Goal: Contribute content: Contribute content

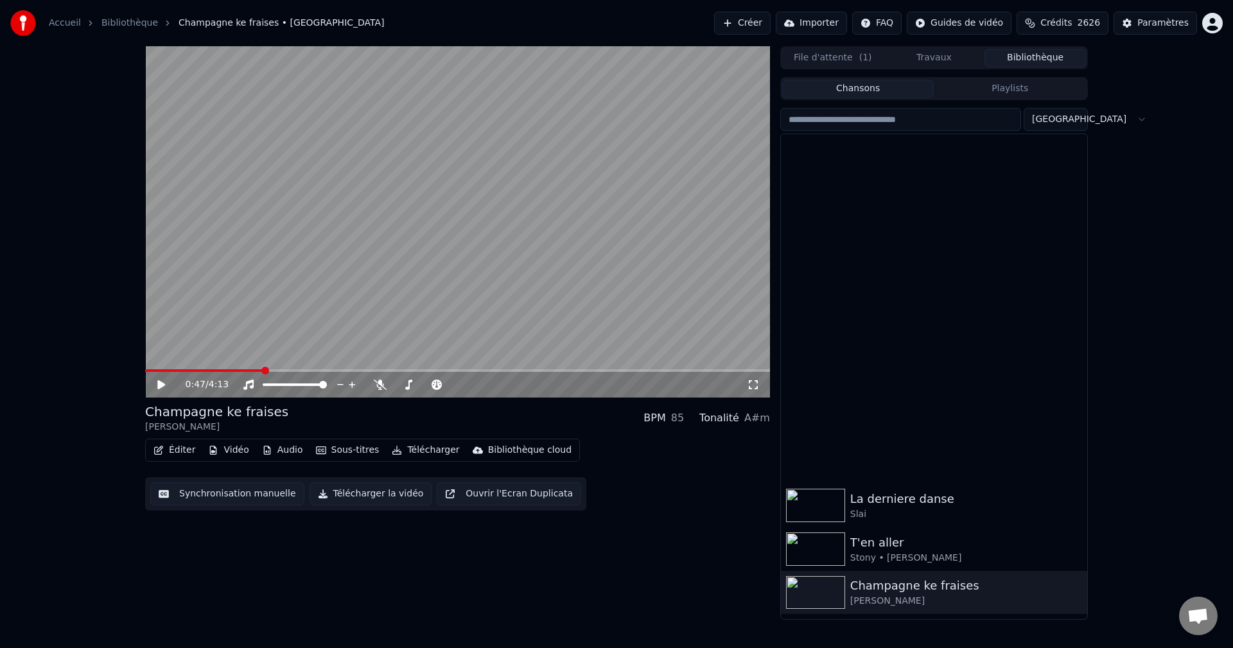
scroll to position [385, 0]
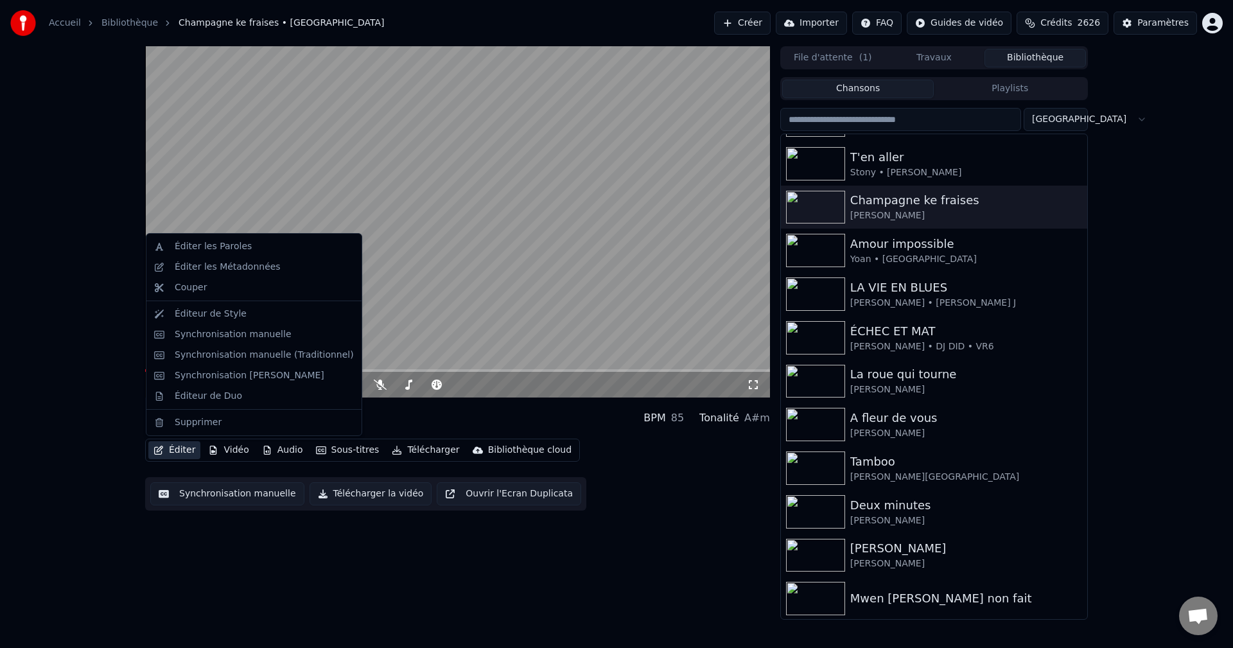
click at [177, 448] on button "Éditer" at bounding box center [174, 450] width 52 height 18
click at [248, 362] on div "Synchronisation manuelle (Traditionnel)" at bounding box center [254, 355] width 210 height 21
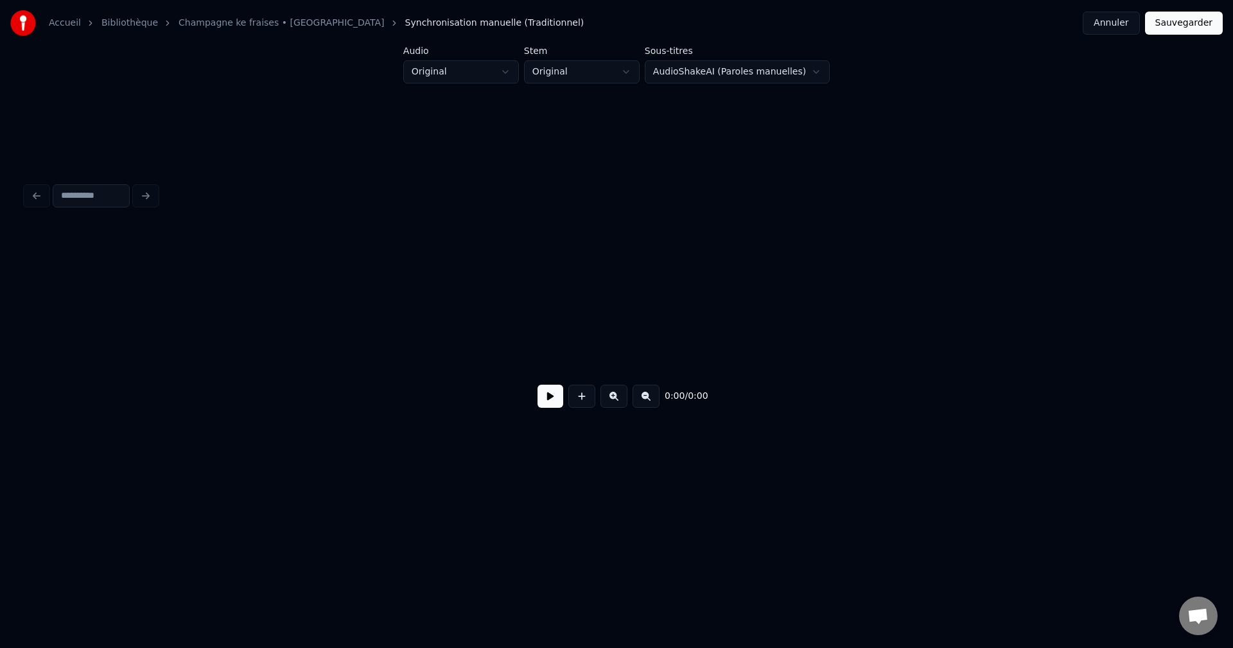
scroll to position [0, 5868]
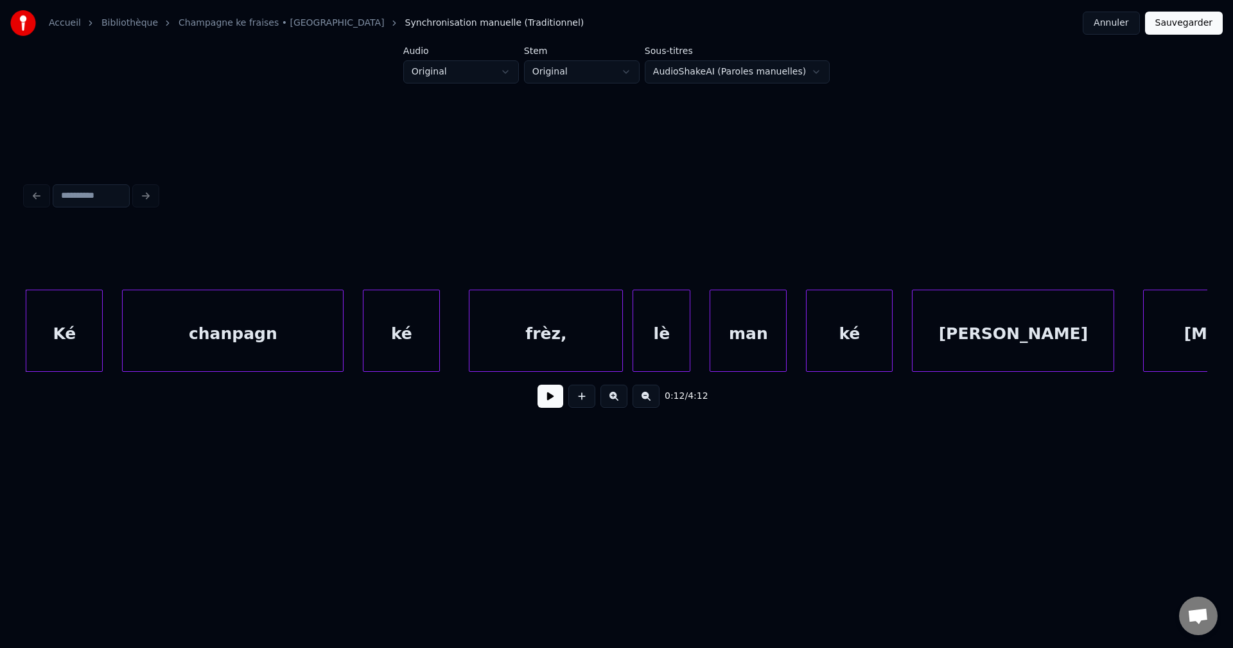
click at [538, 403] on button at bounding box center [551, 396] width 26 height 23
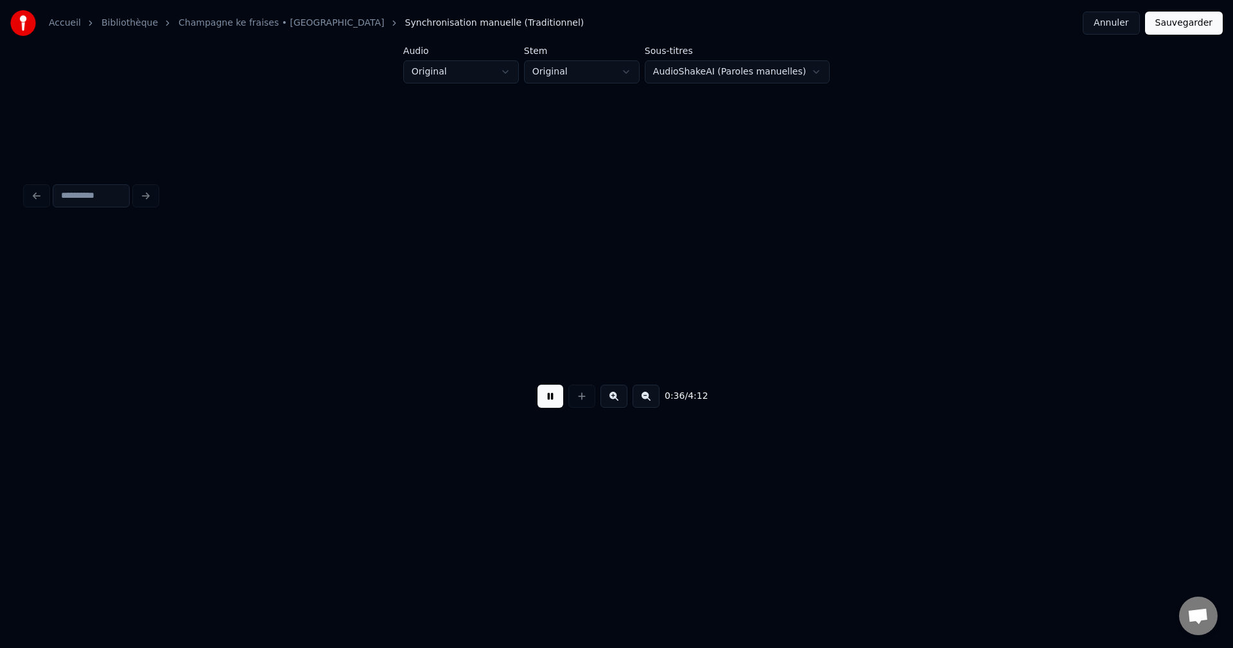
scroll to position [0, 17745]
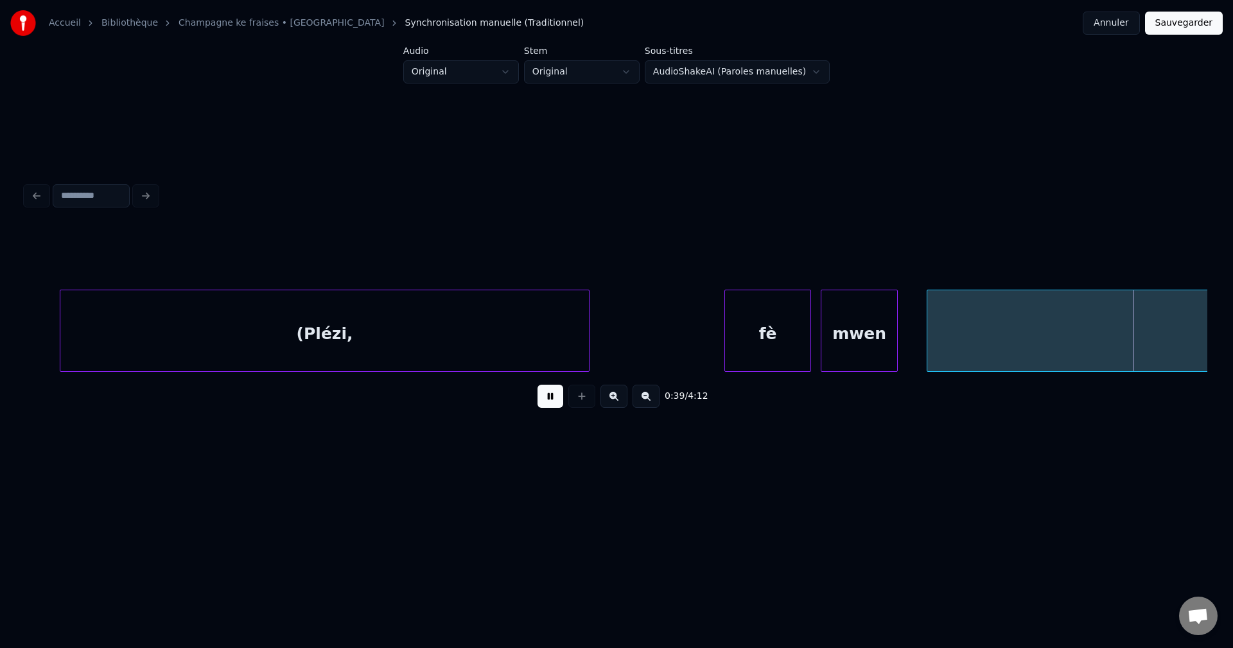
click at [406, 344] on div "(Plézi," at bounding box center [324, 333] width 529 height 87
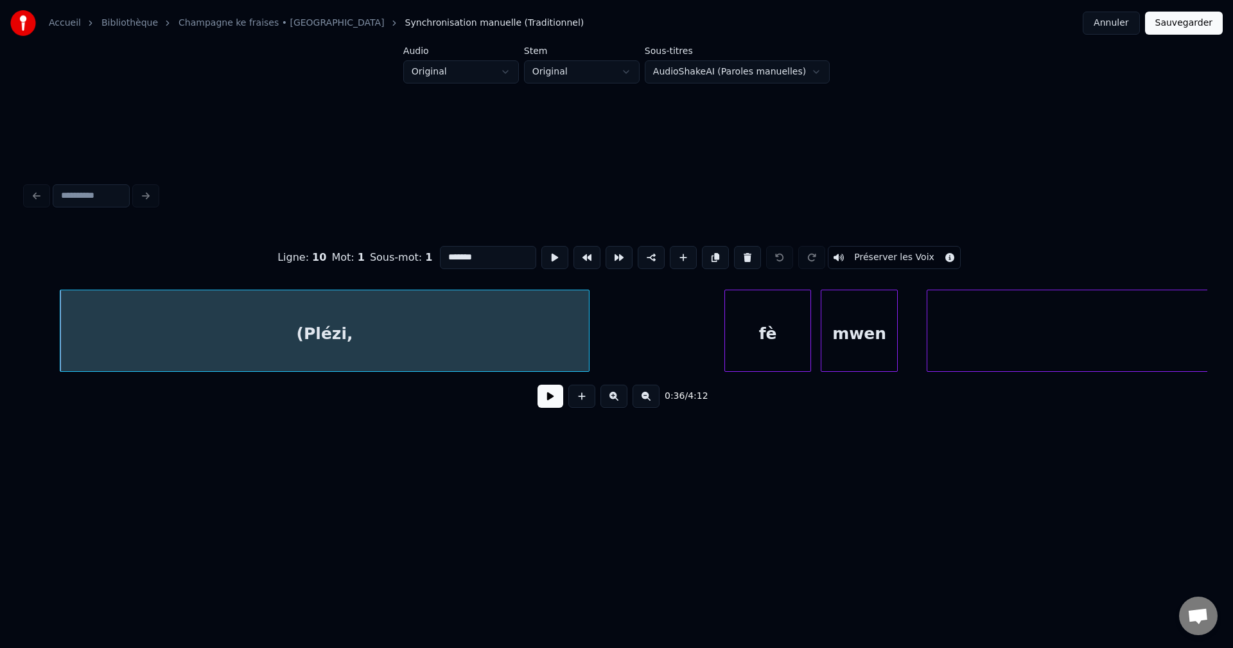
click at [552, 407] on button at bounding box center [551, 396] width 26 height 23
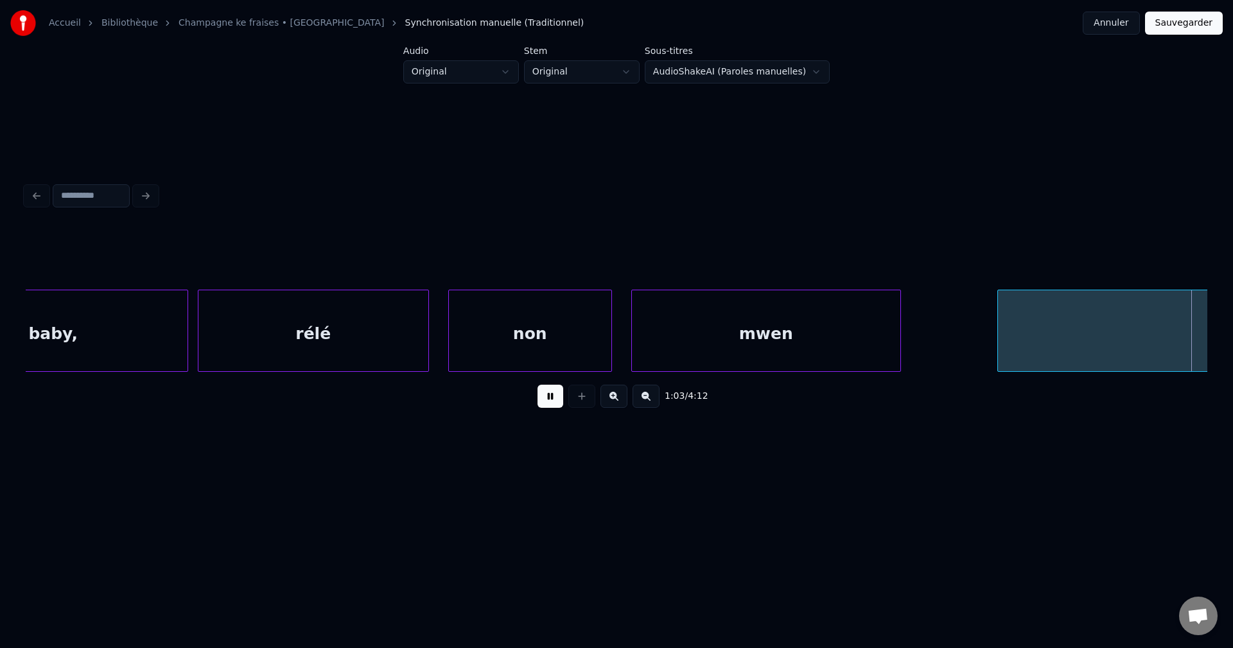
scroll to position [0, 30803]
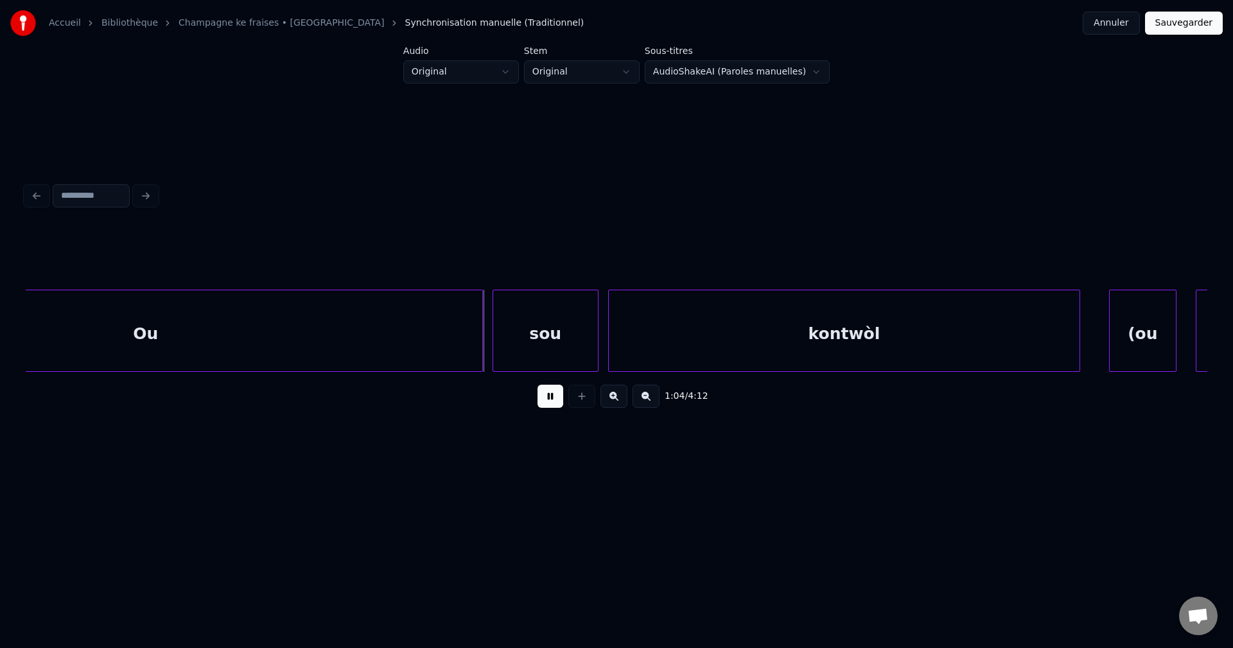
click at [395, 344] on div "Ou" at bounding box center [145, 333] width 673 height 87
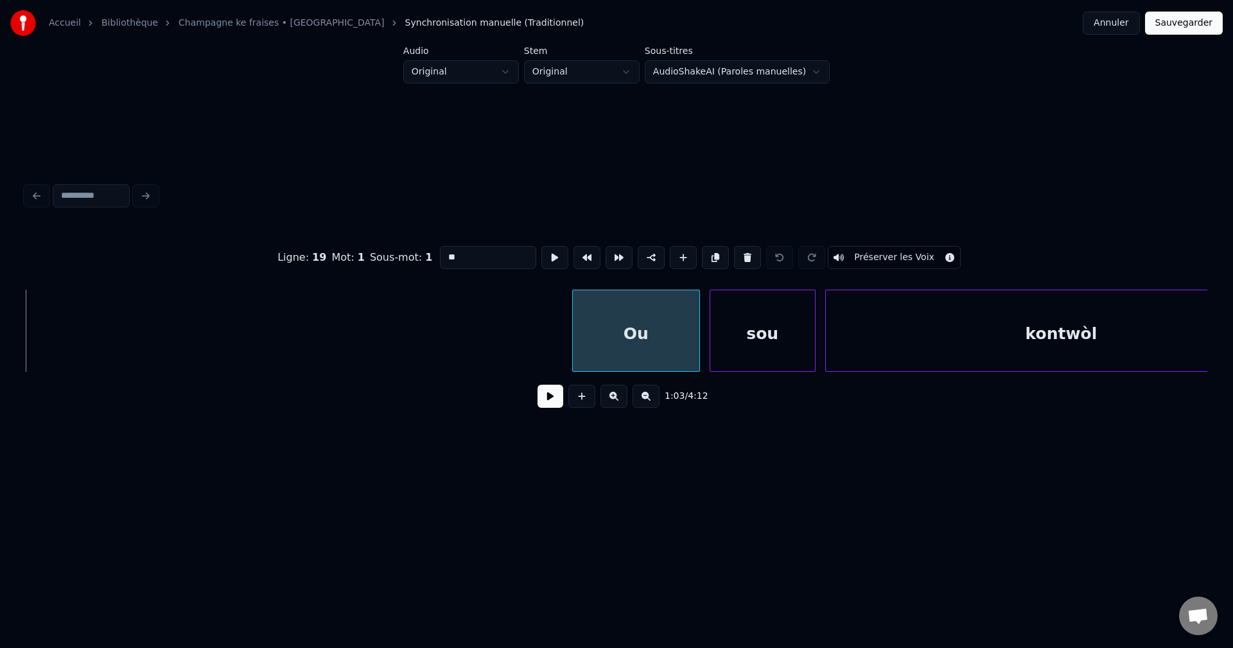
click at [574, 325] on div at bounding box center [575, 330] width 4 height 81
click at [547, 398] on button at bounding box center [551, 396] width 26 height 23
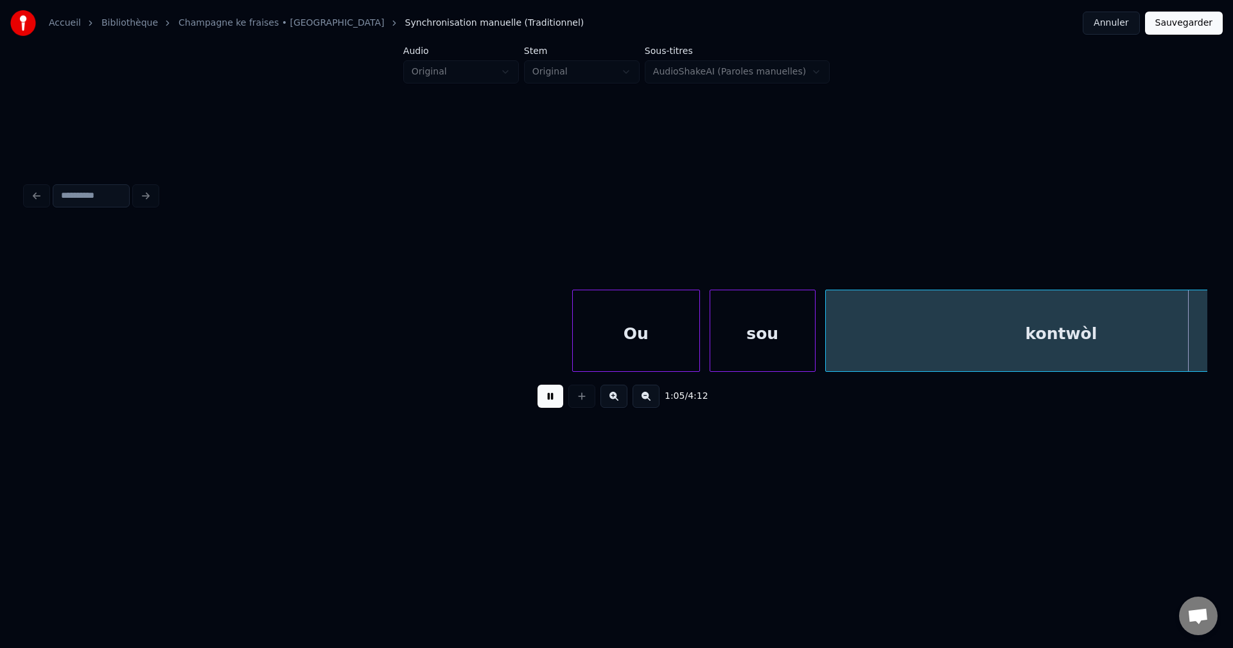
scroll to position [0, 31767]
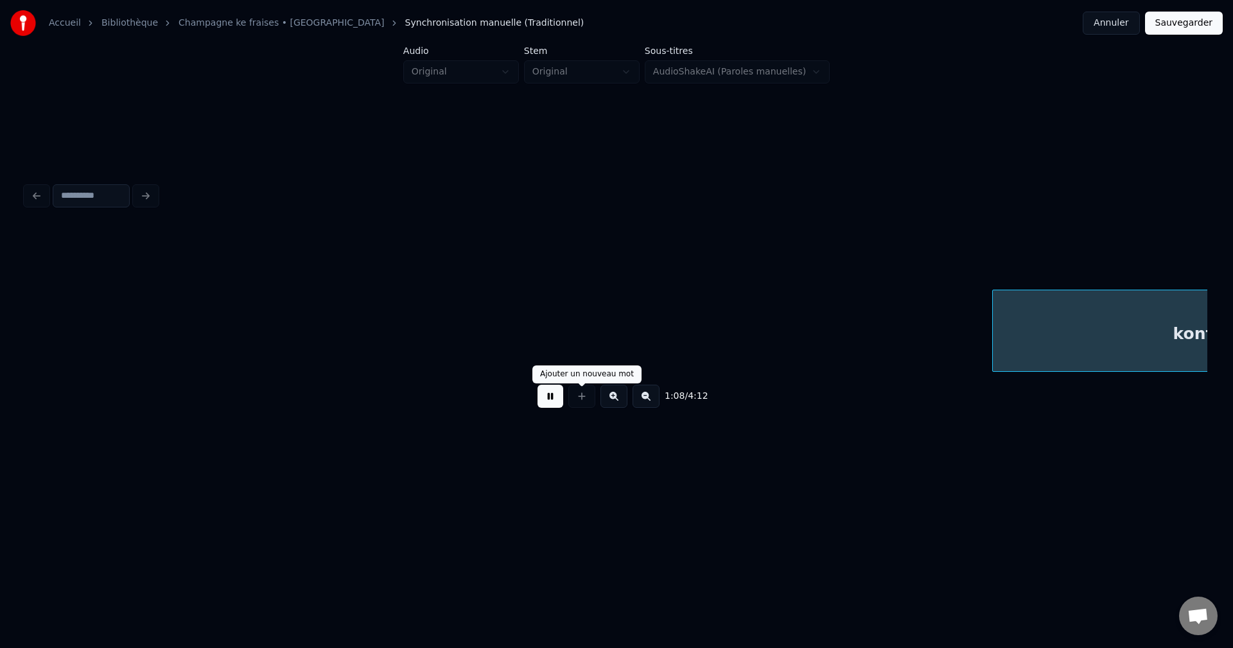
click at [554, 405] on button at bounding box center [551, 396] width 26 height 23
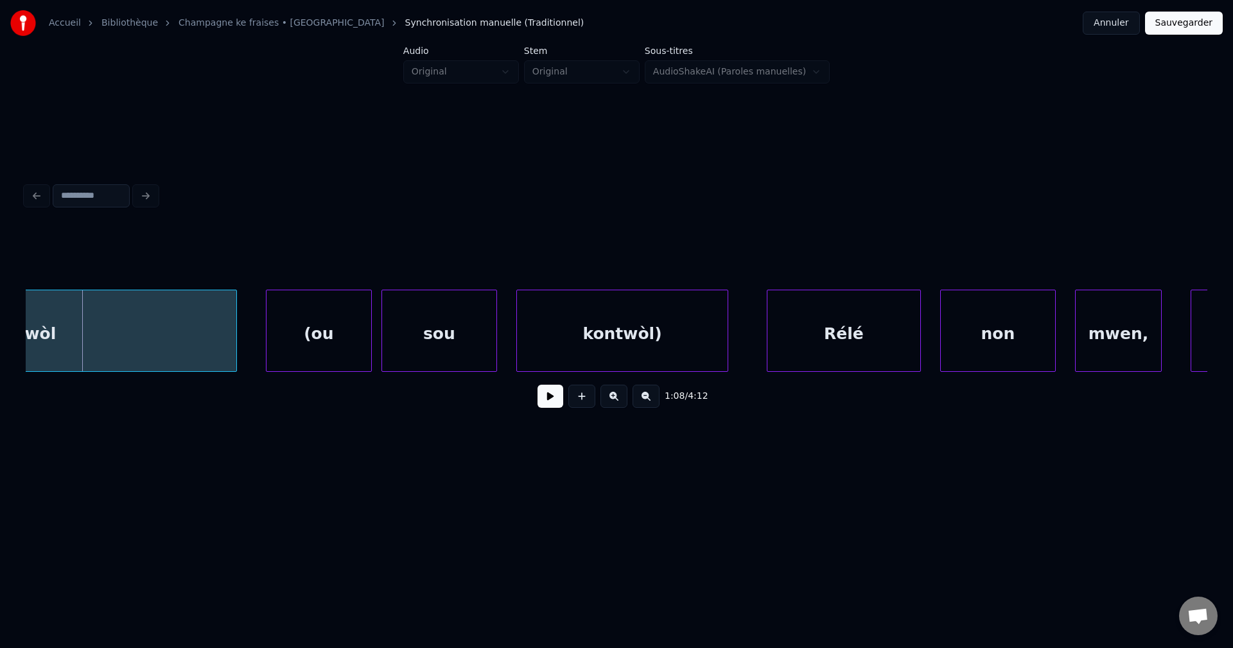
click at [554, 405] on button at bounding box center [551, 396] width 26 height 23
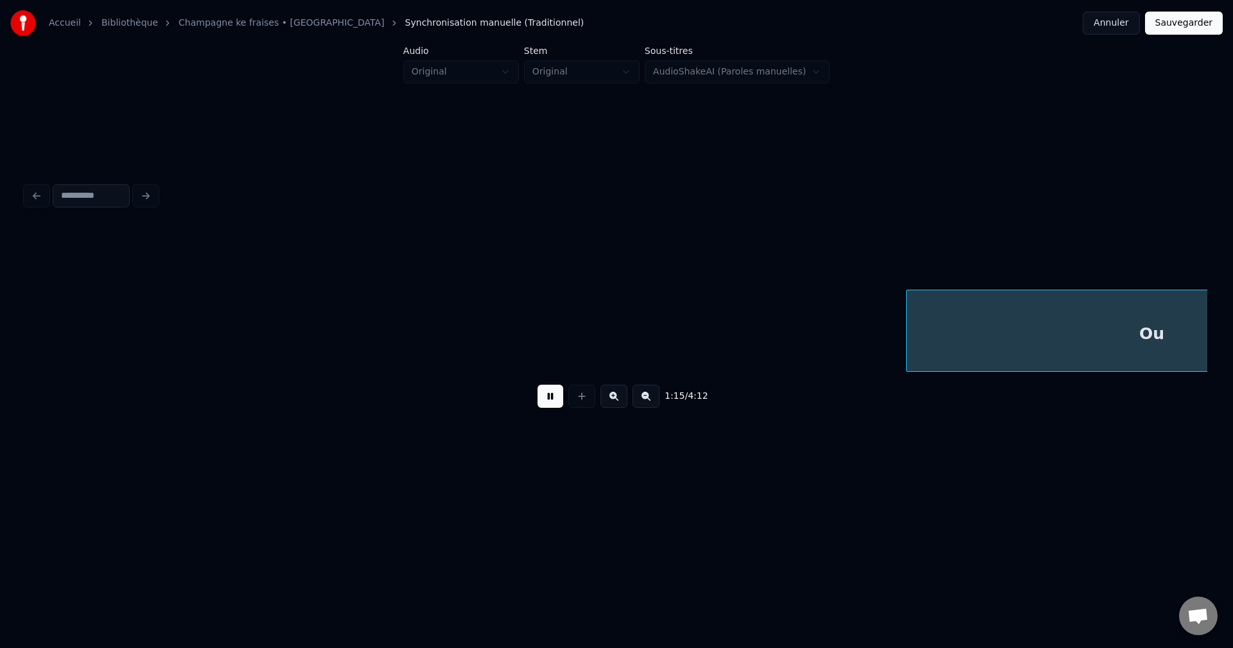
scroll to position [0, 36520]
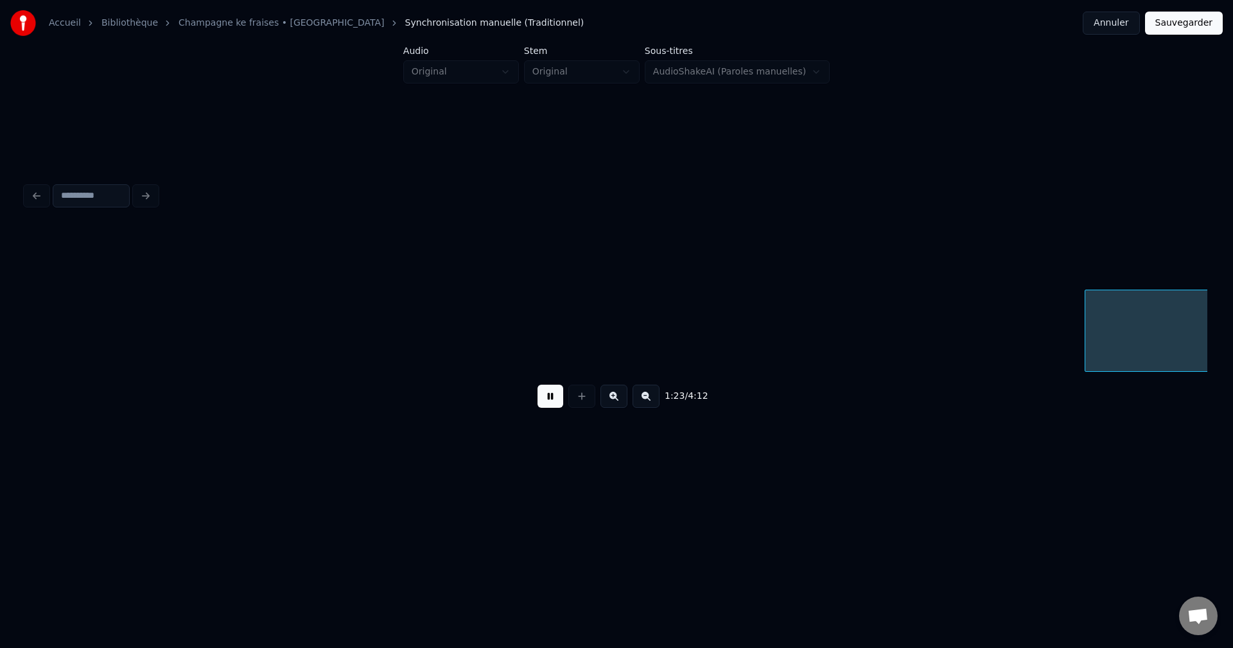
scroll to position [0, 40104]
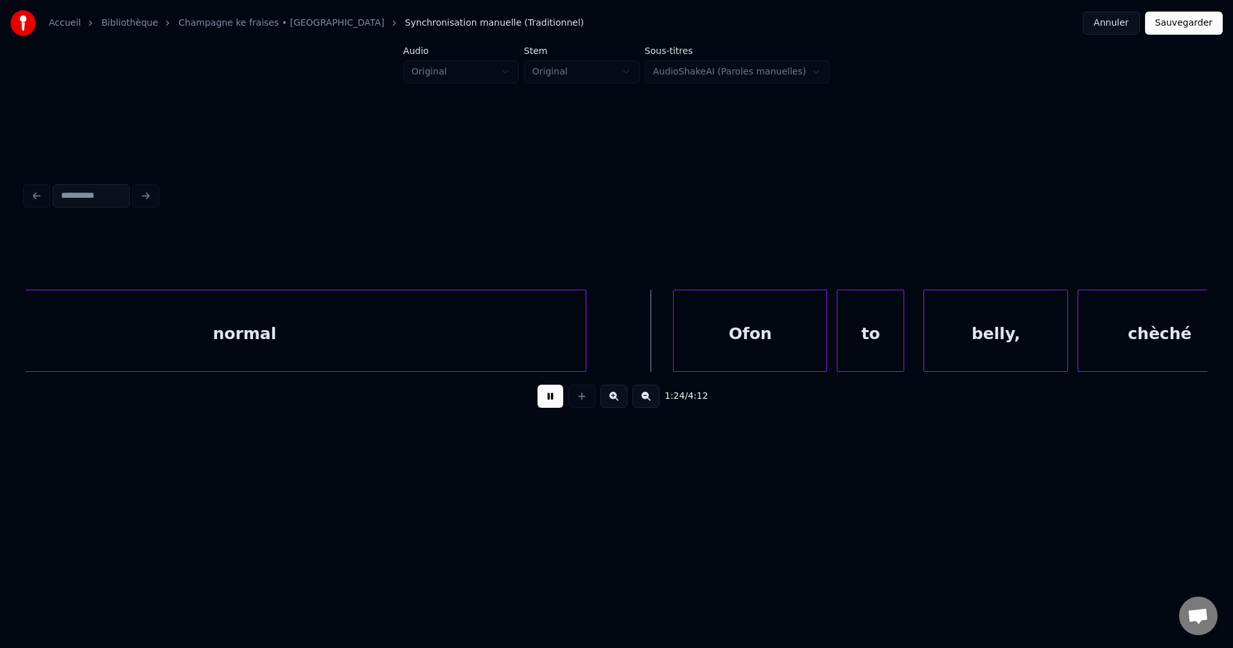
click at [473, 356] on div "normal" at bounding box center [244, 333] width 683 height 87
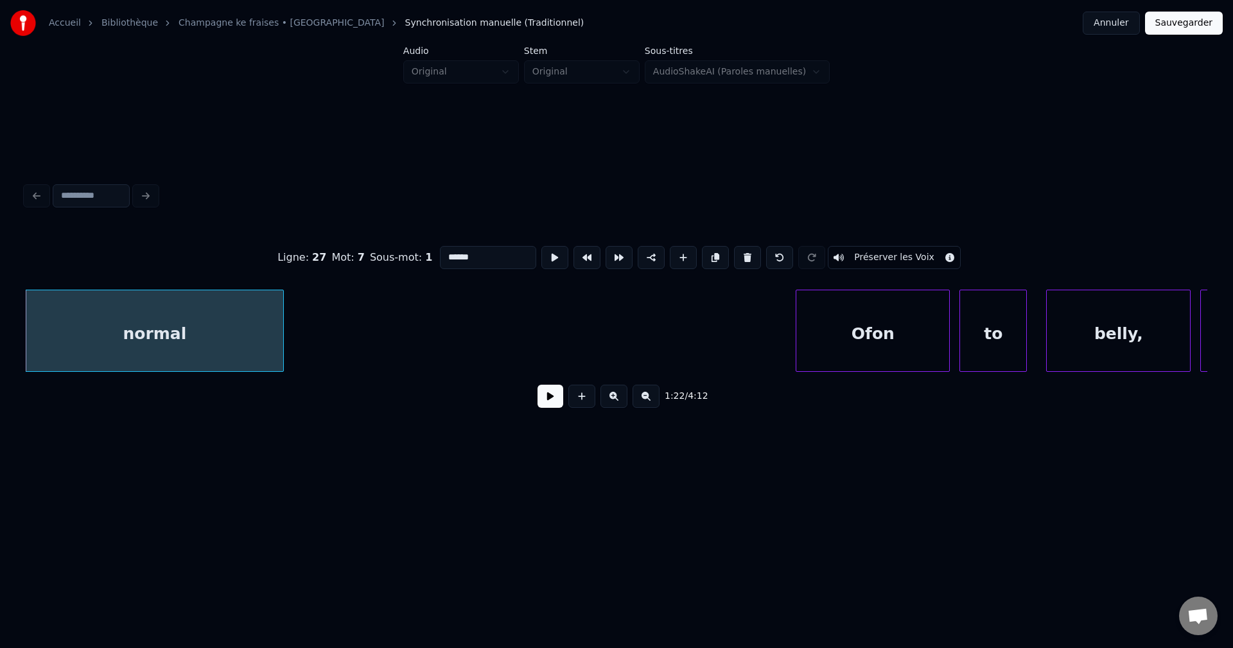
click at [283, 342] on div at bounding box center [281, 330] width 4 height 81
click at [553, 400] on button at bounding box center [551, 396] width 26 height 23
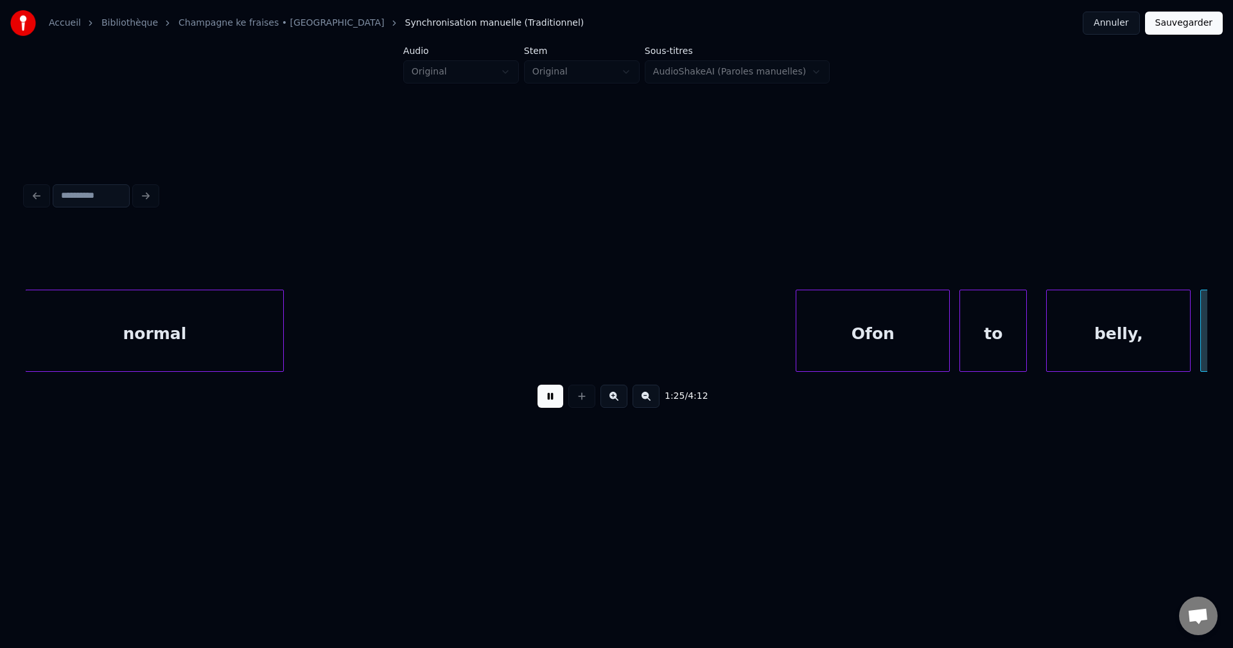
scroll to position [0, 41172]
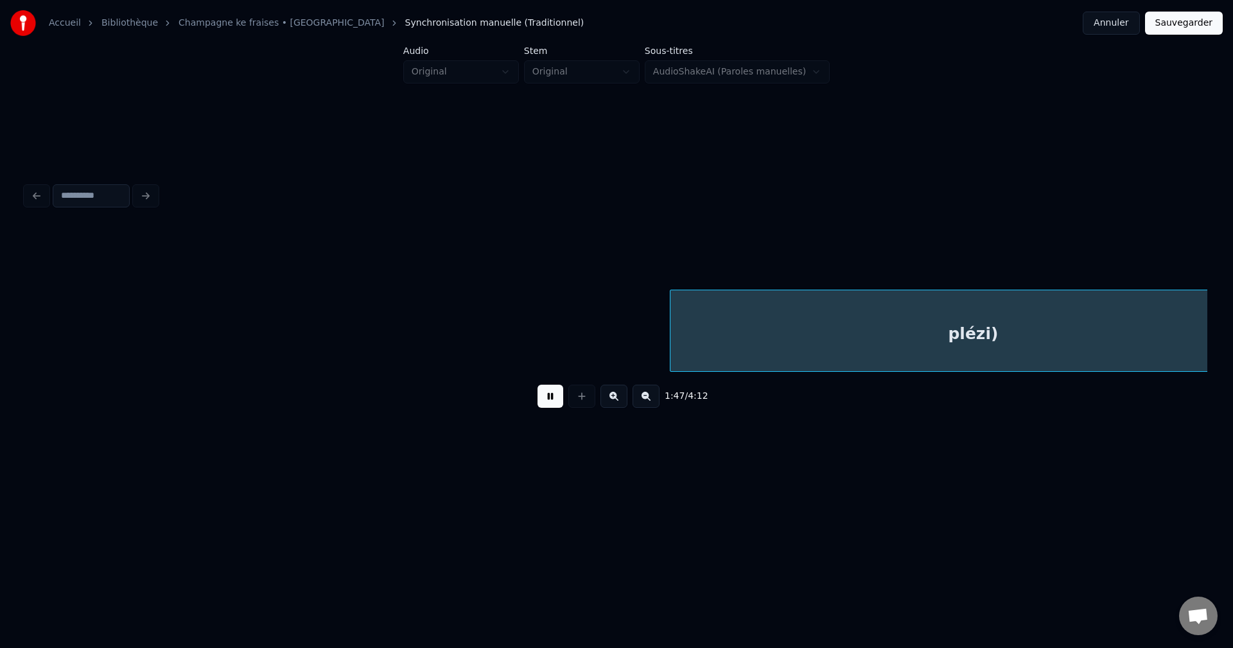
scroll to position [0, 51850]
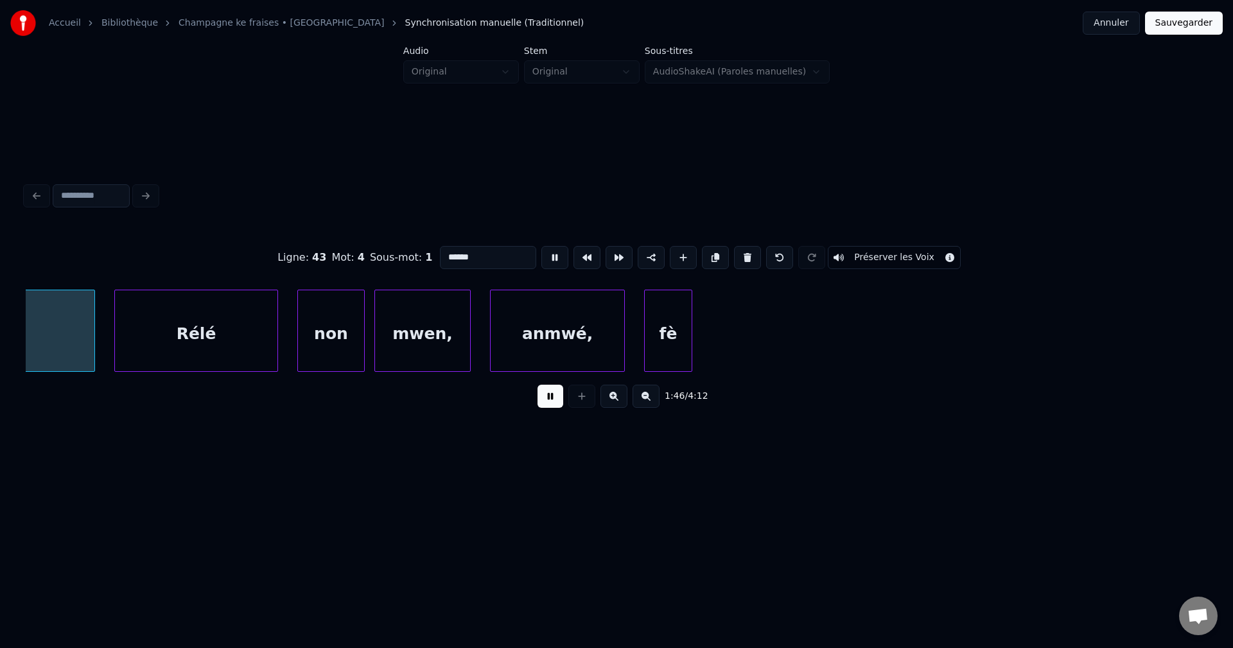
scroll to position [0, 51313]
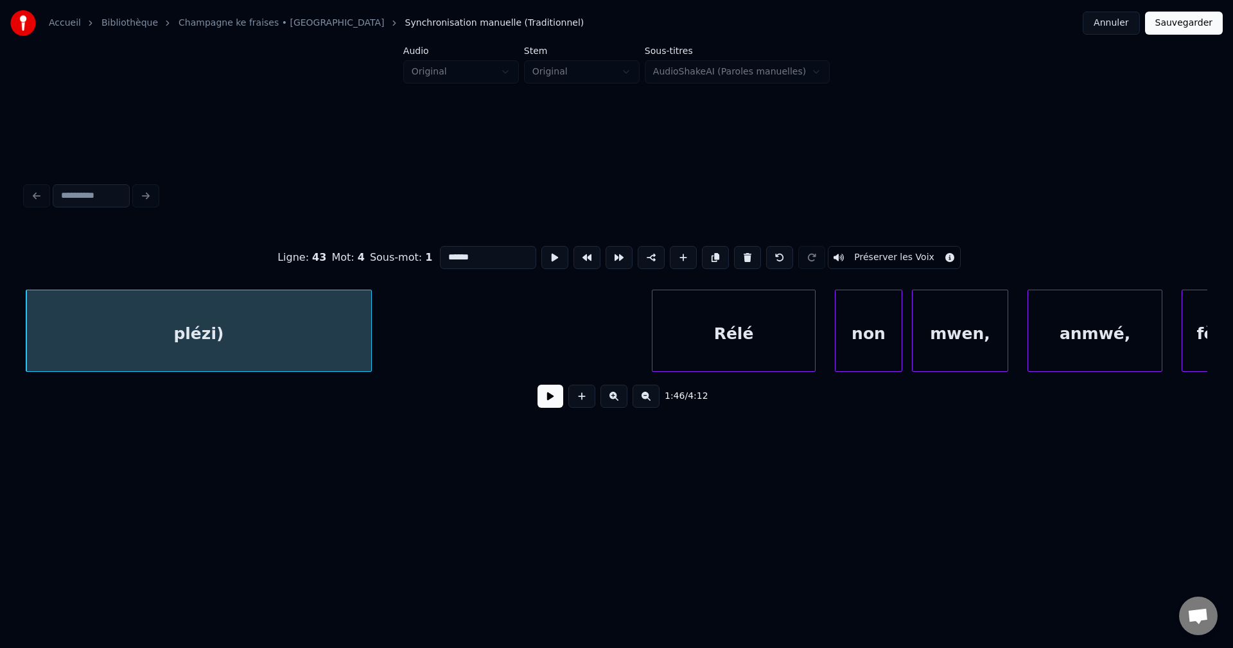
click at [370, 330] on div at bounding box center [369, 330] width 4 height 81
click at [542, 407] on button at bounding box center [551, 396] width 26 height 23
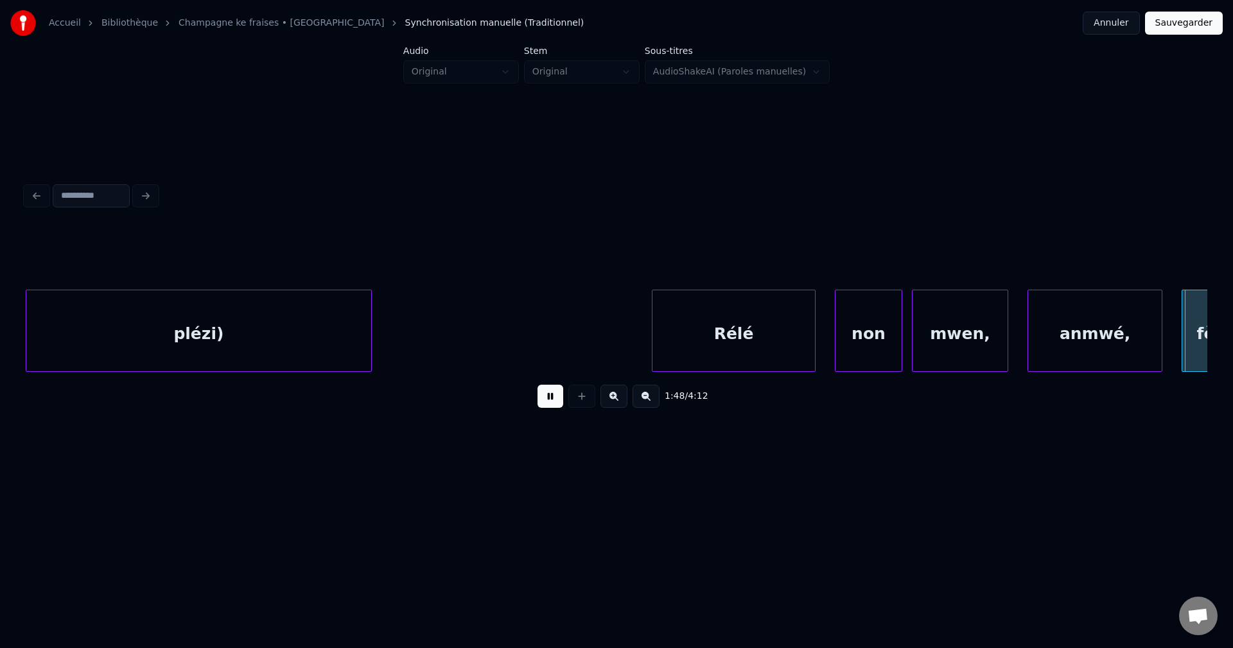
scroll to position [0, 52495]
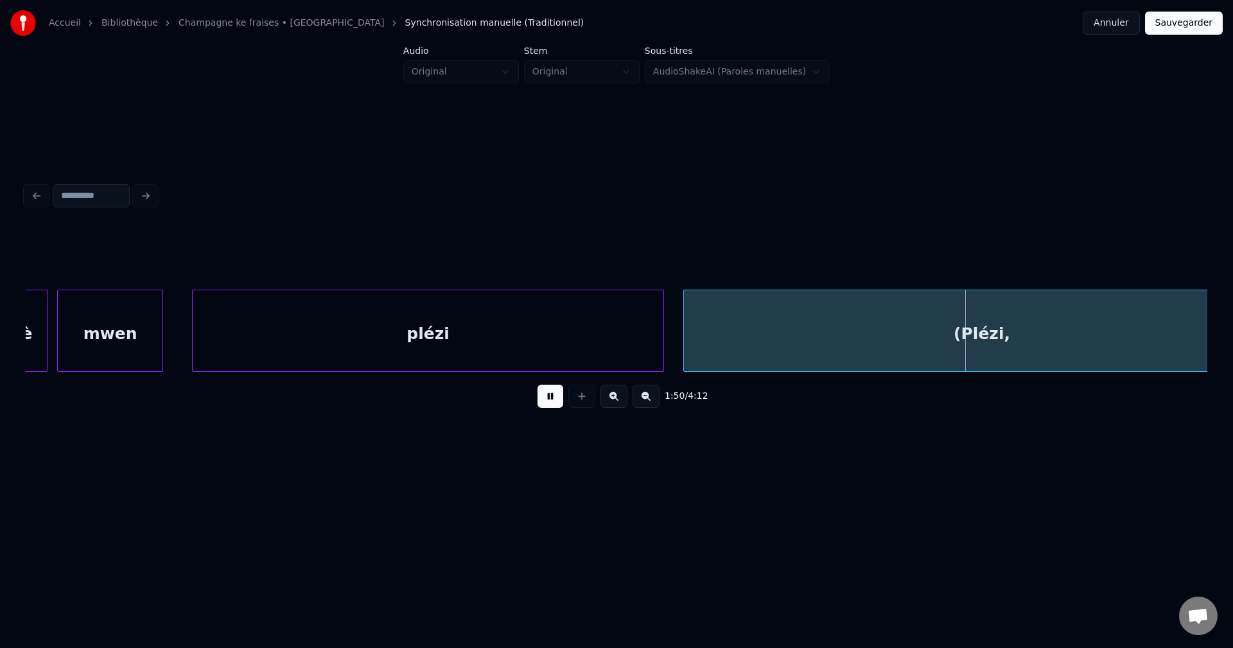
click at [861, 355] on div "(Plézi," at bounding box center [982, 333] width 596 height 87
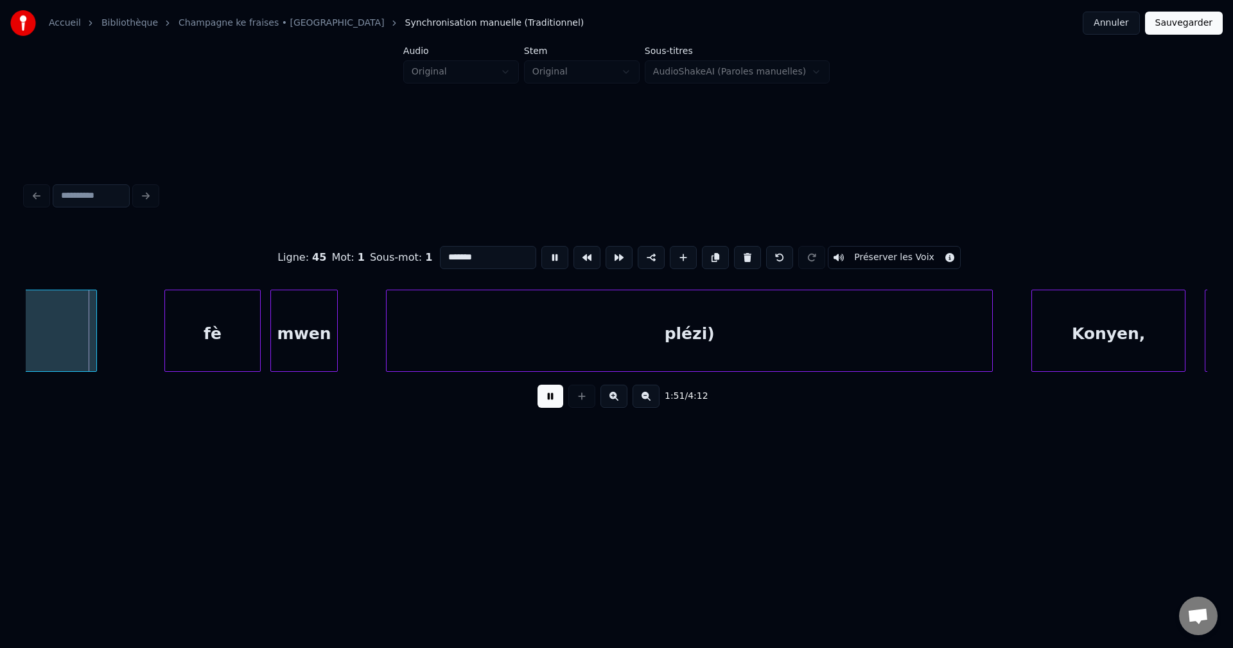
scroll to position [0, 53153]
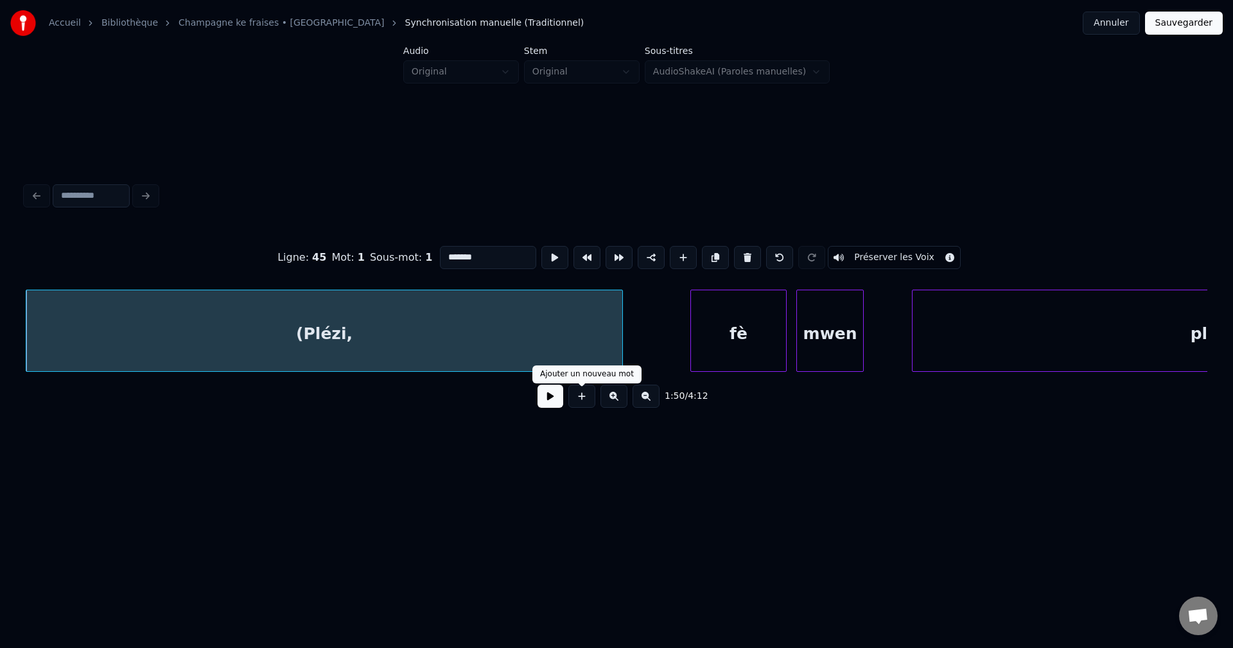
click at [542, 403] on button at bounding box center [551, 396] width 26 height 23
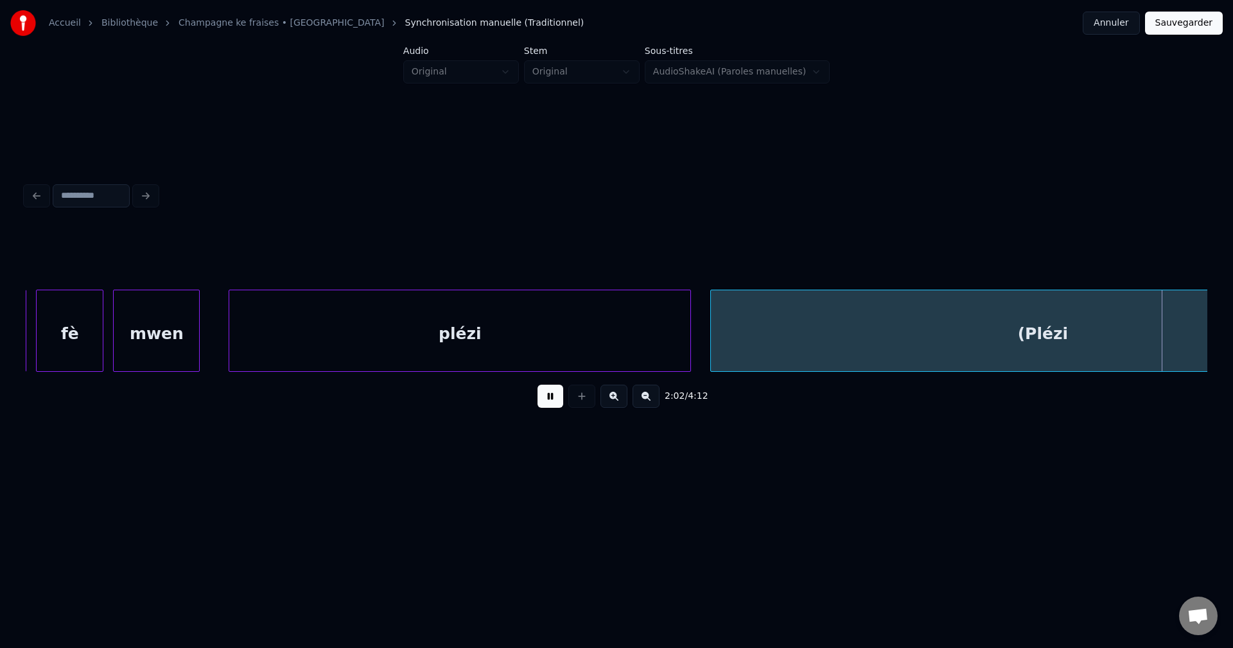
scroll to position [0, 59094]
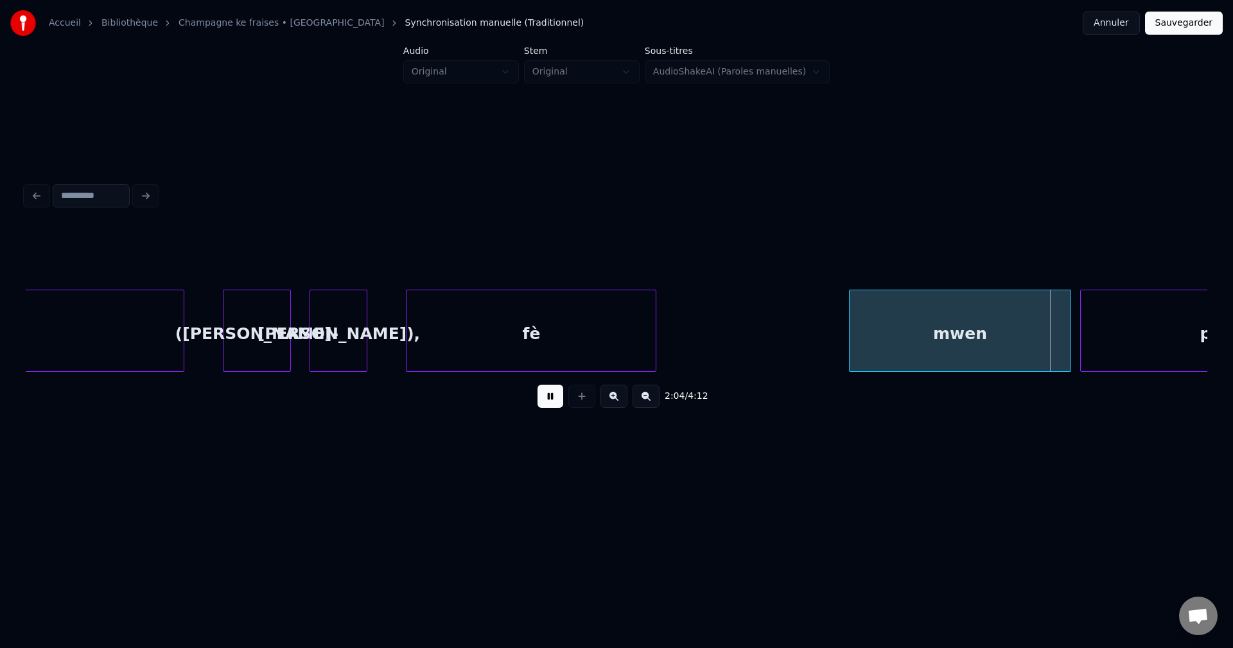
click at [548, 343] on div "fè" at bounding box center [531, 333] width 249 height 87
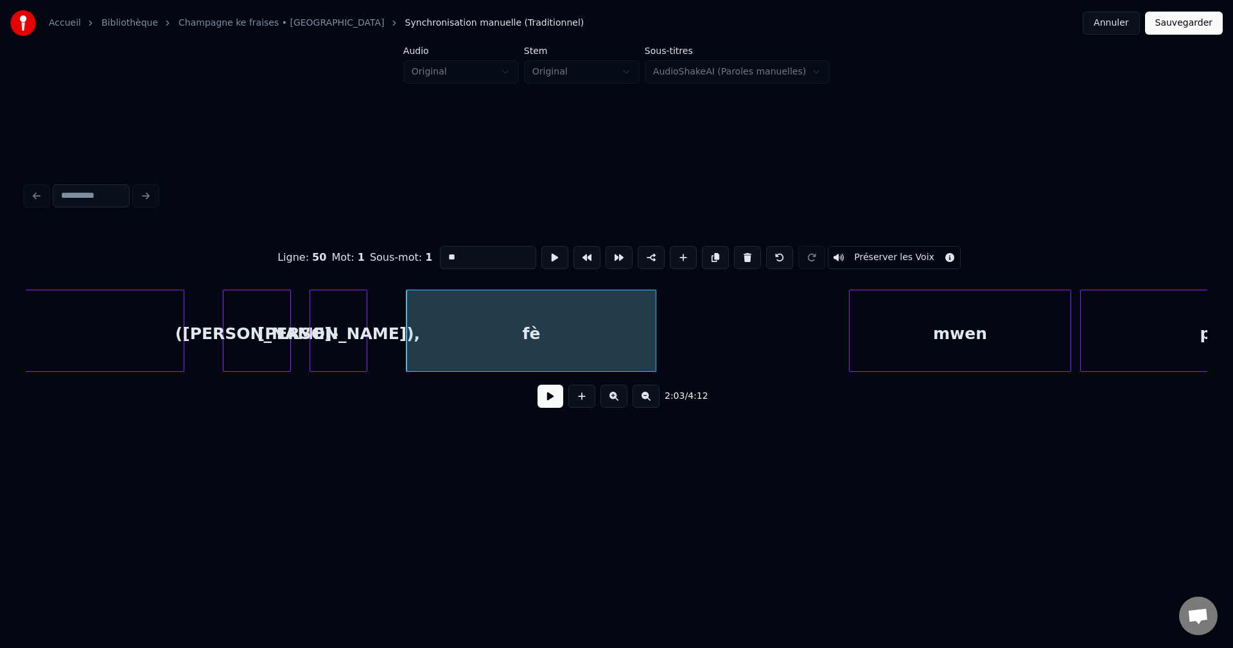
type input "******"
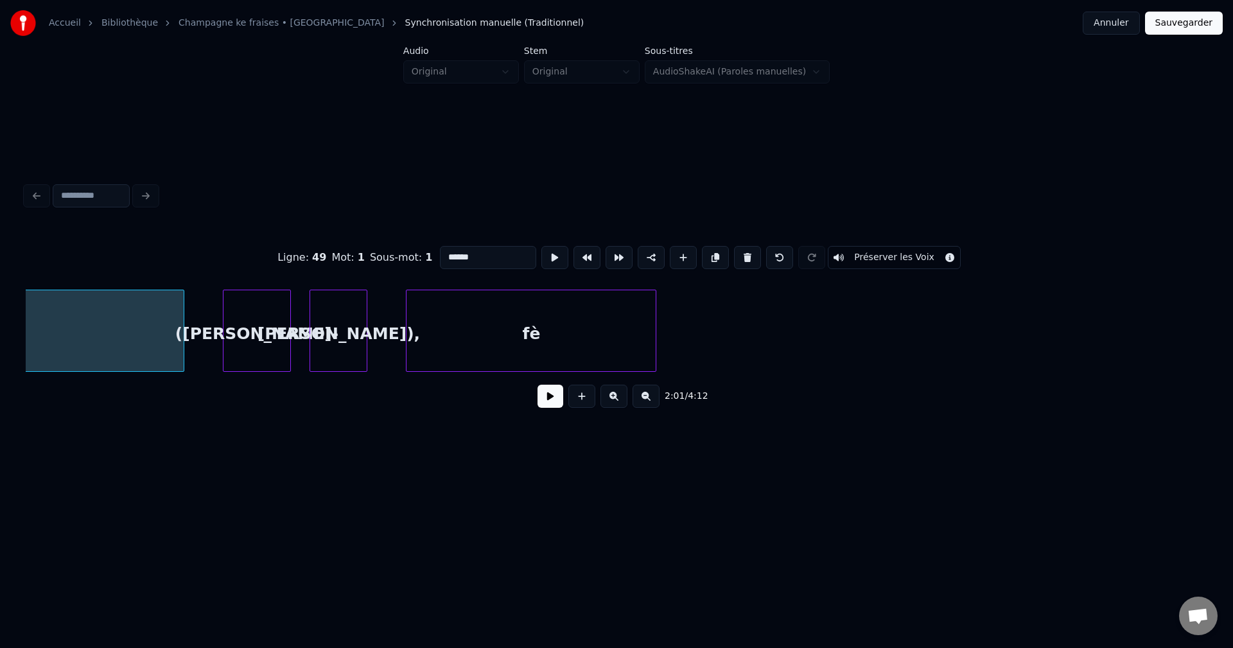
scroll to position [0, 58588]
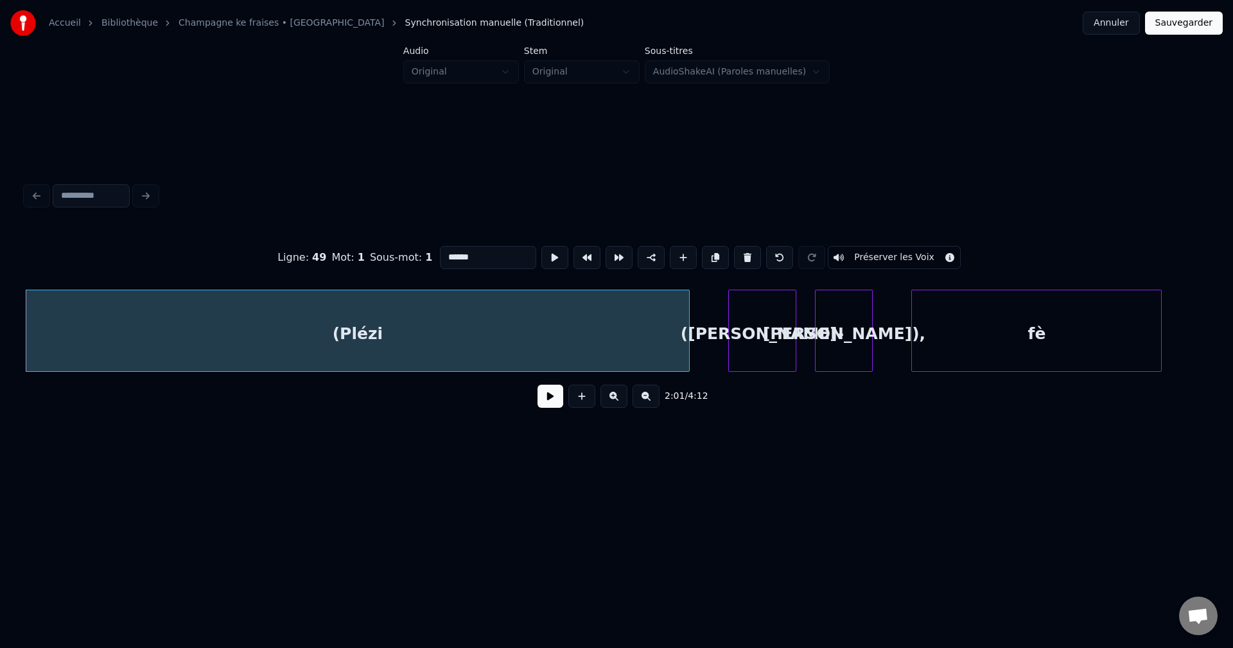
click at [558, 408] on button at bounding box center [551, 396] width 26 height 23
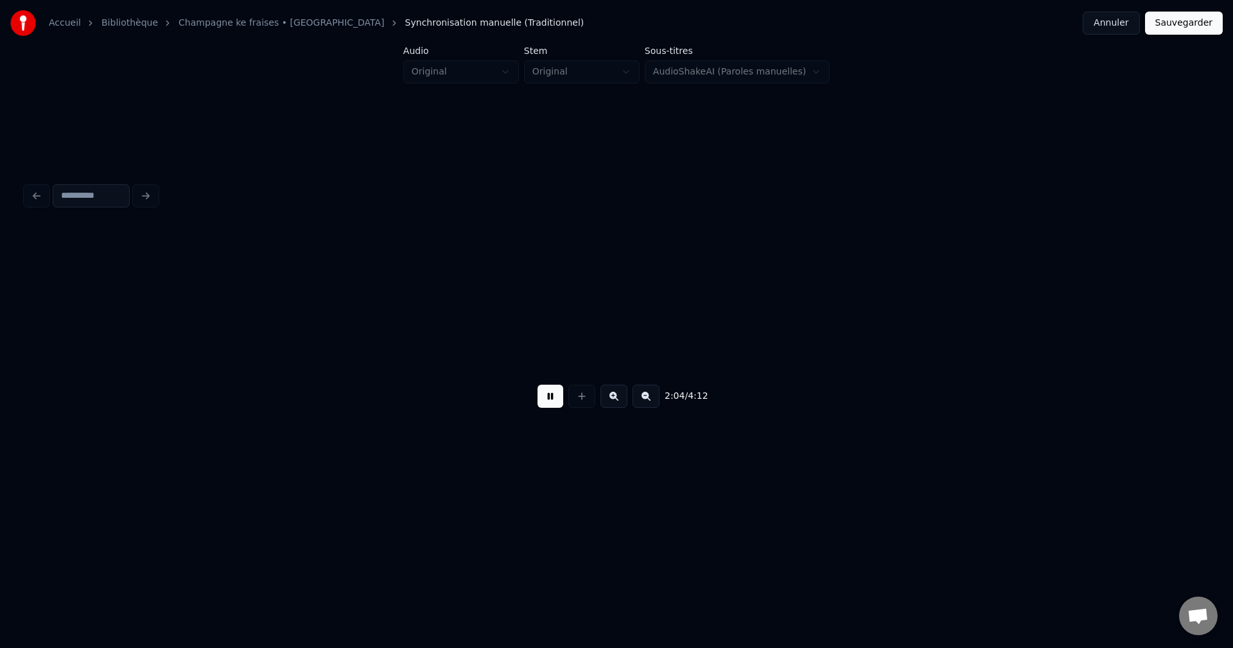
scroll to position [0, 59770]
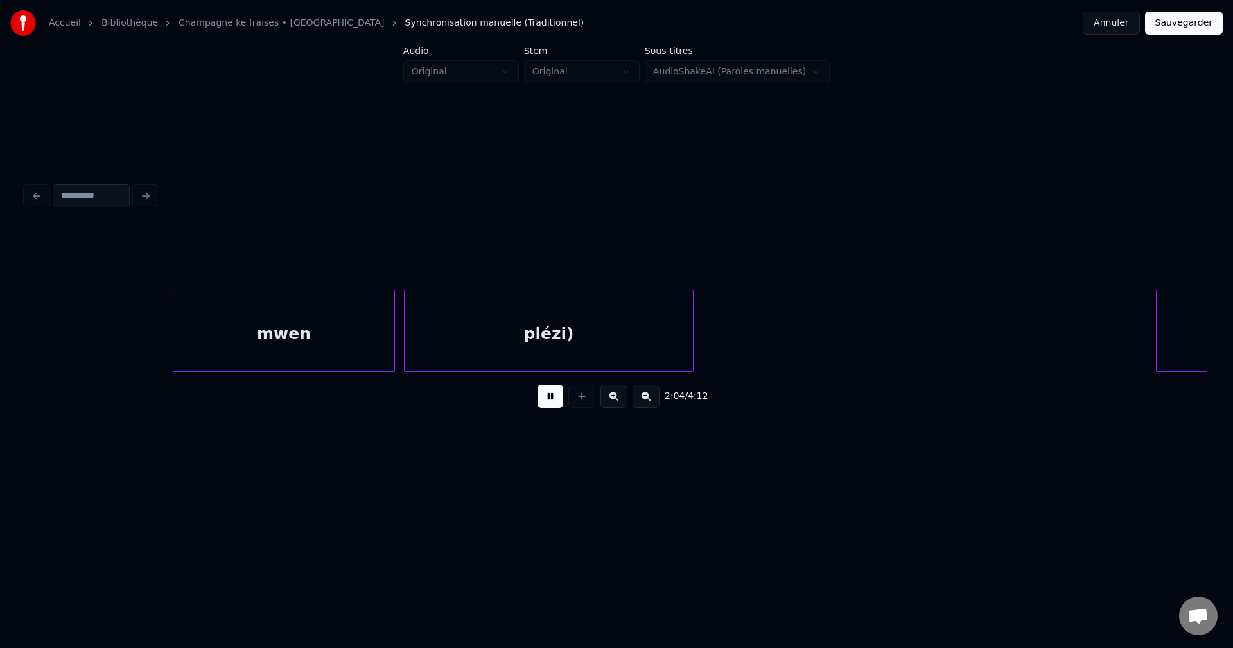
click at [557, 401] on button at bounding box center [551, 396] width 26 height 23
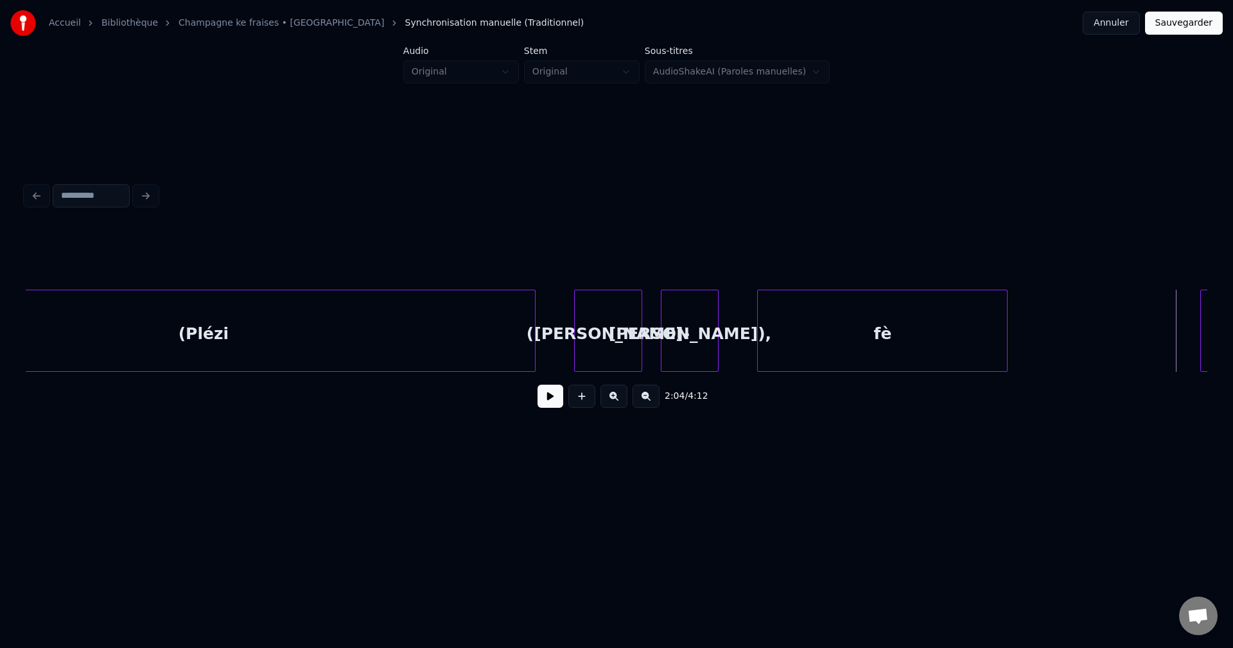
click at [169, 328] on div "(Plézi" at bounding box center [204, 333] width 664 height 87
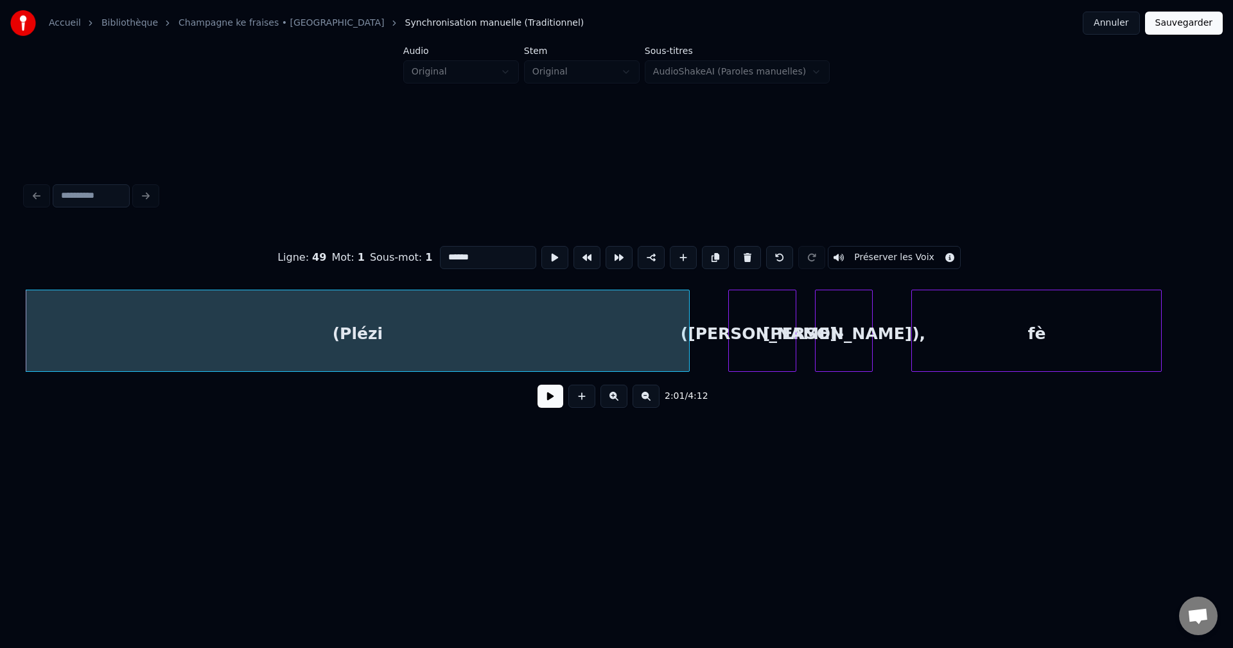
click at [551, 406] on button at bounding box center [551, 396] width 26 height 23
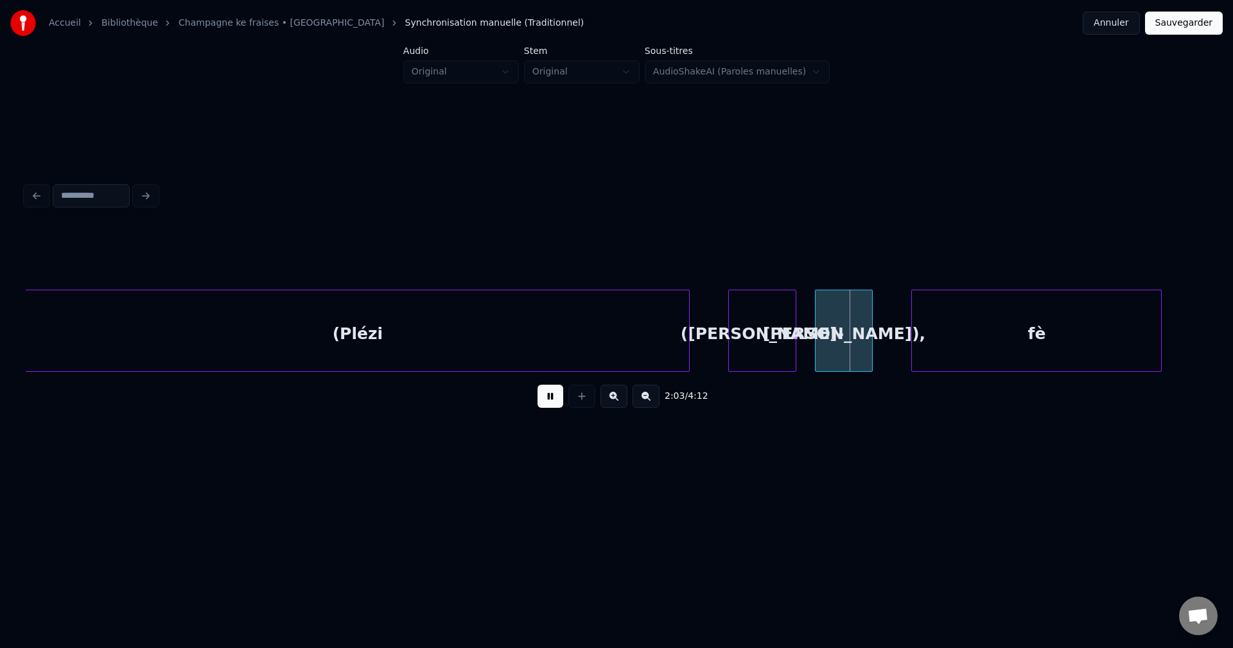
click at [558, 408] on button at bounding box center [551, 396] width 26 height 23
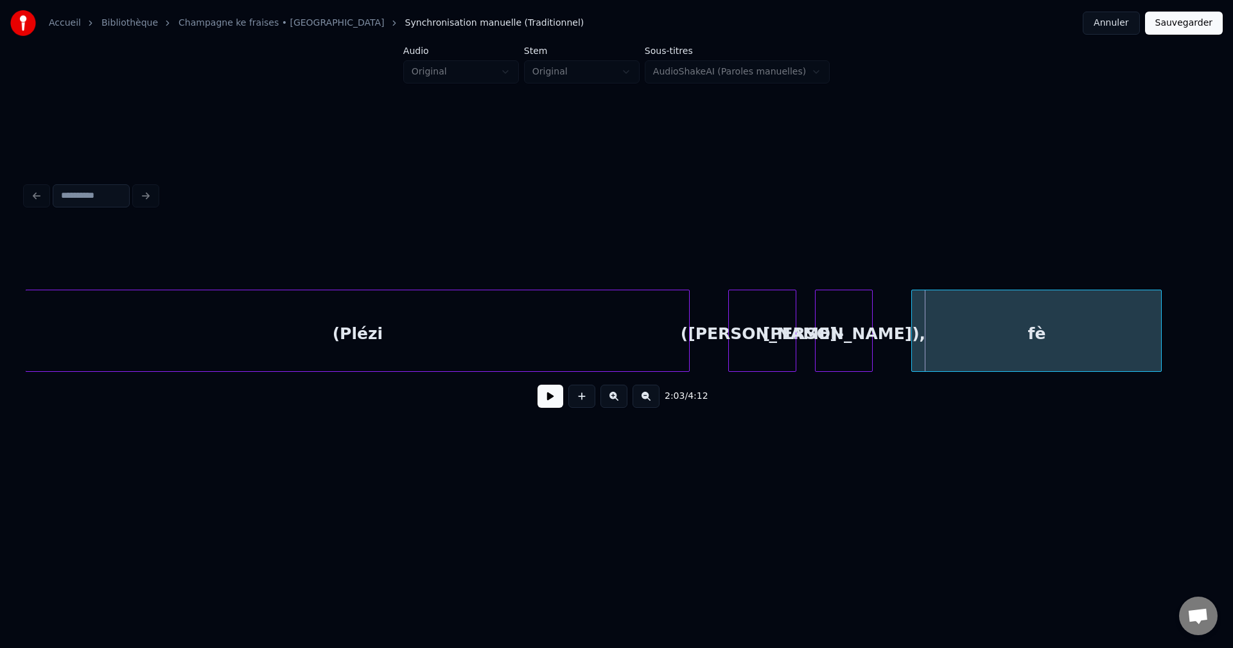
click at [771, 331] on div "([PERSON_NAME]-" at bounding box center [762, 333] width 66 height 87
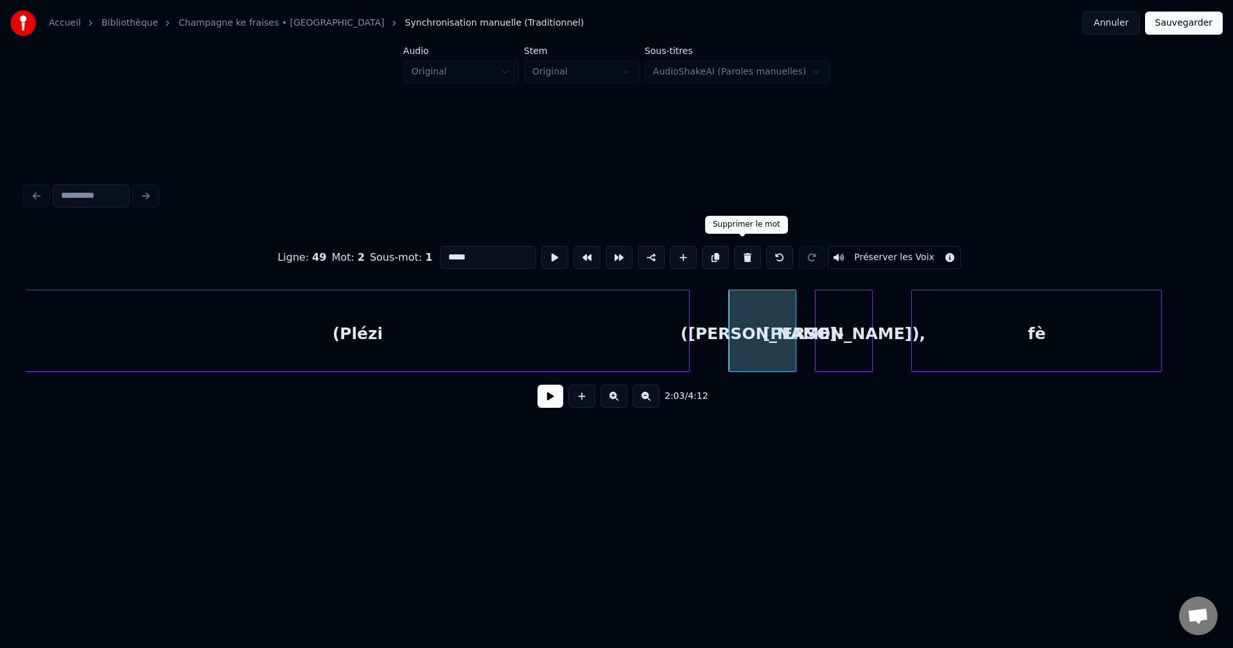
click at [737, 252] on button at bounding box center [747, 257] width 27 height 23
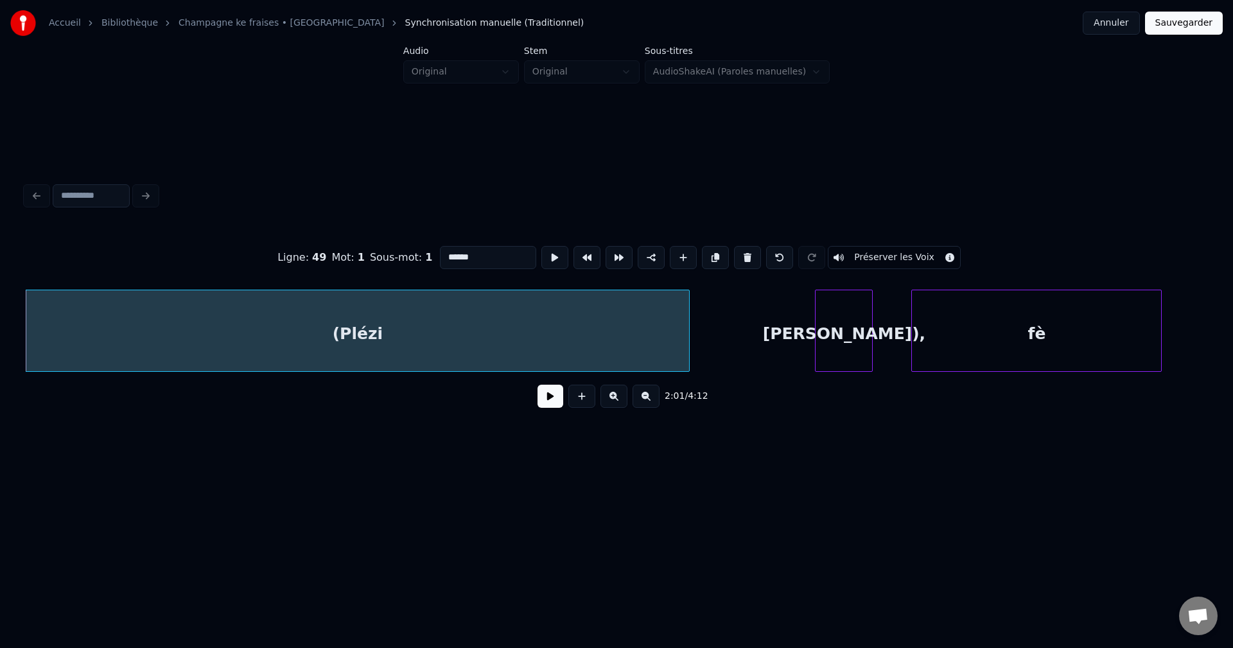
click at [835, 319] on div "[PERSON_NAME])," at bounding box center [844, 333] width 57 height 87
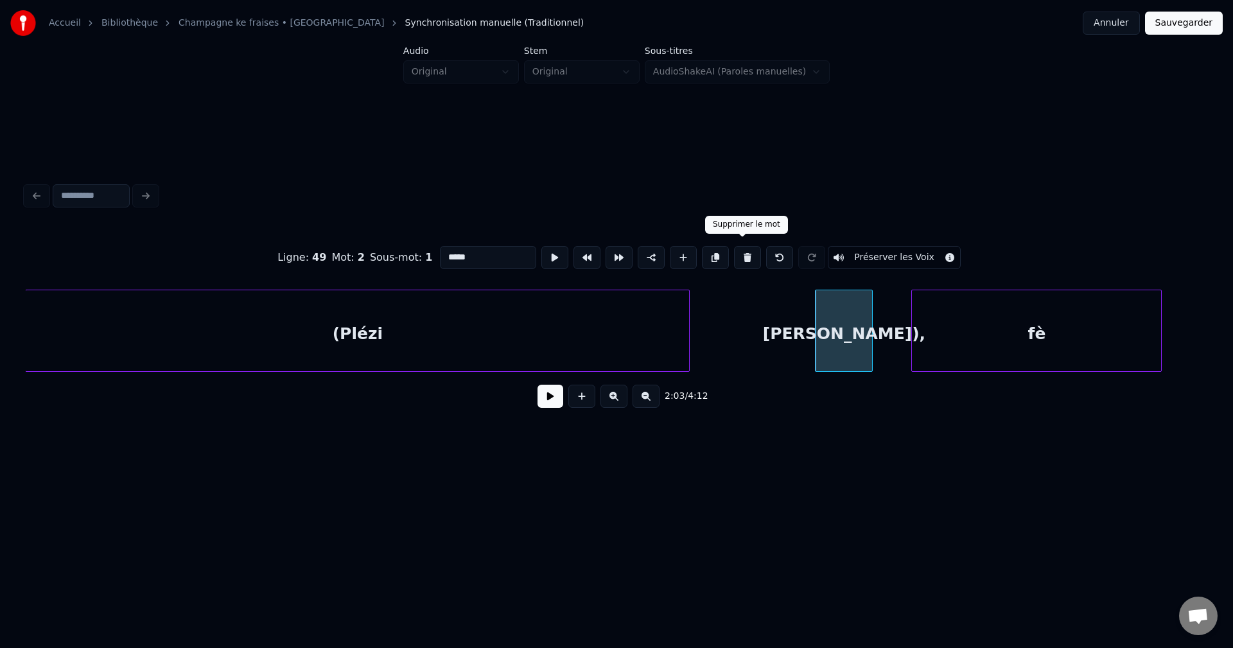
click at [741, 249] on button at bounding box center [747, 257] width 27 height 23
type input "**"
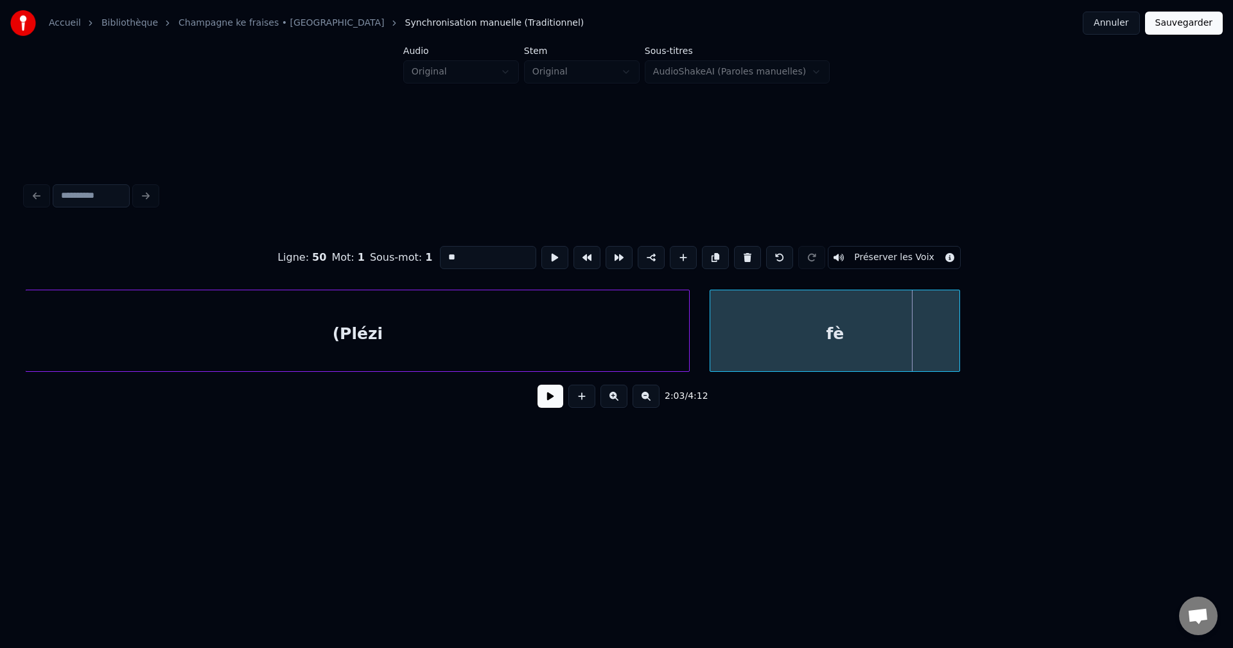
click at [791, 356] on div "fè" at bounding box center [834, 333] width 249 height 87
click at [875, 355] on div at bounding box center [875, 330] width 4 height 81
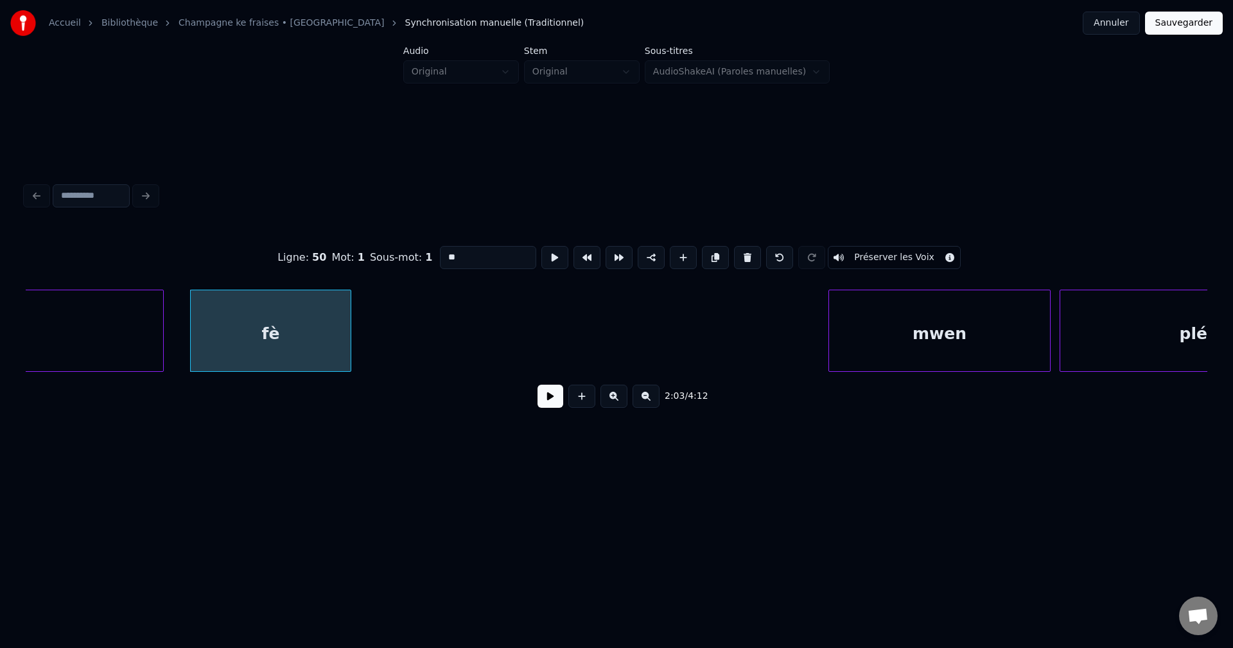
scroll to position [0, 59317]
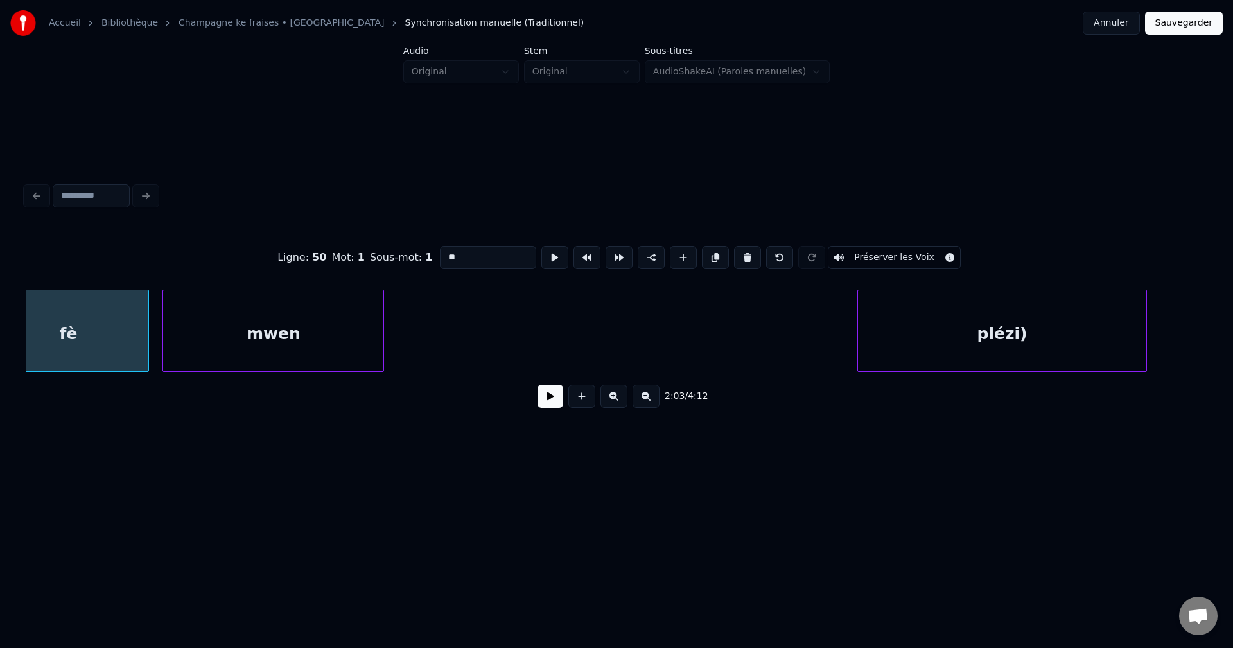
click at [224, 352] on div "mwen" at bounding box center [273, 333] width 220 height 87
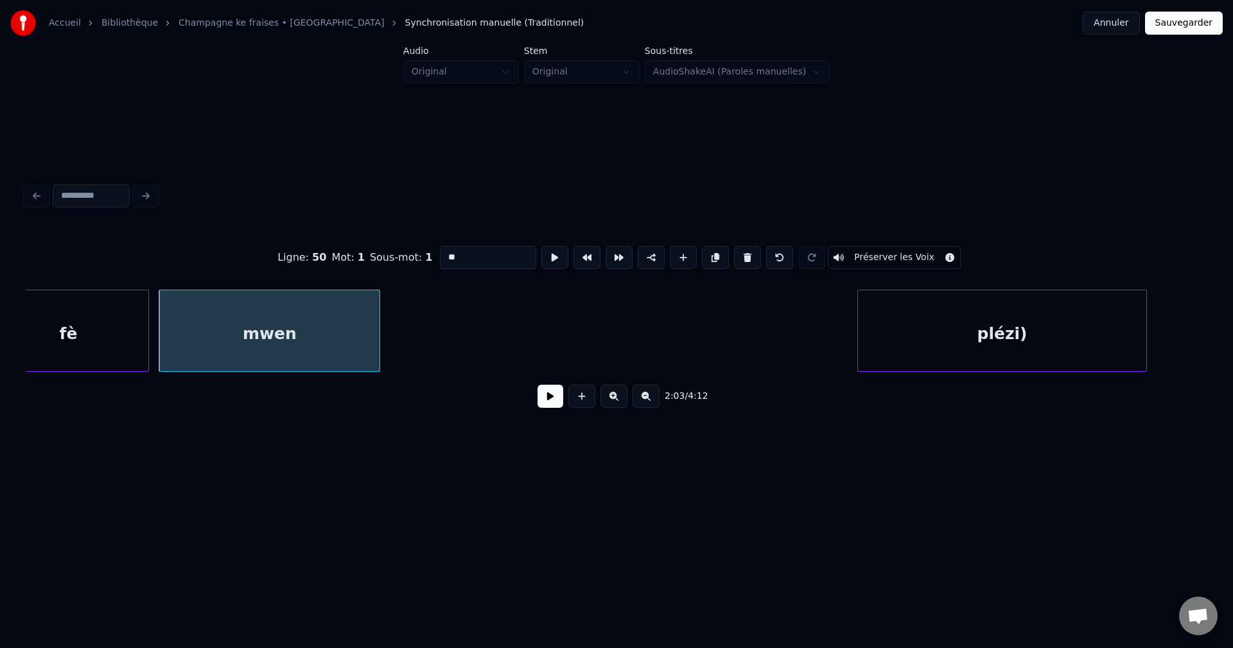
click at [53, 313] on div "fè" at bounding box center [68, 333] width 161 height 87
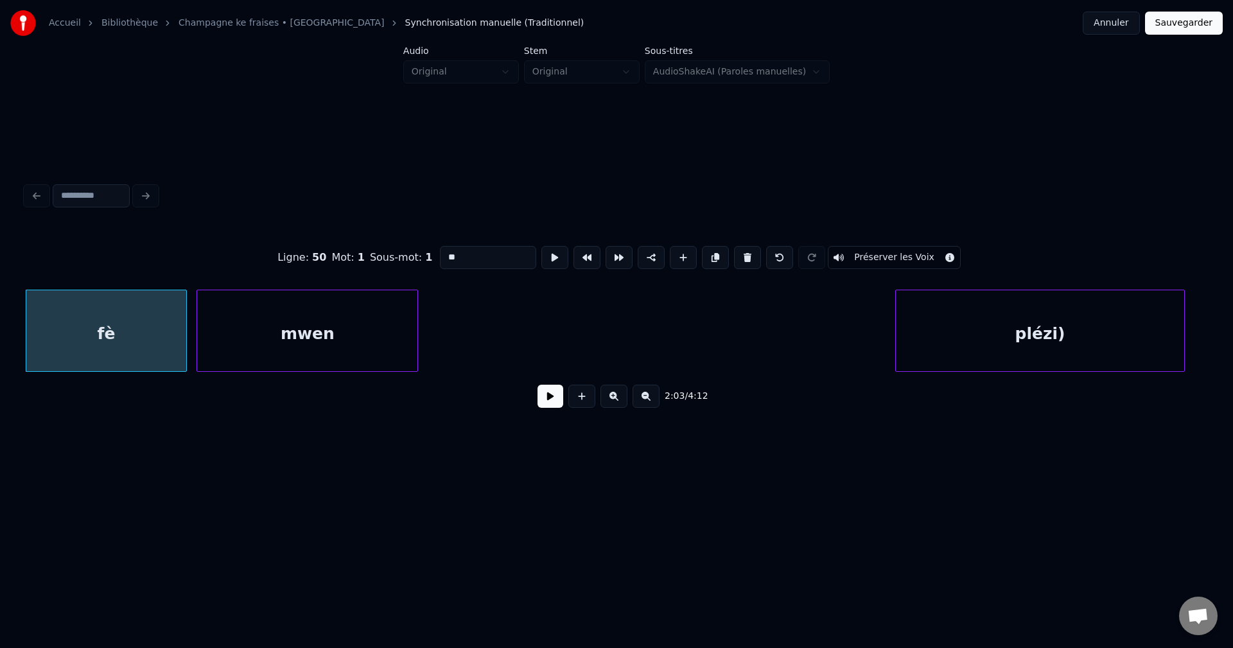
click at [556, 408] on button at bounding box center [551, 396] width 26 height 23
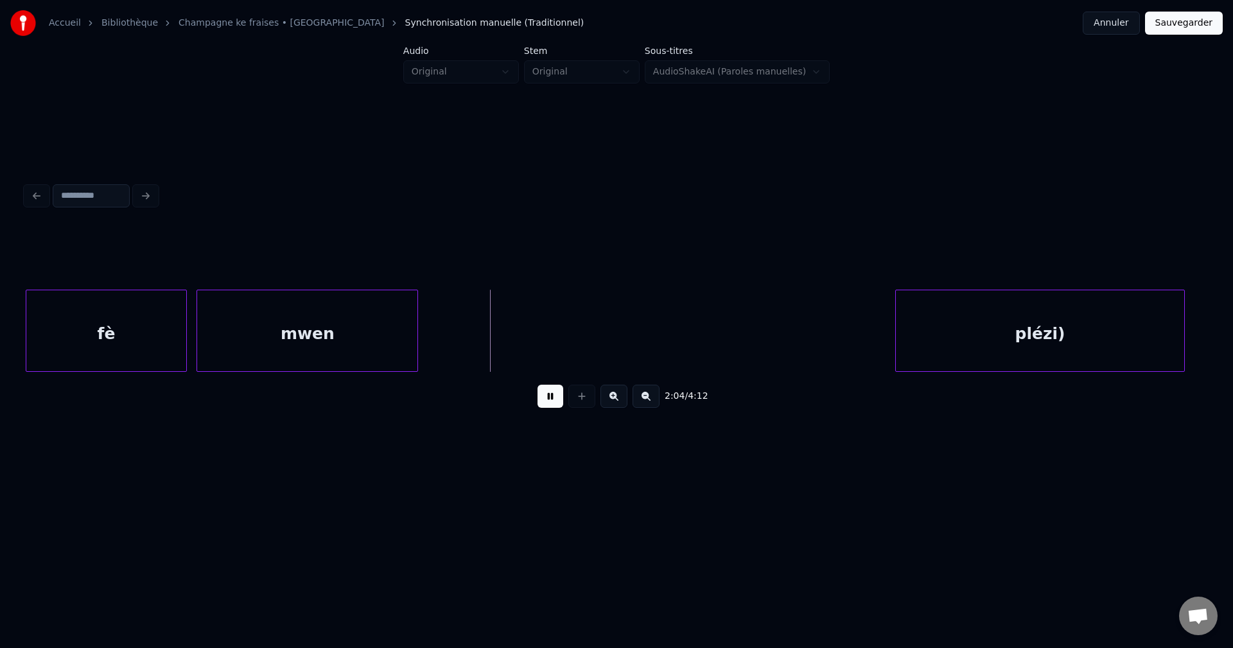
click at [348, 319] on div "mwen" at bounding box center [307, 333] width 220 height 87
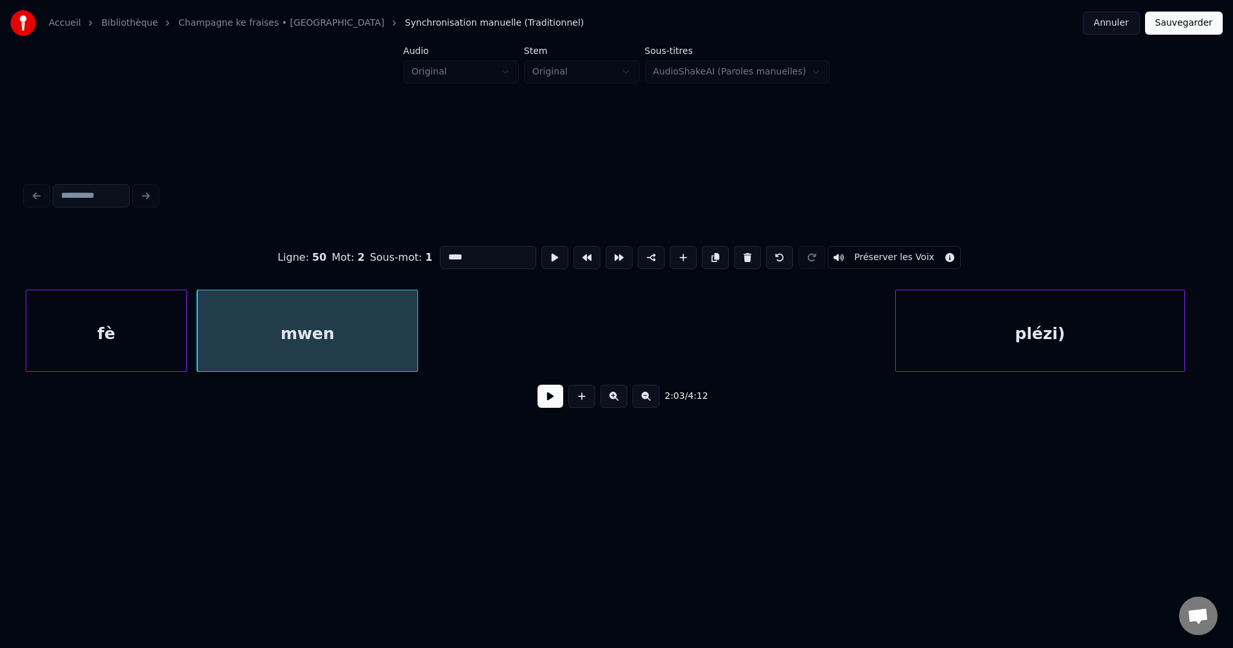
click at [151, 337] on div "fè" at bounding box center [106, 333] width 161 height 87
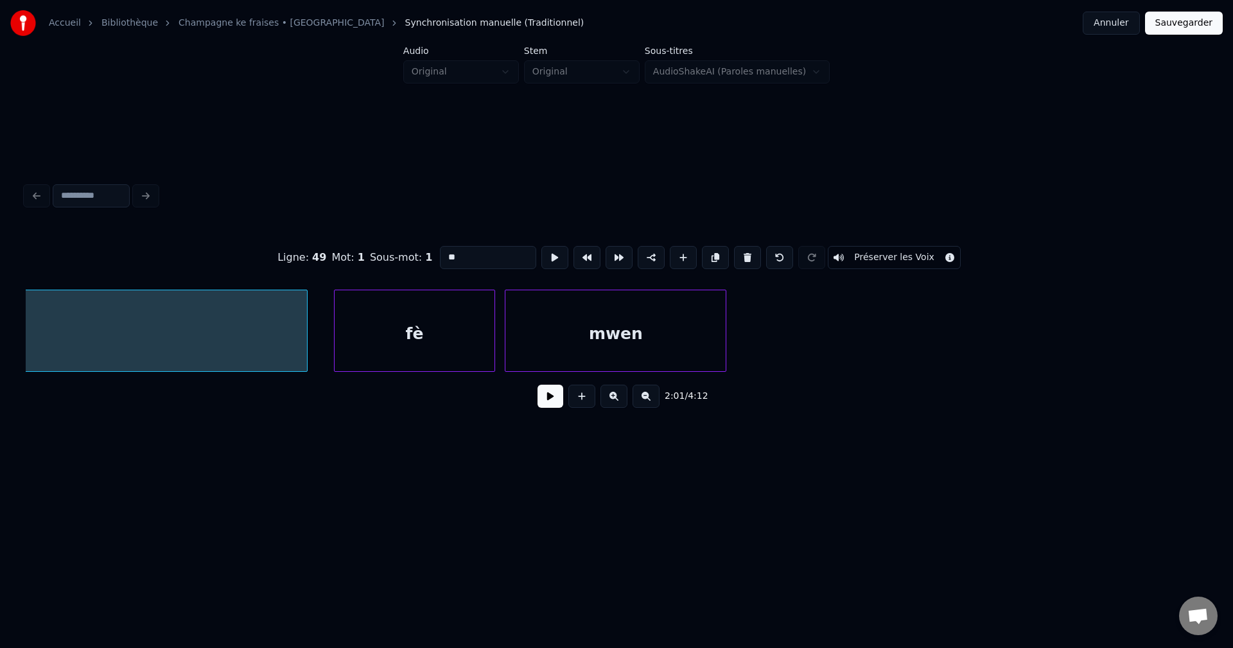
type input "******"
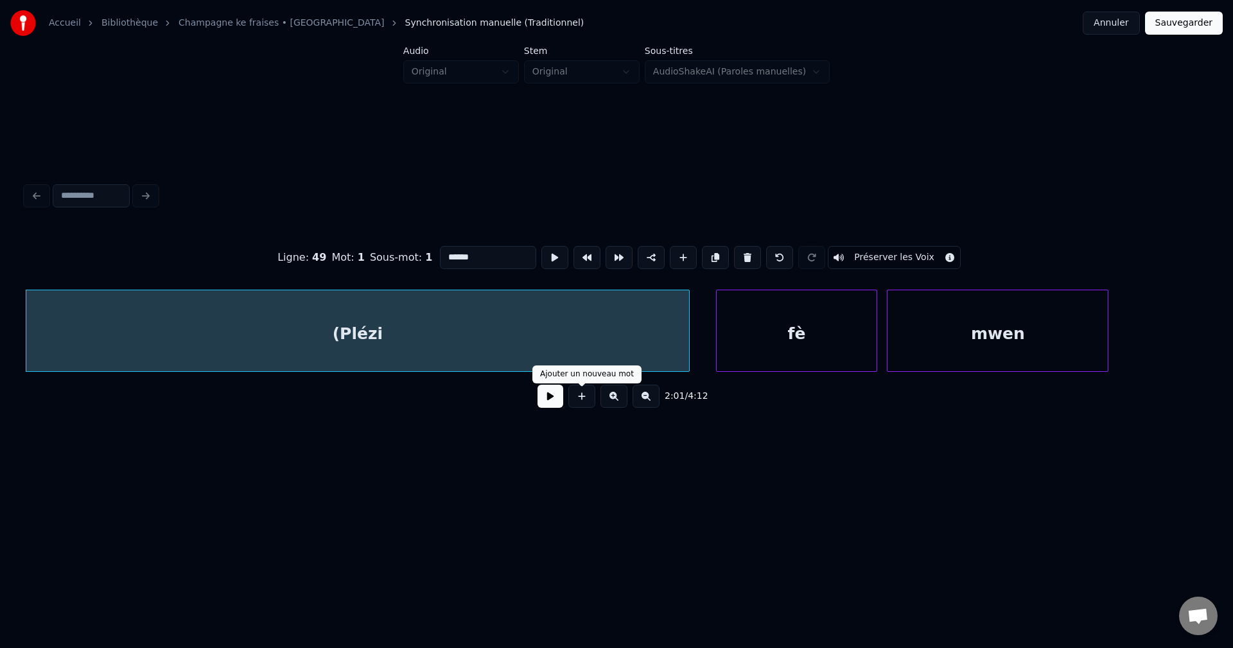
click at [554, 405] on button at bounding box center [551, 396] width 26 height 23
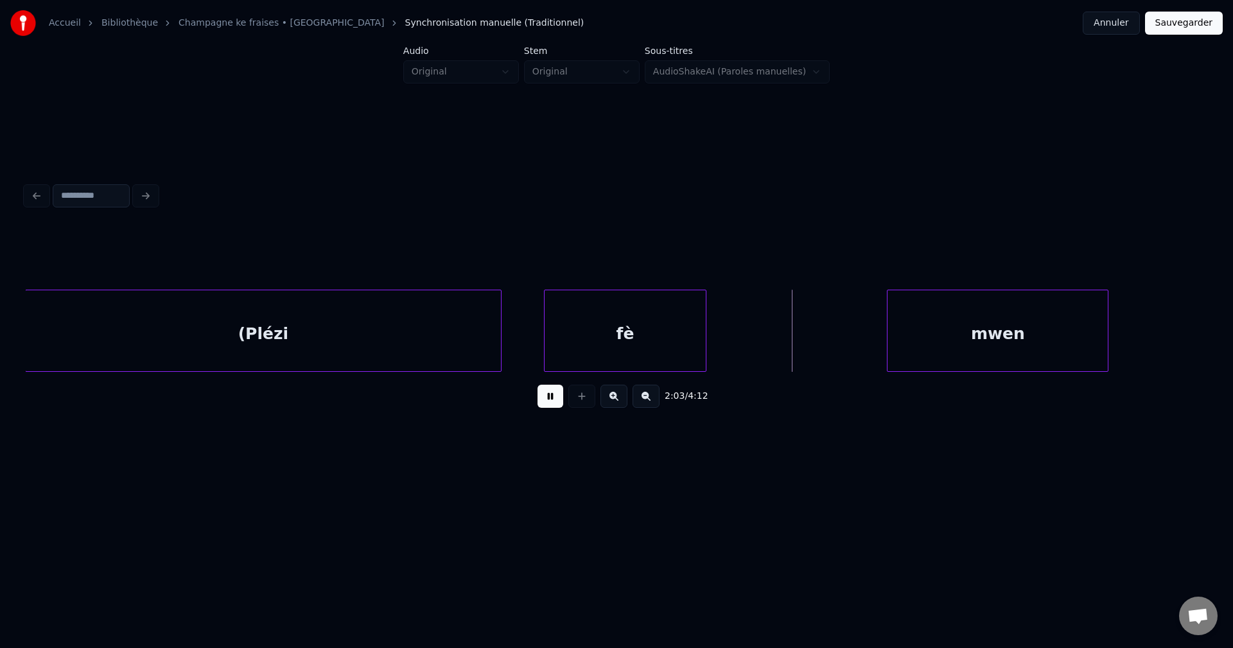
click at [605, 336] on div "fè" at bounding box center [625, 333] width 161 height 87
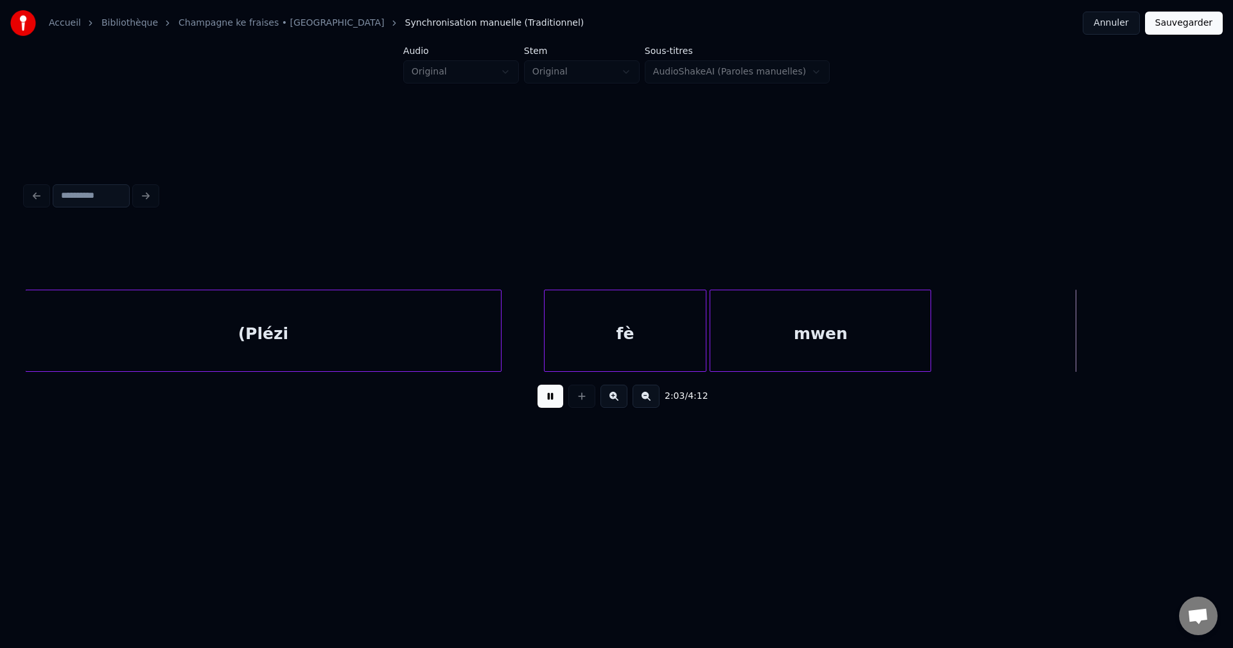
click at [815, 342] on div "mwen" at bounding box center [820, 333] width 220 height 87
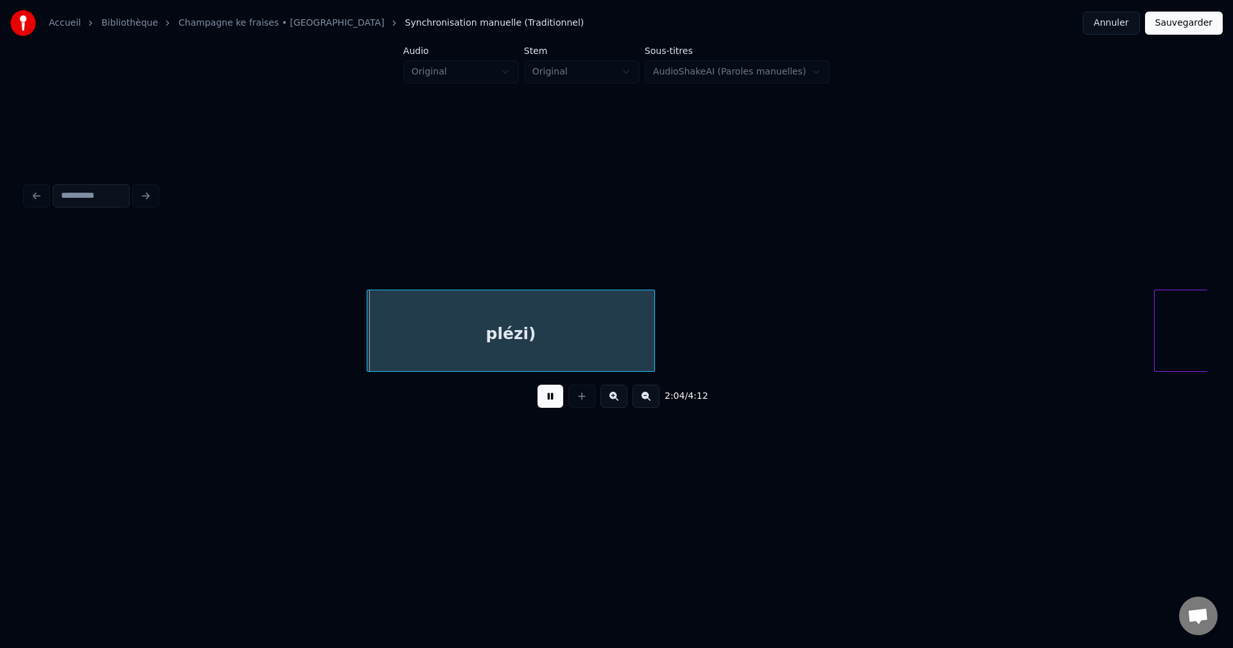
click at [377, 317] on div "plézi)" at bounding box center [511, 333] width 288 height 87
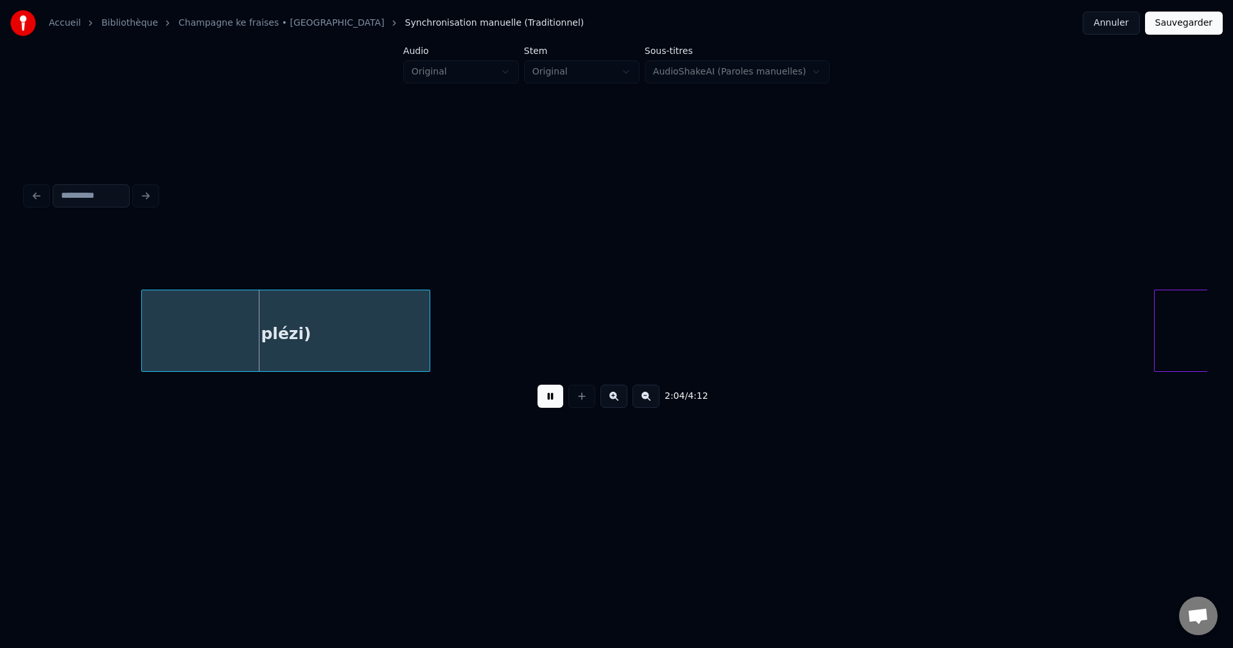
click at [193, 292] on div "plézi)" at bounding box center [286, 333] width 288 height 87
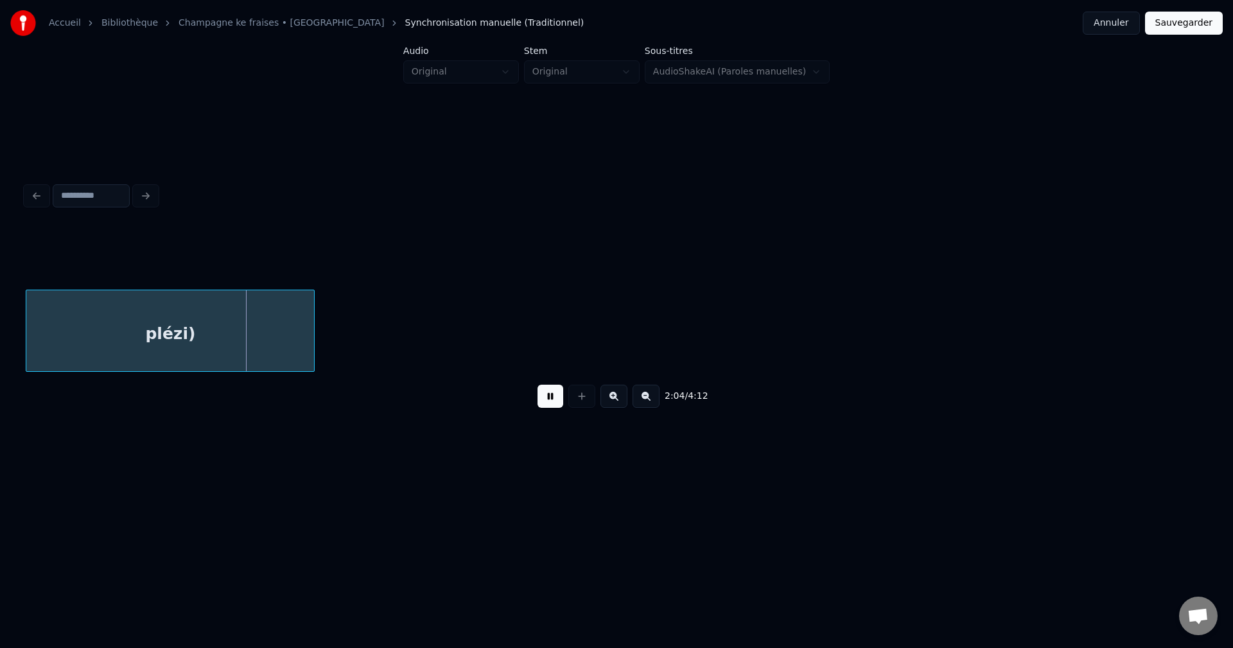
click at [136, 333] on div "plézi)" at bounding box center [170, 333] width 288 height 87
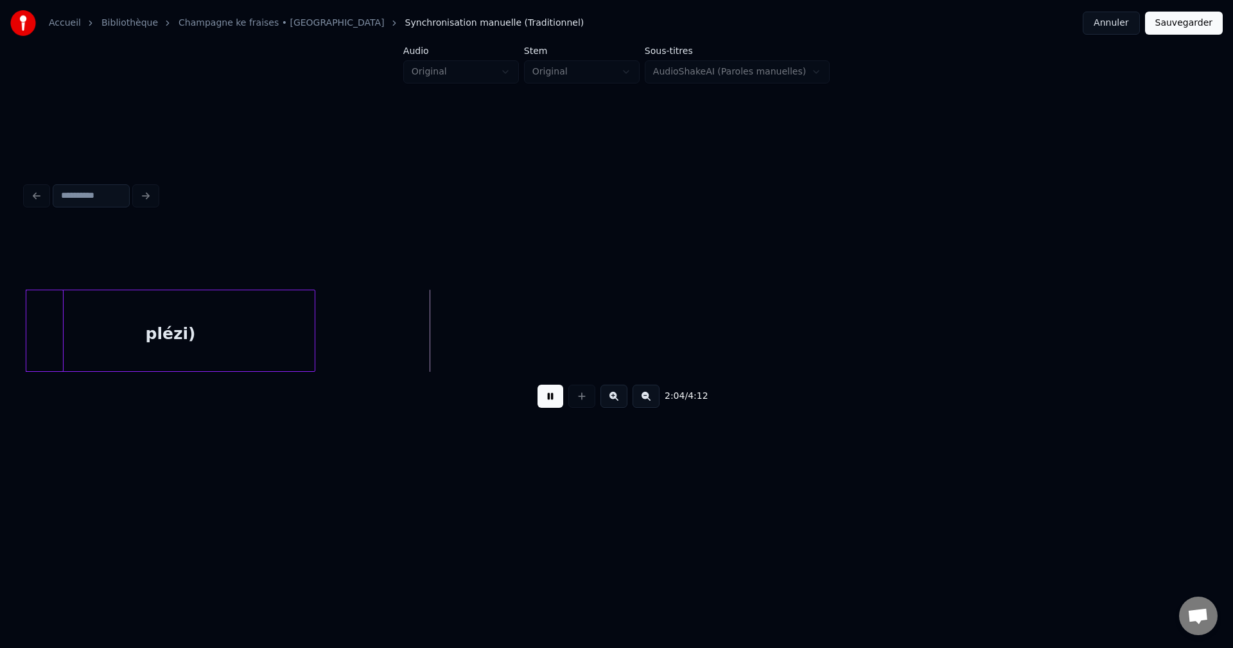
click at [115, 319] on div "plézi)" at bounding box center [170, 333] width 288 height 87
click at [352, 336] on div "plézi)" at bounding box center [244, 333] width 288 height 87
click at [653, 401] on button at bounding box center [646, 396] width 27 height 23
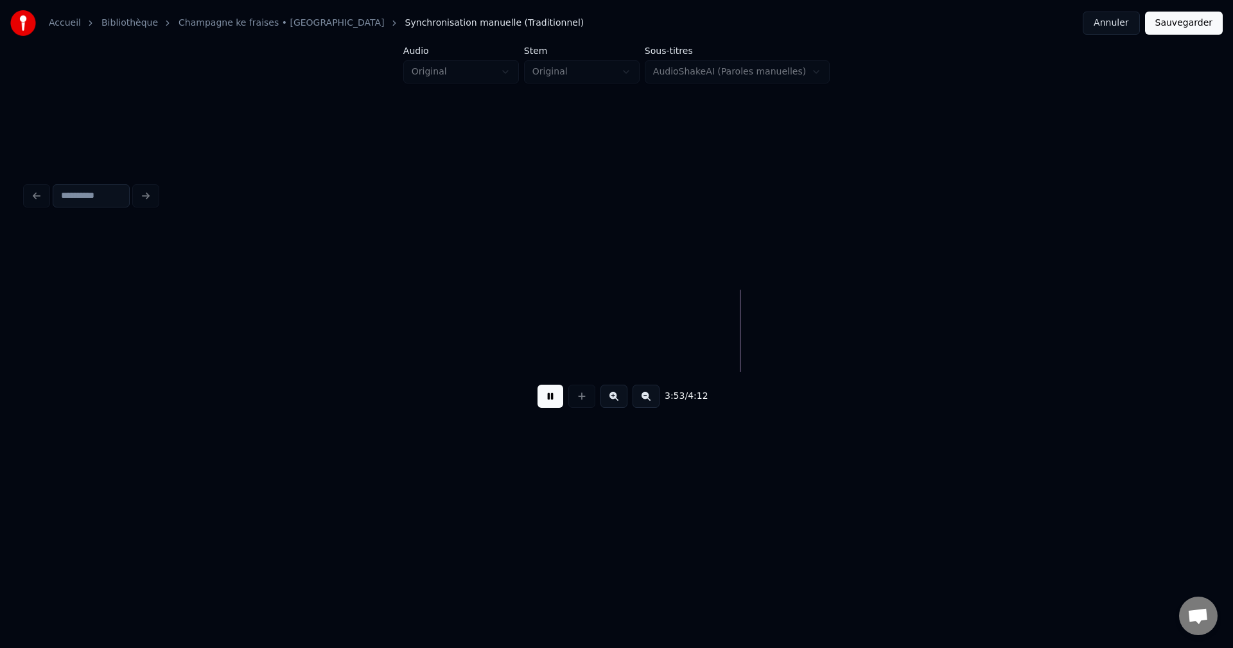
click at [653, 401] on button at bounding box center [646, 396] width 27 height 23
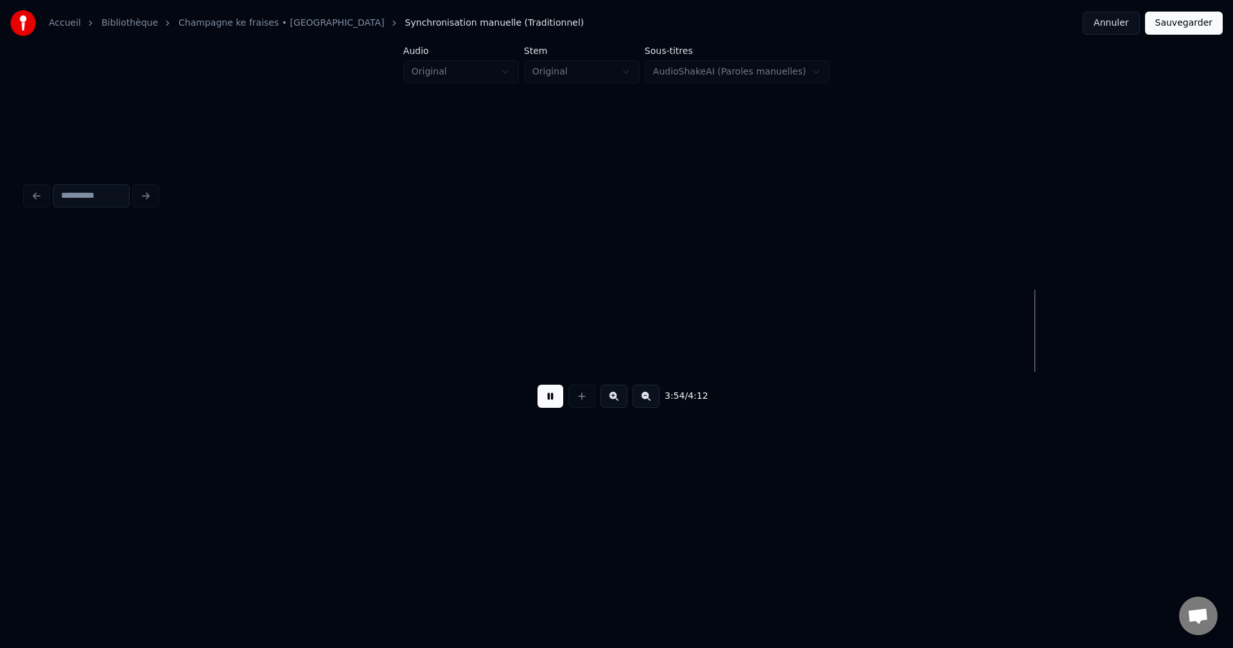
click at [653, 401] on button at bounding box center [646, 396] width 27 height 23
click at [652, 401] on button at bounding box center [646, 396] width 27 height 23
click at [620, 402] on button at bounding box center [614, 396] width 27 height 23
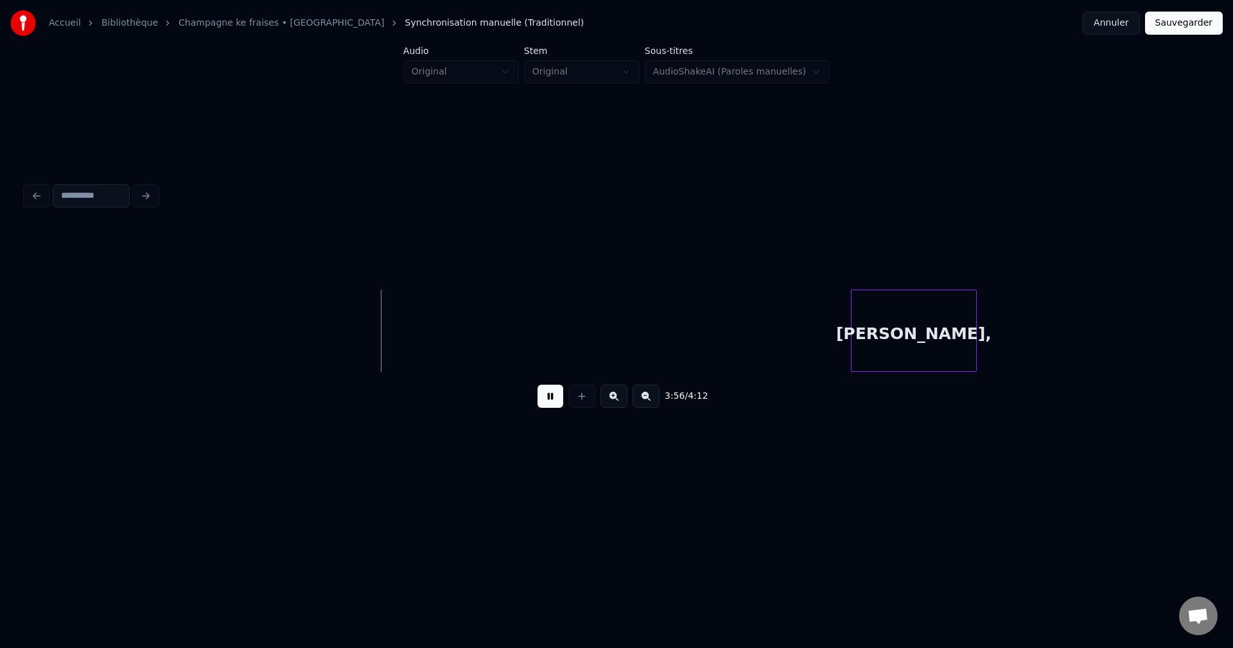
click at [620, 402] on button at bounding box center [614, 396] width 27 height 23
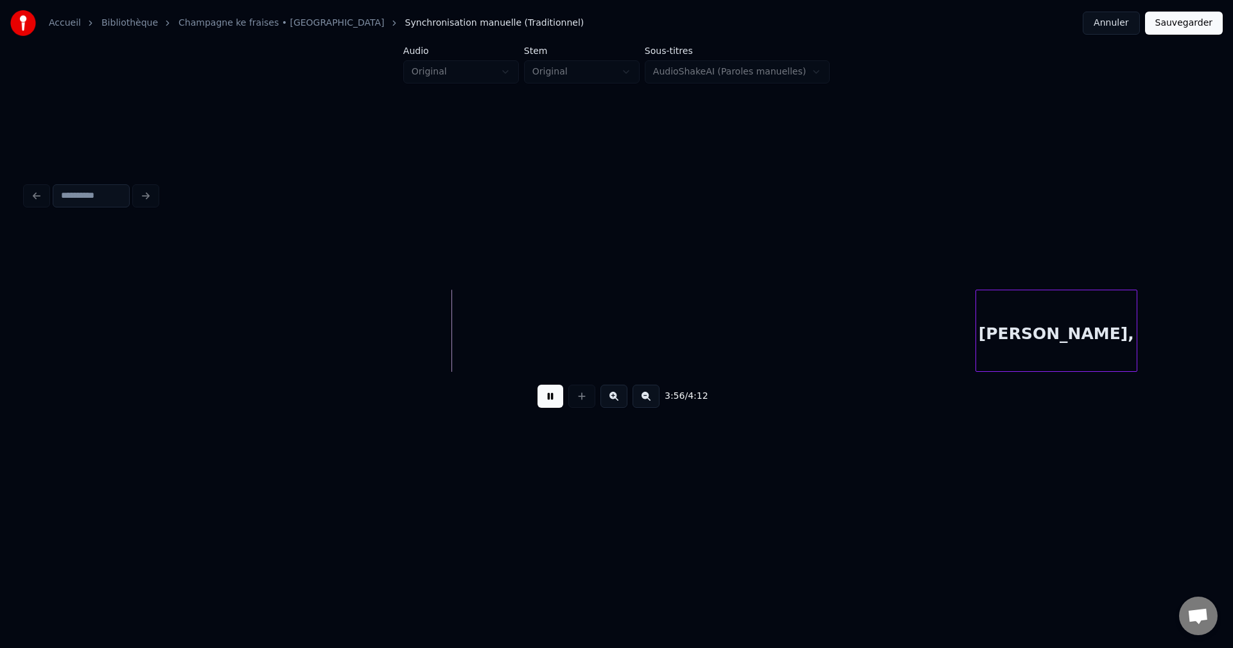
click at [620, 402] on button at bounding box center [614, 396] width 27 height 23
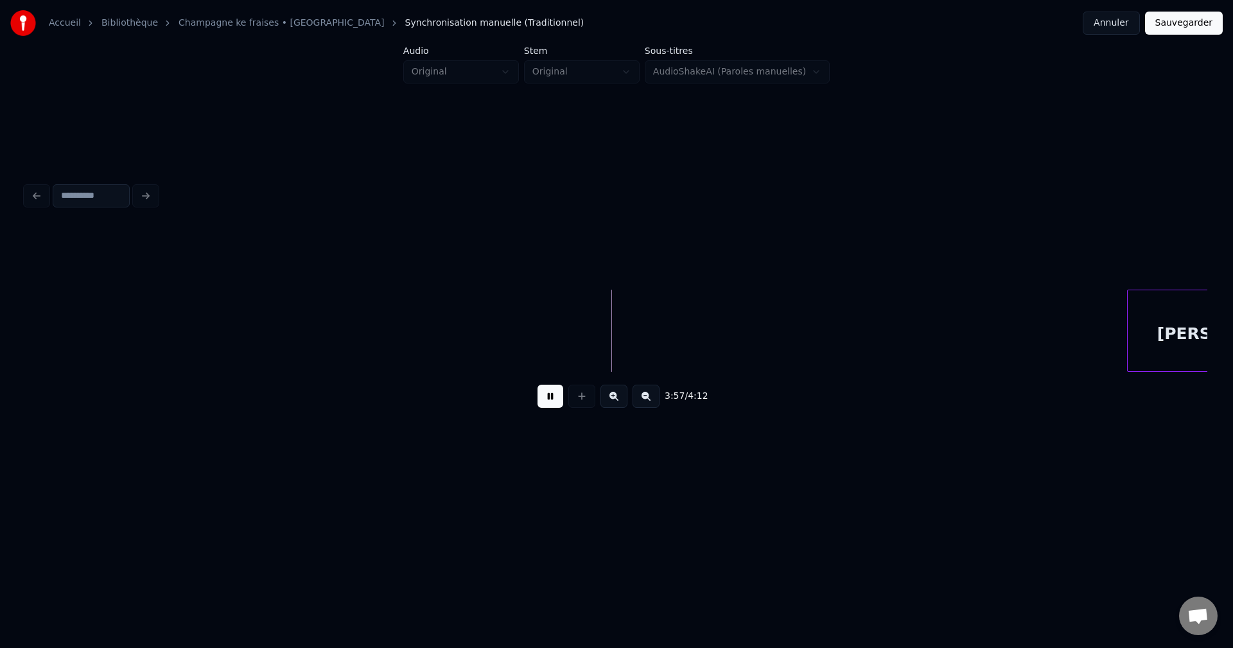
click at [620, 402] on button at bounding box center [614, 396] width 27 height 23
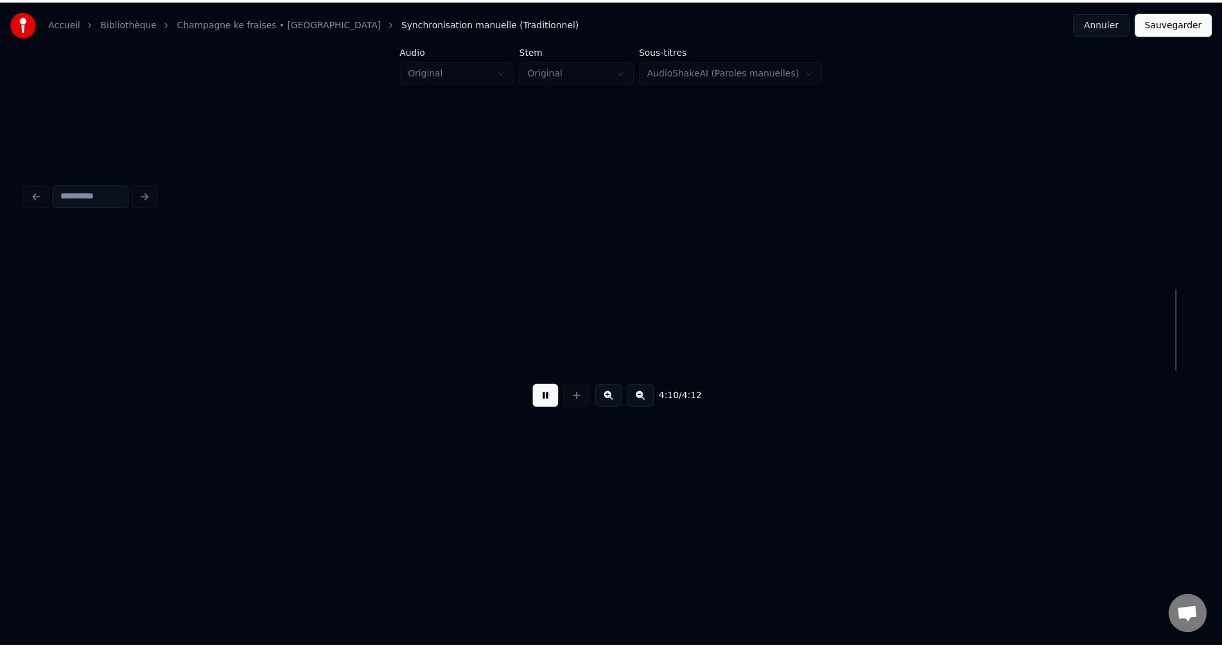
scroll to position [0, 104413]
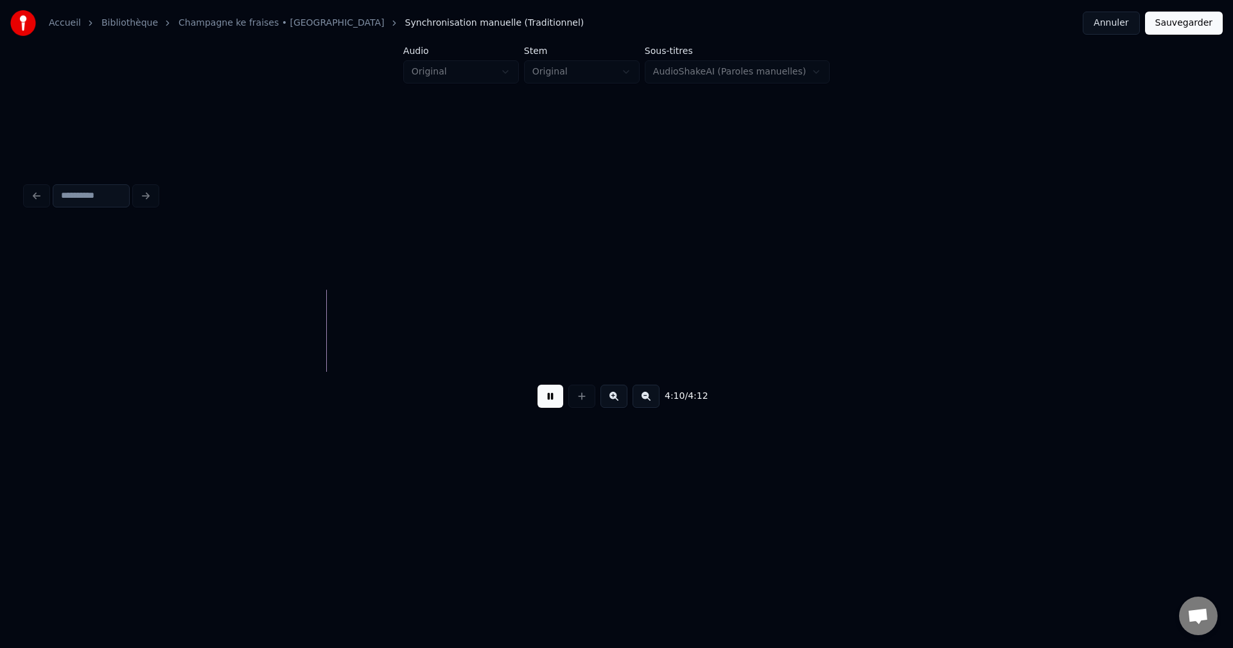
click at [1185, 22] on button "Sauvegarder" at bounding box center [1184, 23] width 78 height 23
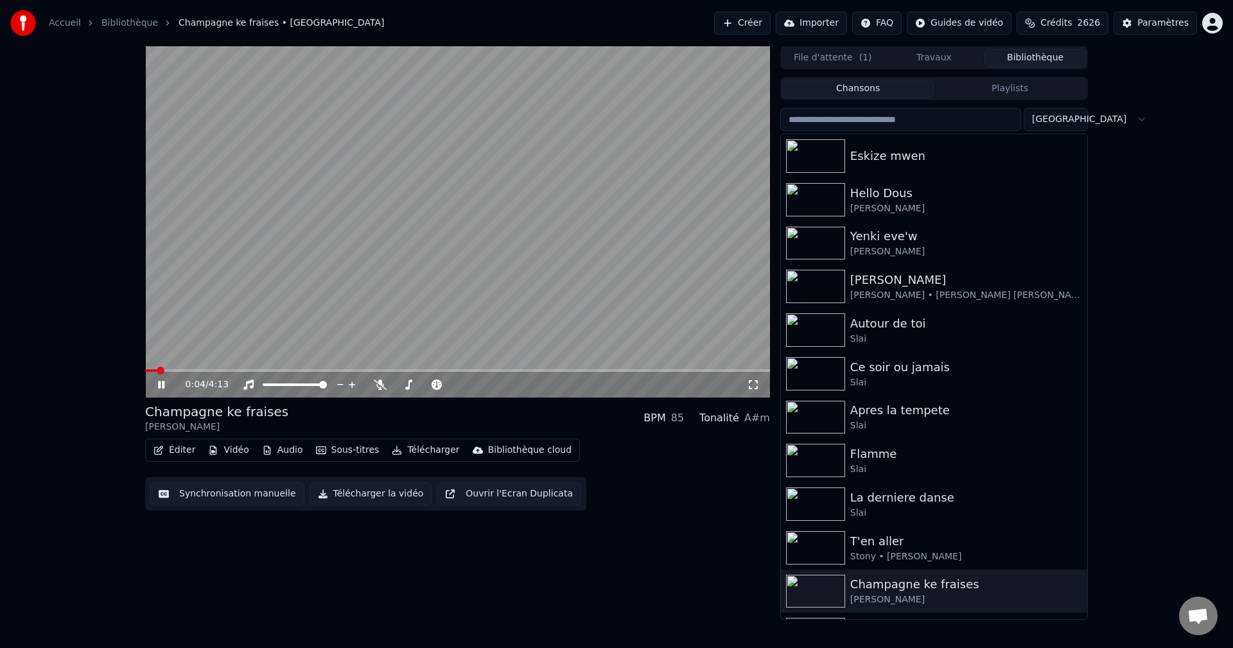
click at [168, 448] on button "Éditer" at bounding box center [174, 450] width 52 height 18
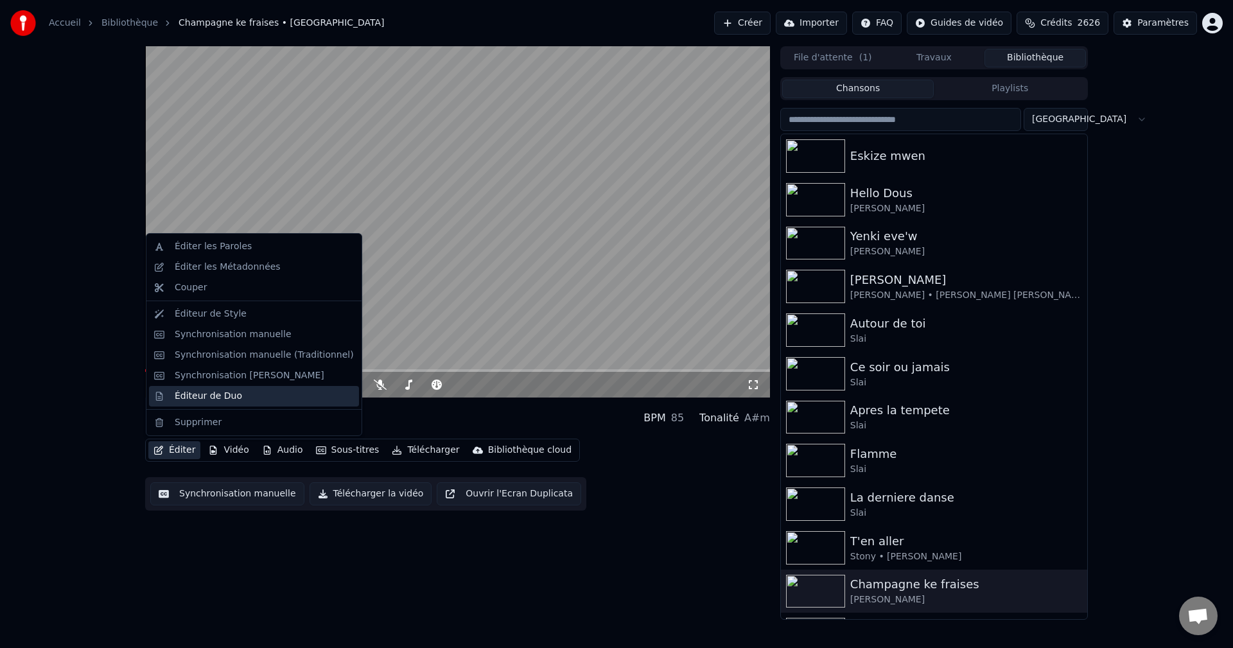
click at [194, 403] on div "Éditeur de Duo" at bounding box center [254, 396] width 210 height 21
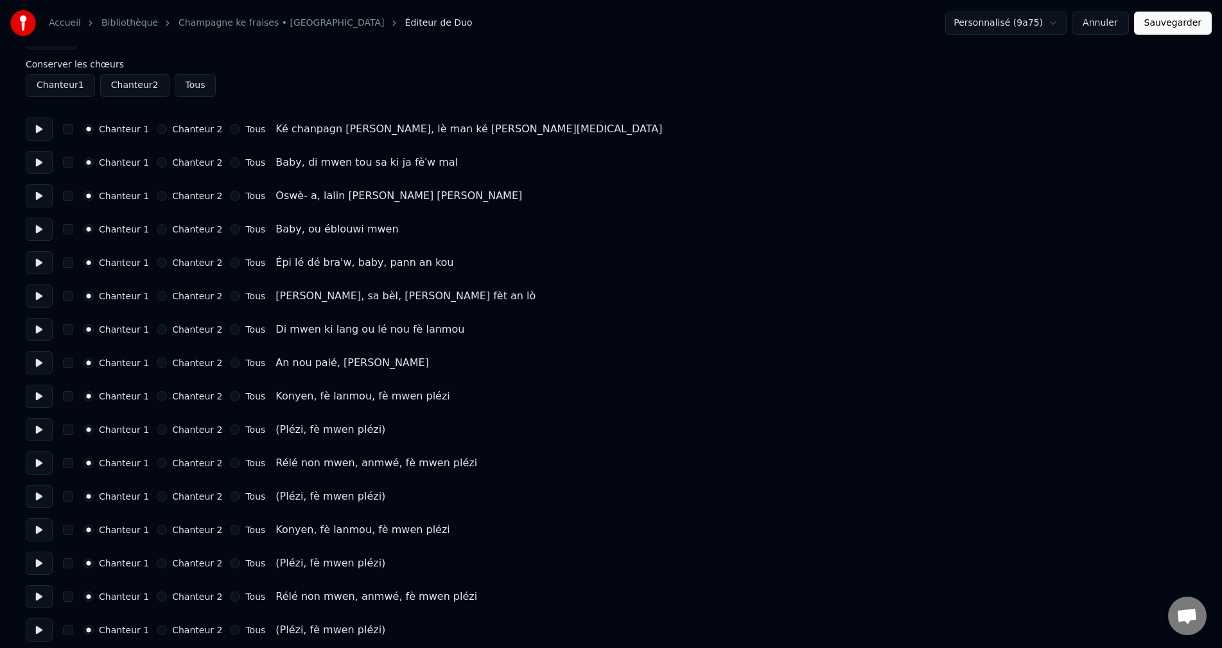
scroll to position [64, 0]
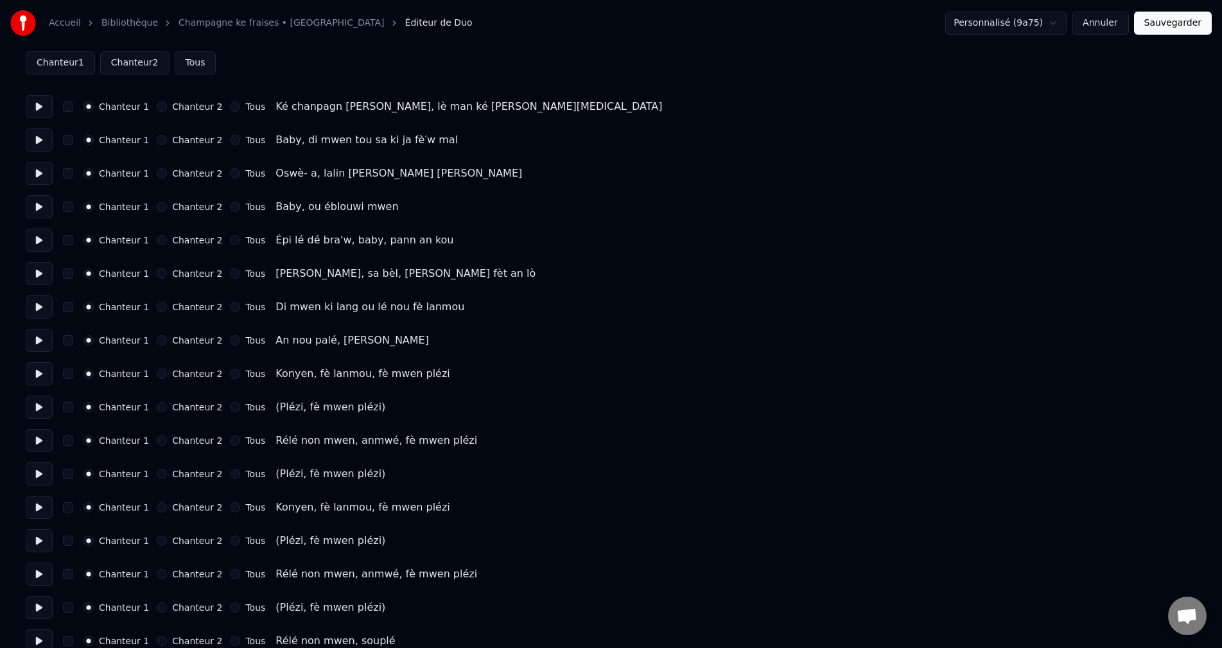
click at [157, 405] on button "Chanteur 2" at bounding box center [162, 407] width 10 height 10
drag, startPoint x: 158, startPoint y: 470, endPoint x: 107, endPoint y: 474, distance: 51.5
click at [157, 472] on button "Chanteur 2" at bounding box center [162, 474] width 10 height 10
click at [37, 474] on button at bounding box center [39, 474] width 27 height 23
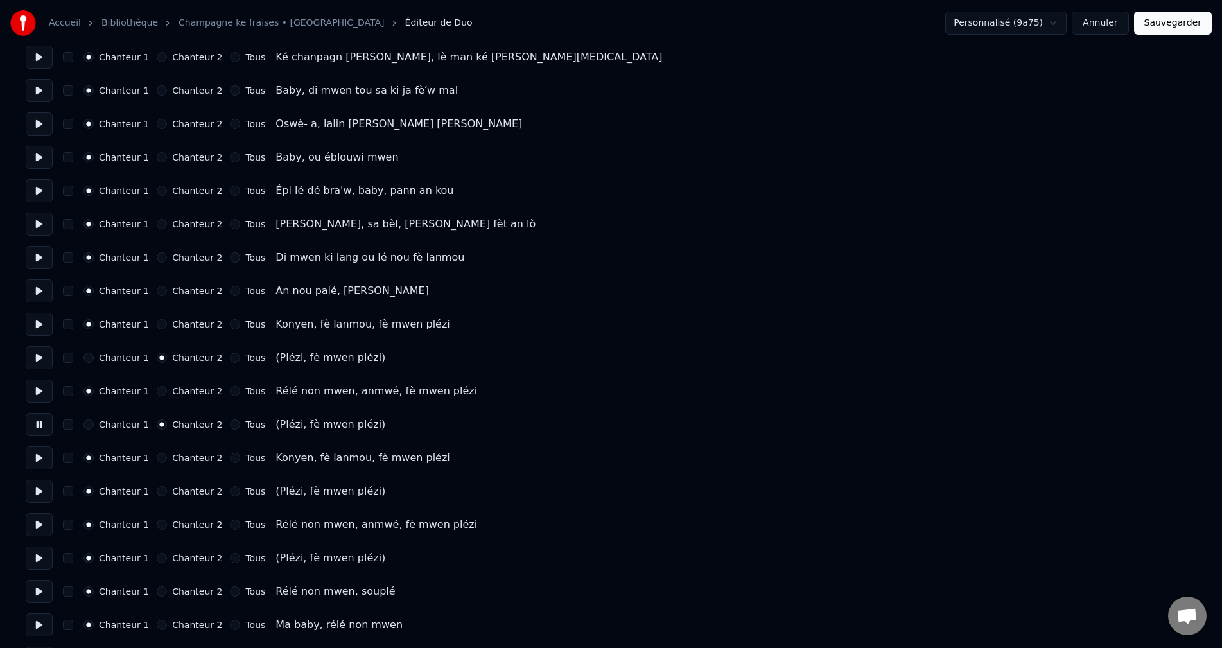
scroll to position [128, 0]
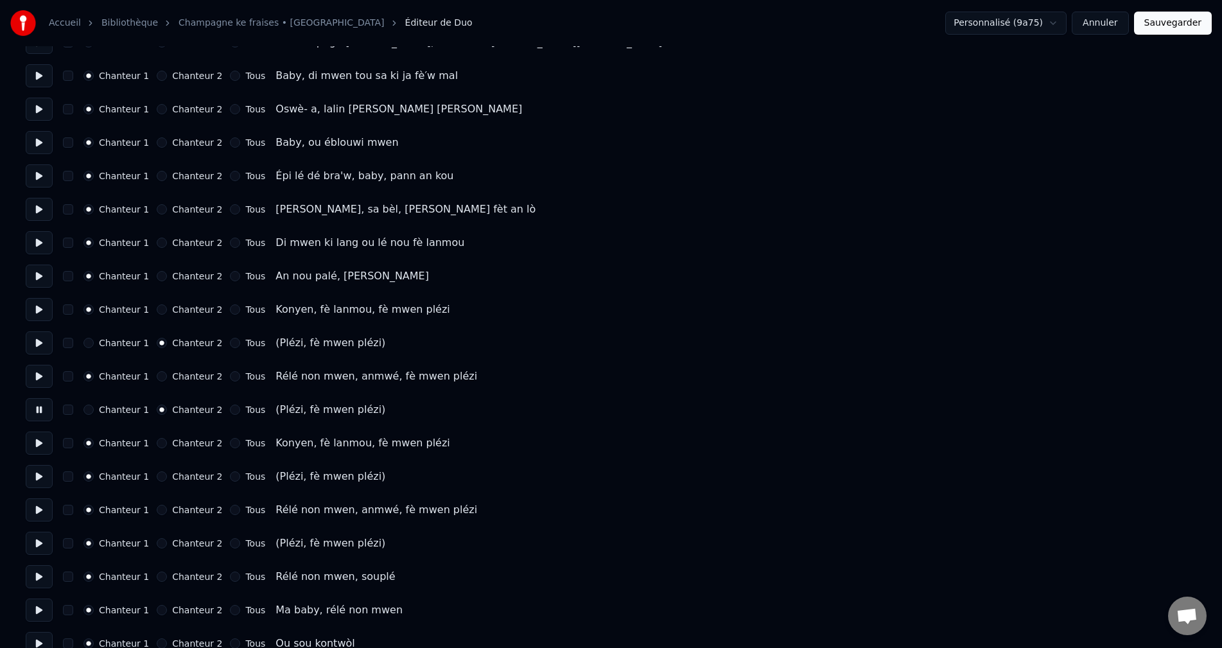
click at [157, 474] on button "Chanteur 2" at bounding box center [162, 477] width 10 height 10
click at [157, 542] on button "Chanteur 2" at bounding box center [162, 543] width 10 height 10
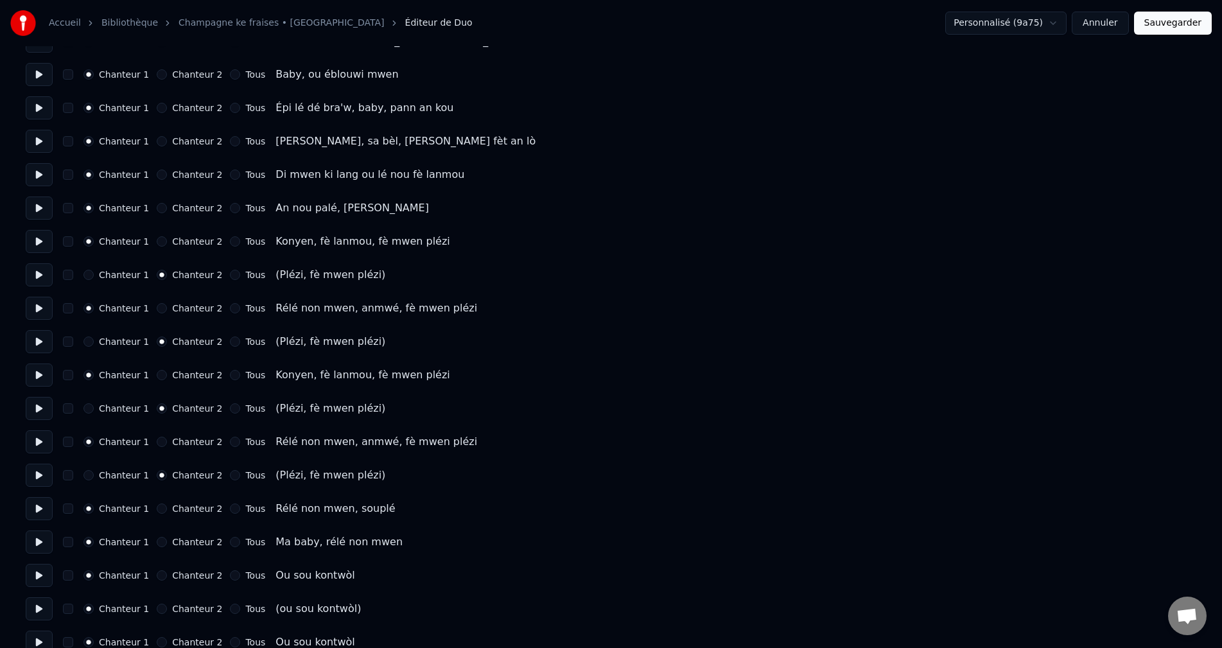
scroll to position [257, 0]
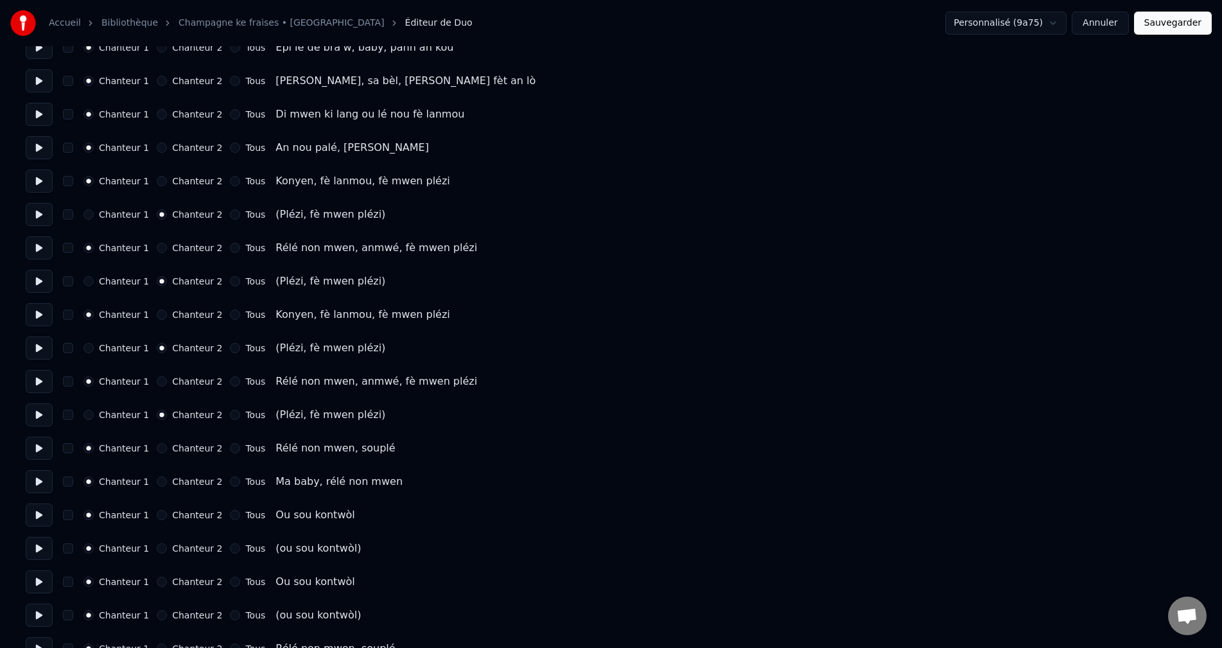
click at [157, 547] on button "Chanteur 2" at bounding box center [162, 548] width 10 height 10
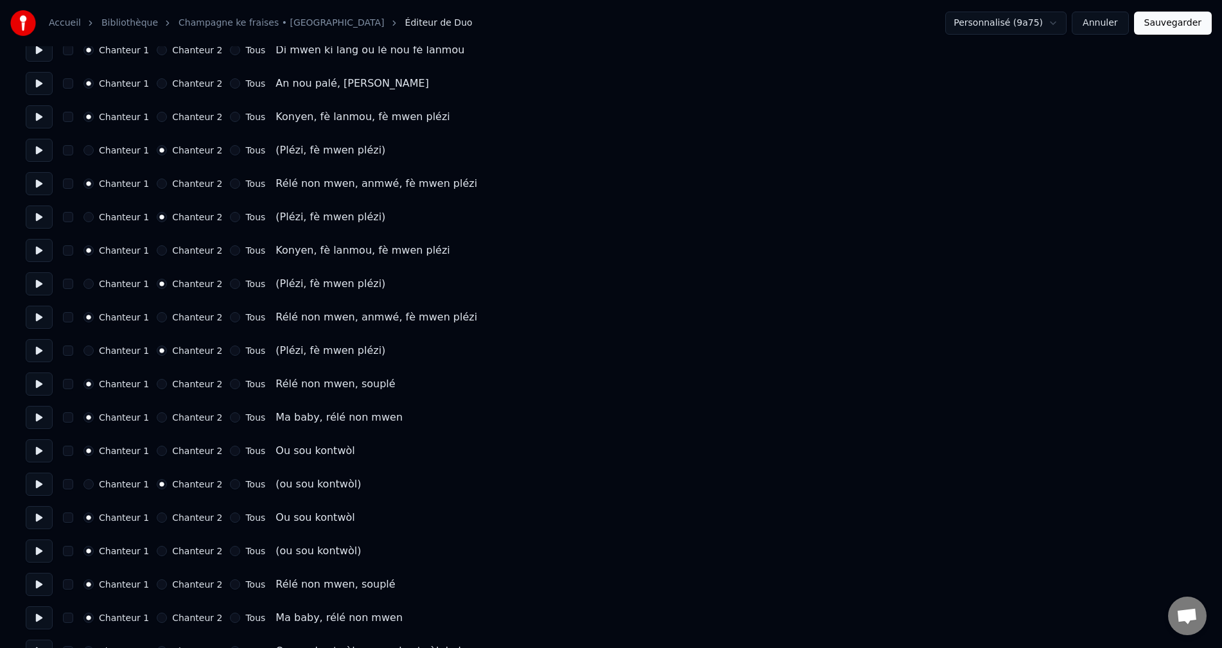
click at [157, 554] on button "Chanteur 2" at bounding box center [162, 551] width 10 height 10
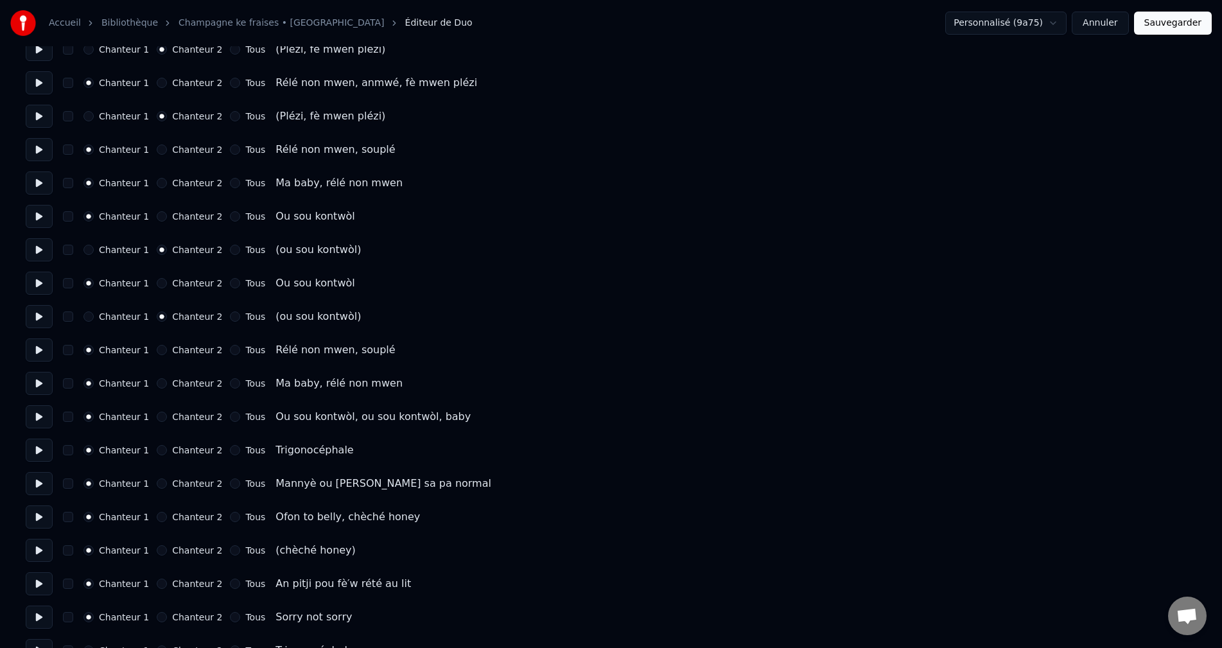
scroll to position [578, 0]
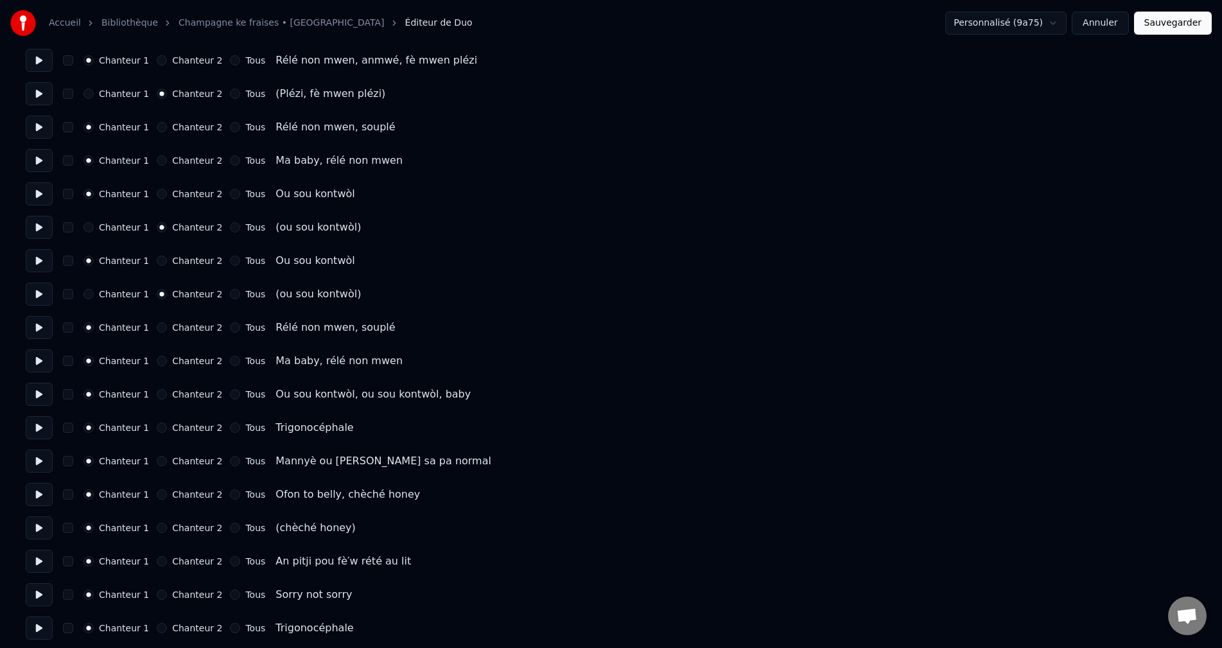
click at [157, 527] on button "Chanteur 2" at bounding box center [162, 528] width 10 height 10
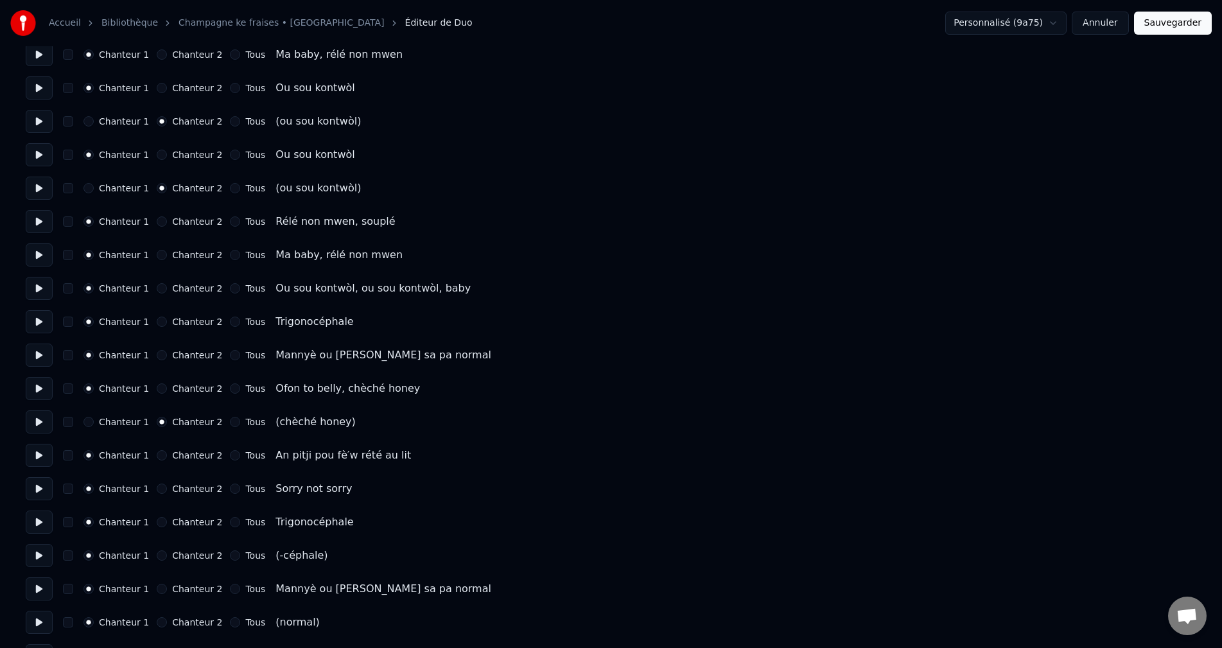
scroll to position [707, 0]
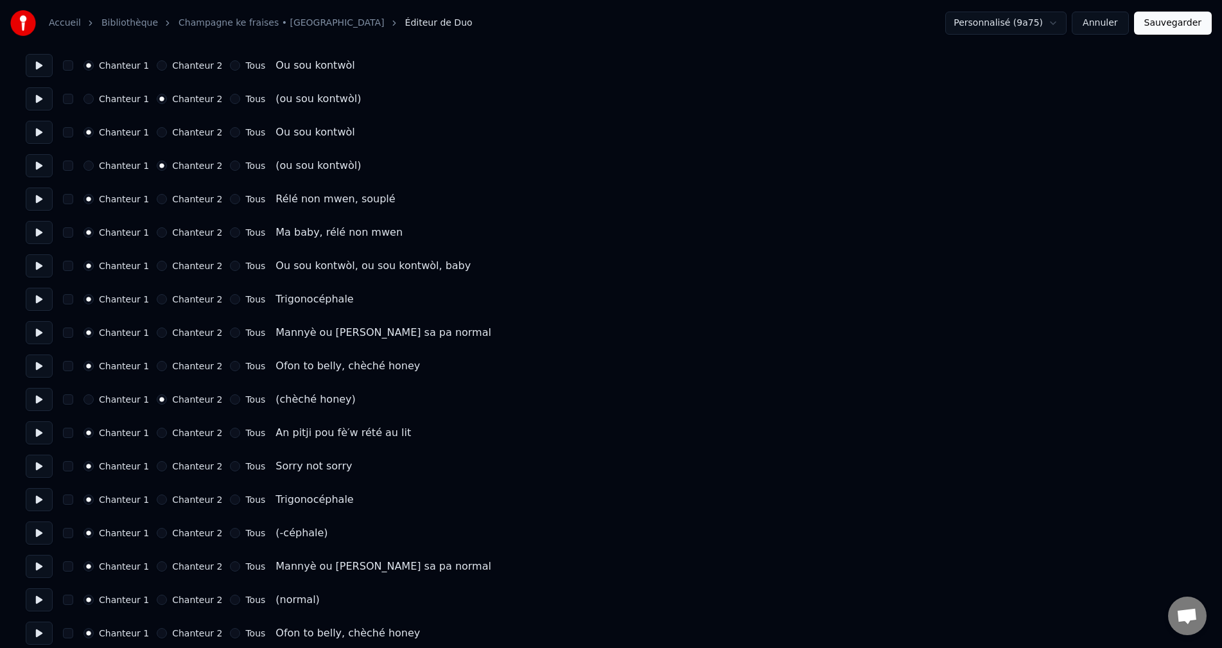
click at [157, 533] on button "Chanteur 2" at bounding box center [162, 533] width 10 height 10
click at [157, 600] on button "Chanteur 2" at bounding box center [162, 600] width 10 height 10
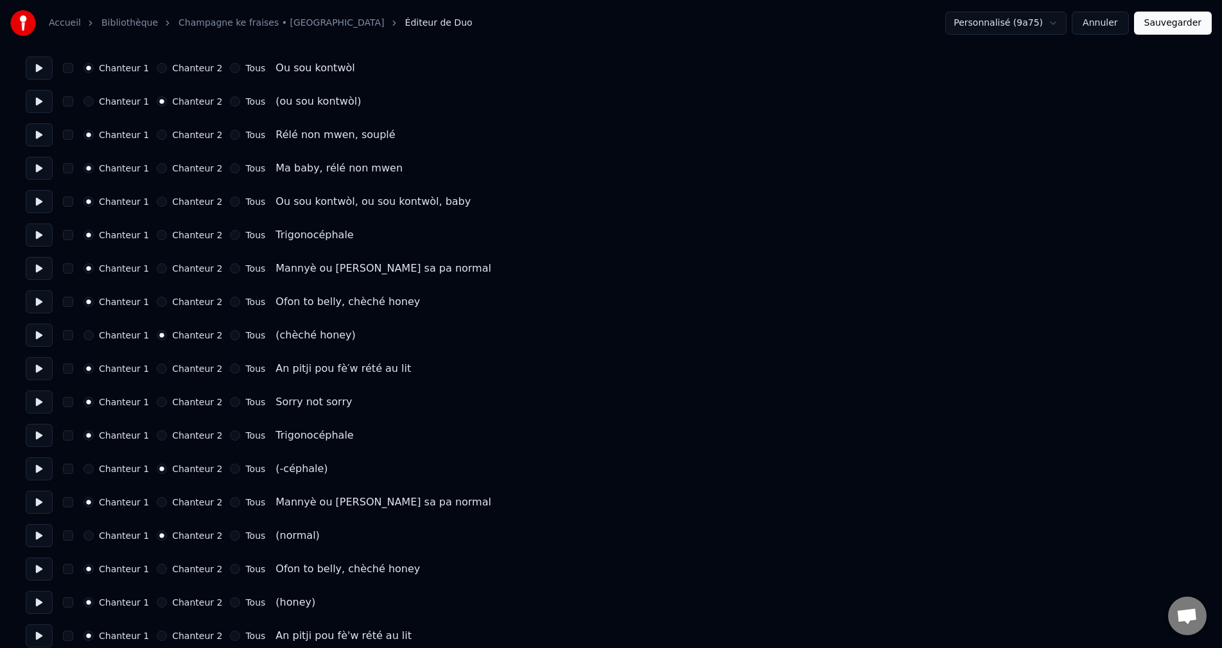
click at [157, 599] on button "Chanteur 2" at bounding box center [162, 602] width 10 height 10
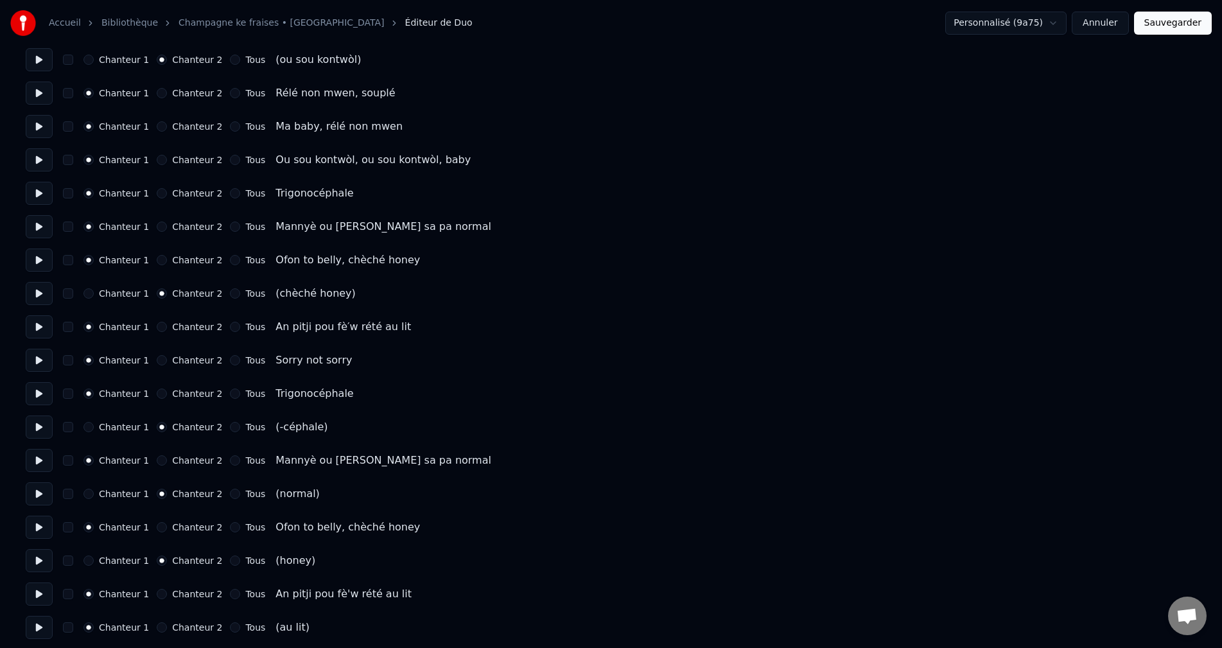
scroll to position [835, 0]
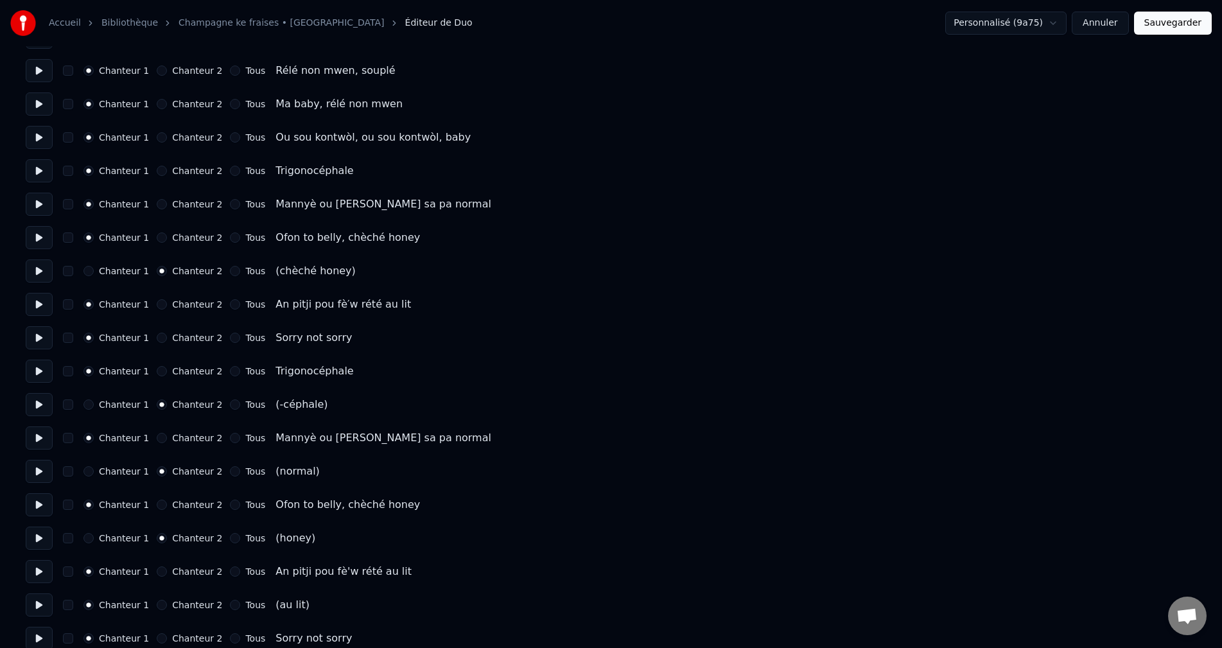
click at [157, 602] on button "Chanteur 2" at bounding box center [162, 605] width 10 height 10
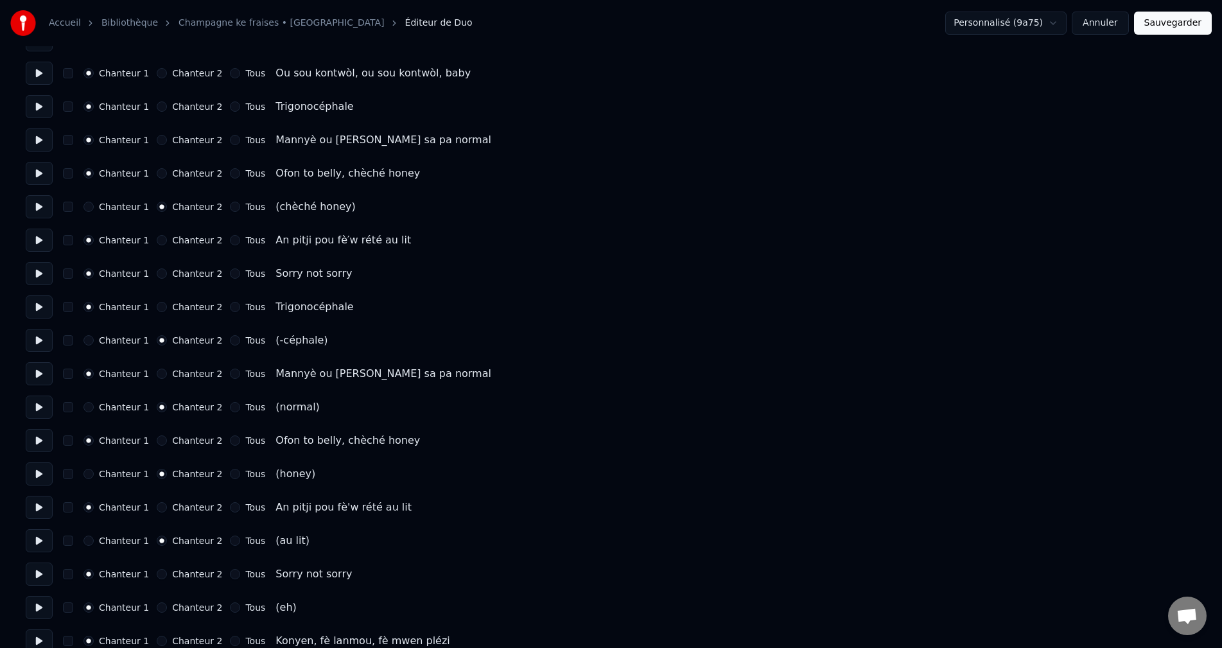
scroll to position [964, 0]
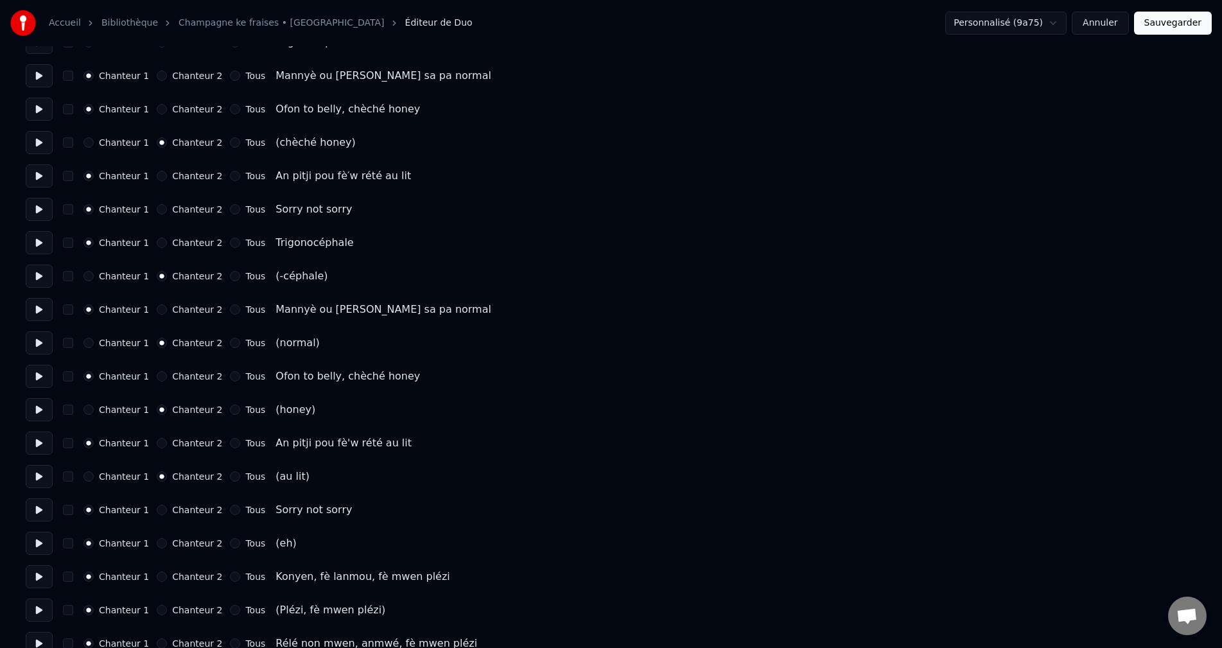
click at [157, 546] on button "Chanteur 2" at bounding box center [162, 543] width 10 height 10
click at [157, 610] on button "Chanteur 2" at bounding box center [162, 610] width 10 height 10
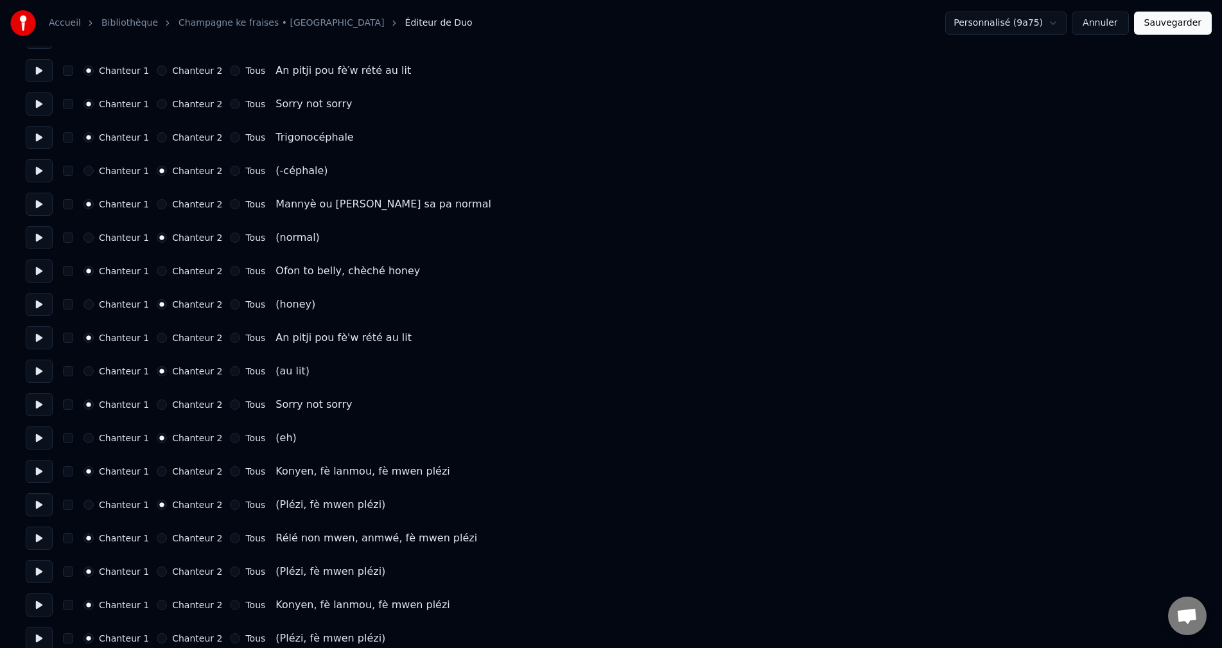
scroll to position [1092, 0]
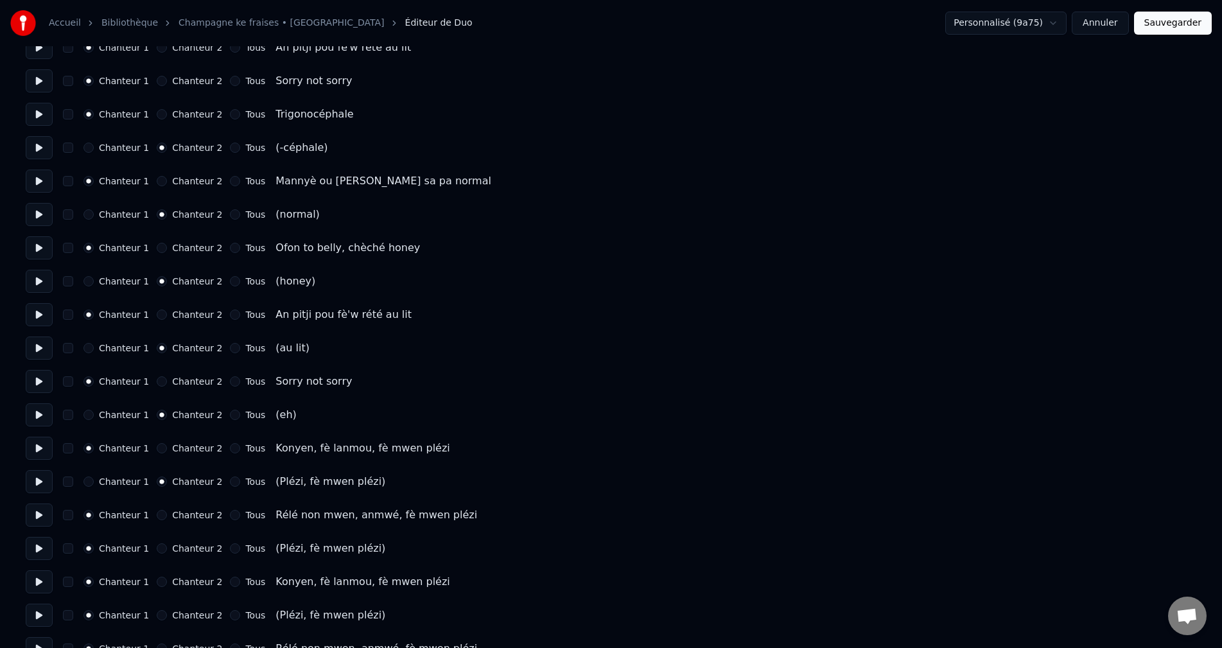
click at [157, 550] on button "Chanteur 2" at bounding box center [162, 548] width 10 height 10
click at [157, 613] on button "Chanteur 2" at bounding box center [162, 615] width 10 height 10
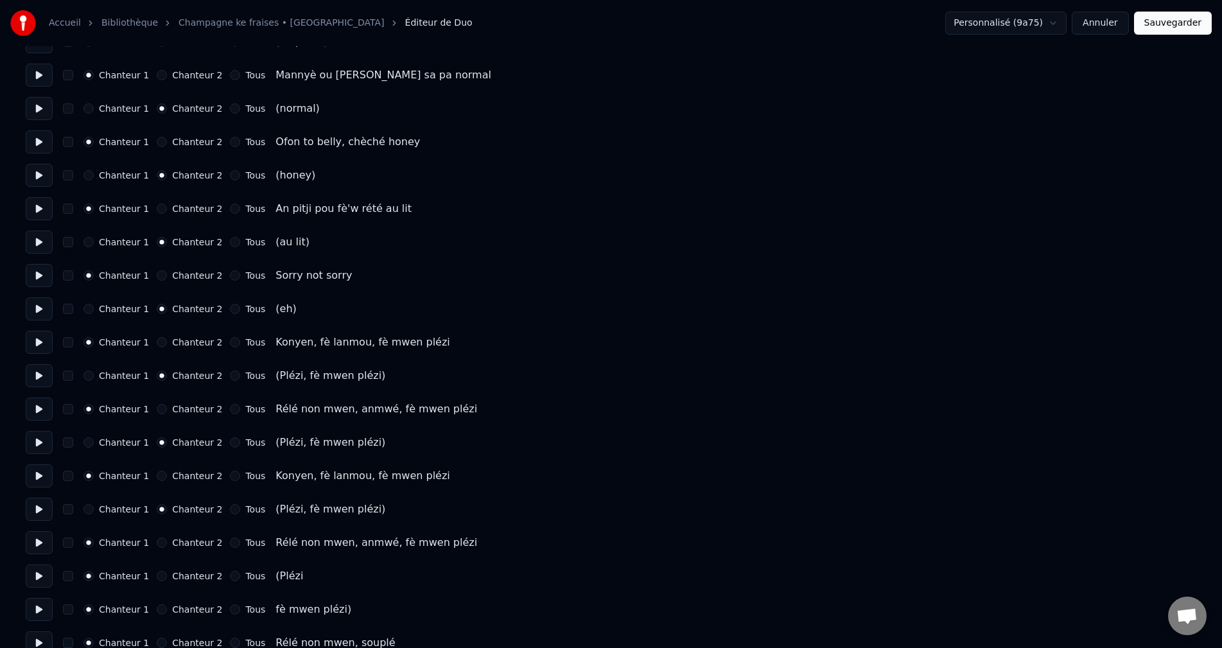
scroll to position [1221, 0]
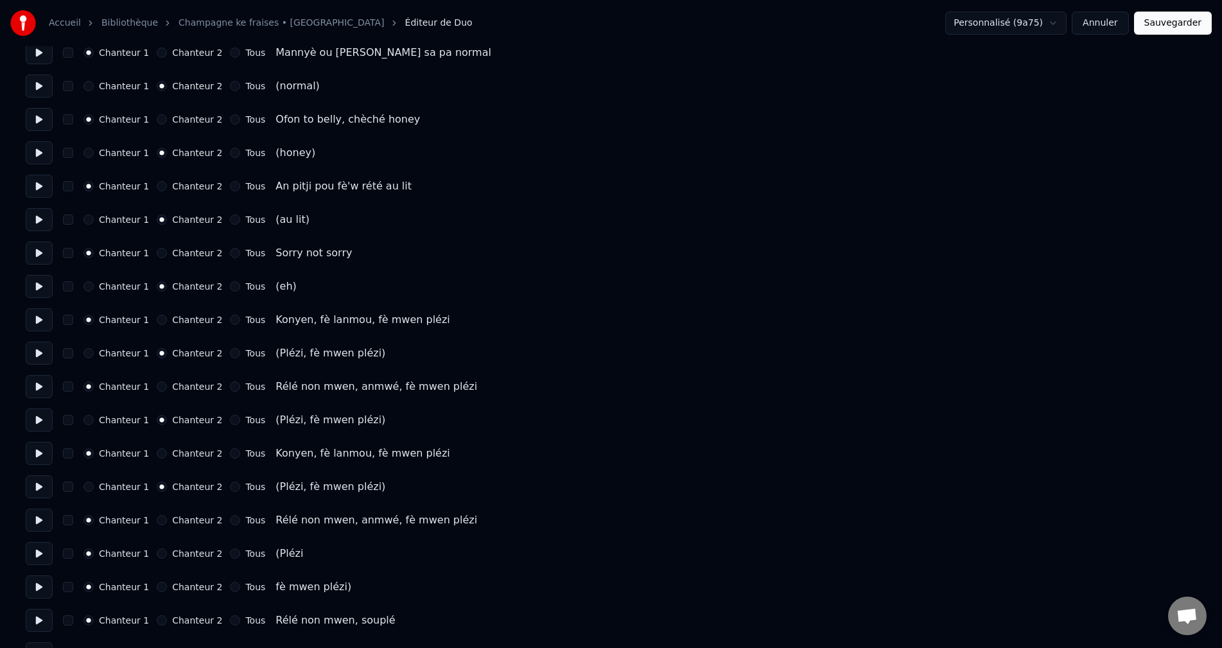
click at [162, 551] on div "Chanteur 2" at bounding box center [190, 554] width 66 height 10
click at [161, 554] on div "Chanteur 2" at bounding box center [190, 554] width 66 height 10
click at [159, 554] on button "Chanteur 2" at bounding box center [162, 554] width 10 height 10
click at [157, 586] on button "Chanteur 2" at bounding box center [162, 587] width 10 height 10
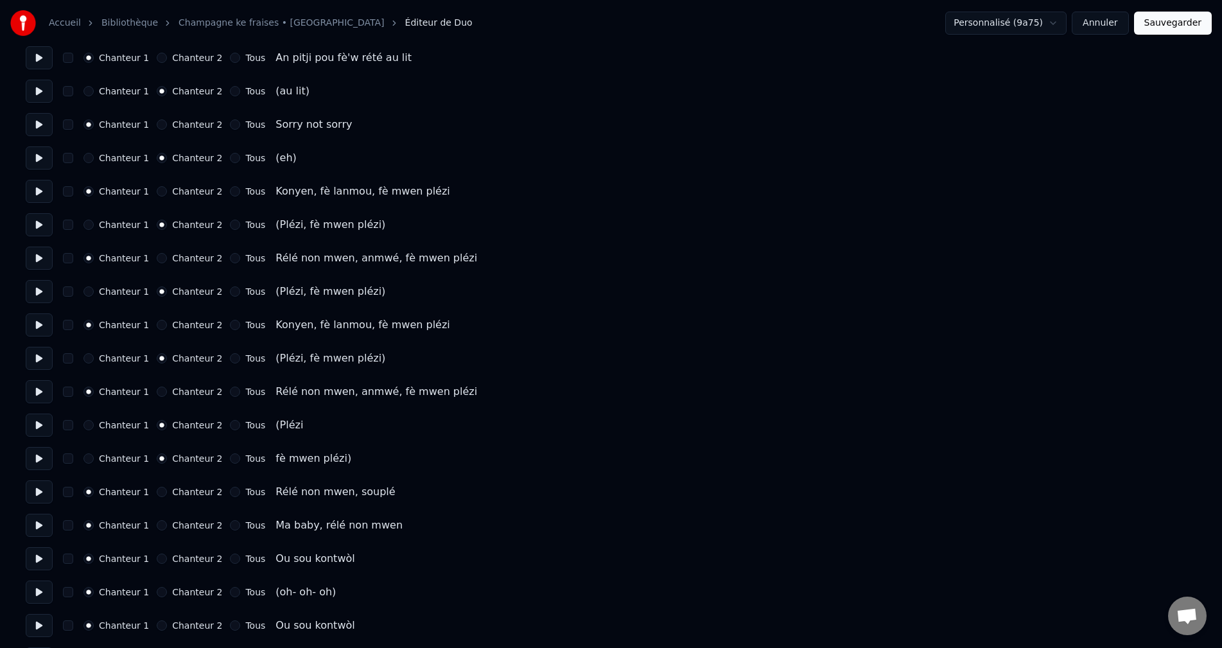
scroll to position [1413, 0]
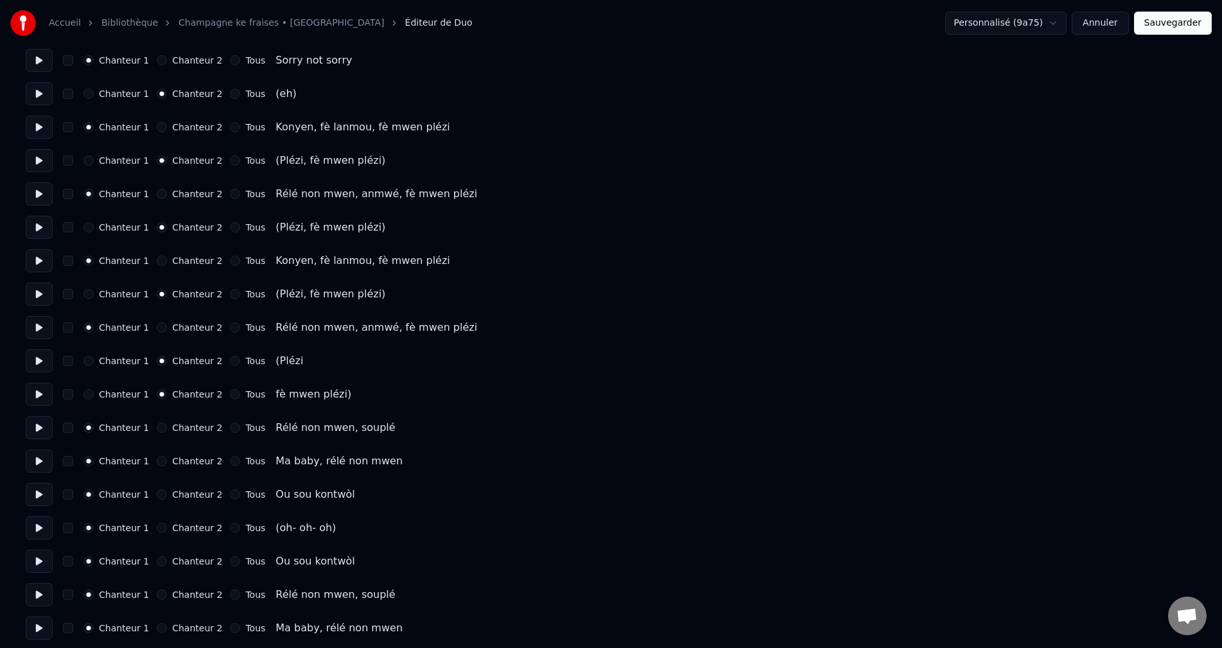
click at [157, 528] on button "Chanteur 2" at bounding box center [162, 528] width 10 height 10
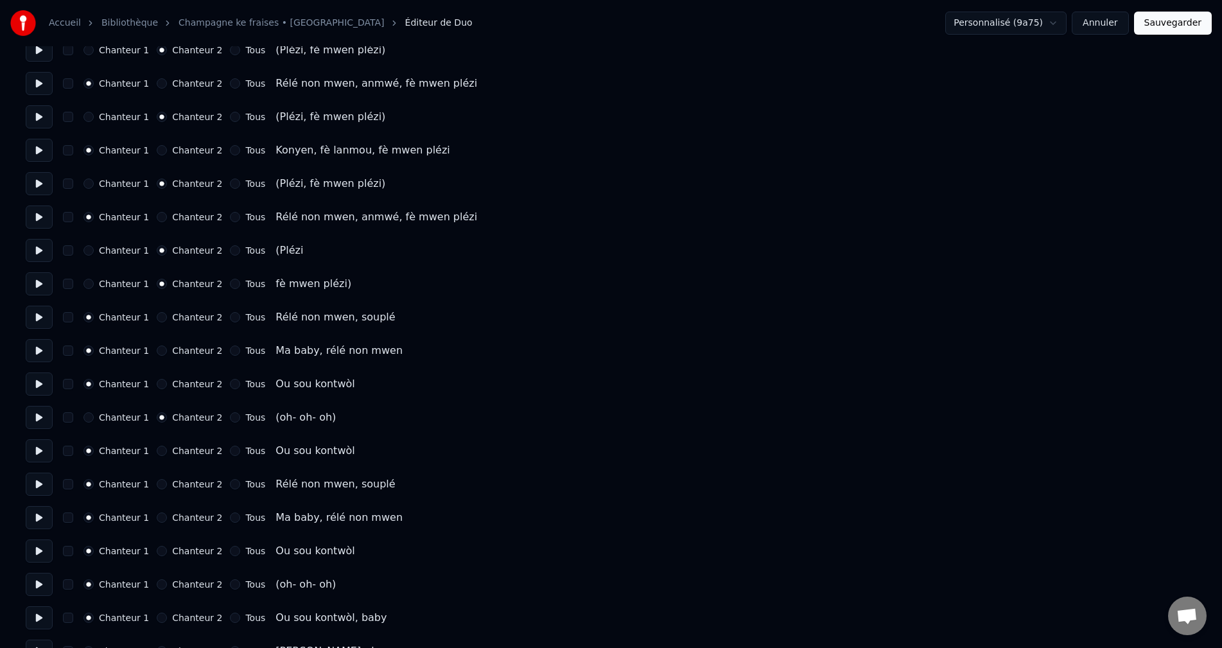
scroll to position [1542, 0]
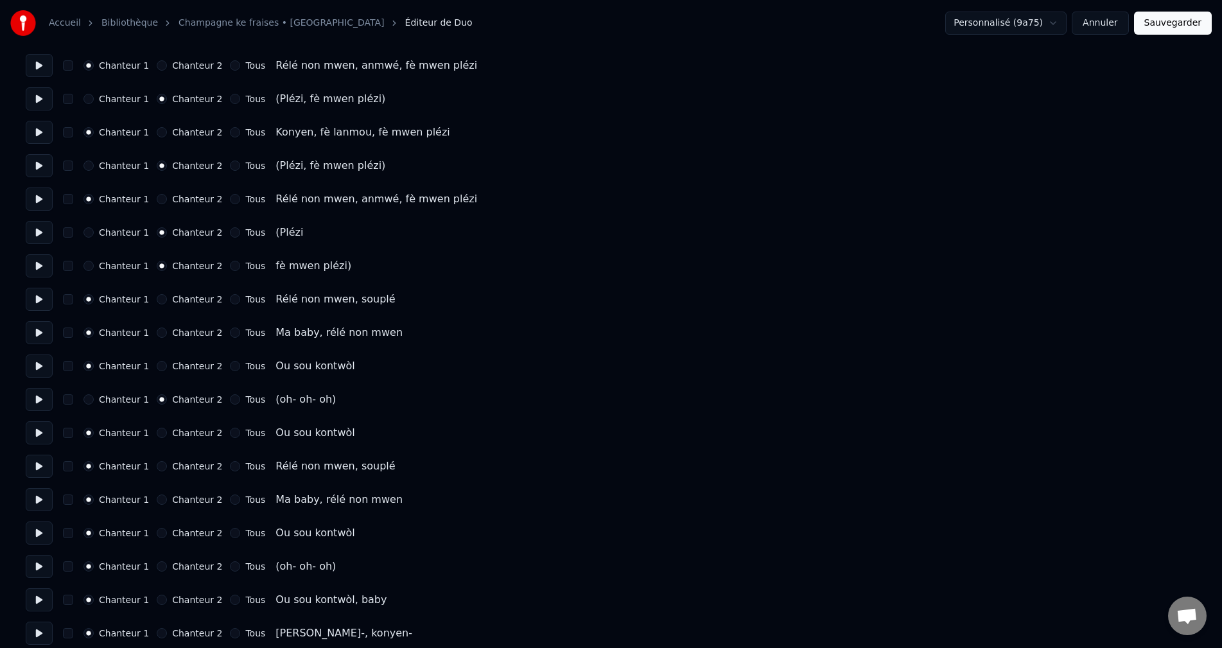
click at [157, 567] on button "Chanteur 2" at bounding box center [162, 566] width 10 height 10
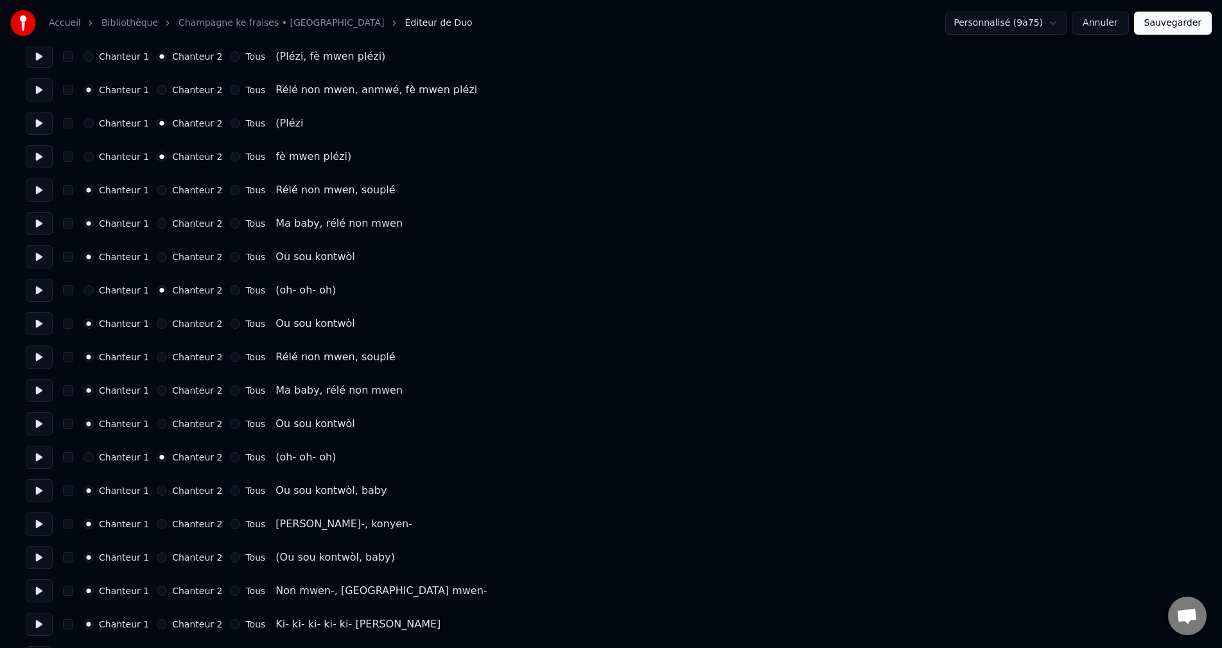
scroll to position [1670, 0]
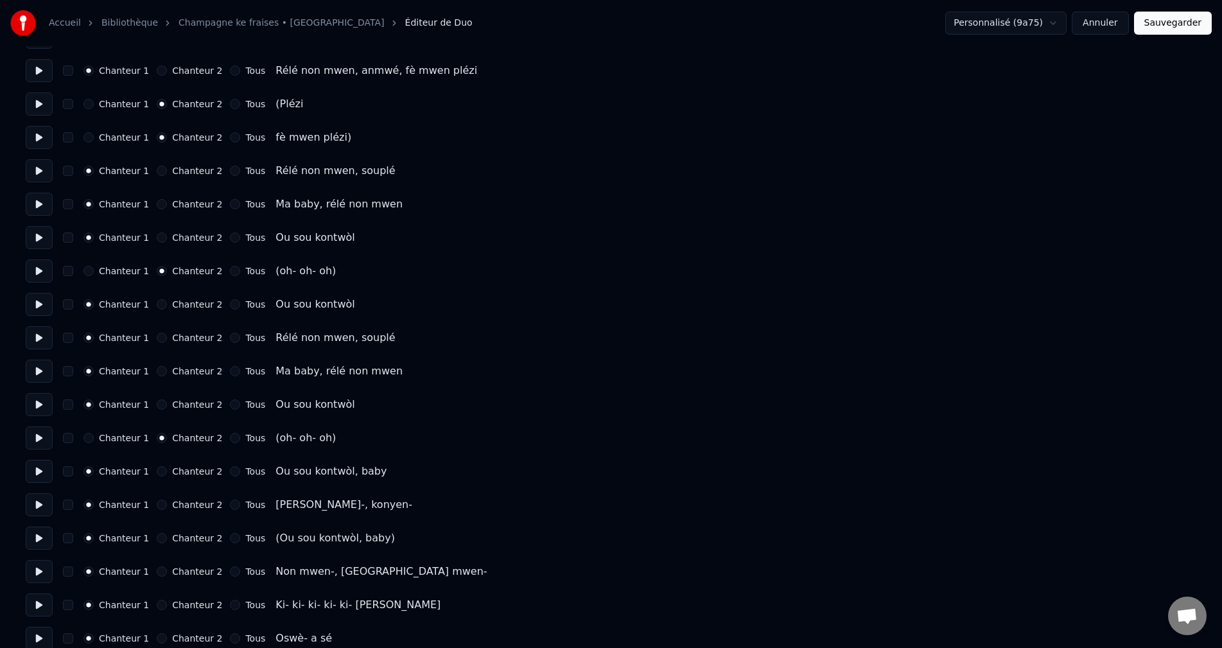
click at [157, 540] on button "Chanteur 2" at bounding box center [162, 538] width 10 height 10
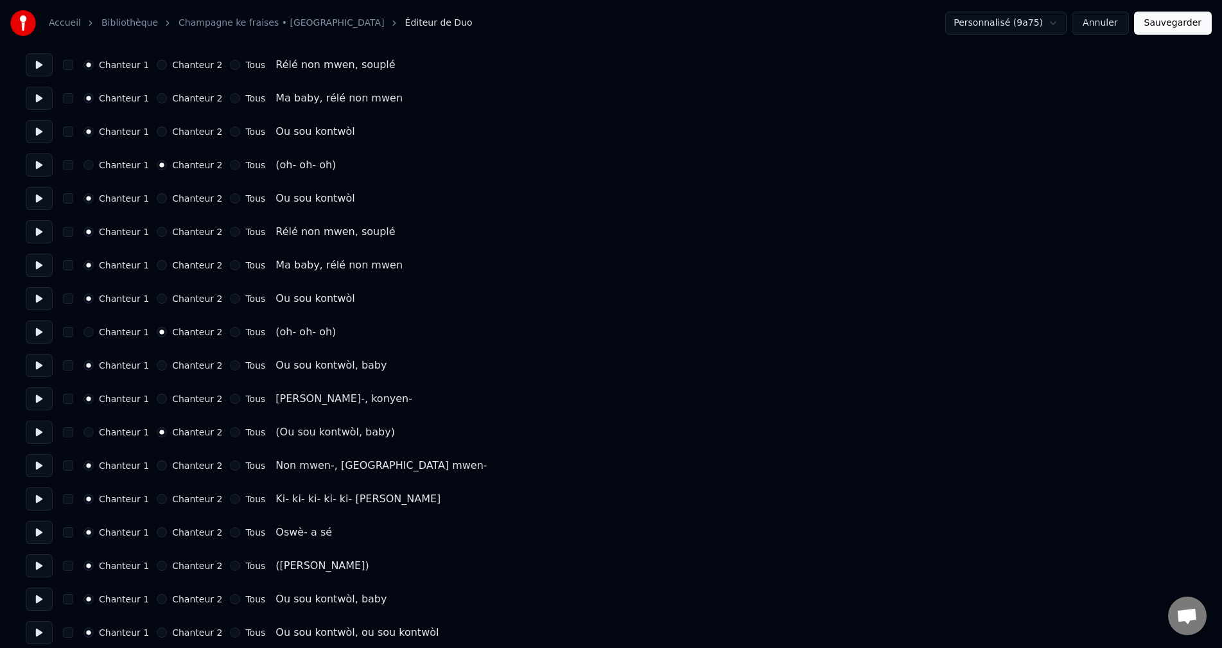
scroll to position [1799, 0]
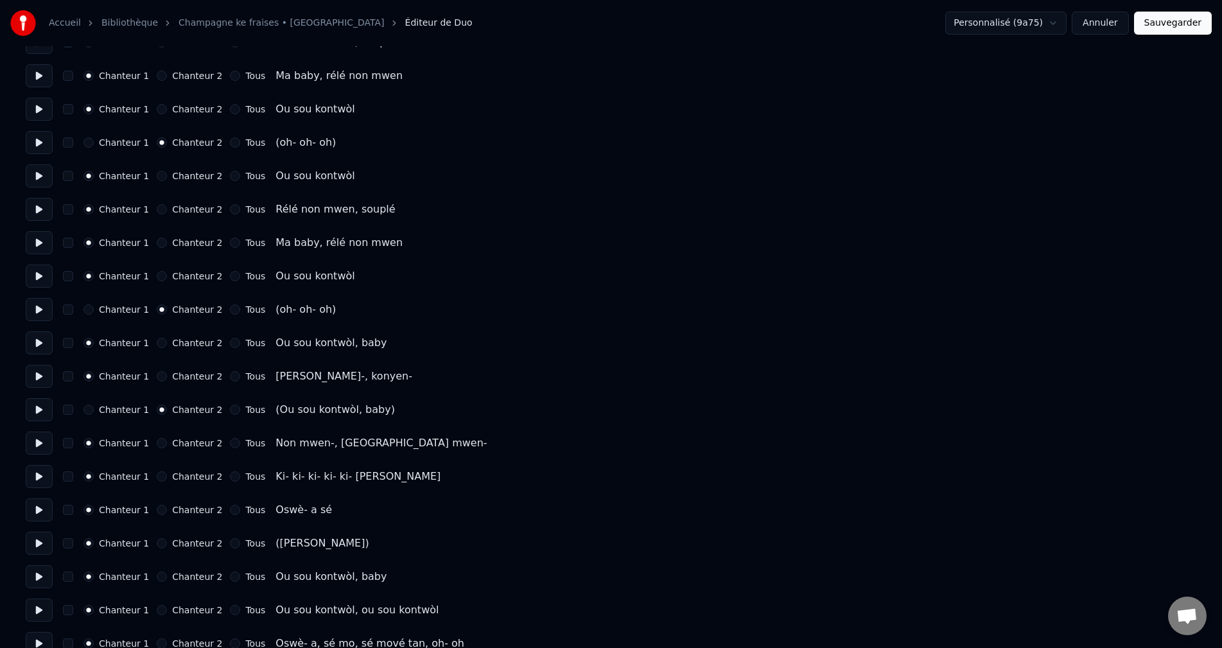
click at [157, 543] on button "Chanteur 2" at bounding box center [162, 543] width 10 height 10
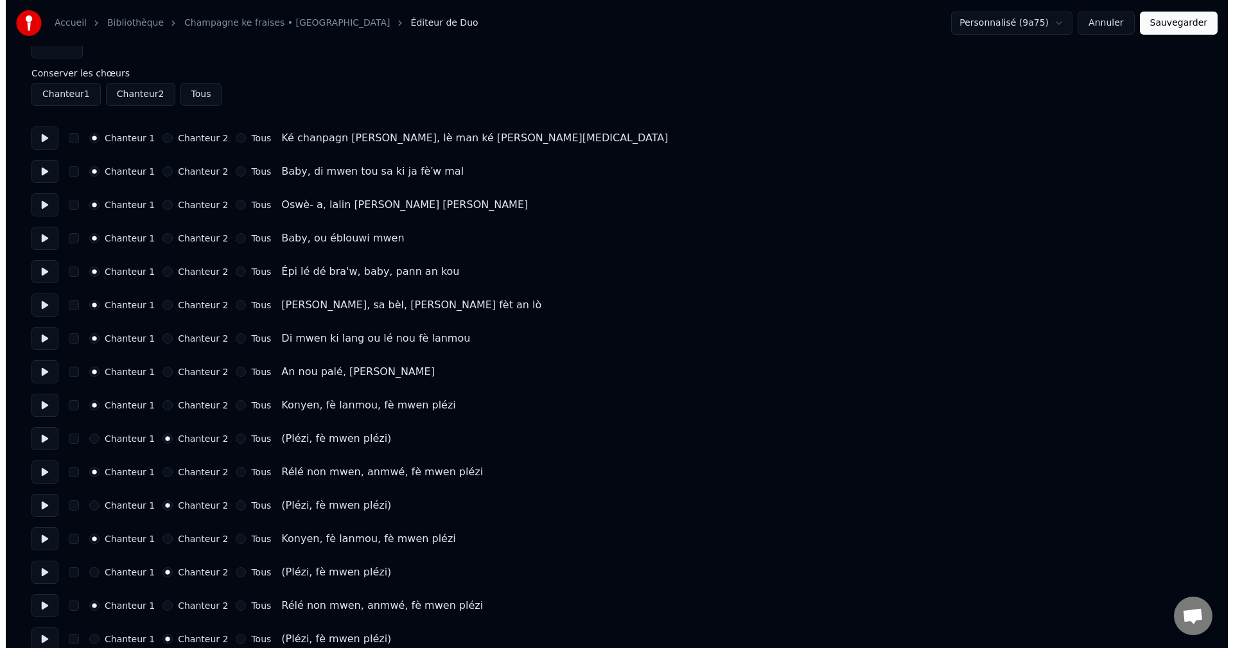
scroll to position [0, 0]
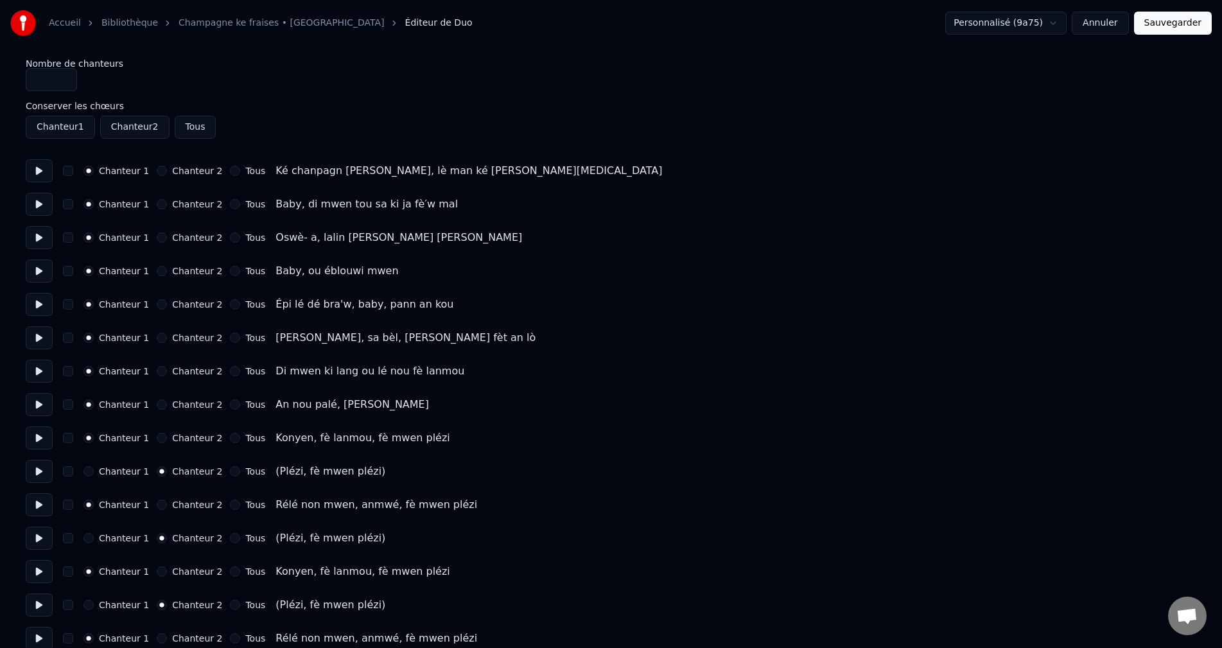
click at [1179, 19] on button "Sauvegarder" at bounding box center [1173, 23] width 78 height 23
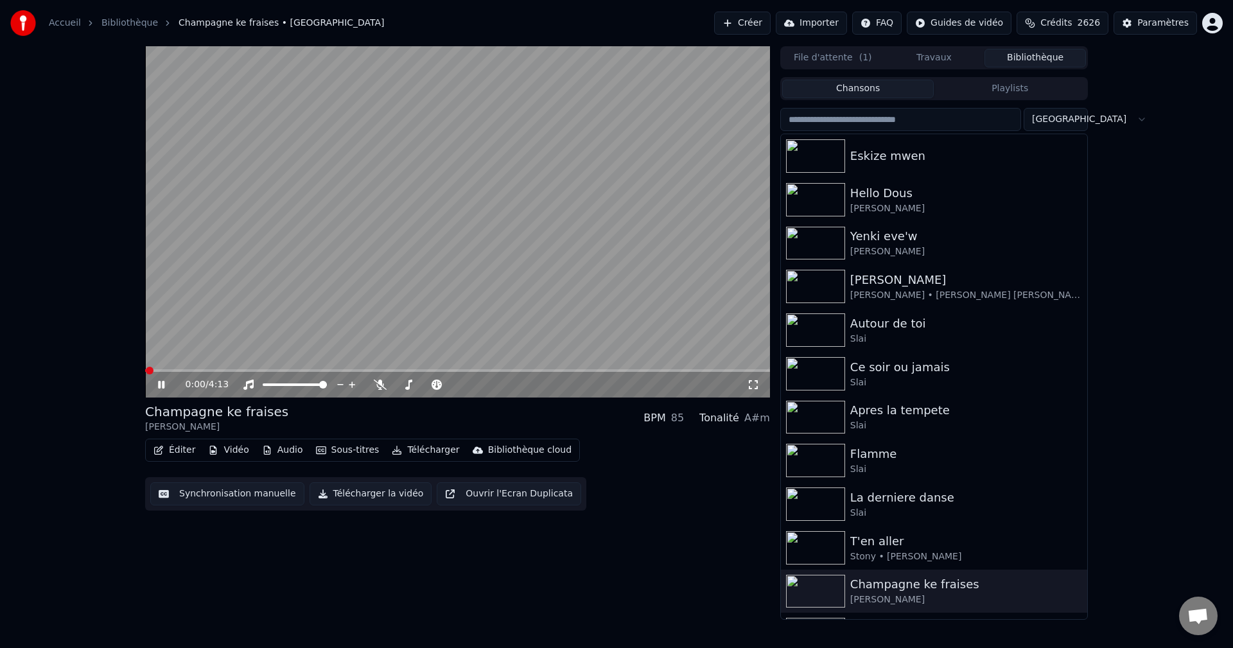
click at [428, 454] on button "Télécharger" at bounding box center [426, 450] width 78 height 18
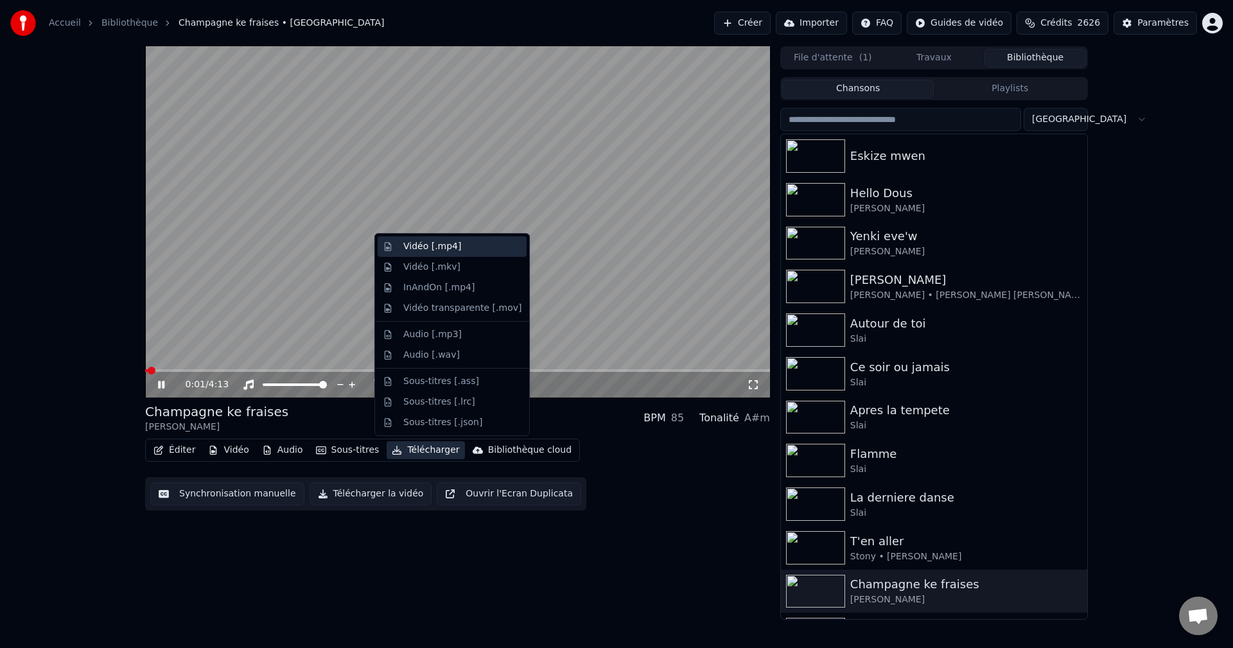
click at [438, 243] on div "Vidéo [.mp4]" at bounding box center [432, 246] width 58 height 13
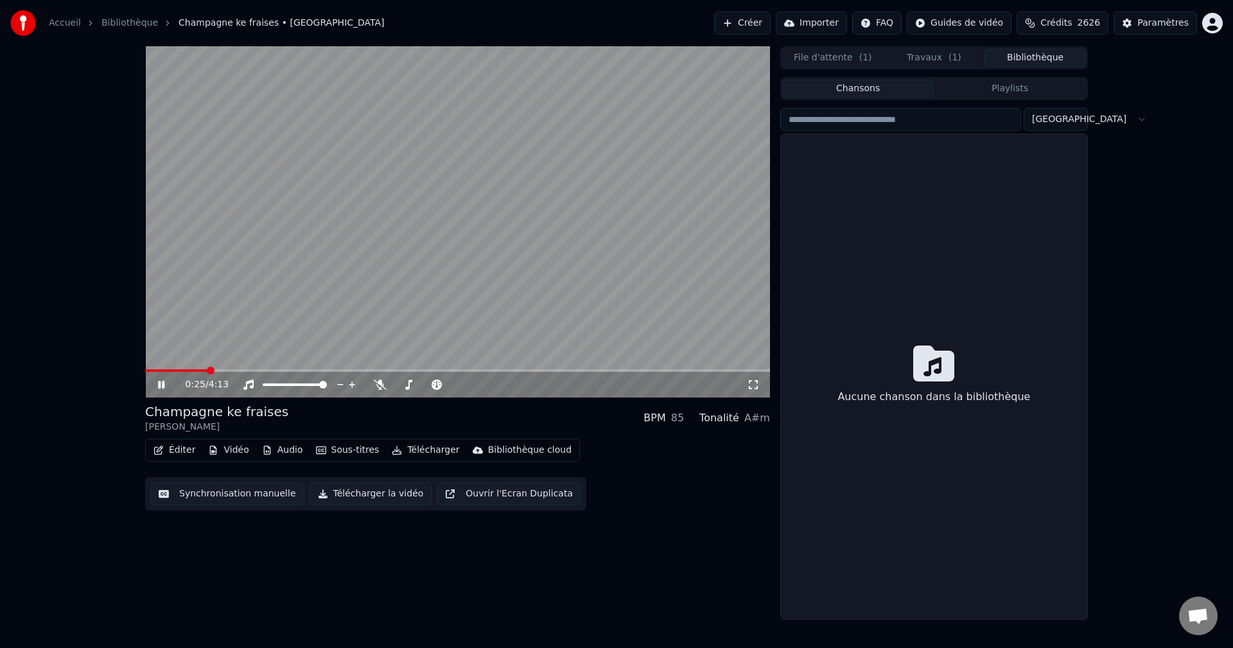
click at [1025, 54] on button "Bibliothèque" at bounding box center [1035, 58] width 101 height 19
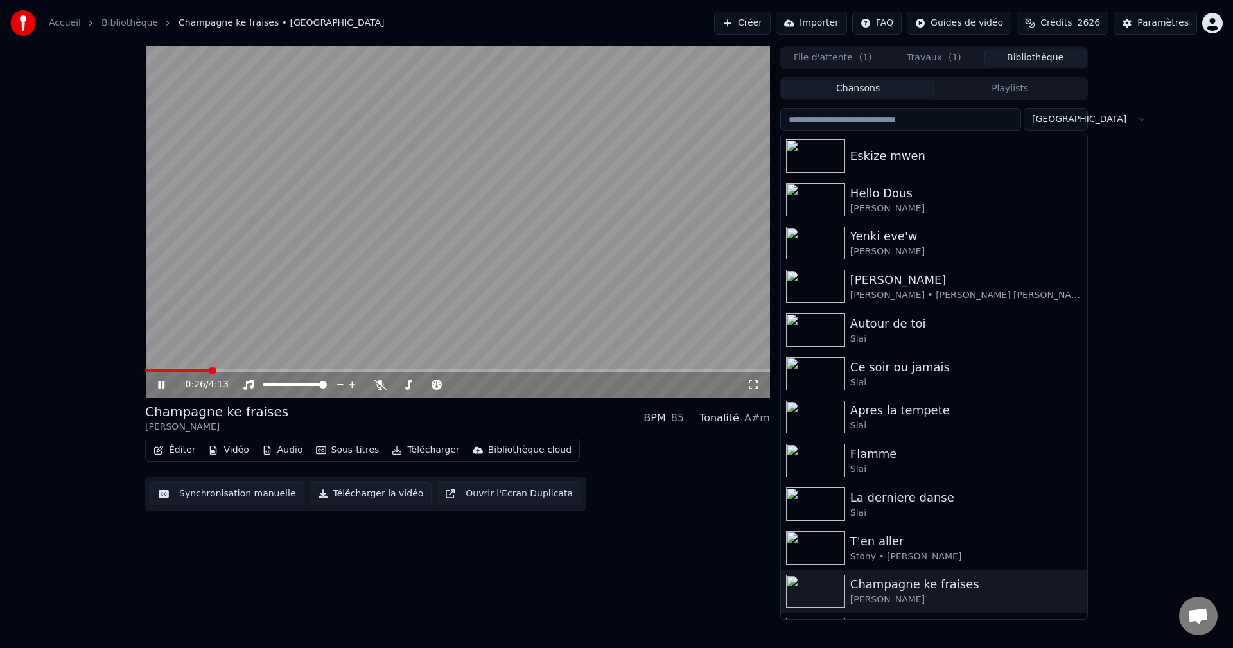
click at [1053, 22] on span "Crédits" at bounding box center [1056, 23] width 31 height 13
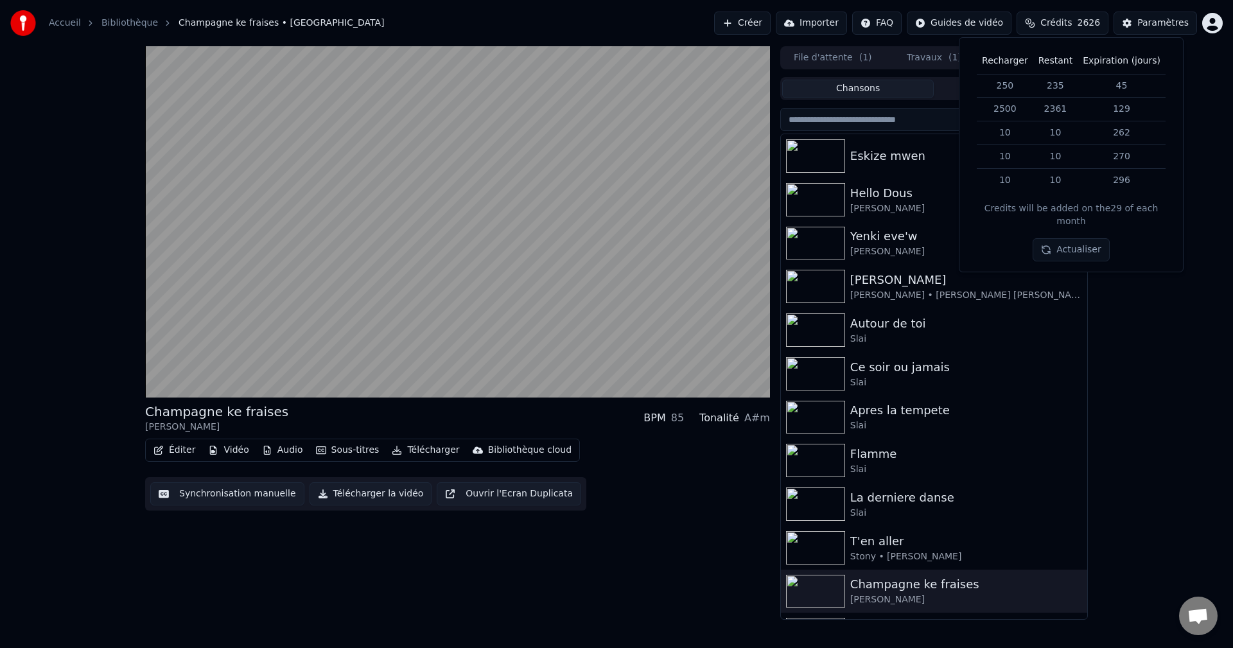
click at [883, 167] on div "Eskize mwen" at bounding box center [934, 156] width 306 height 44
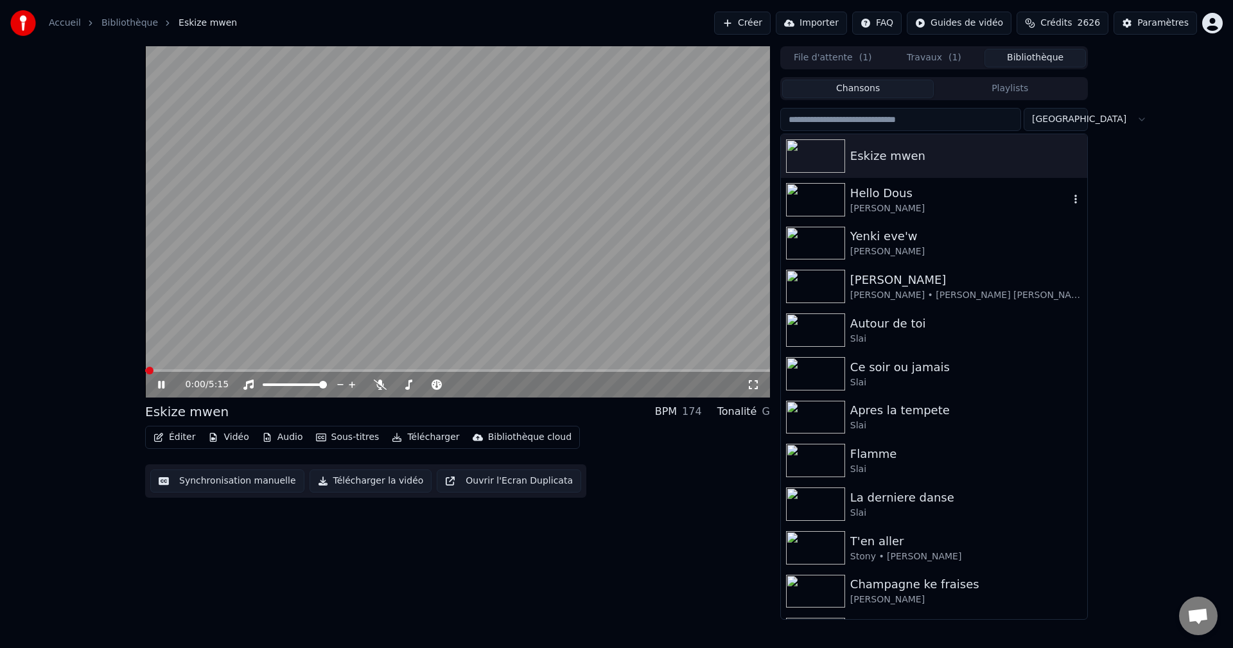
click at [904, 214] on div "[PERSON_NAME]" at bounding box center [960, 208] width 219 height 13
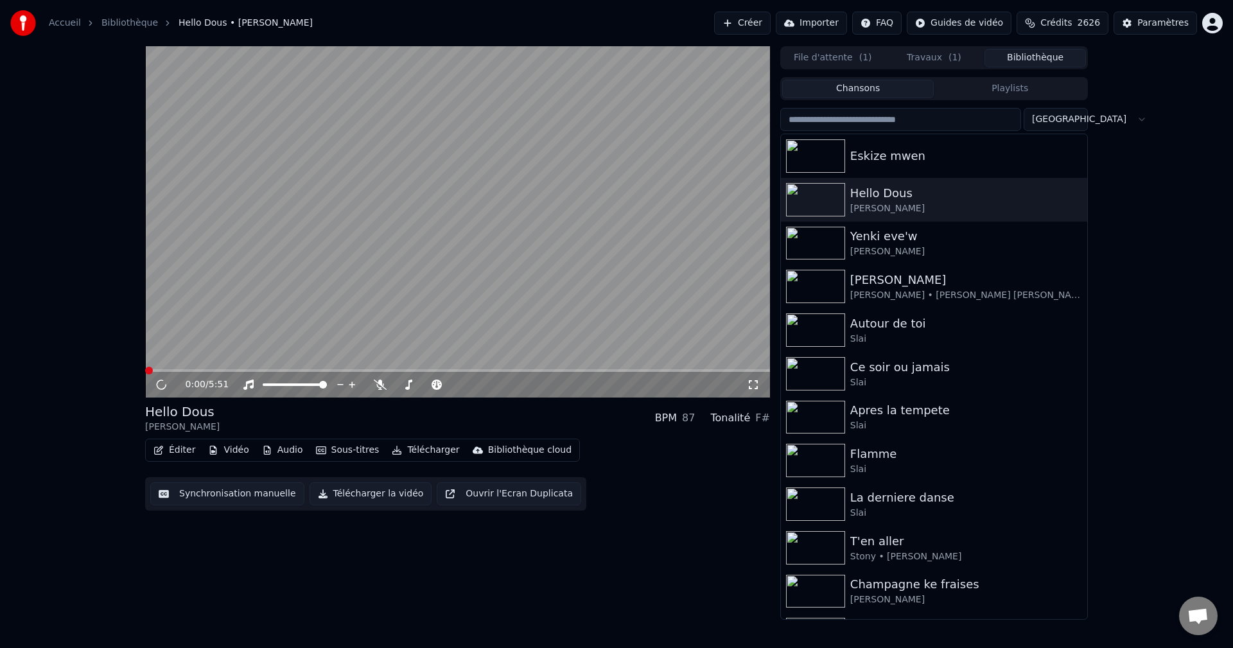
click at [179, 445] on button "Éditer" at bounding box center [174, 450] width 52 height 18
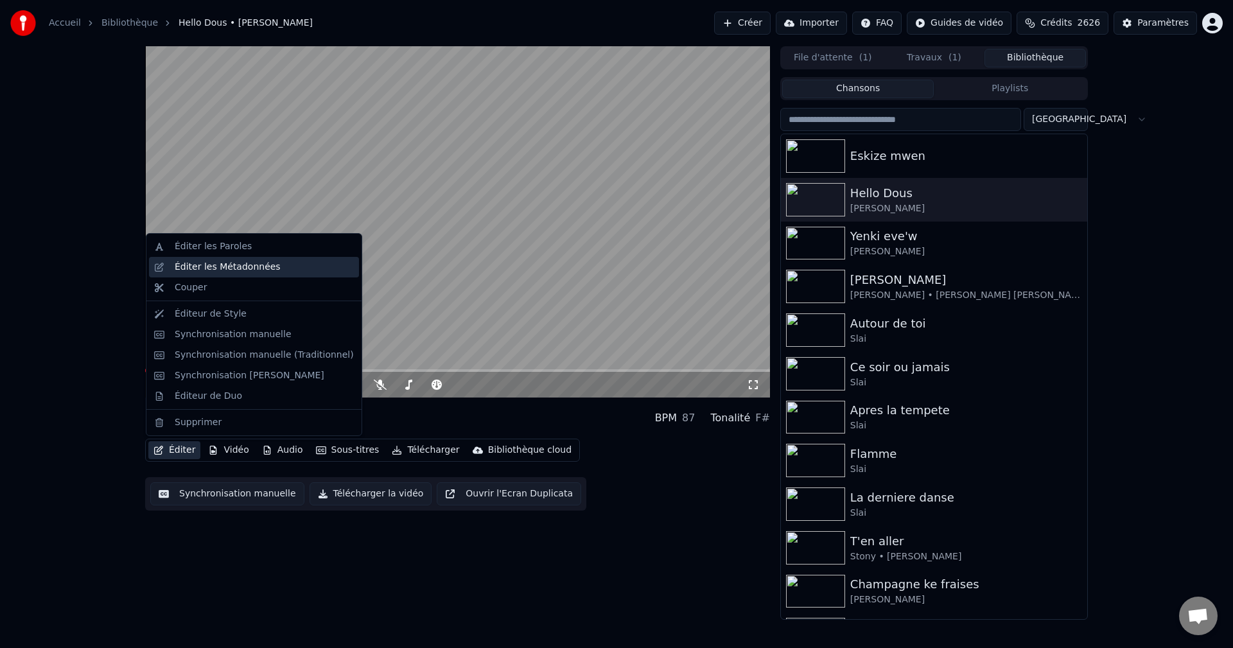
click at [258, 274] on div "Éditer les Métadonnées" at bounding box center [254, 267] width 210 height 21
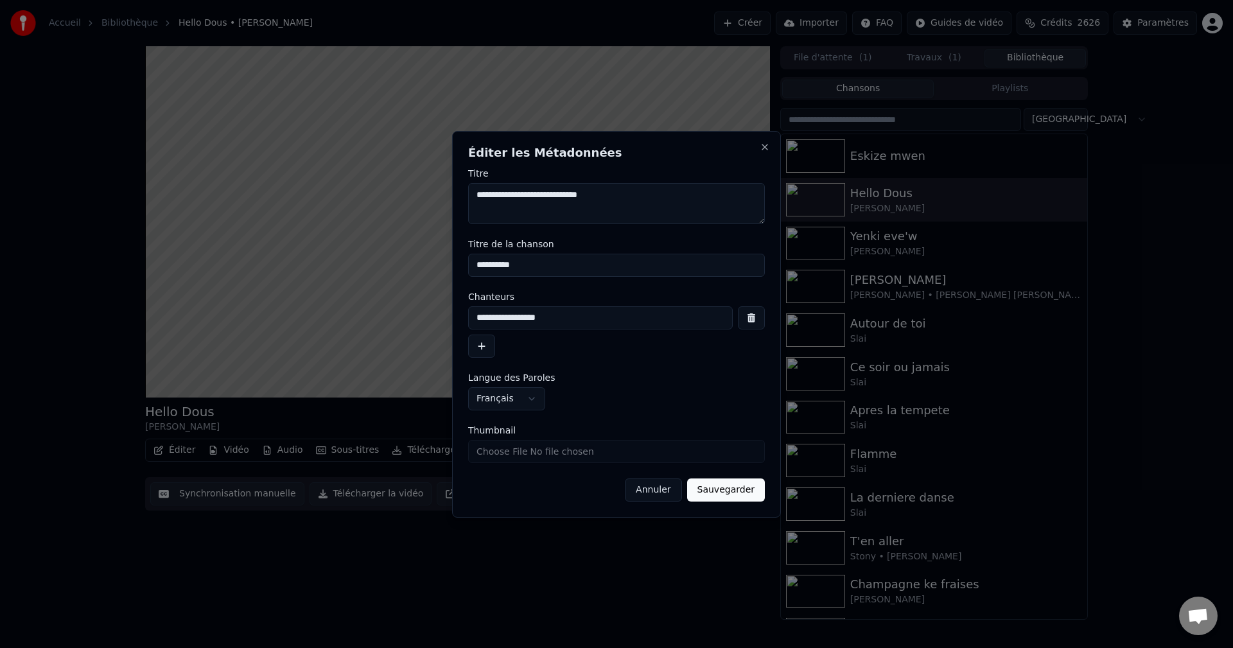
drag, startPoint x: 560, startPoint y: 317, endPoint x: 366, endPoint y: 336, distance: 195.0
click at [366, 336] on body "**********" at bounding box center [616, 324] width 1233 height 648
drag, startPoint x: 662, startPoint y: 497, endPoint x: 691, endPoint y: 476, distance: 35.8
click at [661, 493] on button "Annuler" at bounding box center [653, 490] width 57 height 23
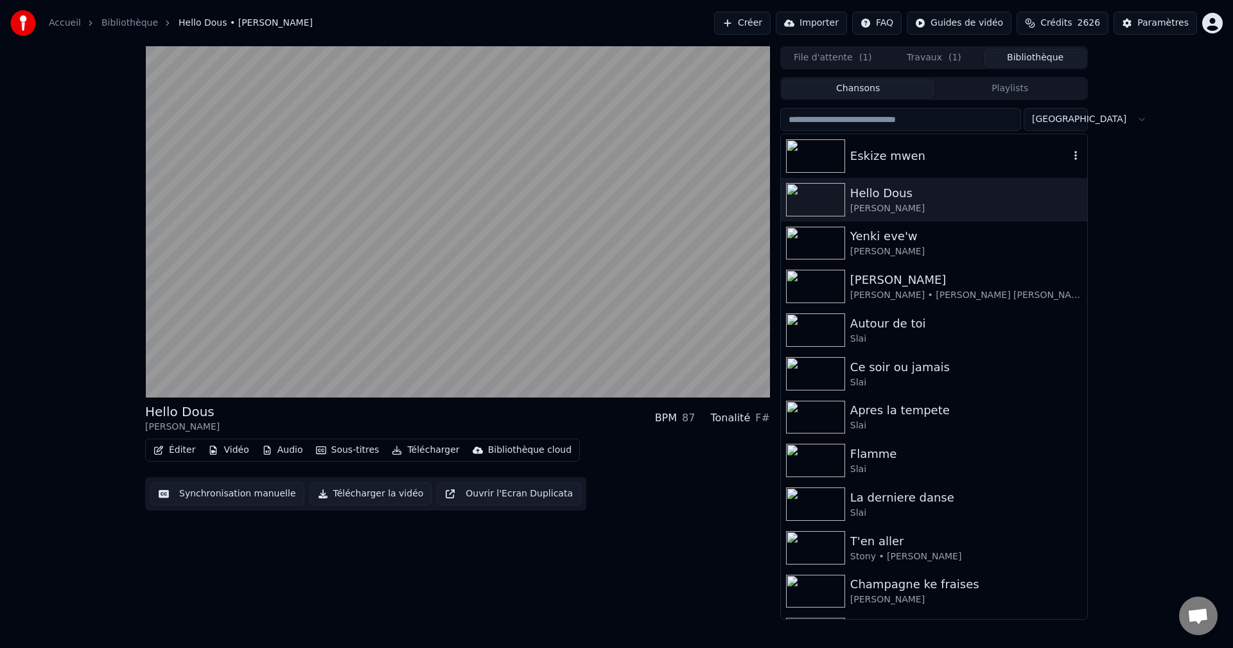
click at [898, 158] on div "Eskize mwen" at bounding box center [960, 156] width 219 height 18
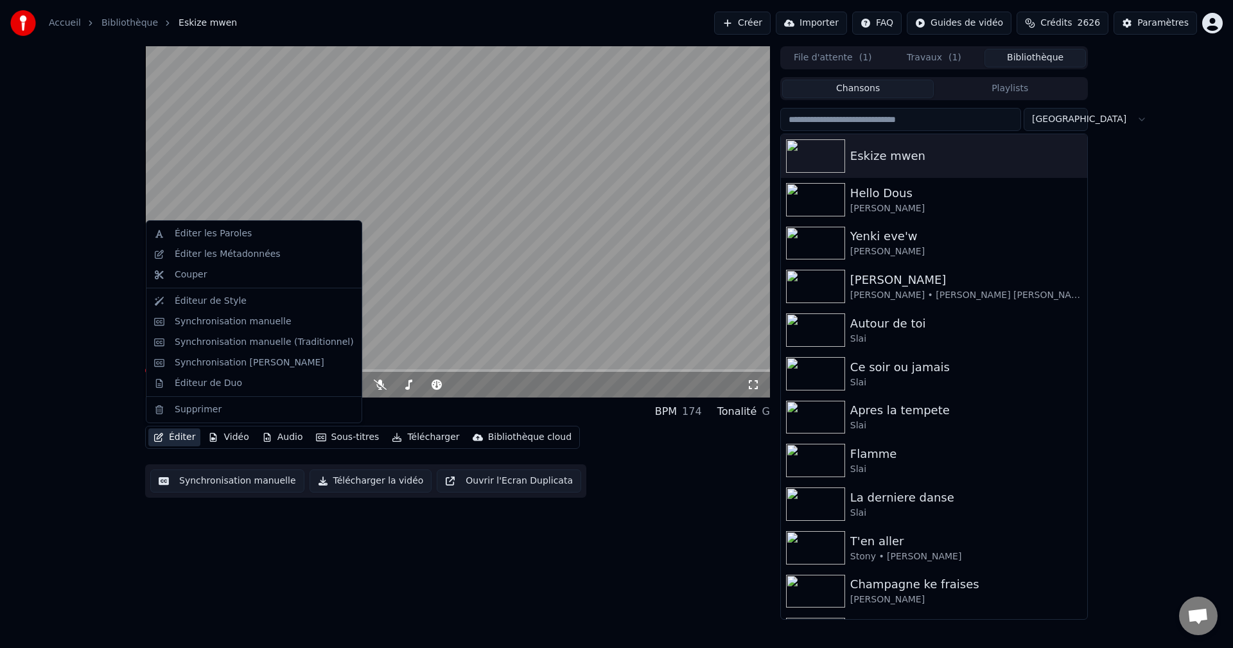
click at [161, 434] on icon "button" at bounding box center [159, 437] width 10 height 9
drag, startPoint x: 236, startPoint y: 241, endPoint x: 239, endPoint y: 258, distance: 17.0
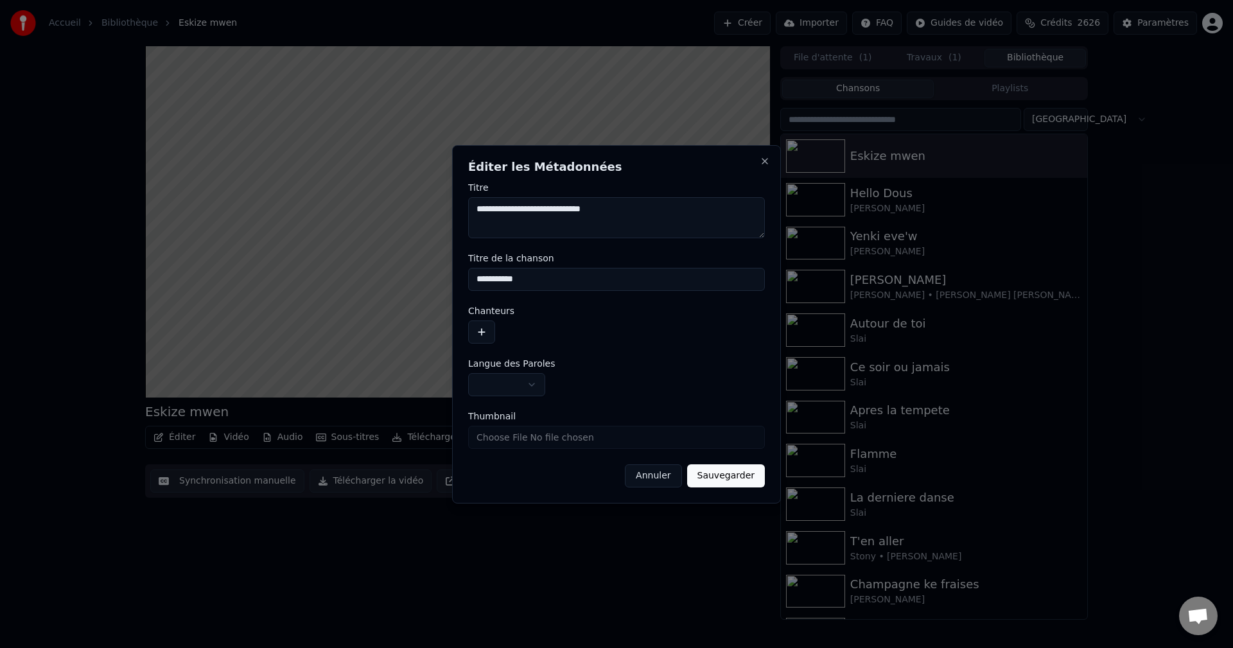
type textarea "**********"
click at [481, 338] on button "button" at bounding box center [481, 332] width 27 height 23
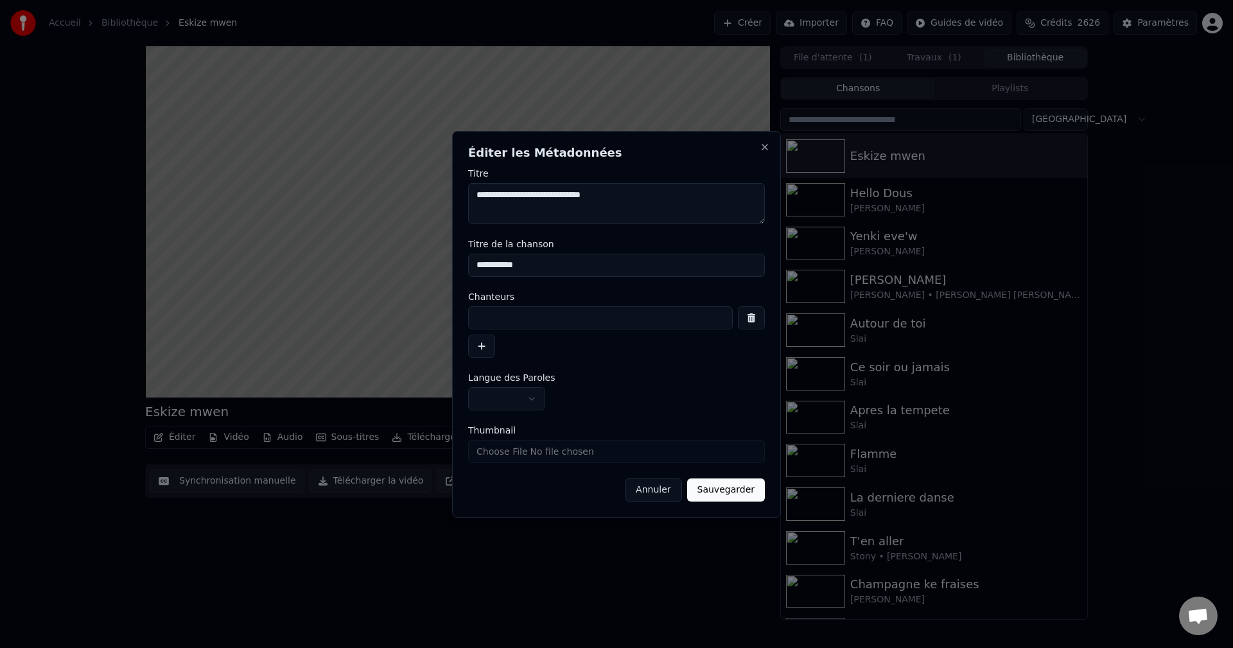
click at [491, 324] on input at bounding box center [600, 317] width 265 height 23
paste input "**********"
type input "**********"
click at [508, 394] on body "**********" at bounding box center [616, 324] width 1233 height 648
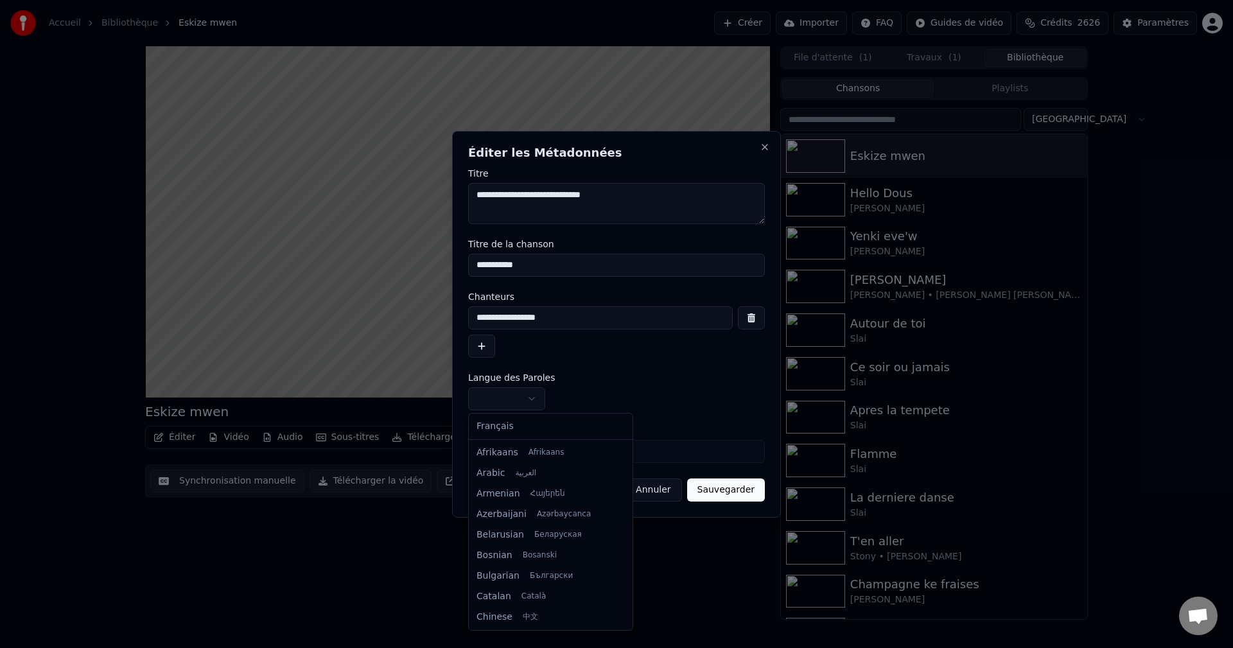
select select "**"
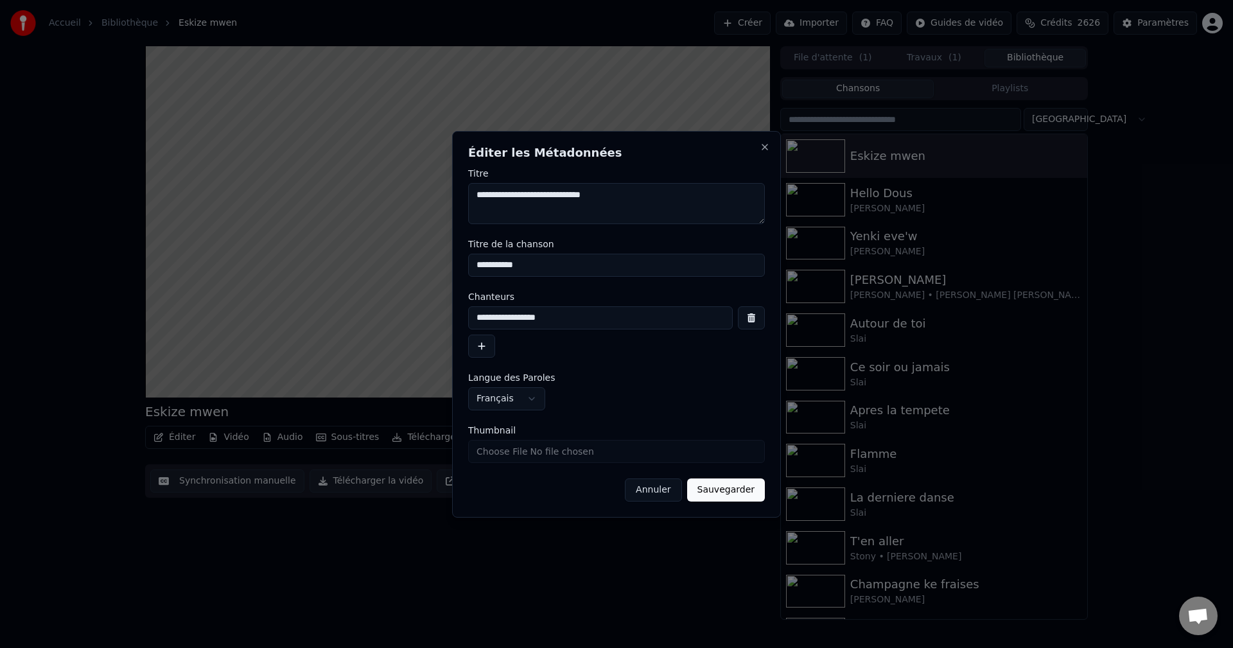
drag, startPoint x: 722, startPoint y: 490, endPoint x: 675, endPoint y: 488, distance: 46.9
click at [723, 490] on button "Sauvegarder" at bounding box center [726, 490] width 78 height 23
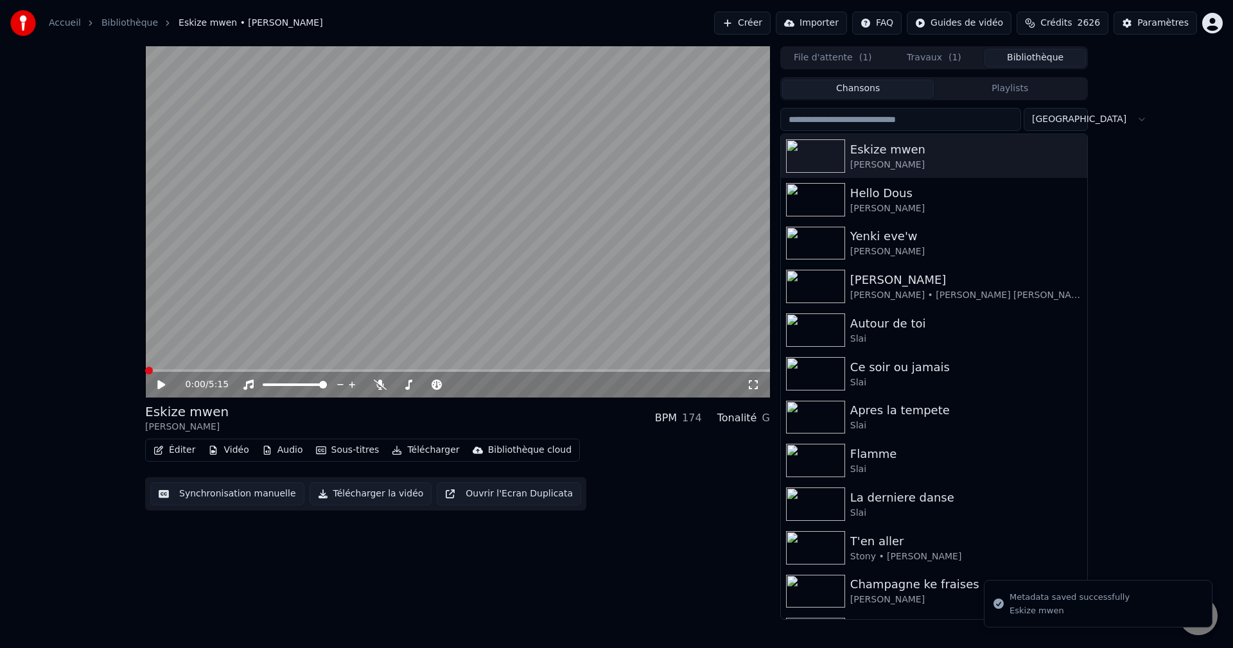
click at [176, 452] on button "Éditer" at bounding box center [174, 450] width 52 height 18
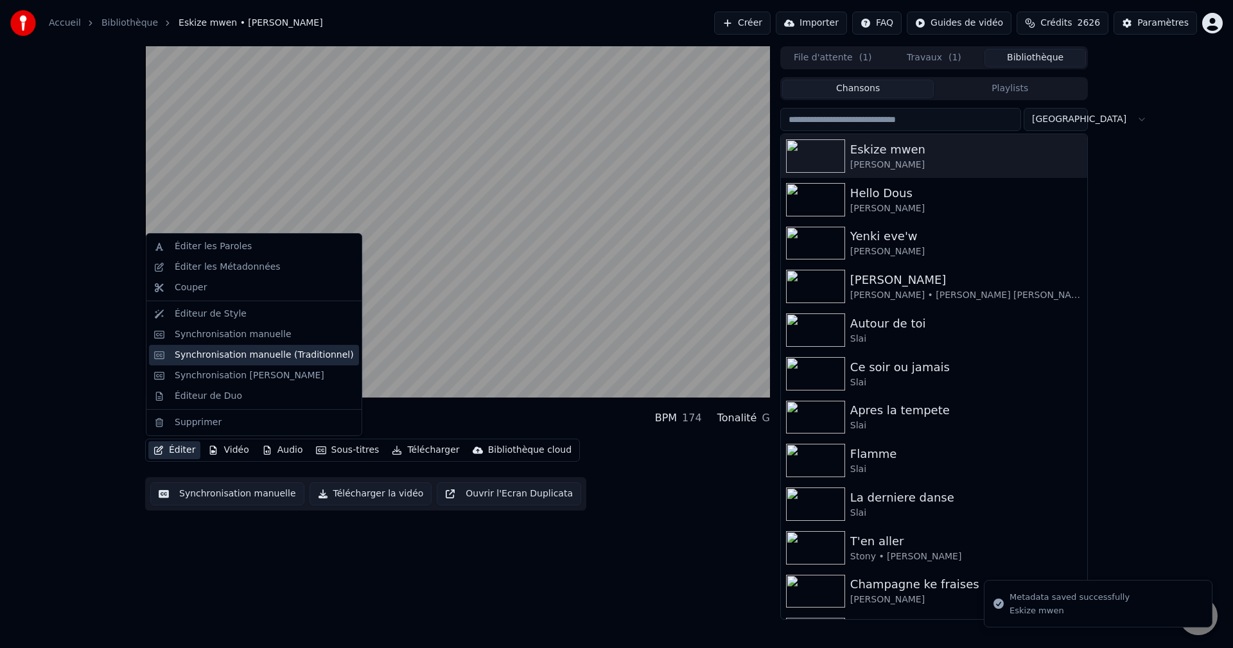
click at [254, 355] on div "Synchronisation manuelle (Traditionnel)" at bounding box center [264, 355] width 179 height 13
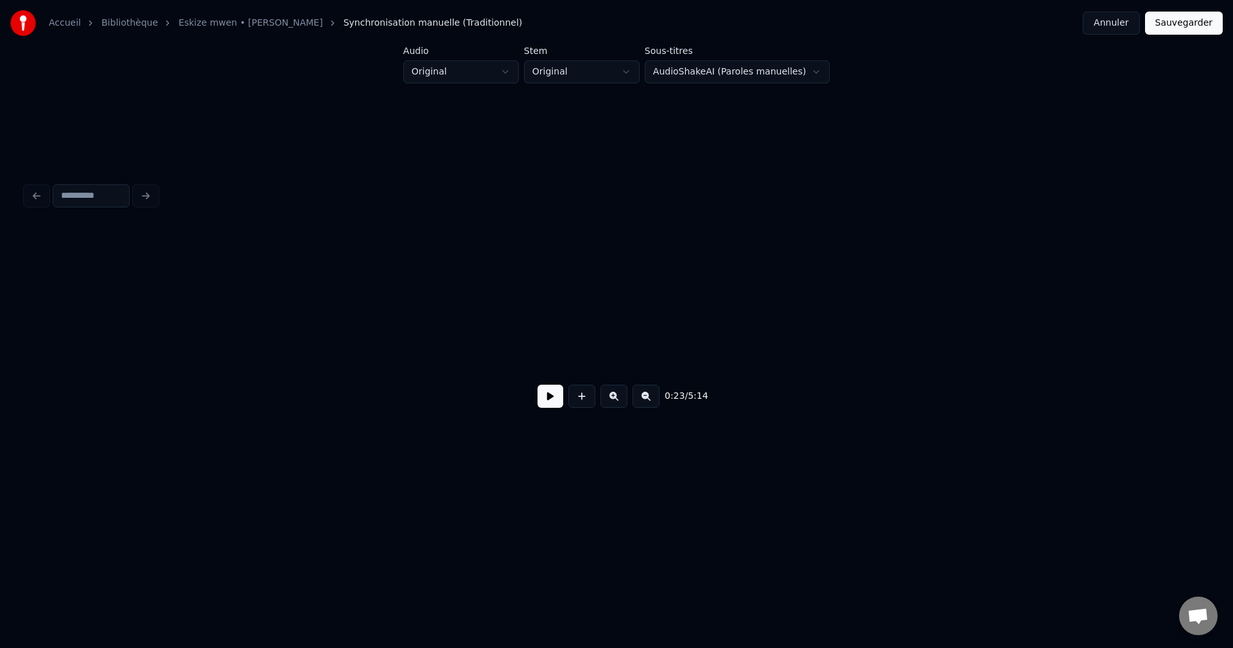
scroll to position [0, 9712]
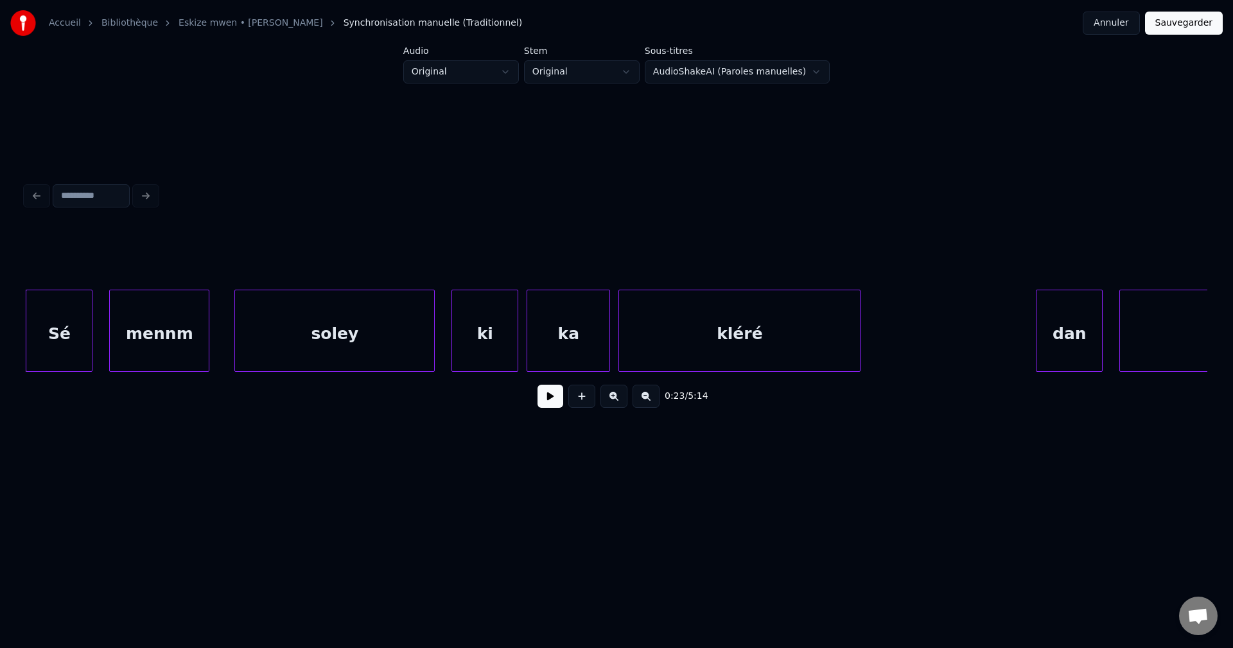
click at [82, 312] on div "Sé" at bounding box center [59, 333] width 66 height 87
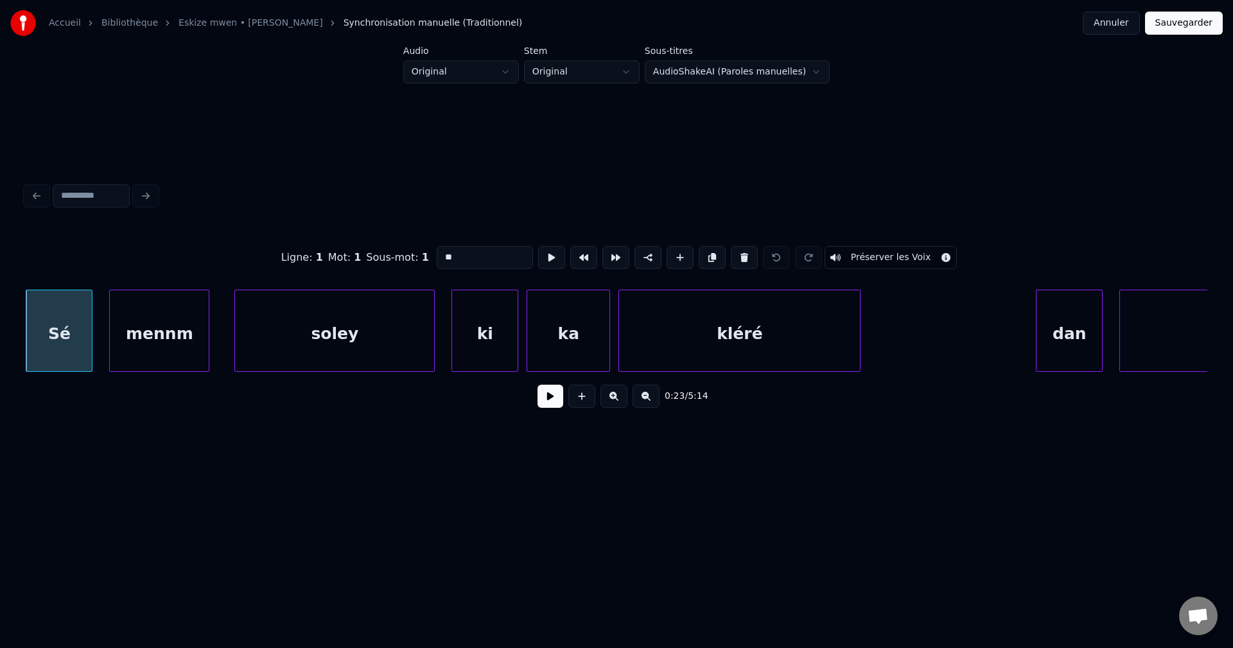
click at [548, 408] on button at bounding box center [551, 396] width 26 height 23
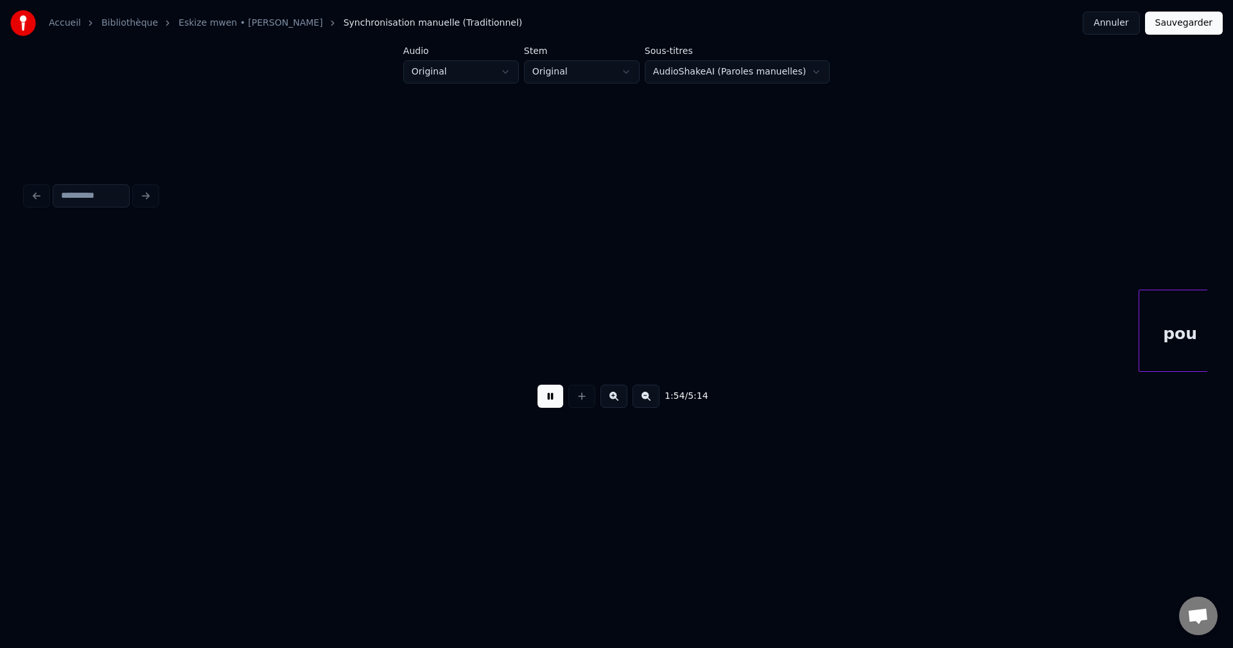
scroll to position [0, 47656]
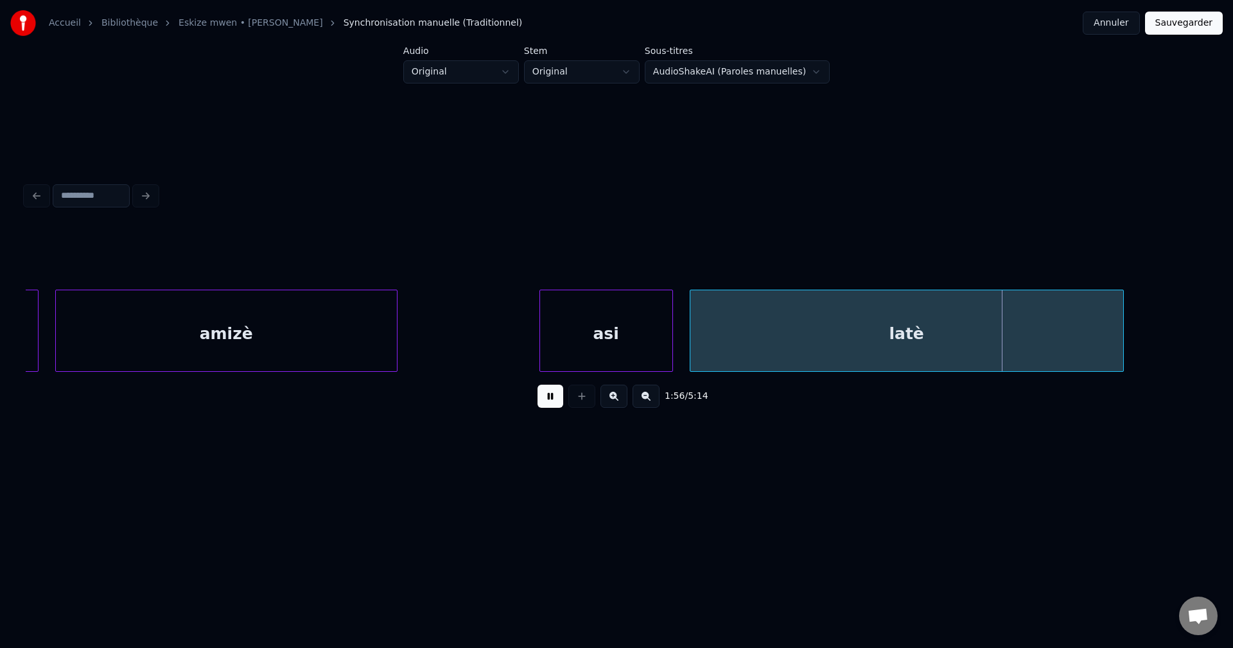
click at [315, 317] on div "amizè" at bounding box center [226, 333] width 341 height 87
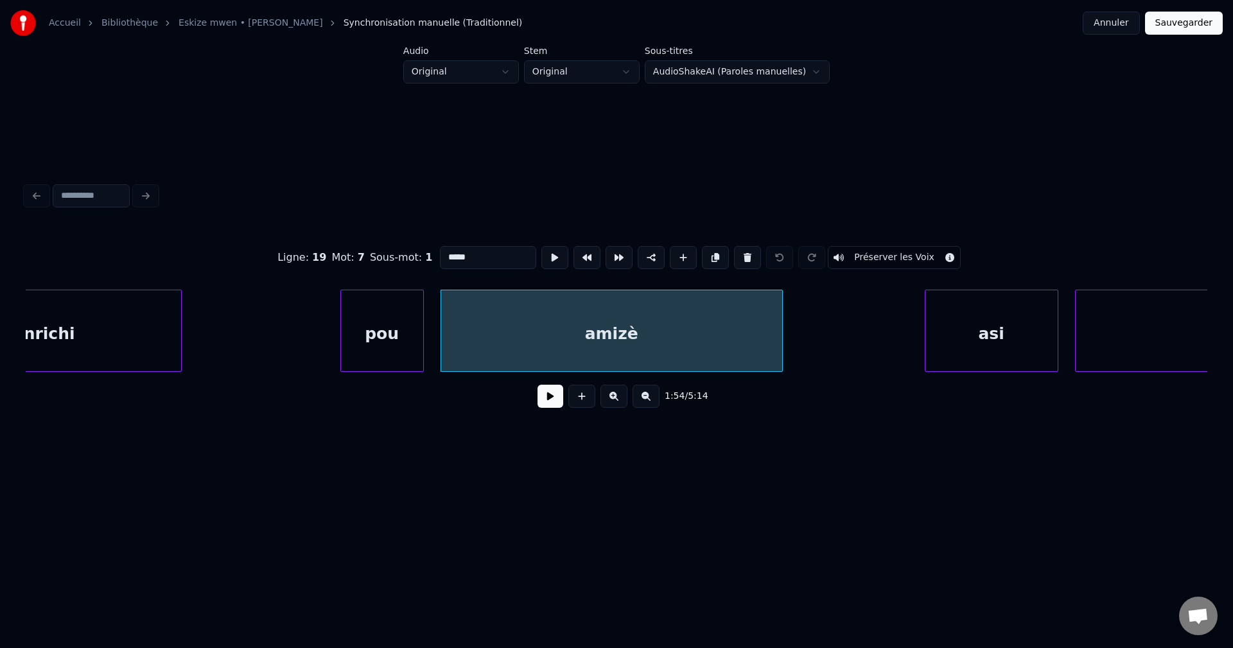
click at [88, 348] on div "anrichi" at bounding box center [44, 333] width 274 height 87
type input "*******"
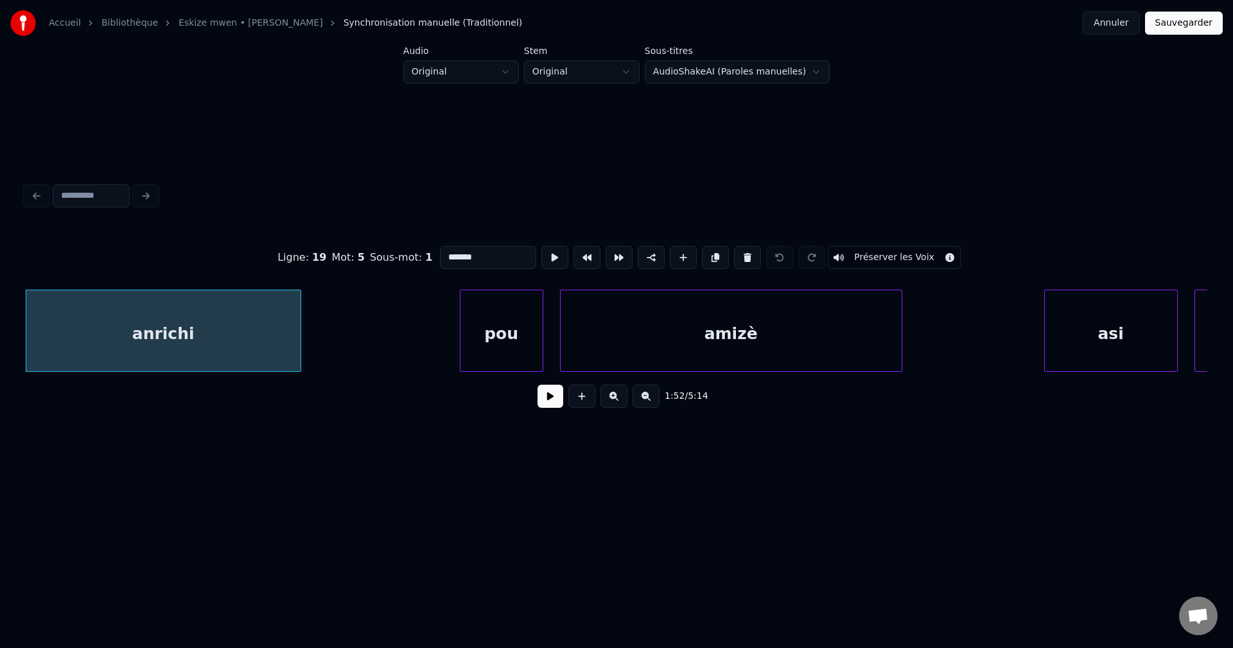
click at [552, 405] on button at bounding box center [551, 396] width 26 height 23
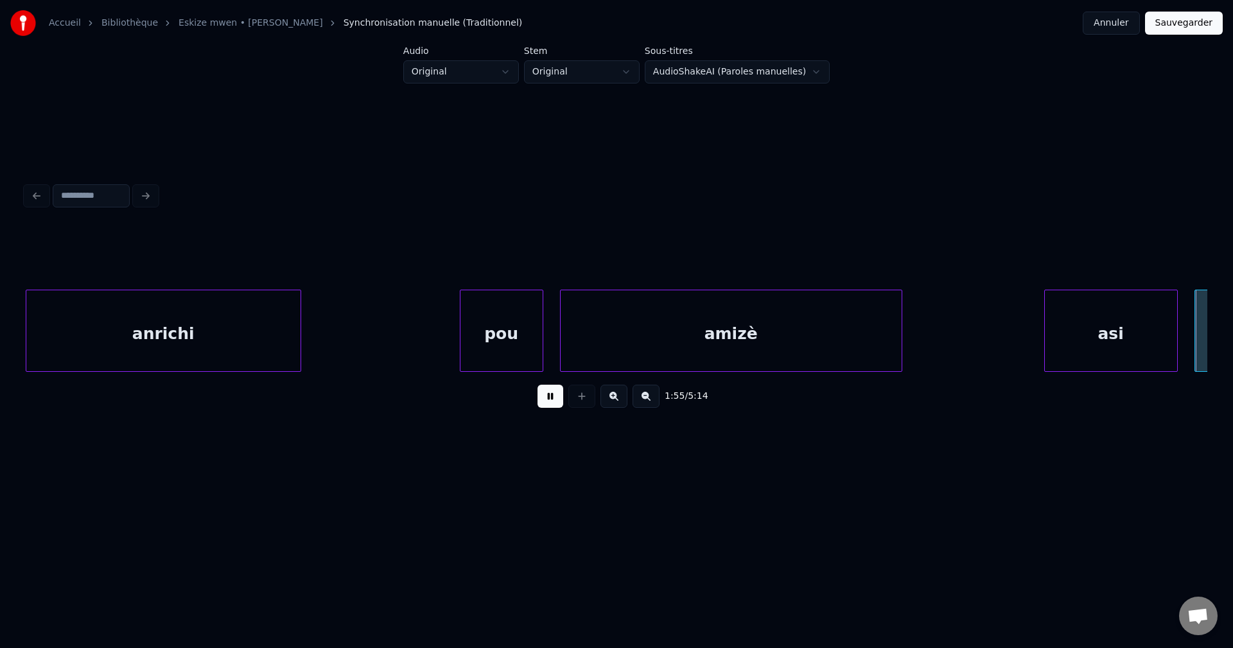
click at [552, 403] on button at bounding box center [551, 396] width 26 height 23
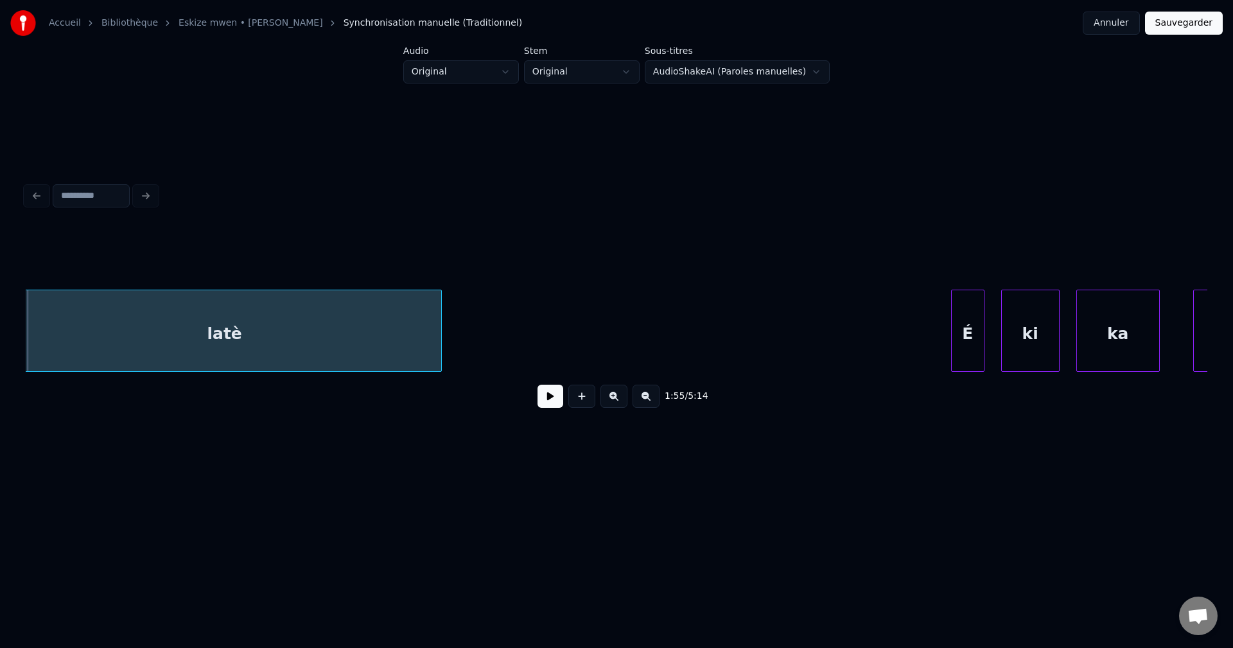
click at [552, 403] on button at bounding box center [551, 396] width 26 height 23
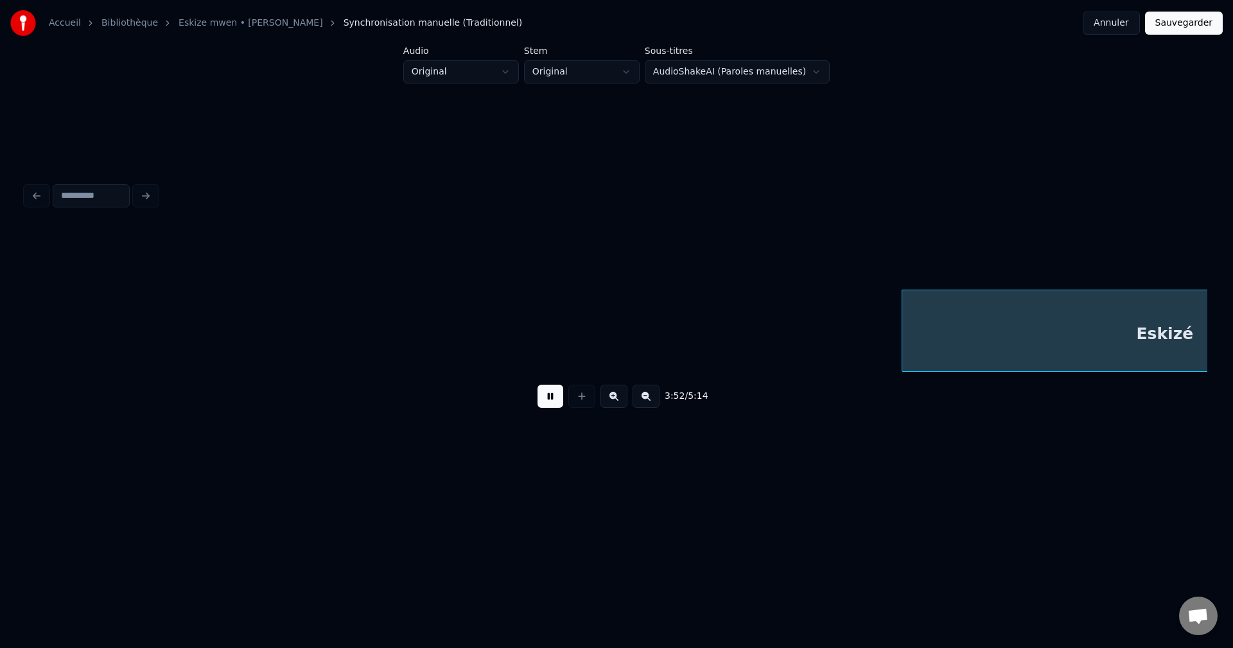
scroll to position [0, 96940]
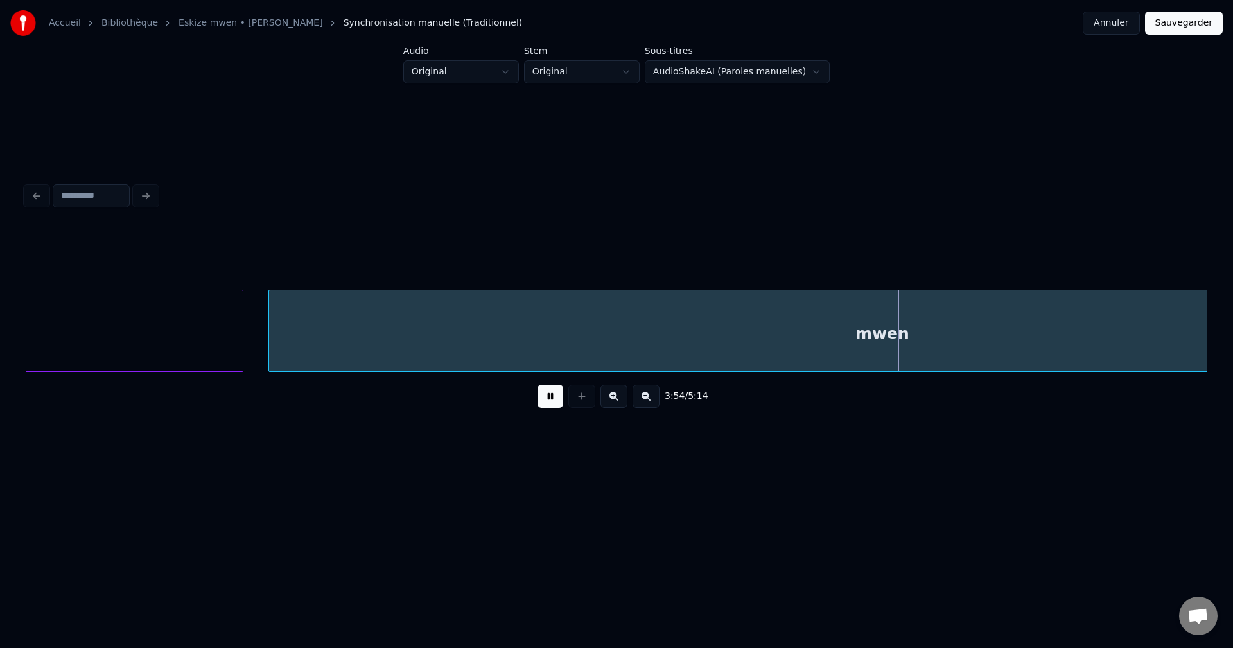
click at [555, 396] on button at bounding box center [551, 396] width 26 height 23
click at [554, 396] on button at bounding box center [551, 396] width 26 height 23
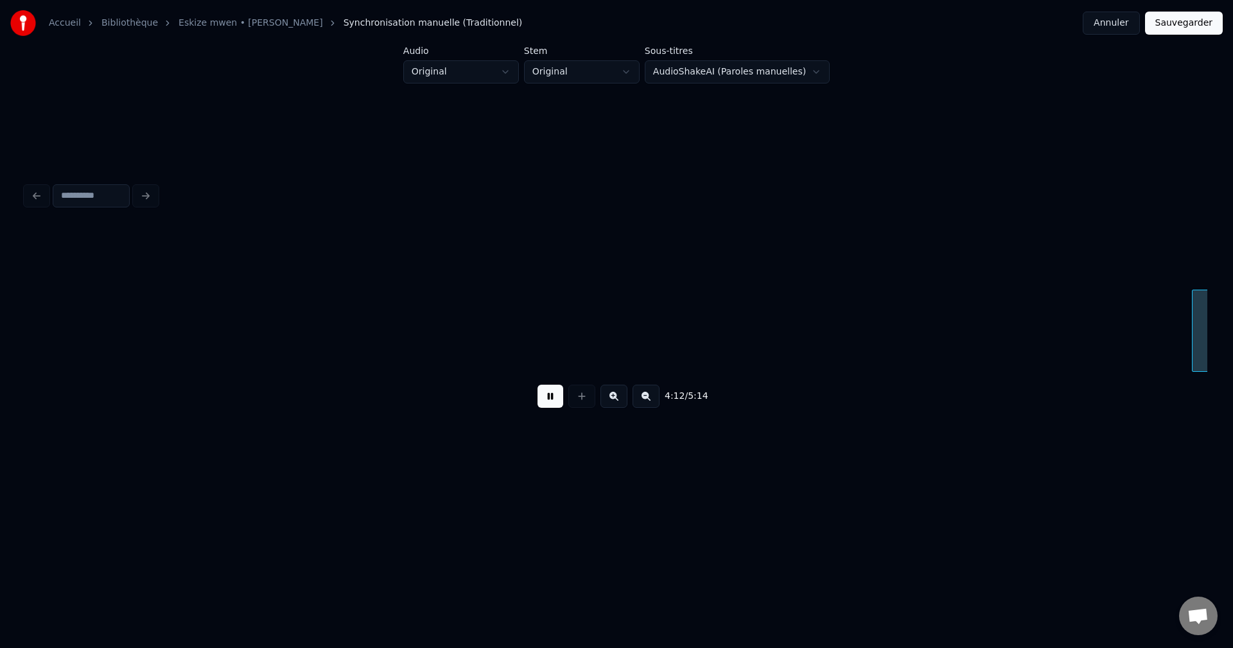
scroll to position [0, 105244]
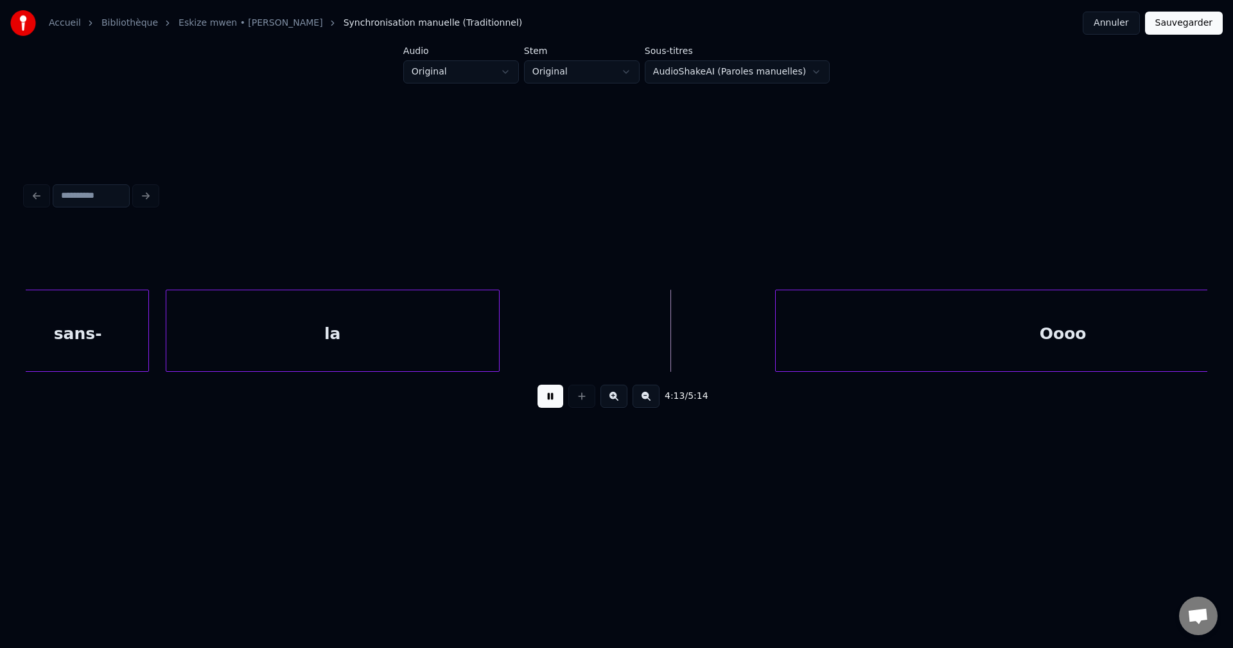
click at [547, 397] on button at bounding box center [551, 396] width 26 height 23
drag, startPoint x: 547, startPoint y: 397, endPoint x: 548, endPoint y: 390, distance: 7.2
click at [548, 390] on button at bounding box center [551, 396] width 26 height 23
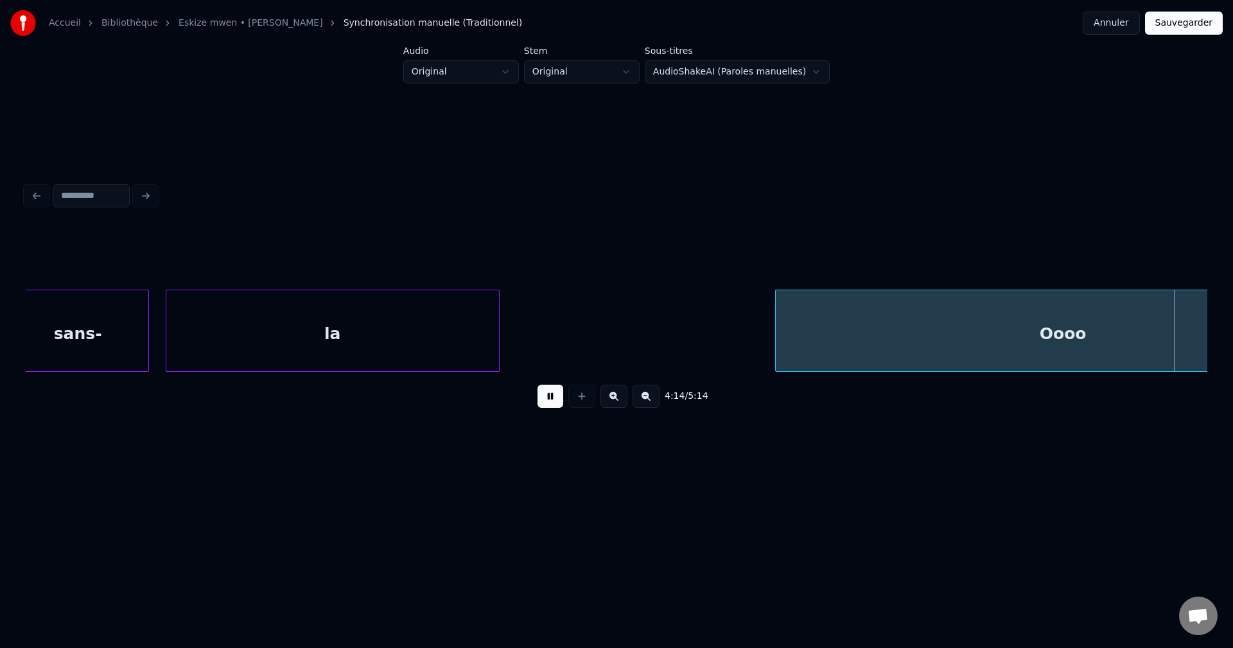
scroll to position [0, 106428]
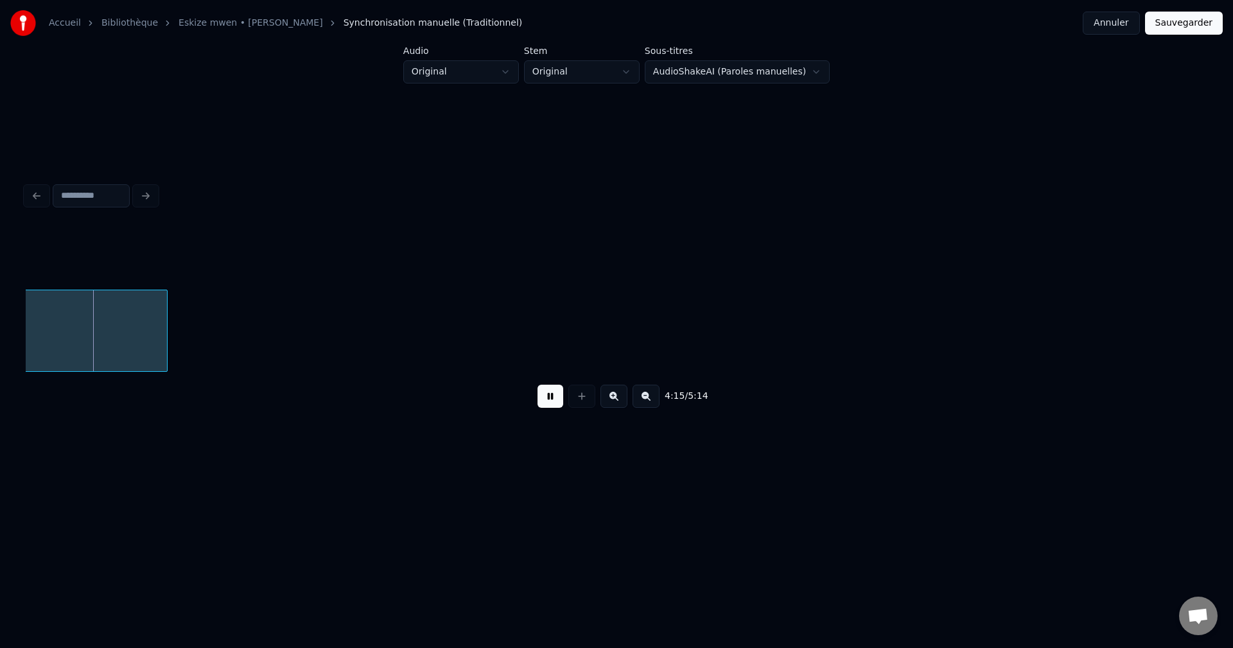
click at [578, 387] on div "4:15 / 5:14" at bounding box center [616, 396] width 1161 height 28
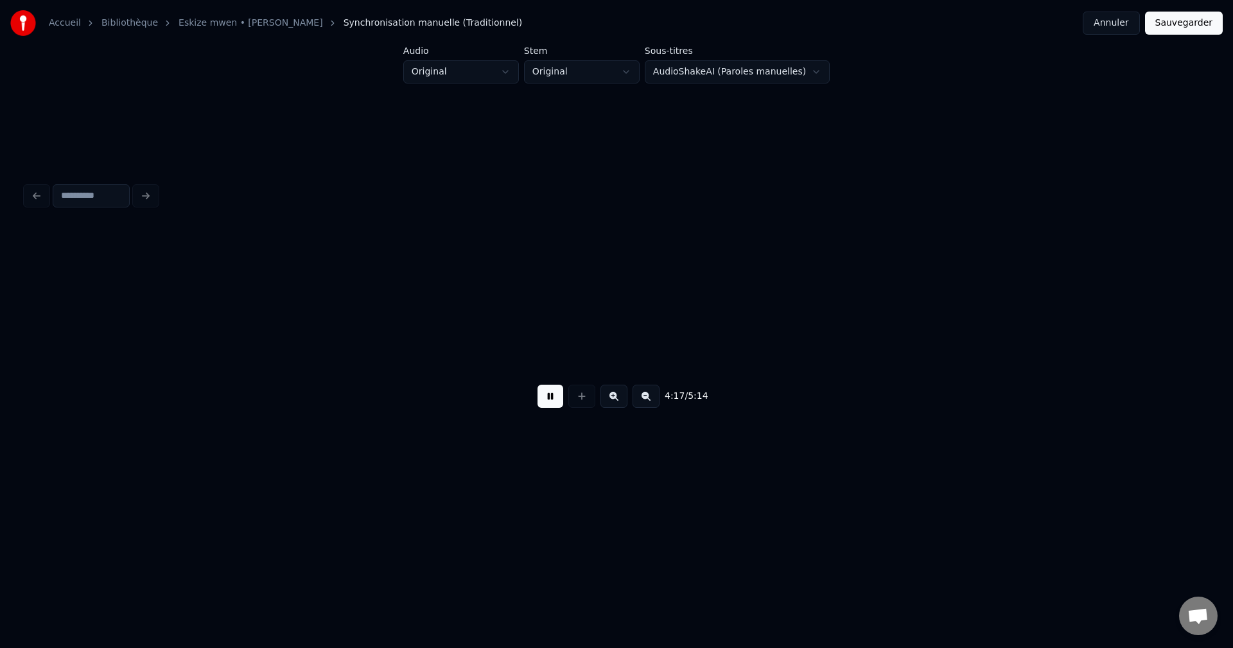
scroll to position [0, 107617]
click at [553, 407] on button at bounding box center [551, 396] width 26 height 23
click at [557, 400] on button at bounding box center [551, 396] width 26 height 23
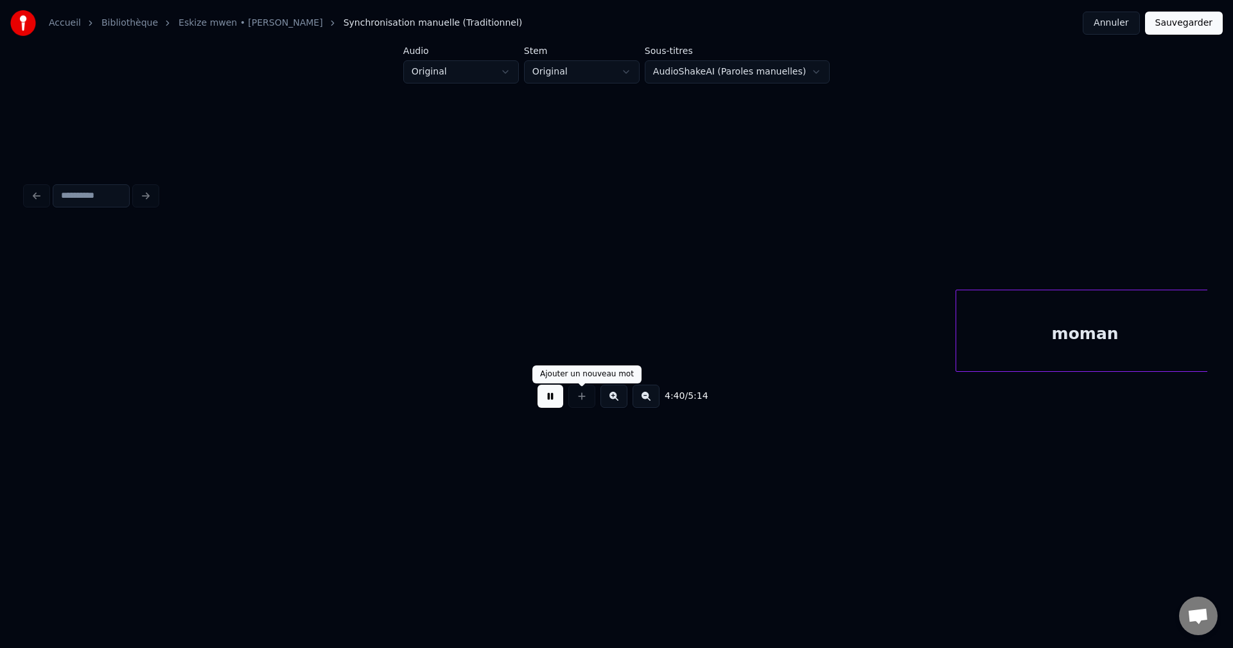
scroll to position [0, 117100]
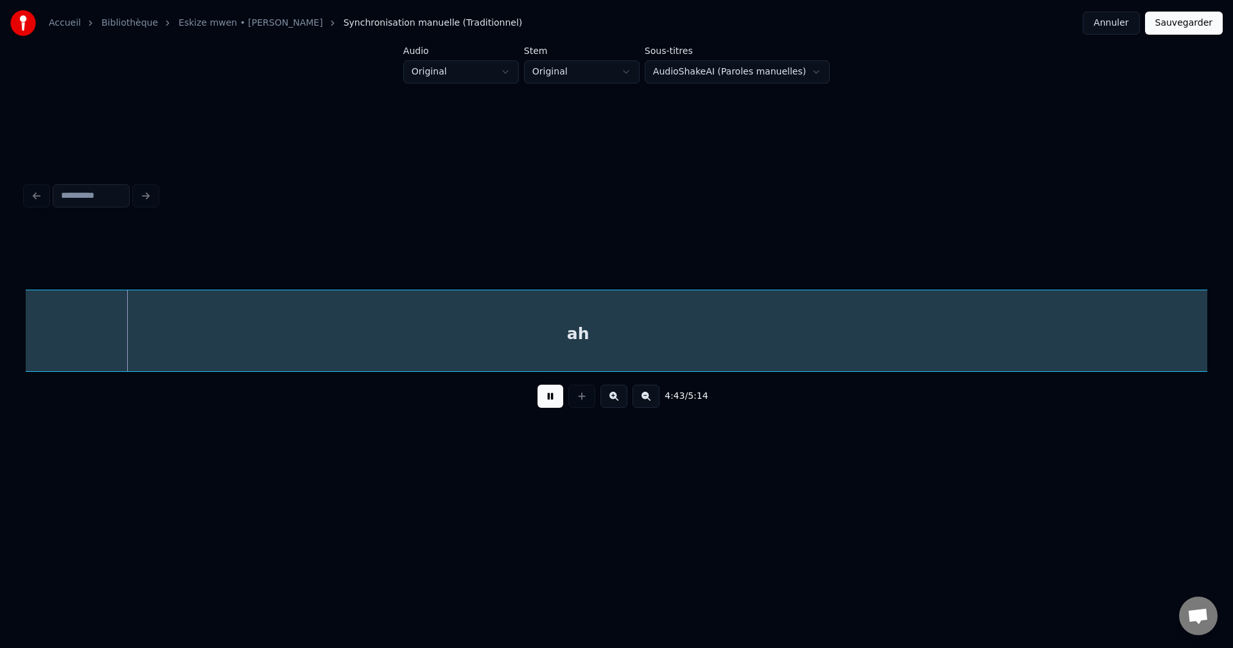
click at [441, 335] on div "ah" at bounding box center [578, 333] width 1335 height 87
click at [551, 393] on button at bounding box center [551, 396] width 26 height 23
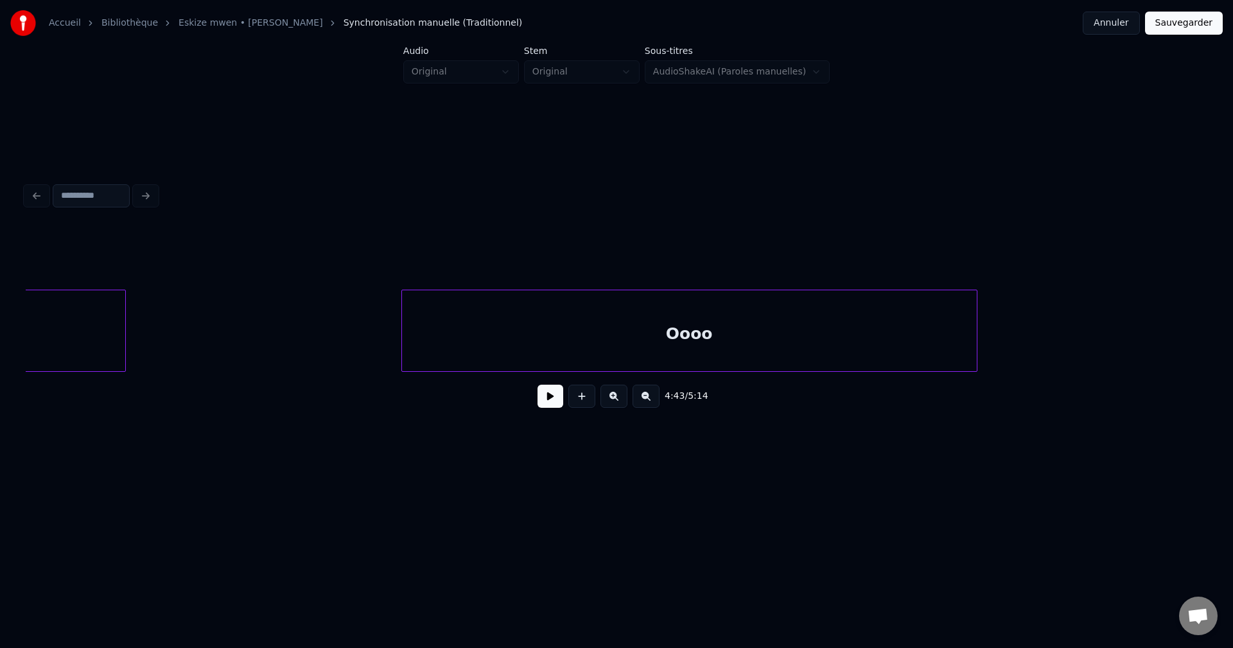
scroll to position [0, 105255]
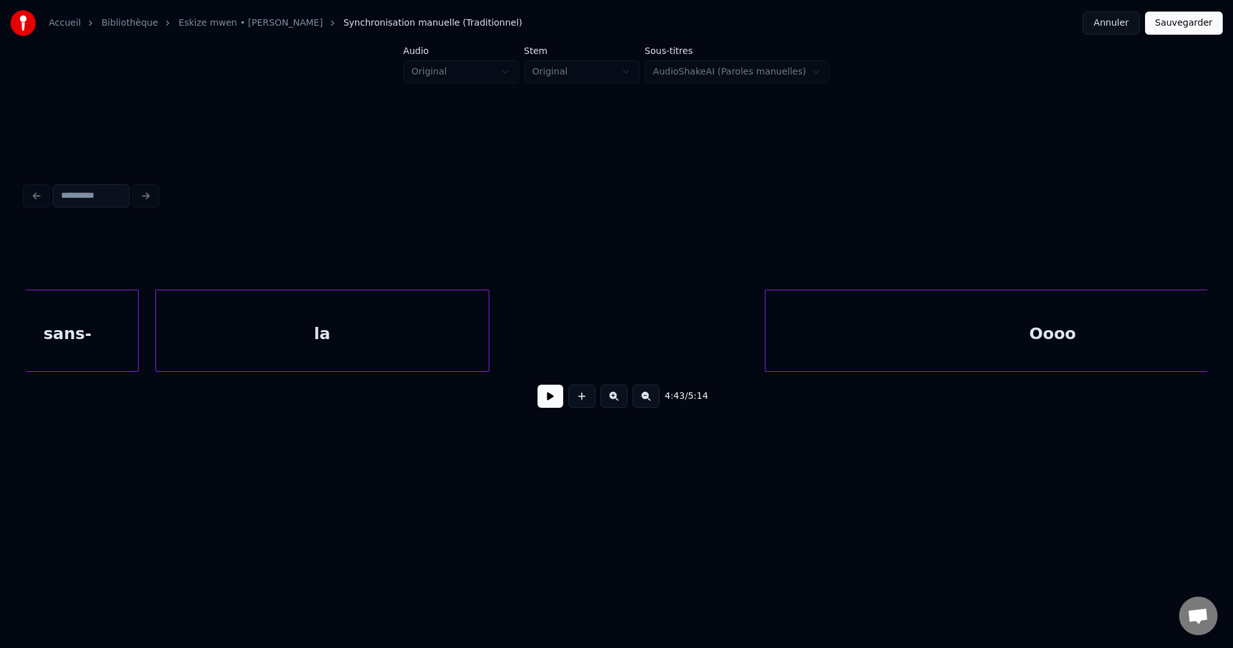
click at [440, 357] on div "la" at bounding box center [322, 333] width 333 height 87
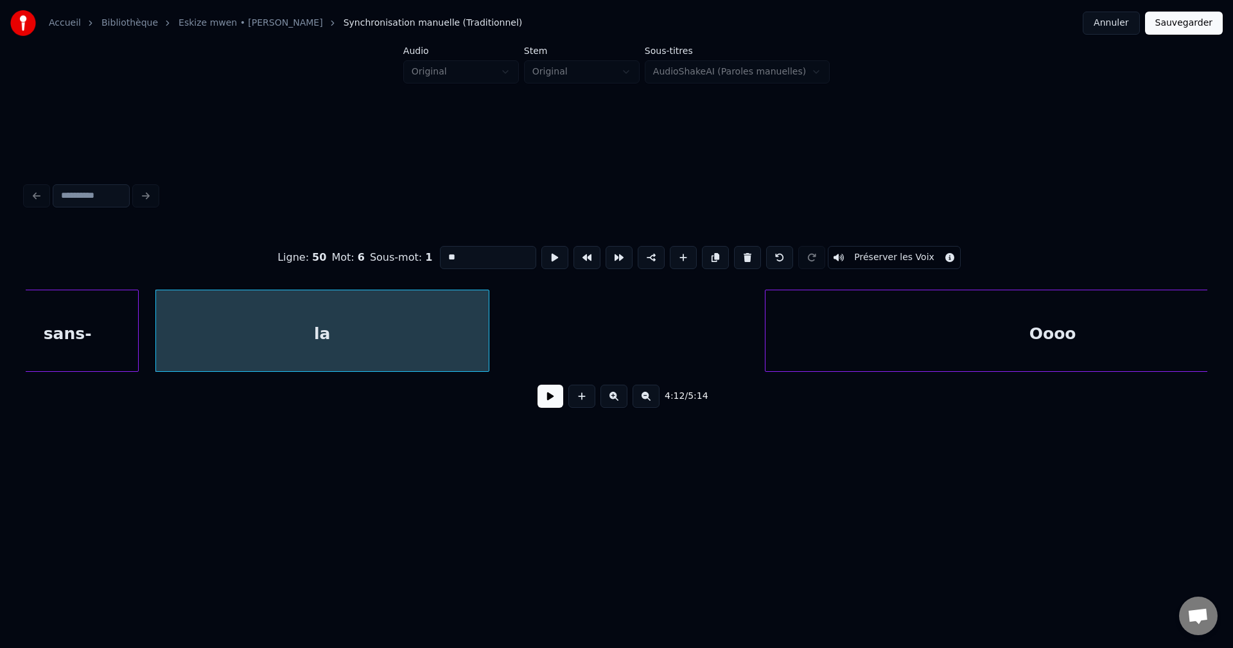
click at [543, 407] on button at bounding box center [551, 396] width 26 height 23
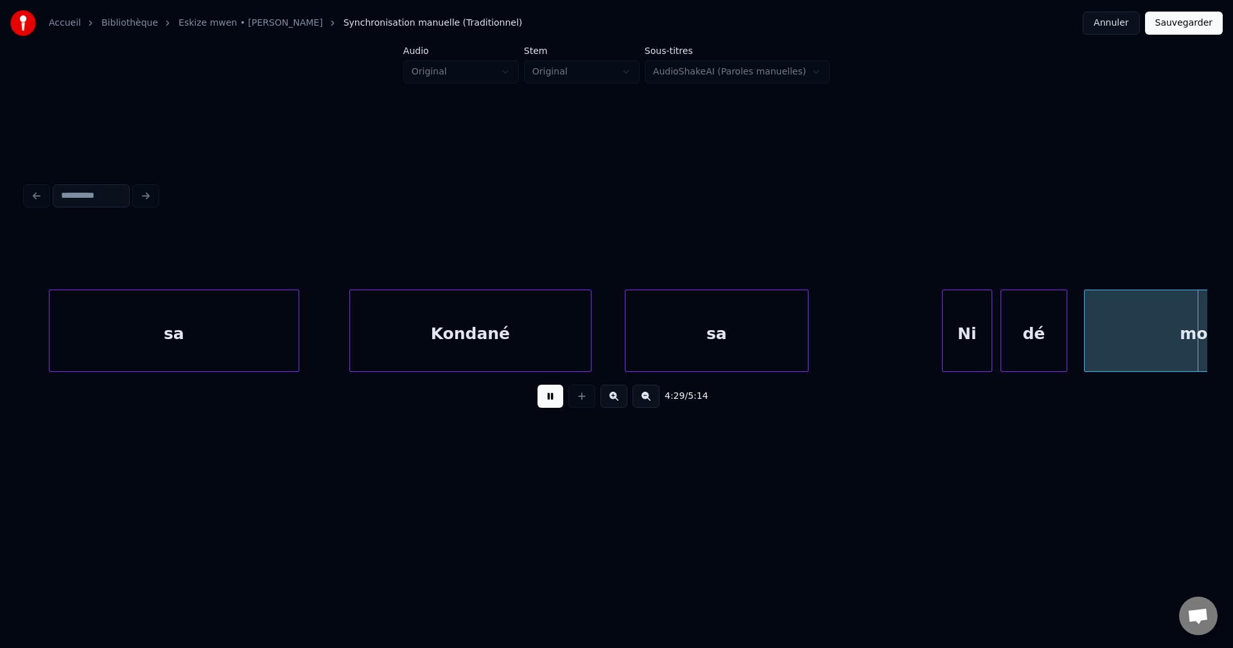
scroll to position [0, 112370]
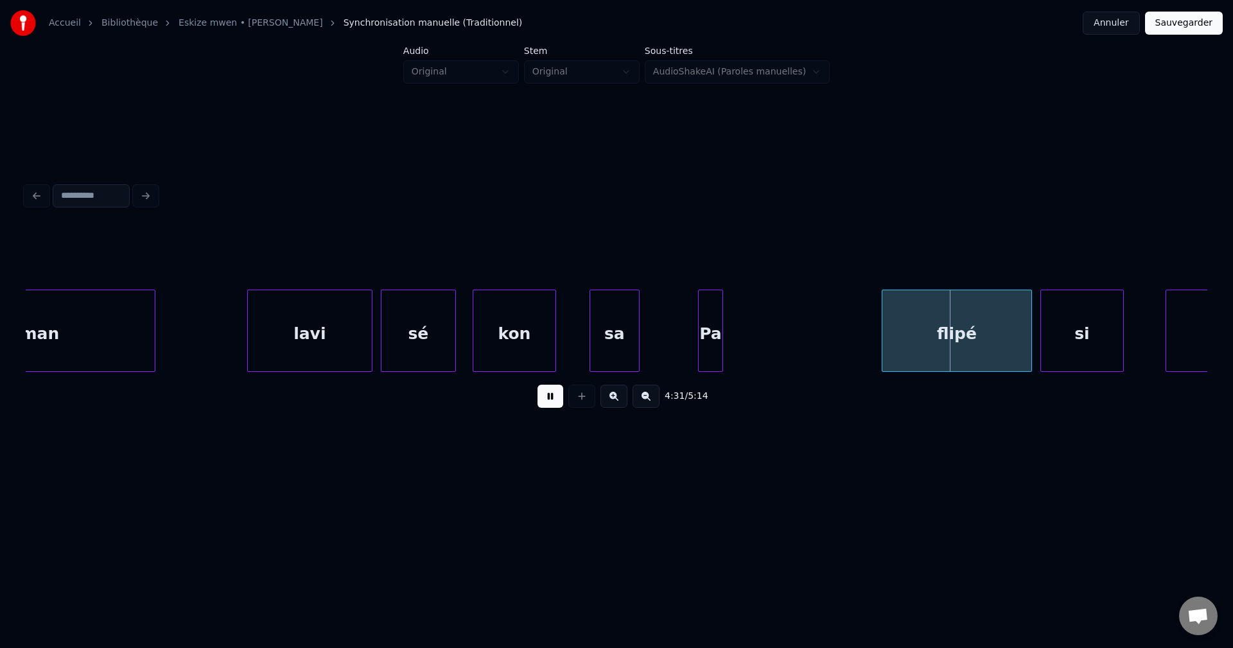
click at [626, 339] on div "sa" at bounding box center [614, 333] width 49 height 87
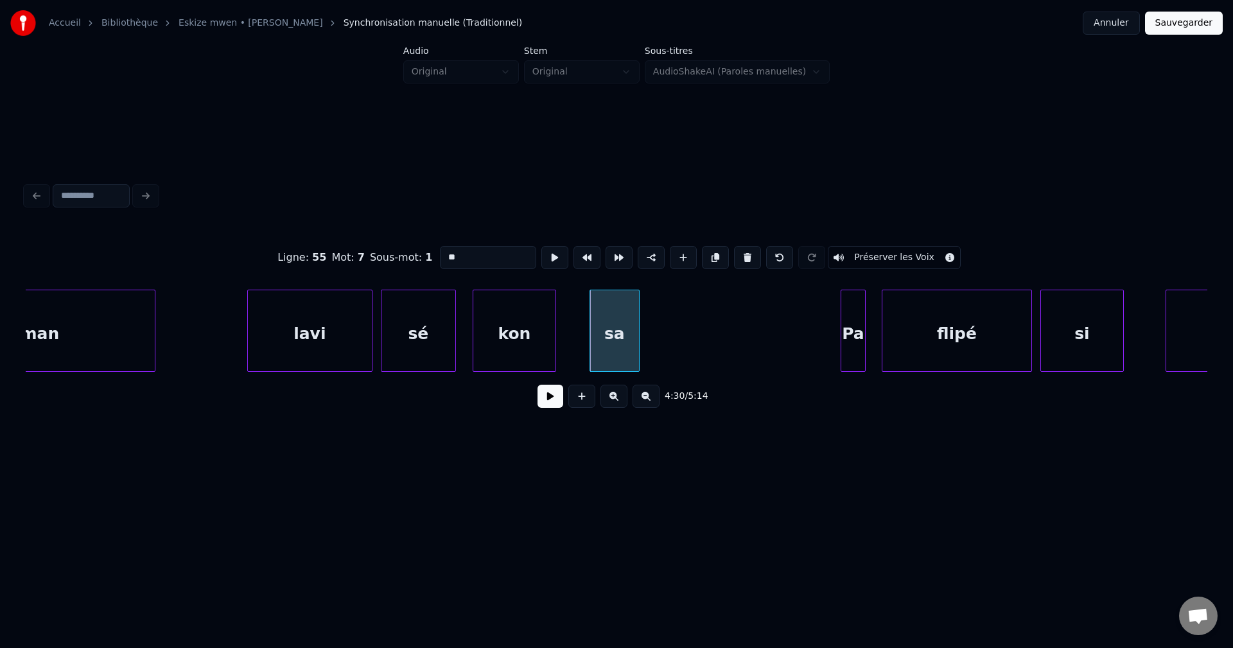
click at [858, 330] on div "Pa" at bounding box center [854, 333] width 24 height 87
click at [519, 348] on div "kon" at bounding box center [514, 333] width 82 height 87
type input "***"
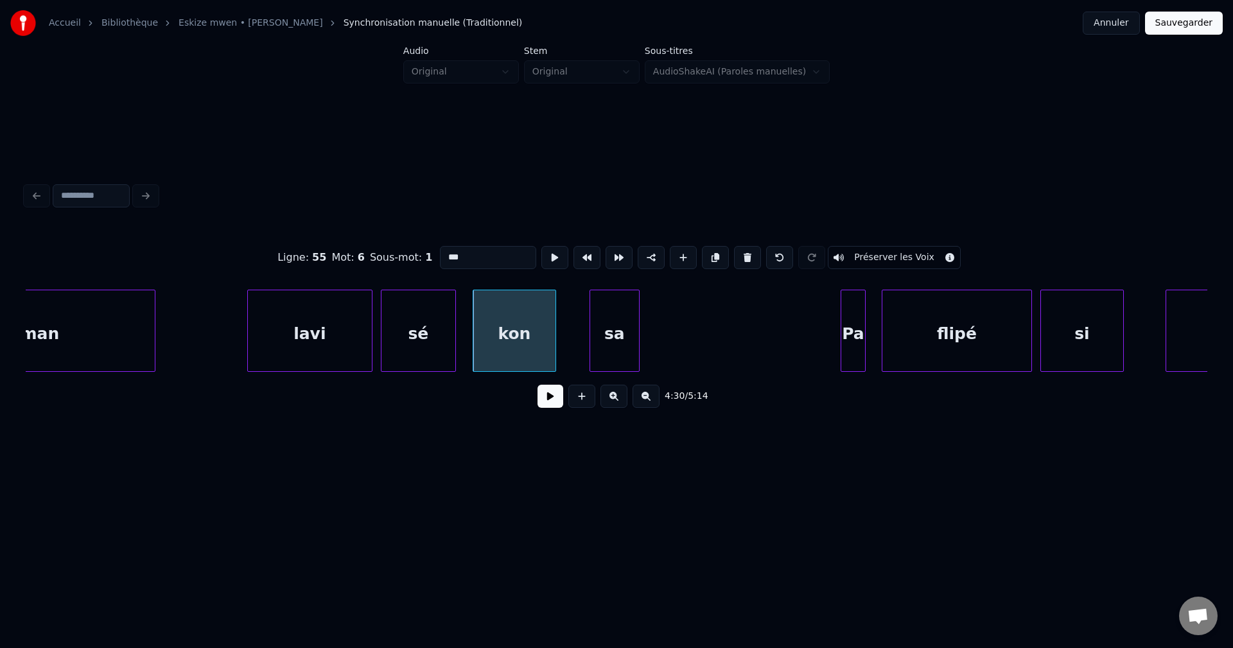
click at [541, 392] on button at bounding box center [551, 396] width 26 height 23
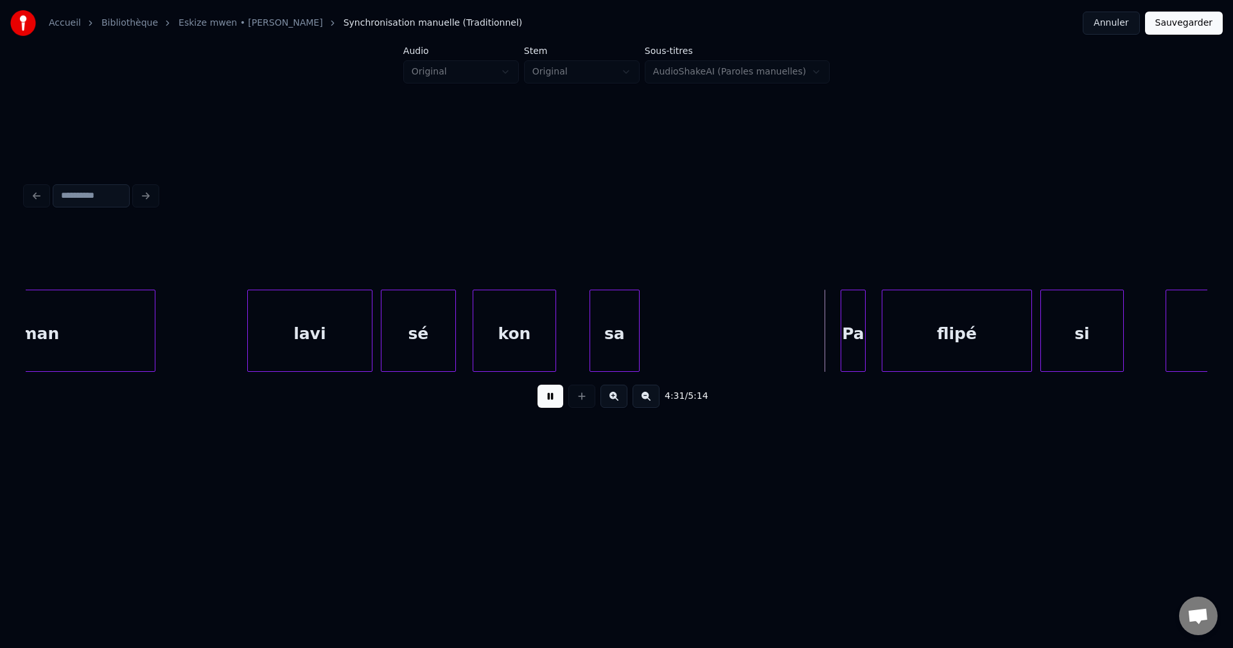
click at [618, 346] on div "sa" at bounding box center [614, 333] width 49 height 87
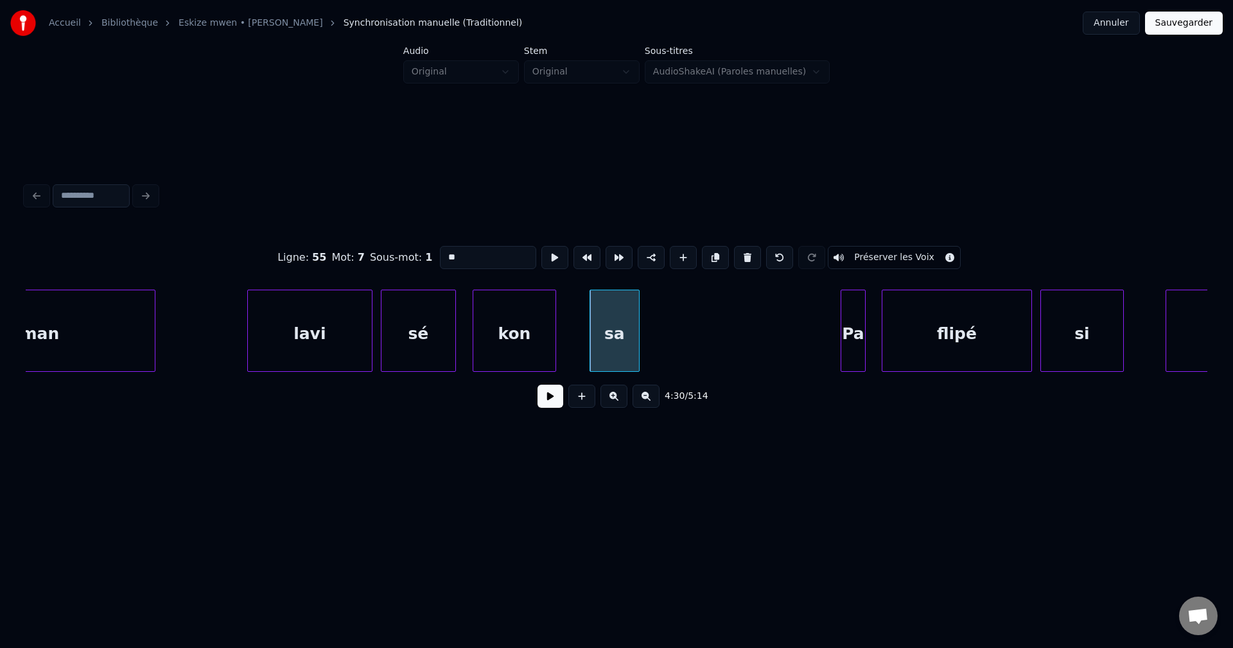
click at [547, 407] on button at bounding box center [551, 396] width 26 height 23
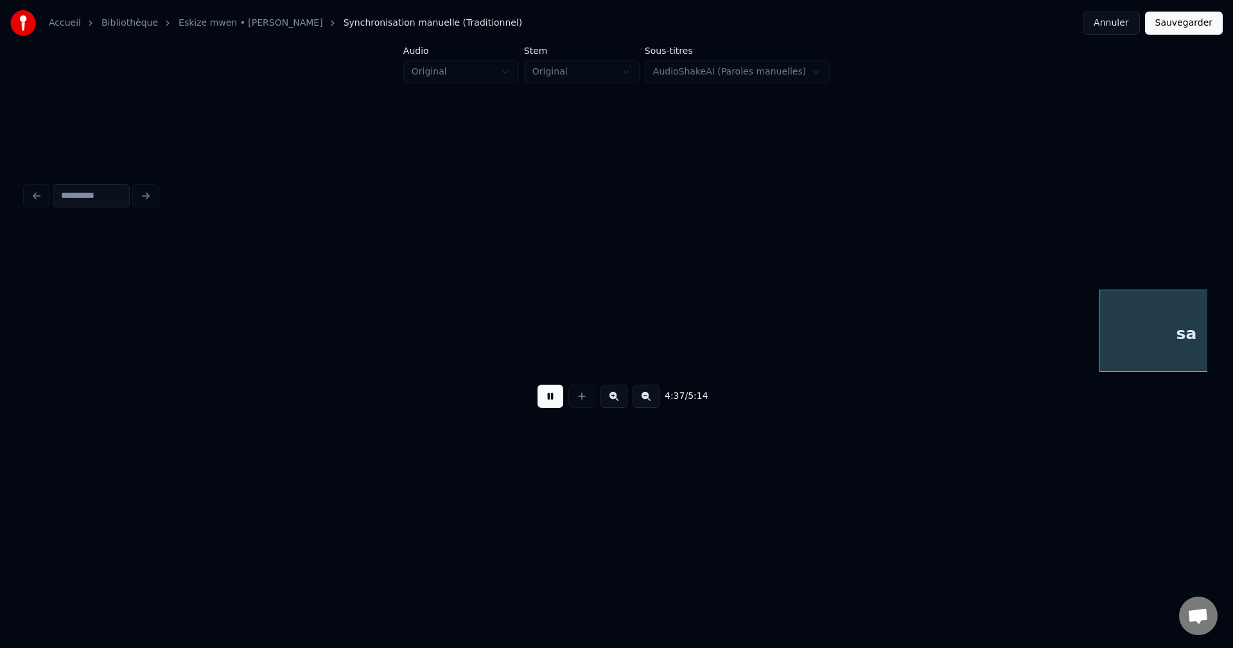
scroll to position [0, 115926]
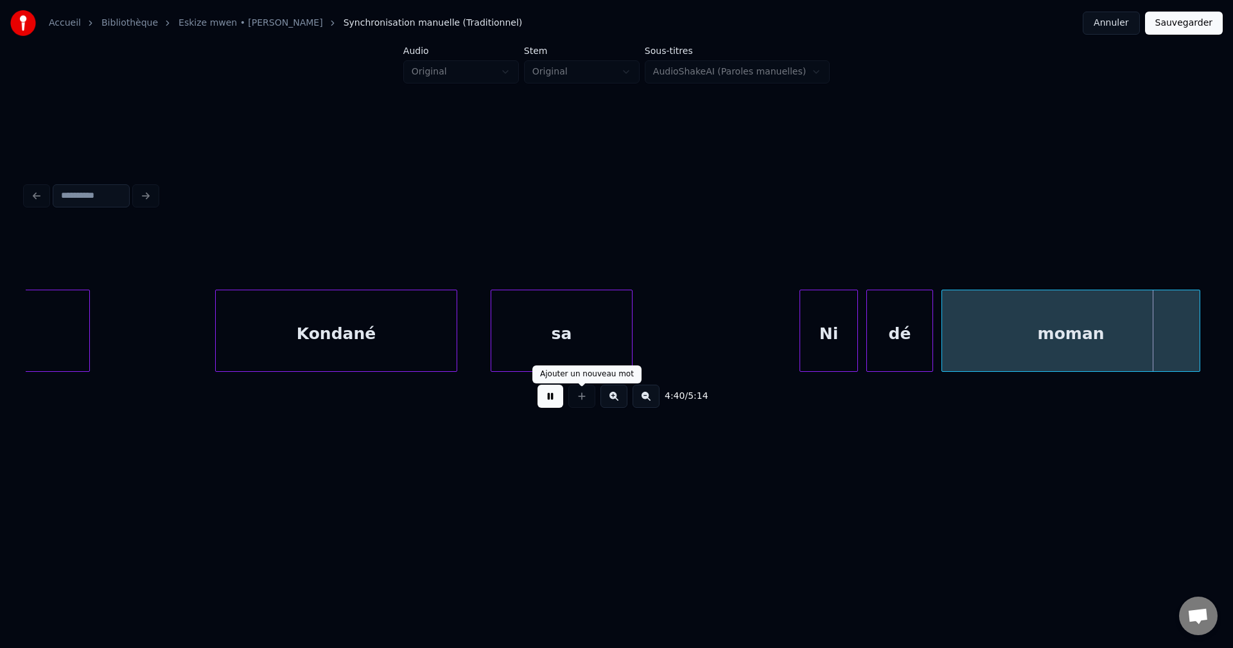
click at [538, 407] on button at bounding box center [551, 396] width 26 height 23
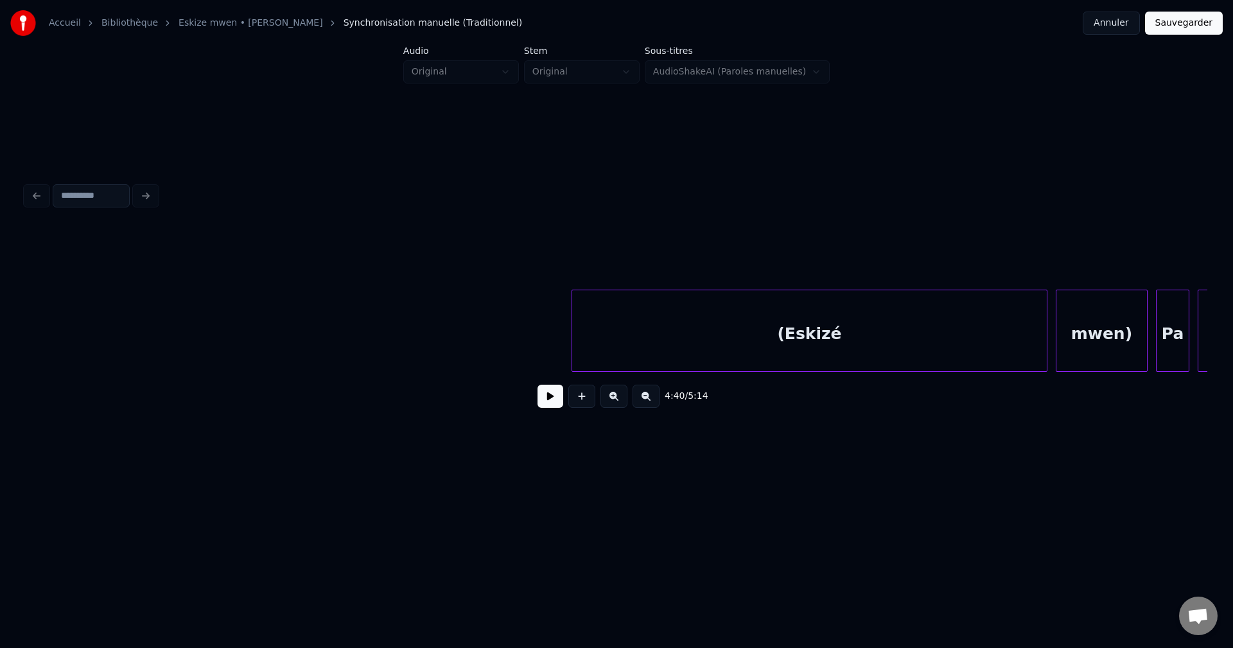
scroll to position [0, 114517]
click at [555, 402] on button at bounding box center [551, 396] width 26 height 23
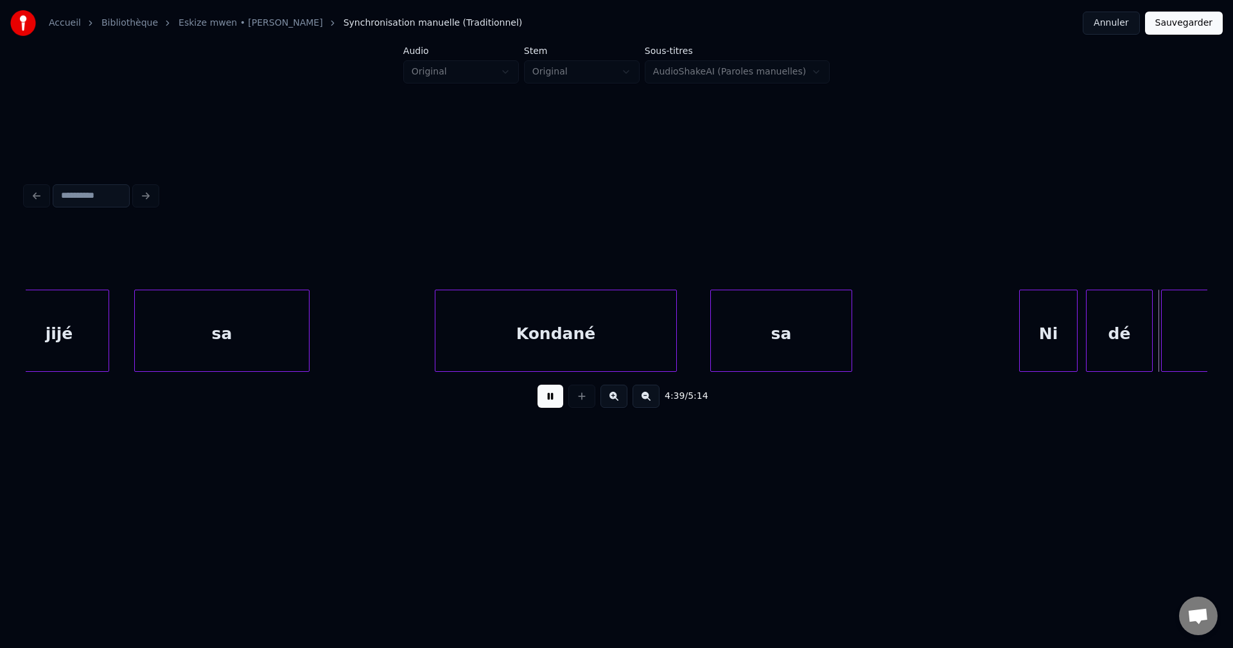
scroll to position [0, 116890]
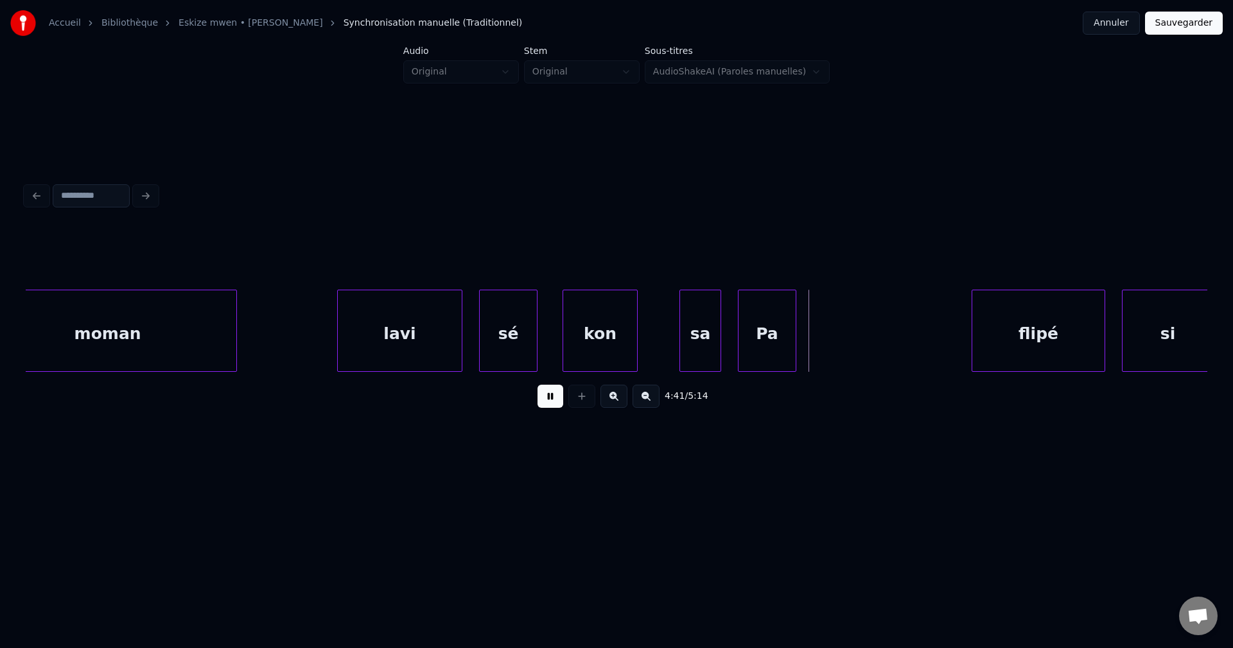
click at [555, 402] on button at bounding box center [551, 396] width 26 height 23
click at [935, 324] on div "Pa" at bounding box center [936, 333] width 57 height 87
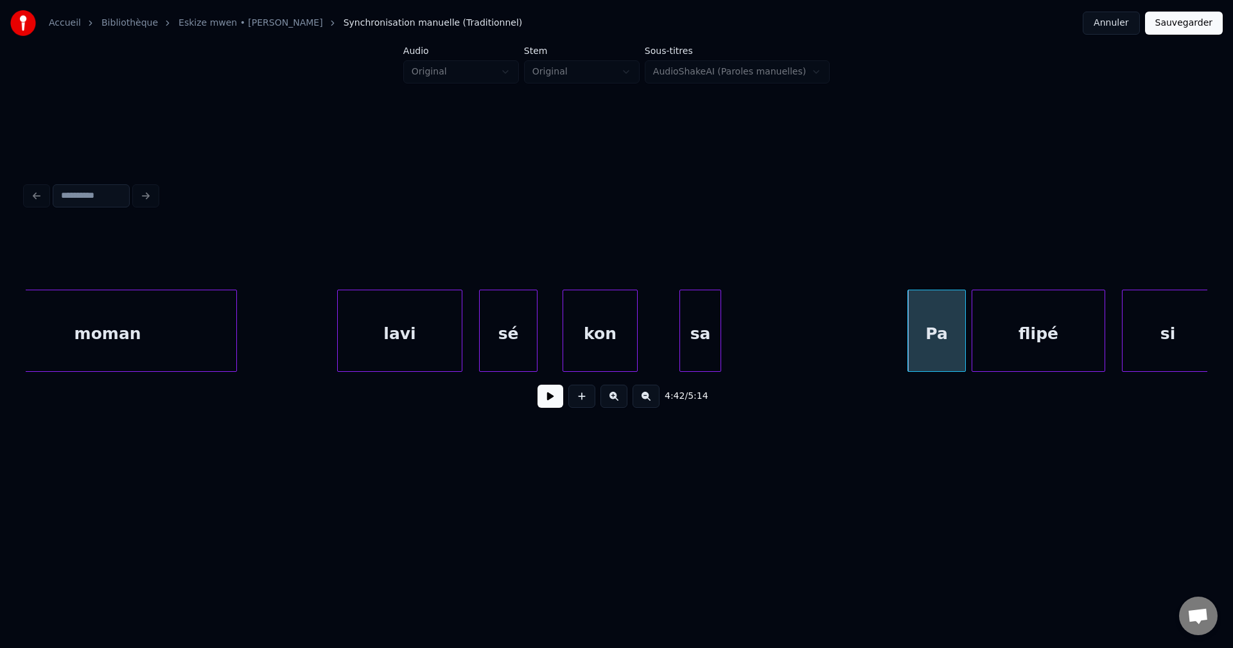
click at [710, 348] on div "sa" at bounding box center [700, 333] width 40 height 87
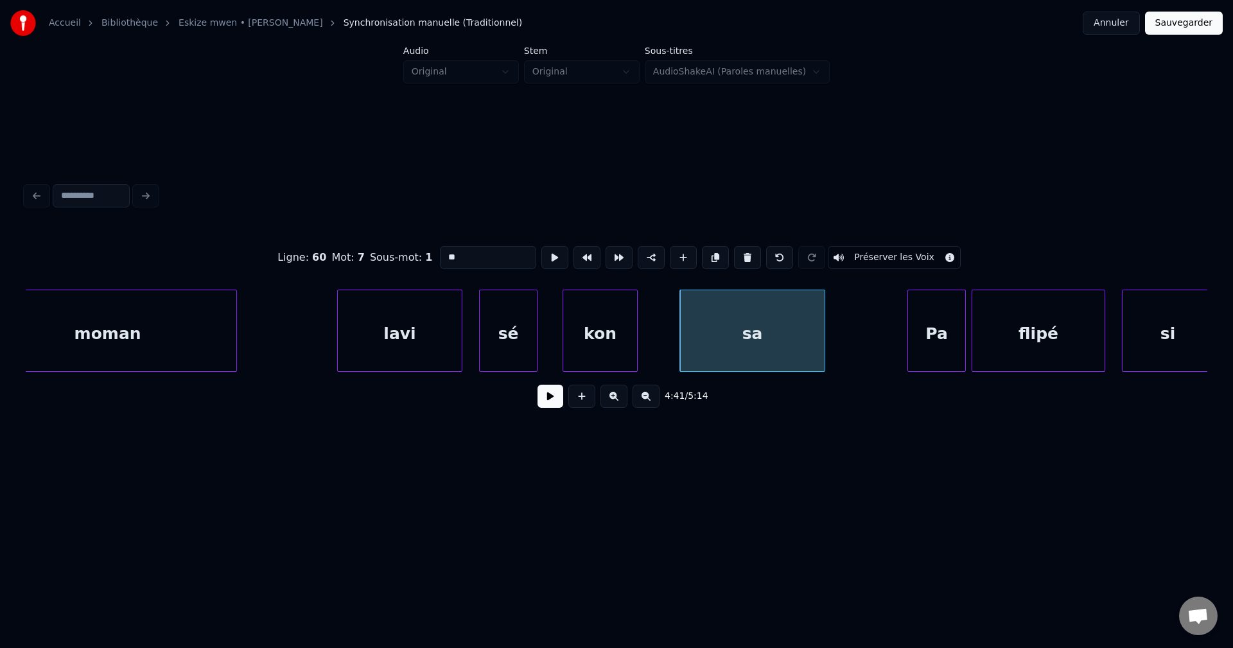
click at [825, 340] on div at bounding box center [823, 330] width 4 height 81
click at [382, 332] on div "lavi" at bounding box center [400, 333] width 124 height 87
type input "****"
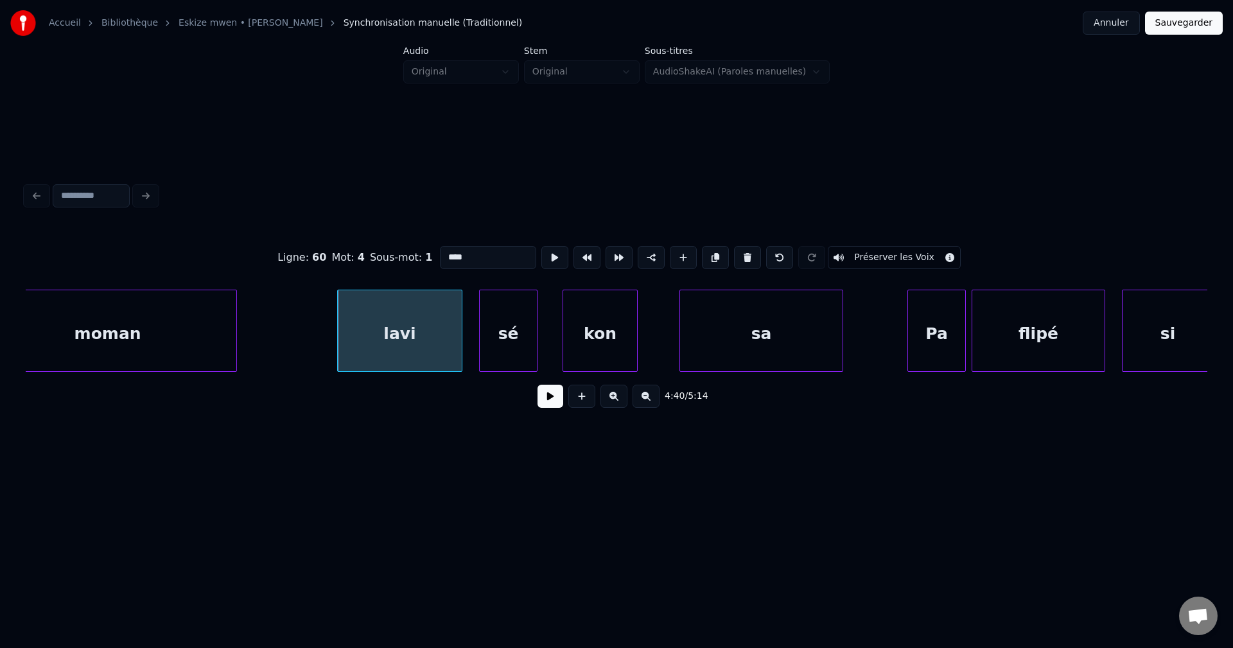
click at [549, 401] on button at bounding box center [551, 396] width 26 height 23
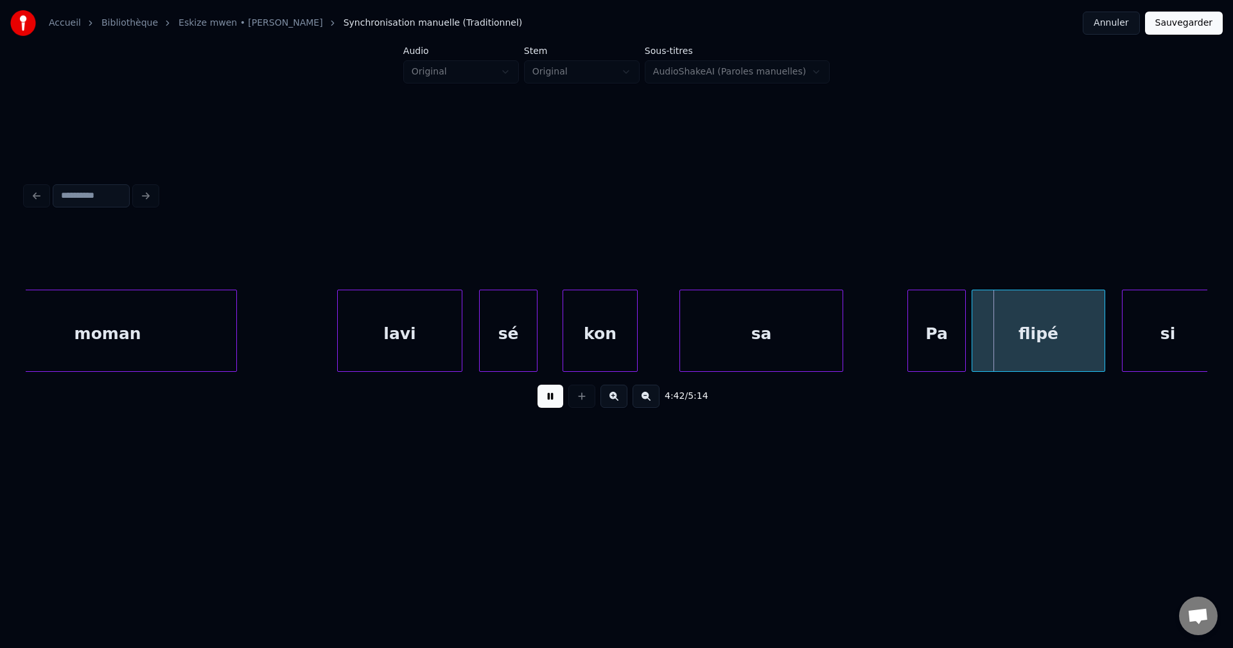
click at [549, 401] on button at bounding box center [551, 396] width 26 height 23
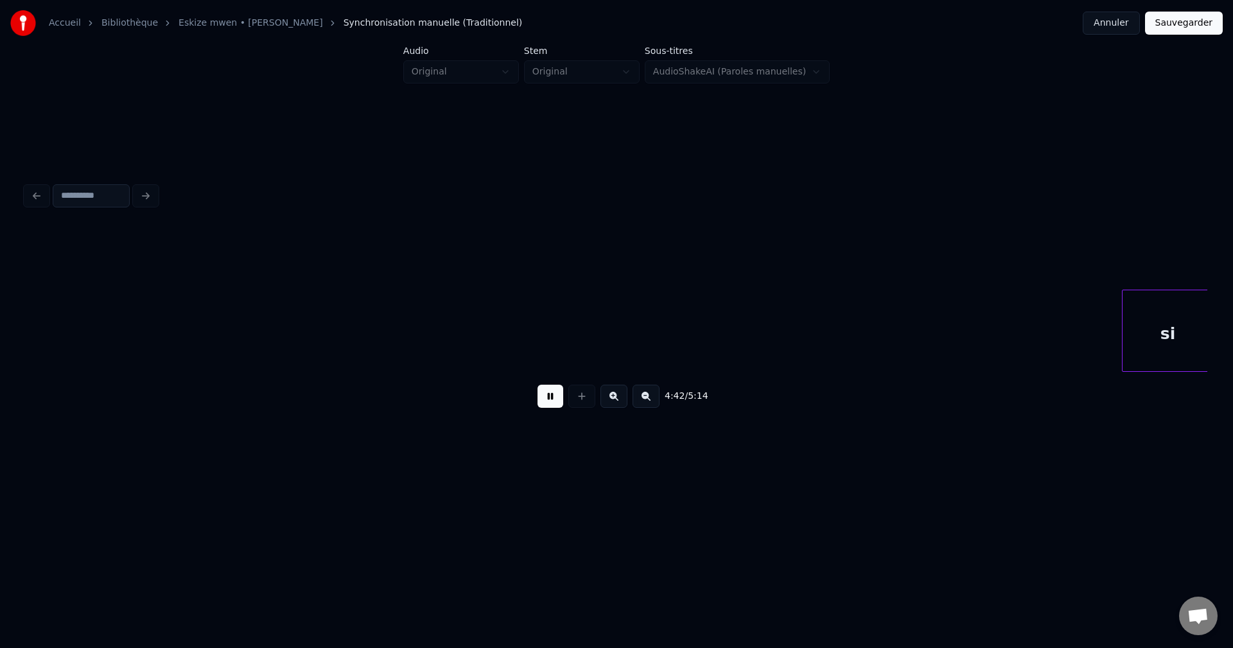
scroll to position [0, 118076]
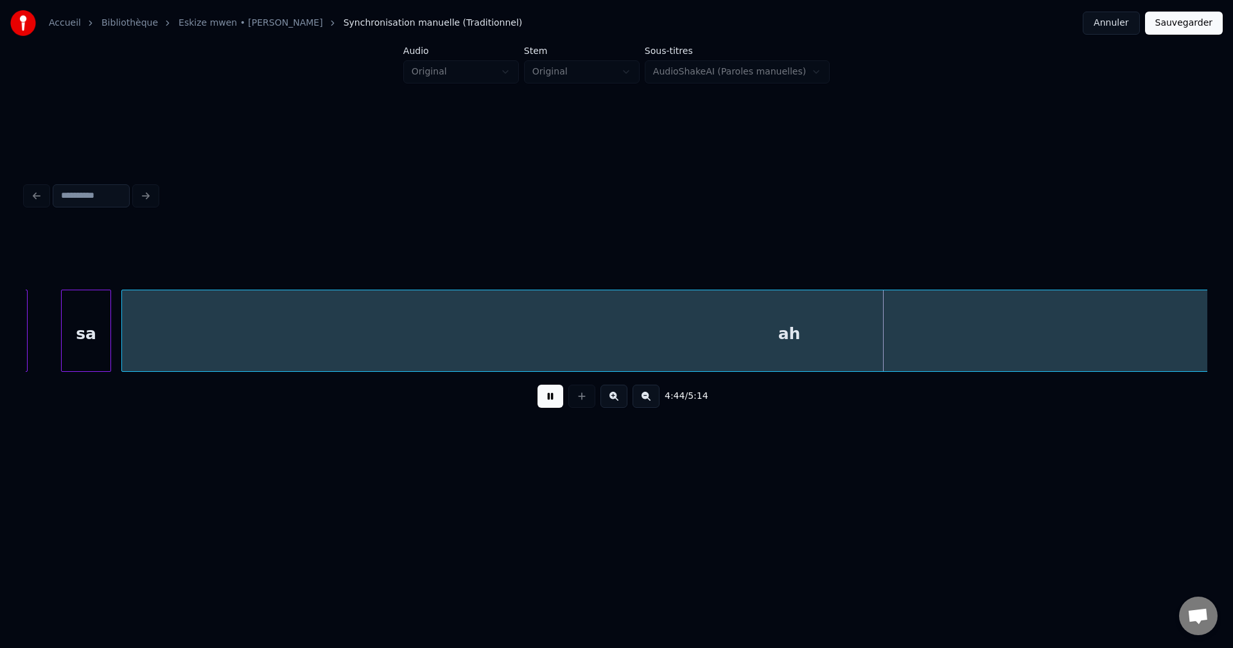
click at [193, 313] on div "ah" at bounding box center [789, 333] width 1335 height 87
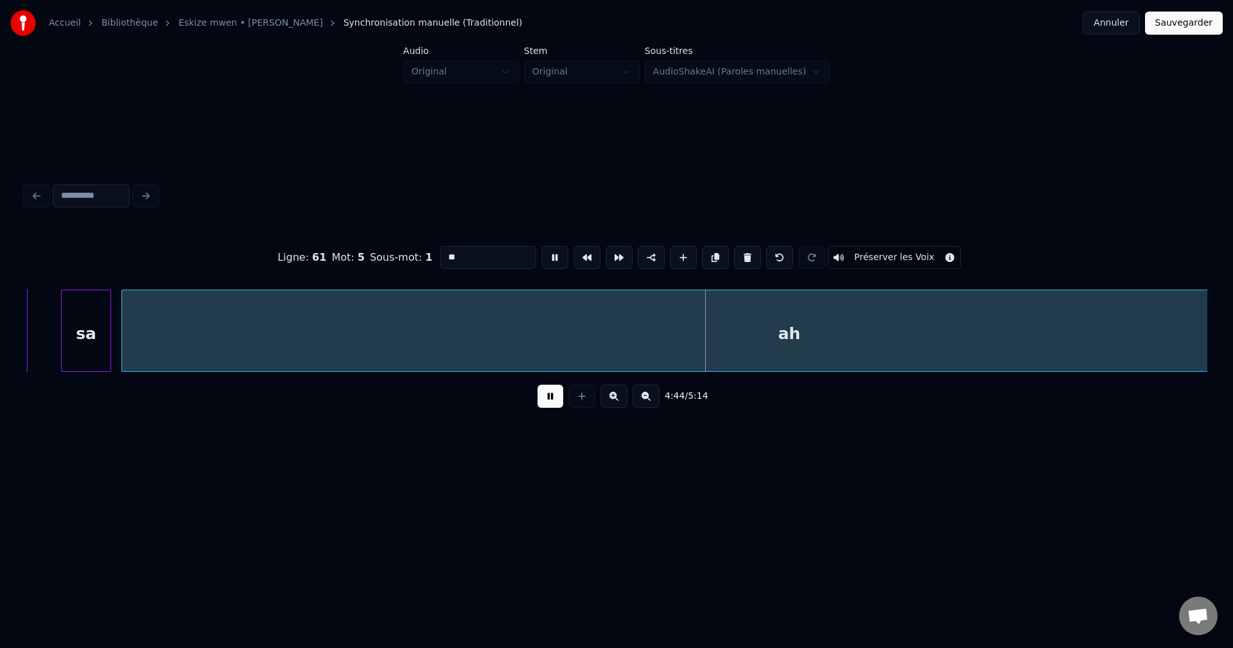
click at [77, 331] on div "sa" at bounding box center [86, 333] width 49 height 87
type input "**"
click at [551, 403] on button at bounding box center [551, 396] width 26 height 23
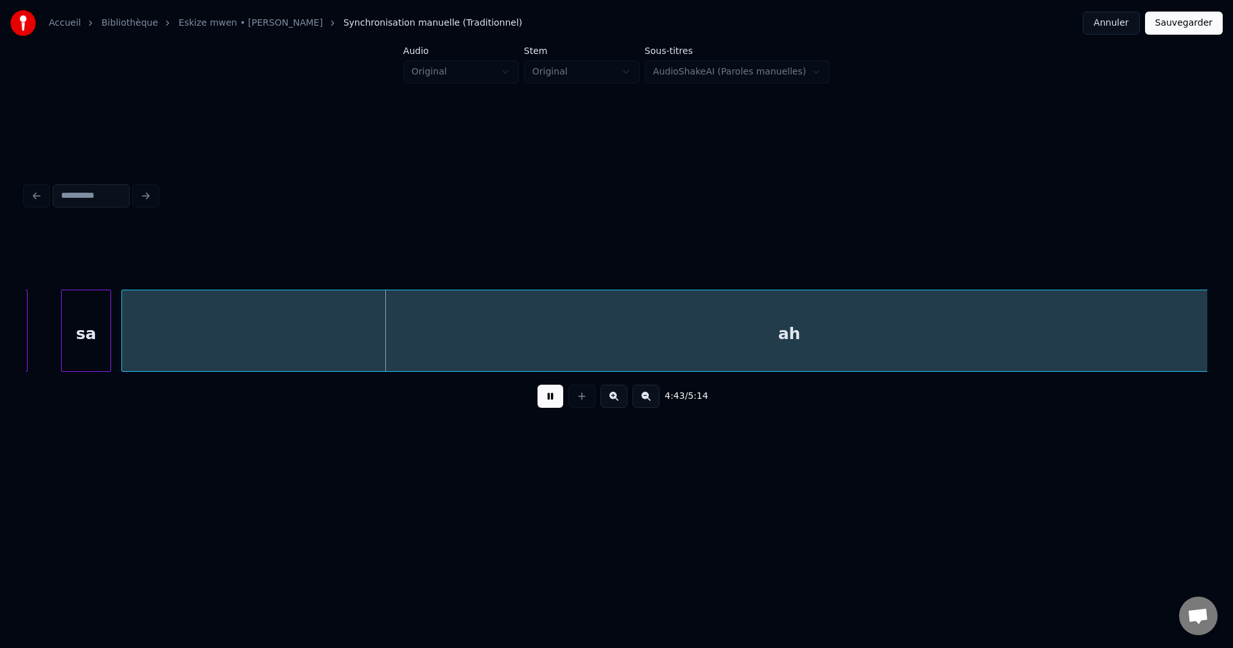
click at [94, 309] on div "sa" at bounding box center [86, 333] width 49 height 87
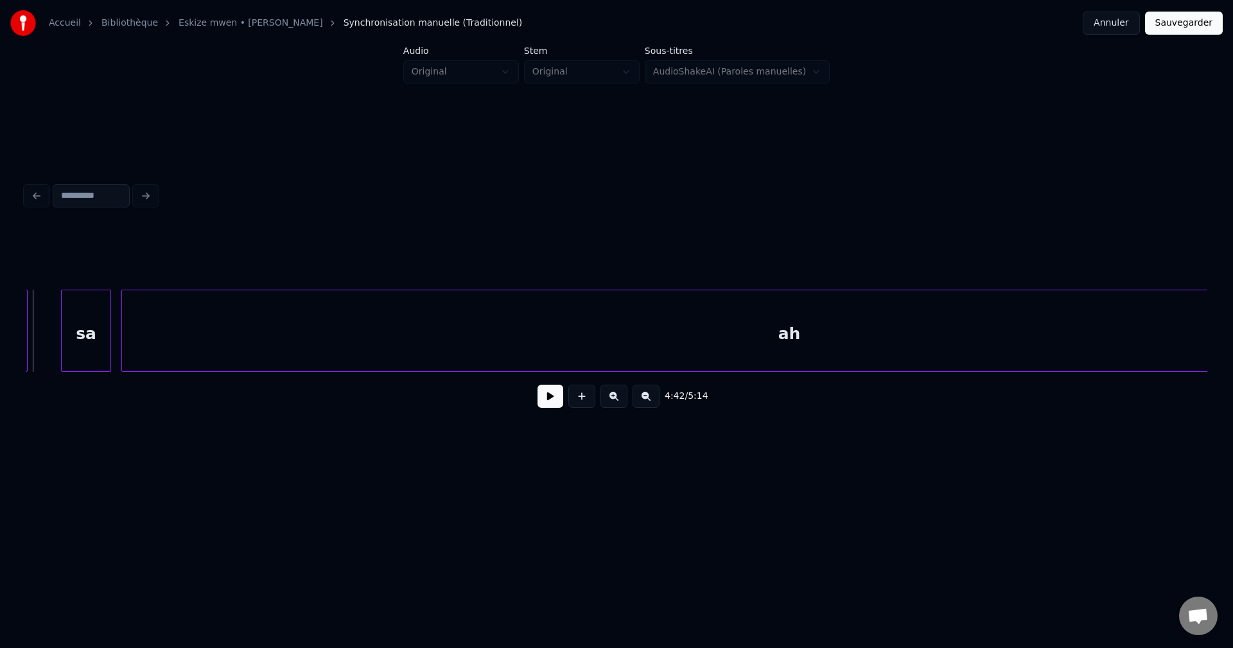
click at [542, 400] on button at bounding box center [551, 396] width 26 height 23
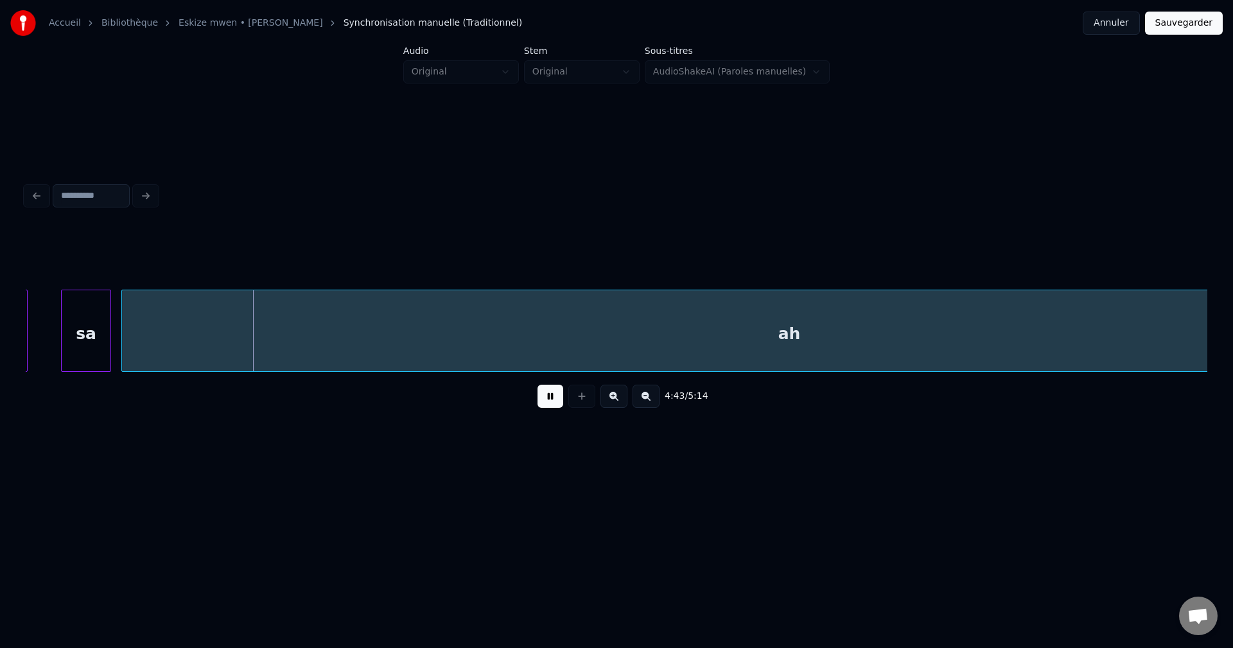
click at [543, 399] on button at bounding box center [551, 396] width 26 height 23
click at [94, 347] on div "sa" at bounding box center [86, 333] width 49 height 87
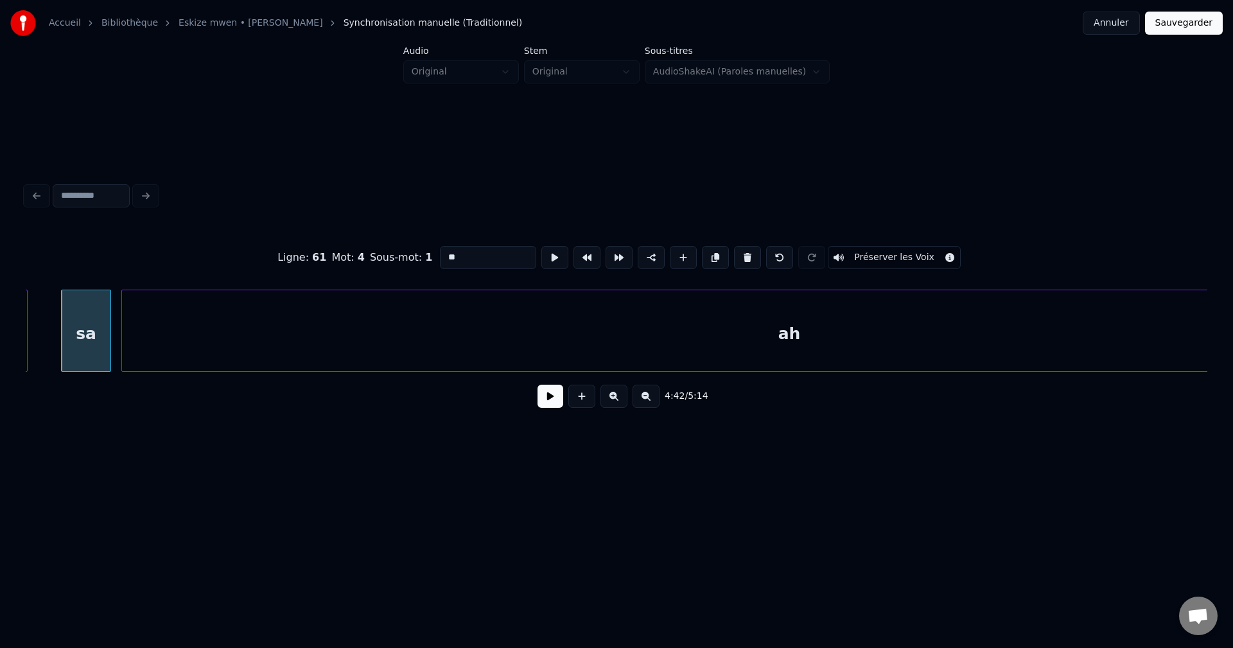
drag, startPoint x: 546, startPoint y: 402, endPoint x: 496, endPoint y: 395, distance: 50.6
click at [547, 402] on button at bounding box center [551, 396] width 26 height 23
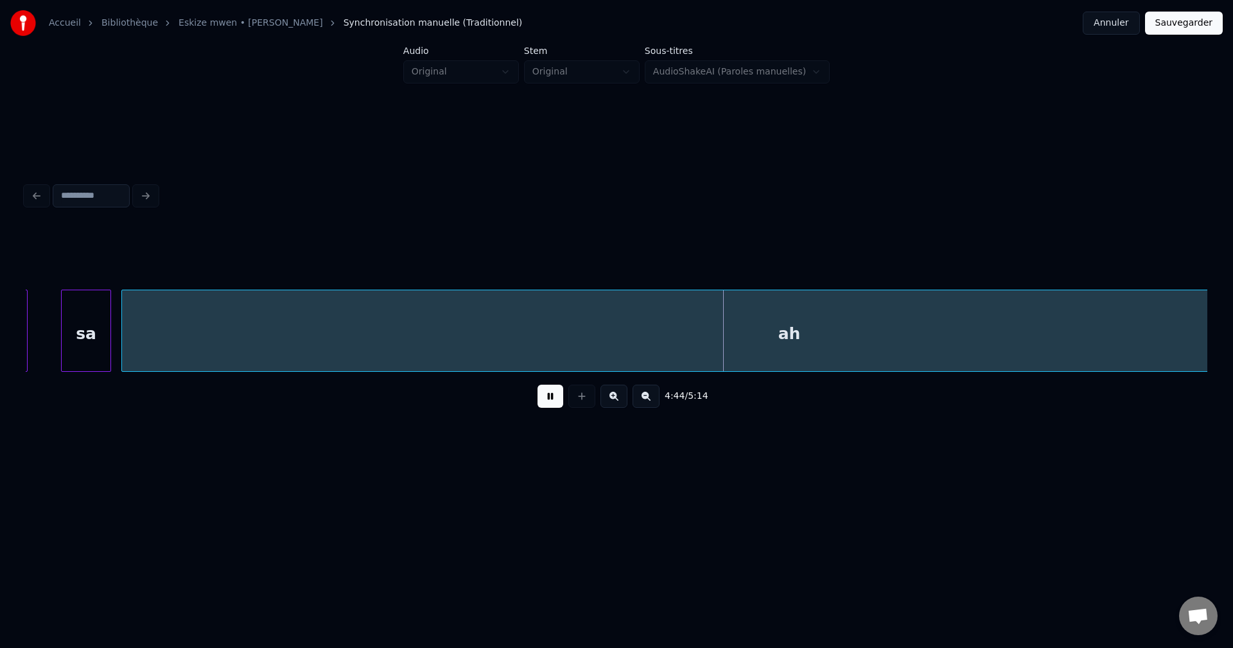
click at [264, 337] on div "ah" at bounding box center [789, 333] width 1335 height 87
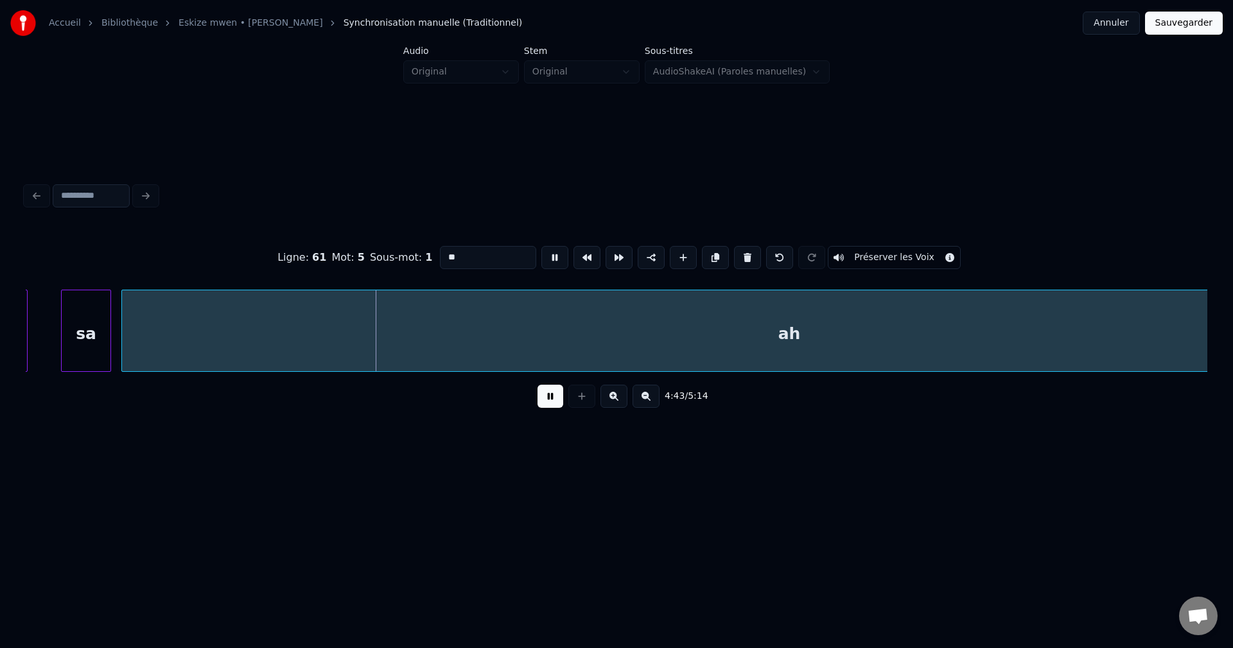
click at [496, 255] on input "**" at bounding box center [488, 257] width 96 height 23
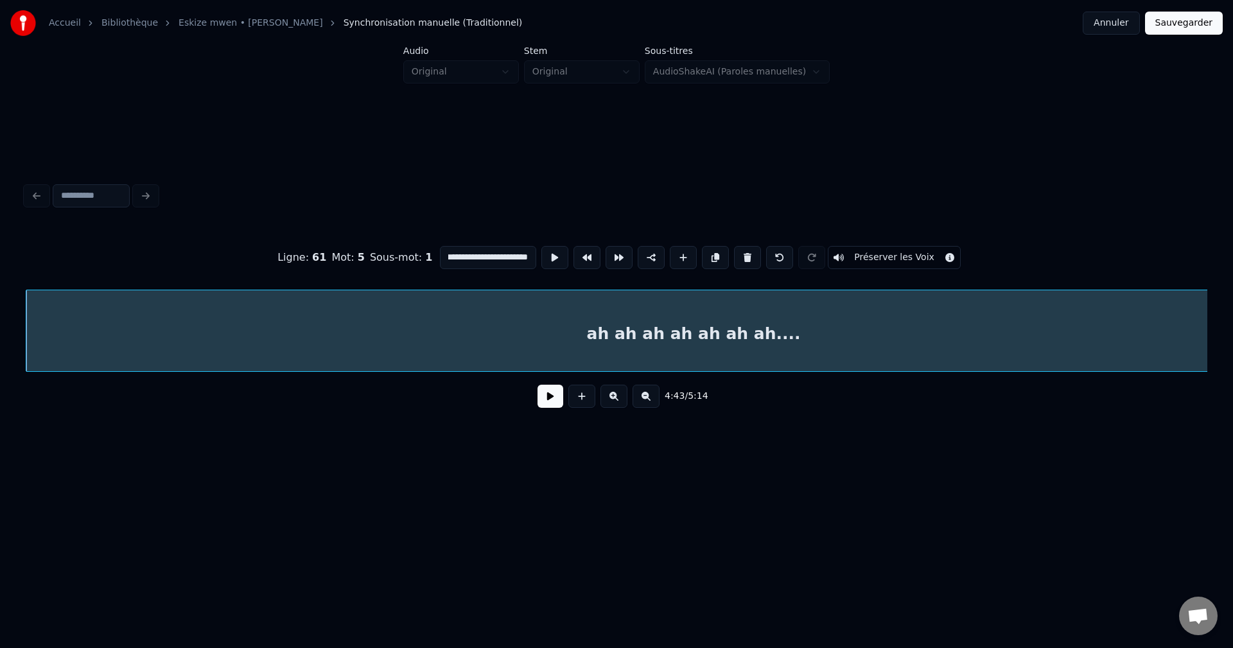
scroll to position [0, 12]
type input "**********"
click at [560, 405] on button at bounding box center [551, 396] width 26 height 23
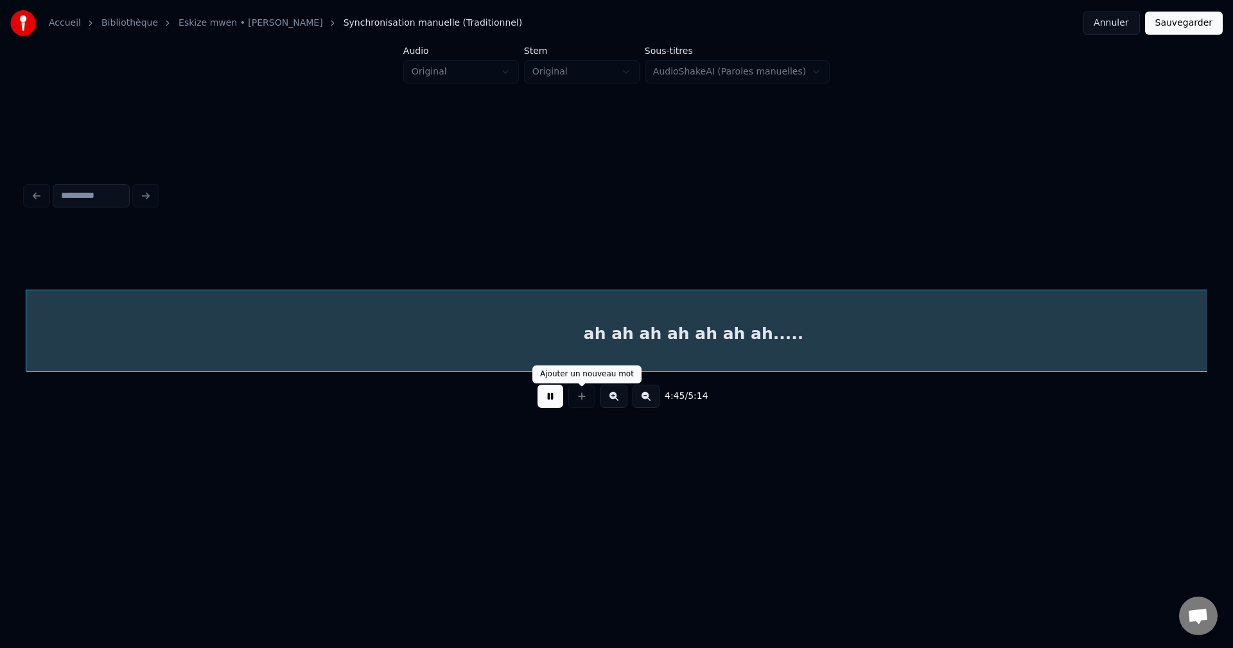
scroll to position [0, 119358]
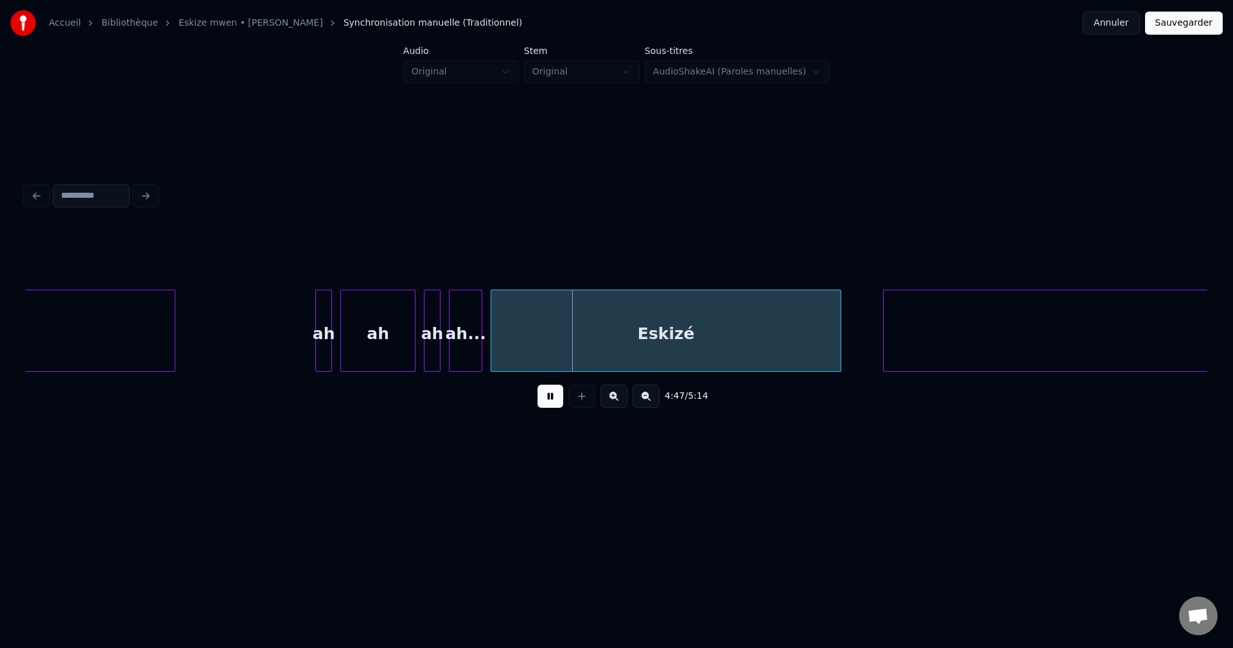
click at [326, 360] on div "ah" at bounding box center [323, 333] width 15 height 87
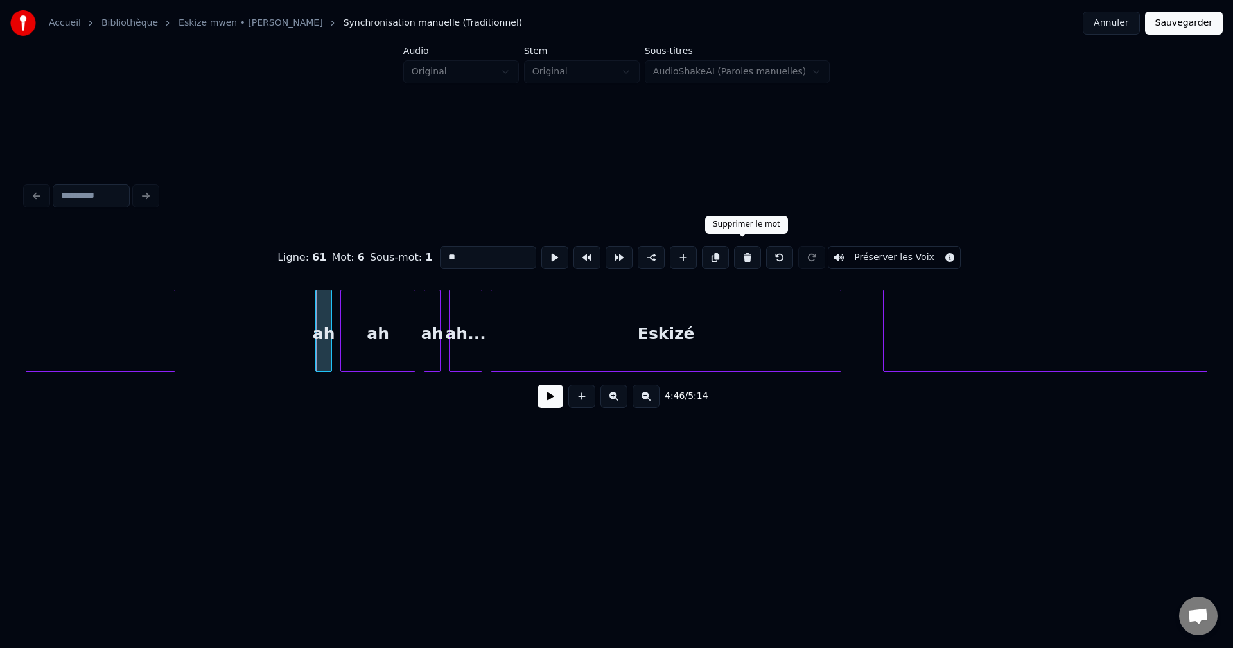
click at [746, 258] on button at bounding box center [747, 257] width 27 height 23
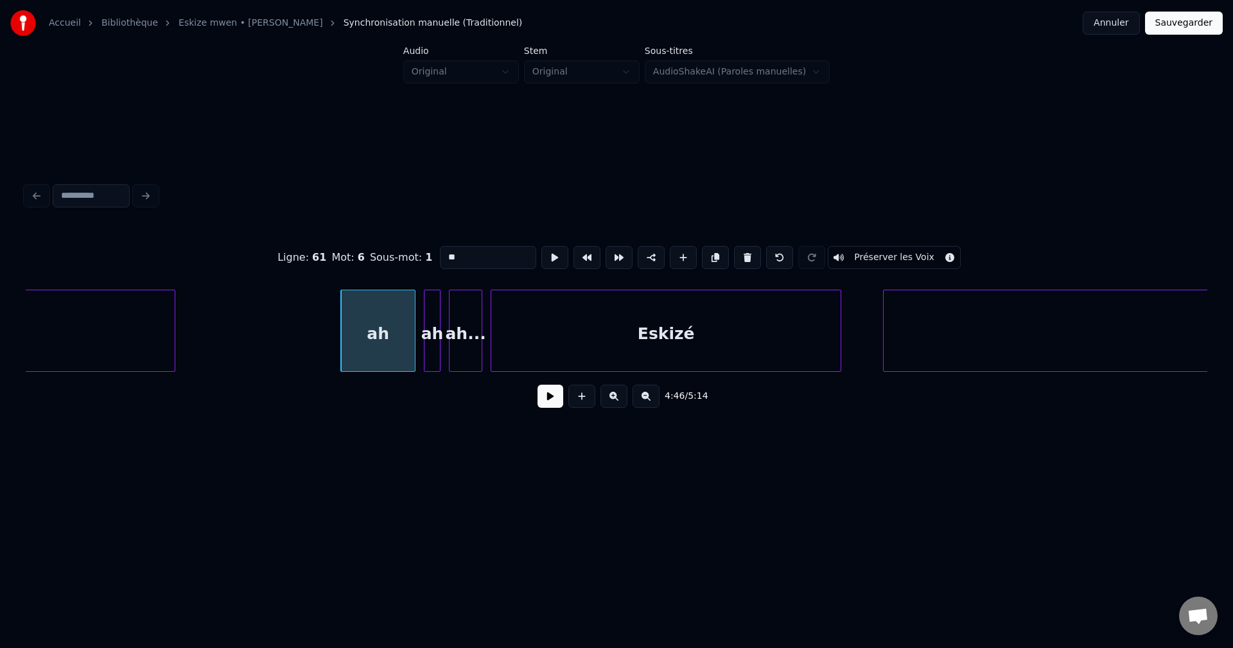
click at [746, 258] on button at bounding box center [747, 257] width 27 height 23
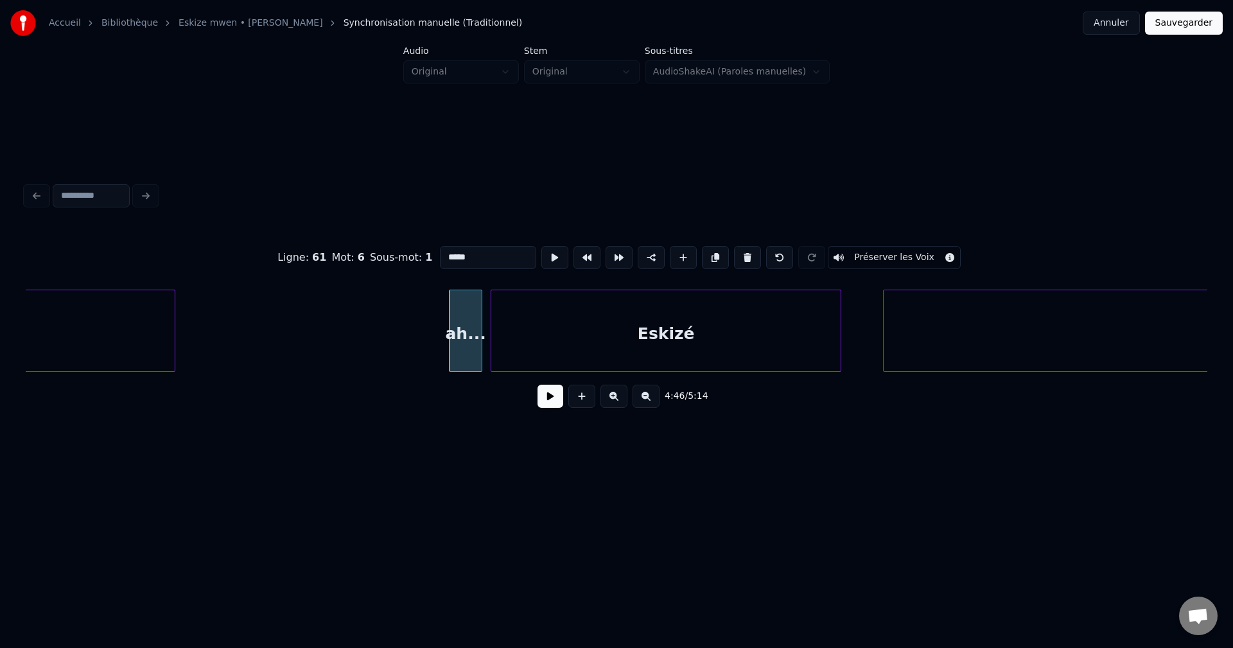
click at [746, 258] on button at bounding box center [747, 257] width 27 height 23
type input "******"
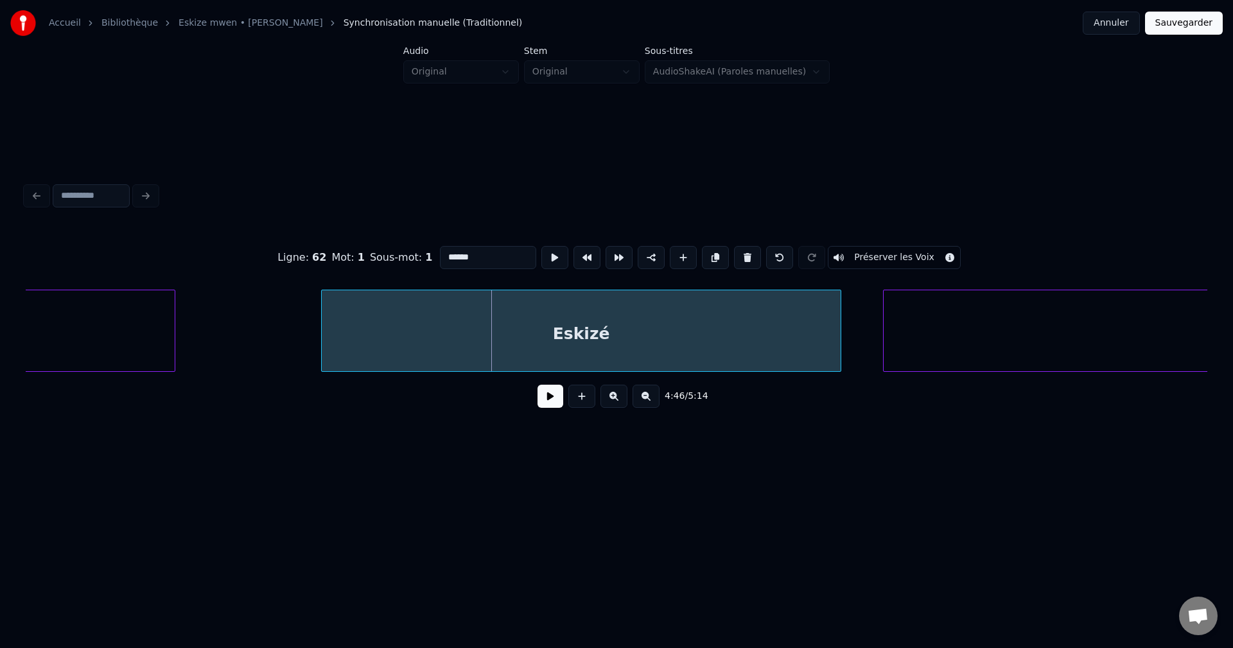
click at [322, 337] on div at bounding box center [324, 330] width 4 height 81
click at [542, 399] on button at bounding box center [551, 396] width 26 height 23
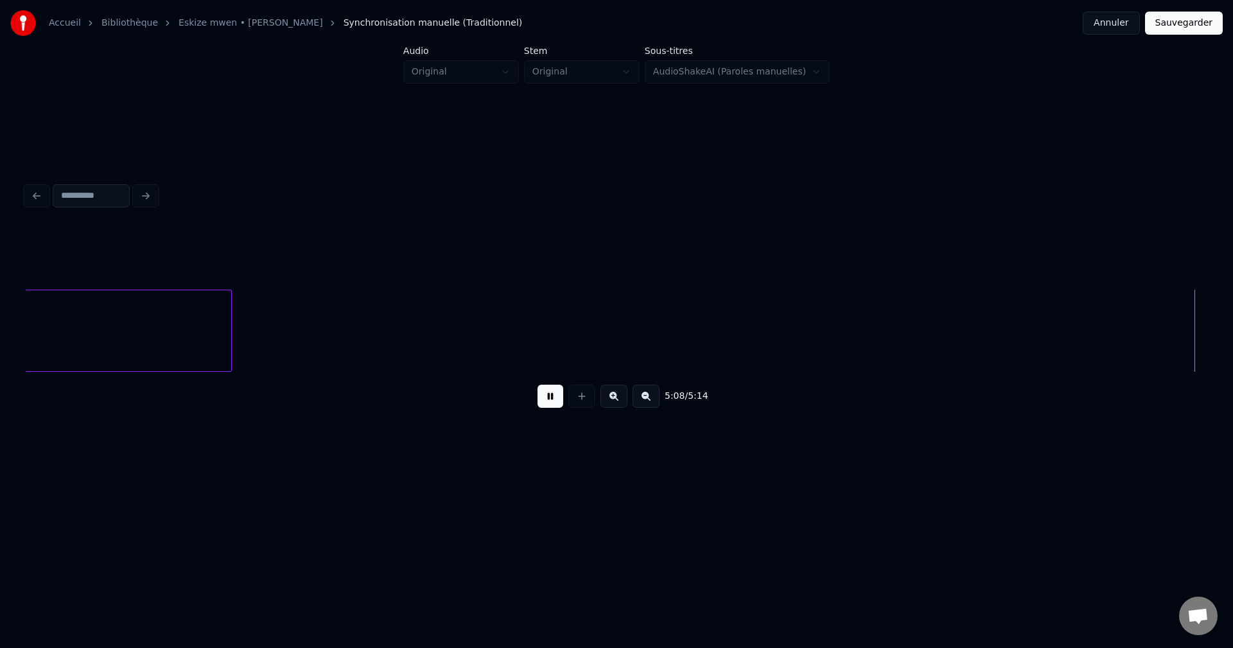
scroll to position [0, 128845]
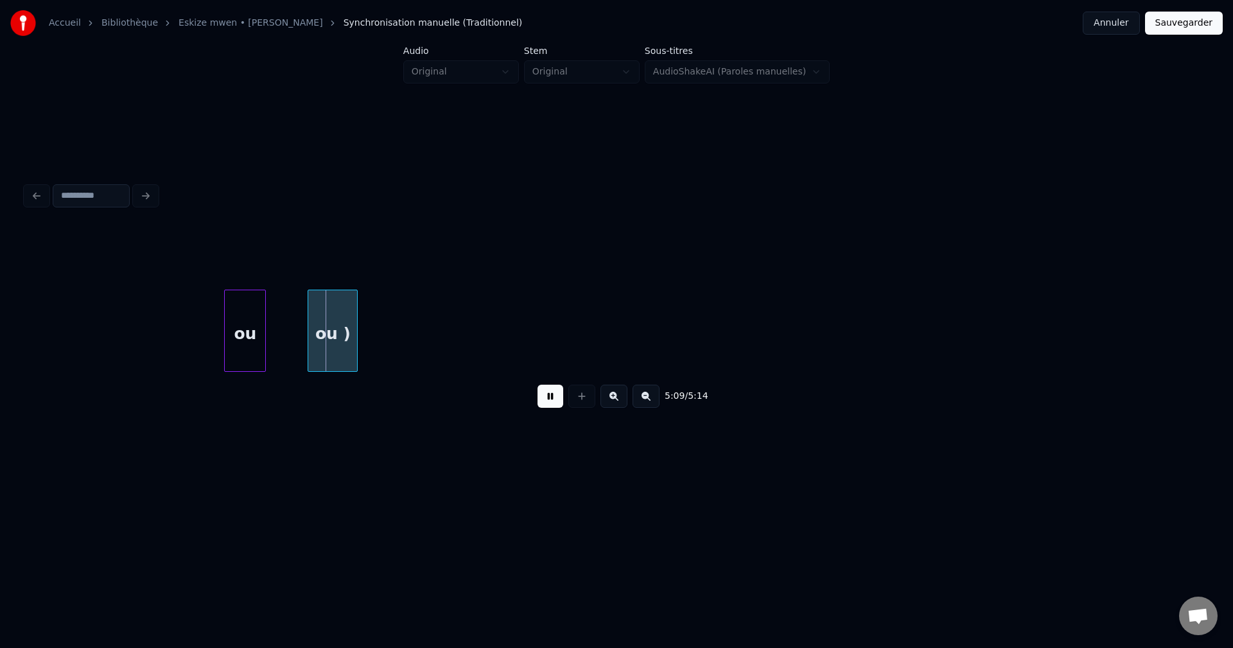
click at [1181, 25] on button "Sauvegarder" at bounding box center [1184, 23] width 78 height 23
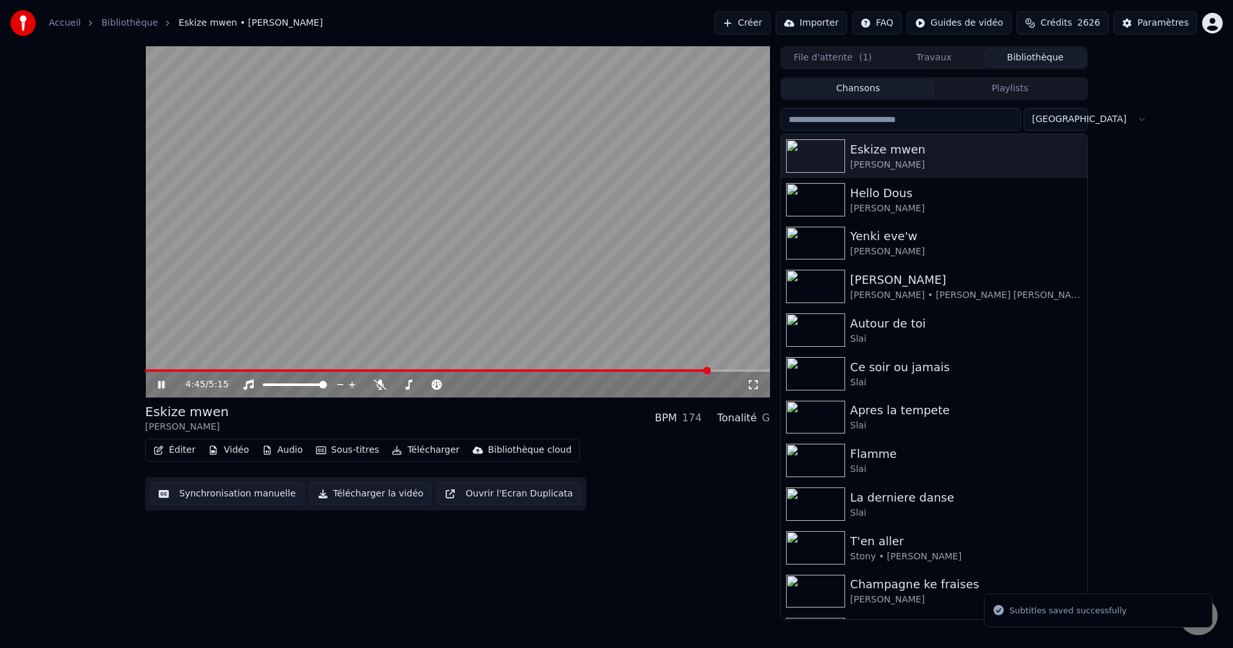
click at [711, 369] on span at bounding box center [457, 370] width 625 height 3
click at [743, 371] on span at bounding box center [457, 370] width 625 height 3
click at [163, 386] on icon at bounding box center [161, 385] width 6 height 8
click at [168, 453] on button "Éditer" at bounding box center [174, 450] width 52 height 18
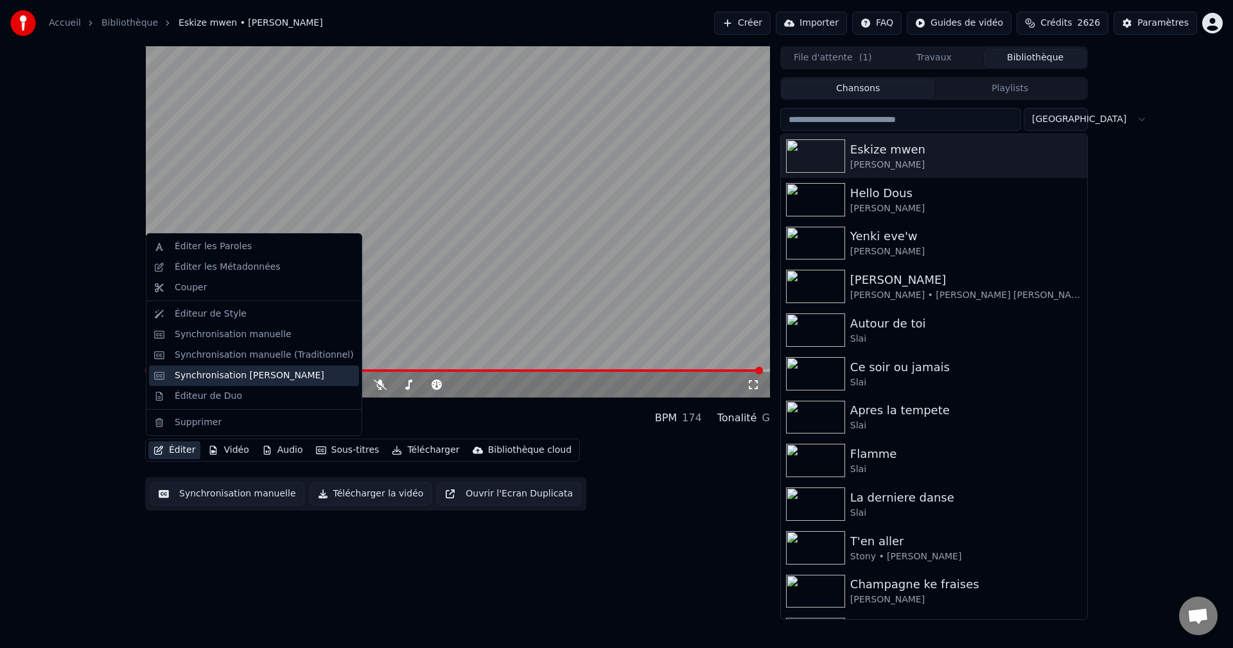
click at [280, 374] on div "Synchronisation [PERSON_NAME]" at bounding box center [250, 375] width 150 height 13
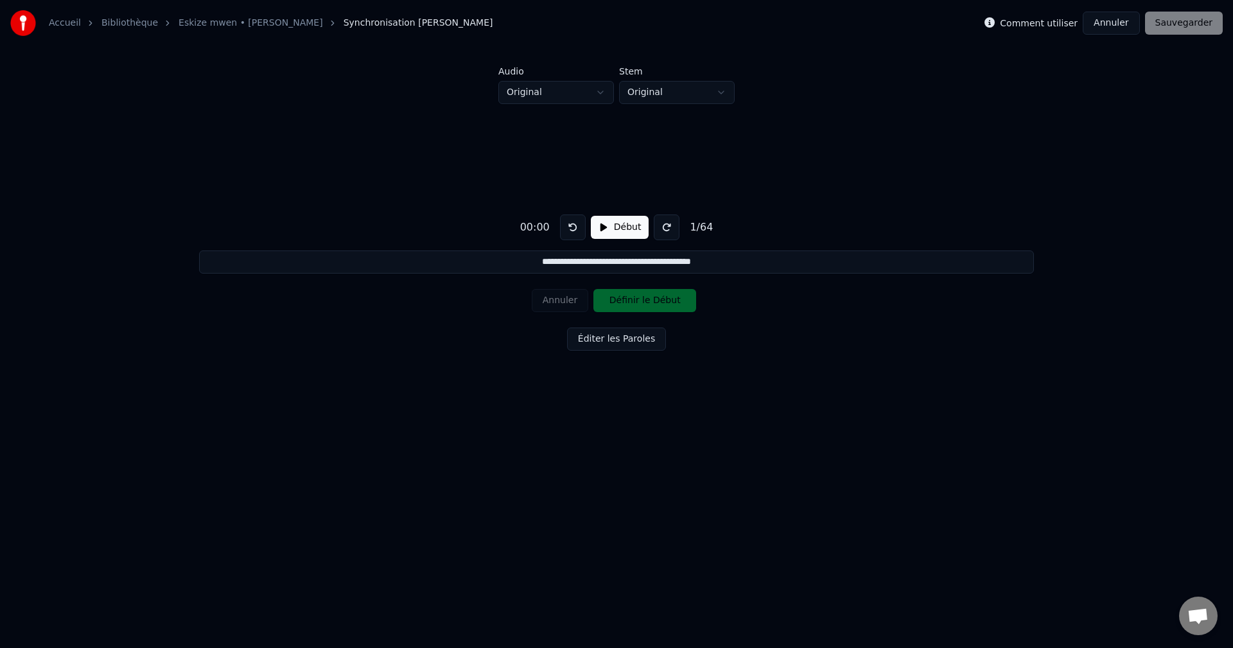
click at [1111, 22] on button "Annuler" at bounding box center [1111, 23] width 57 height 23
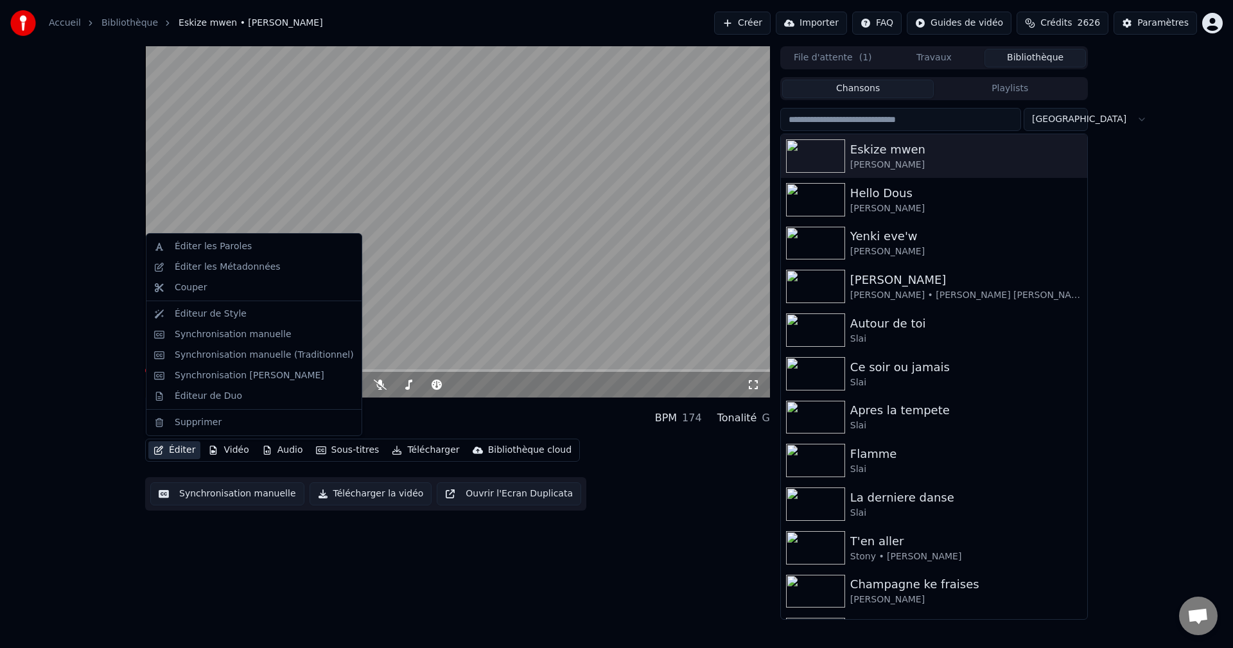
click at [177, 449] on button "Éditer" at bounding box center [174, 450] width 52 height 18
click at [256, 362] on div "Synchronisation manuelle (Traditionnel)" at bounding box center [254, 355] width 210 height 21
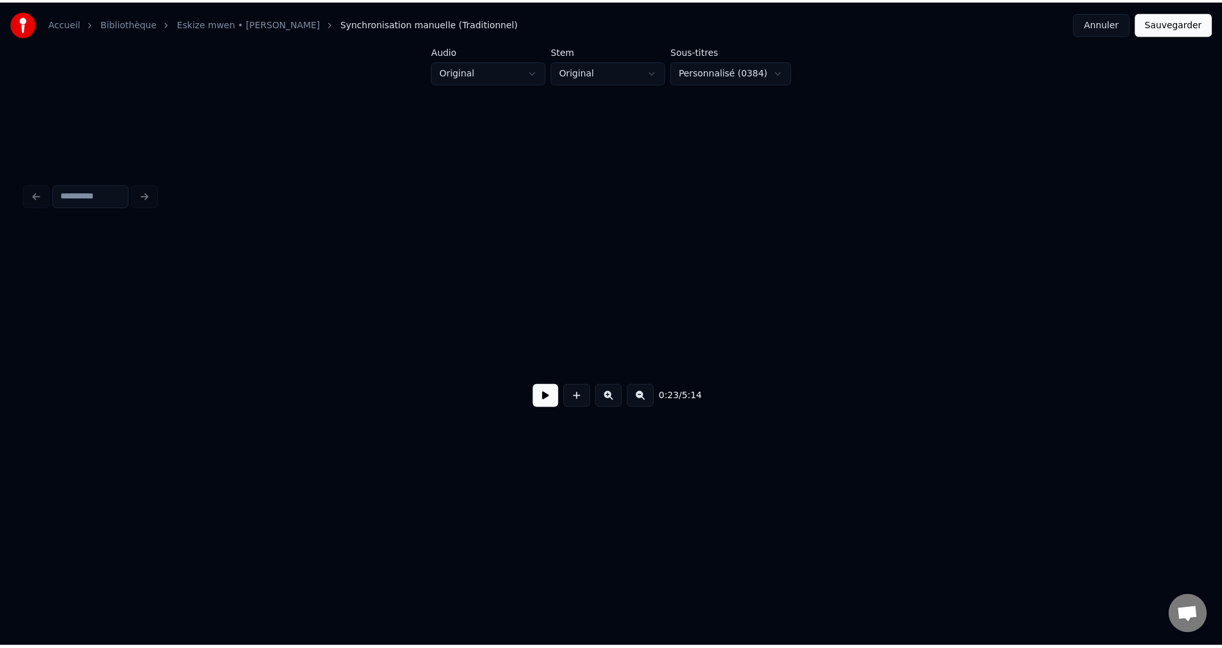
scroll to position [0, 9712]
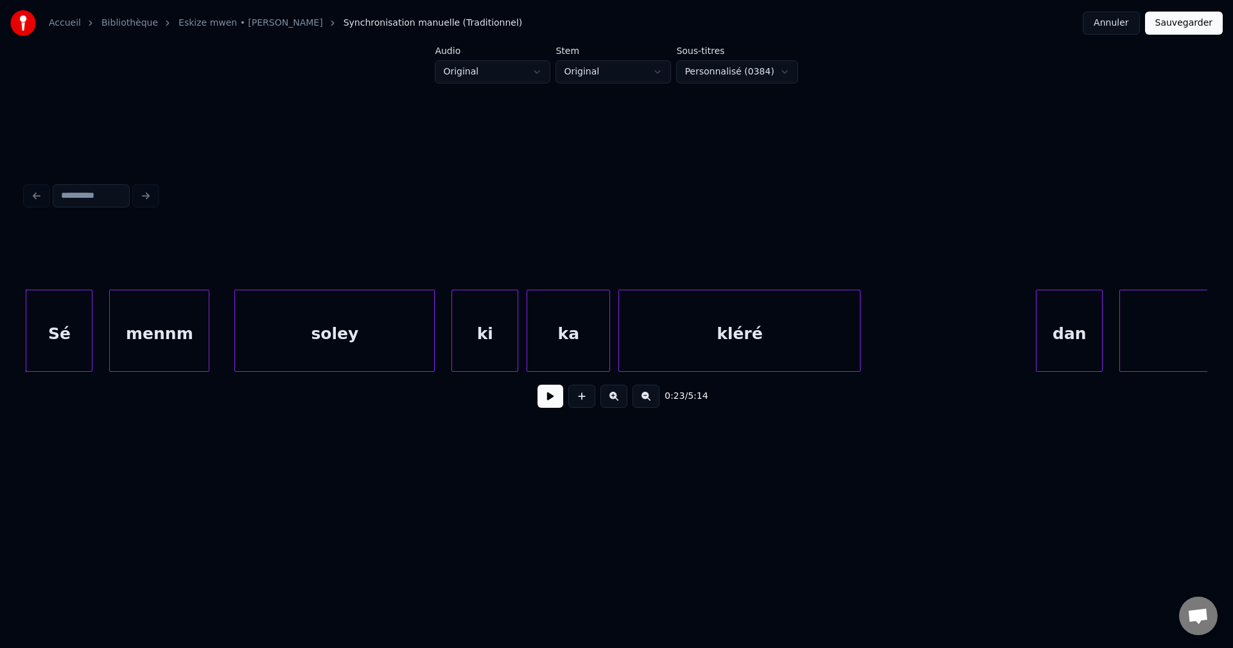
click at [1124, 12] on button "Annuler" at bounding box center [1111, 23] width 57 height 23
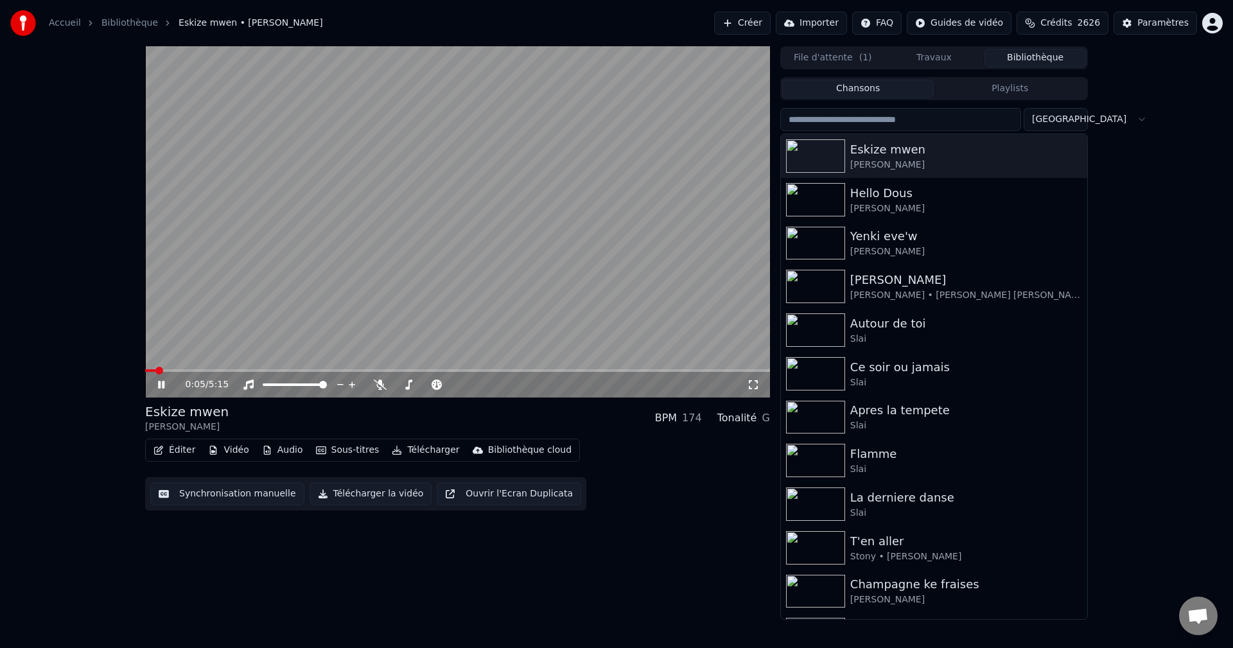
click at [155, 373] on span at bounding box center [159, 371] width 8 height 8
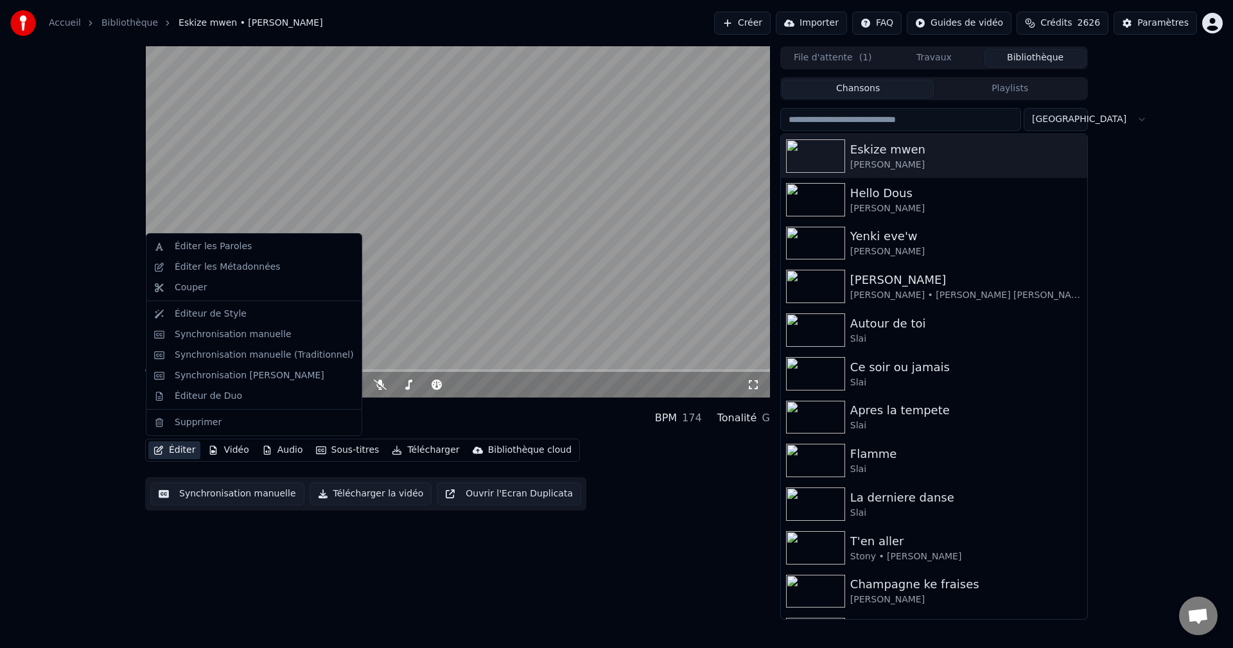
click at [173, 443] on button "Éditer" at bounding box center [174, 450] width 52 height 18
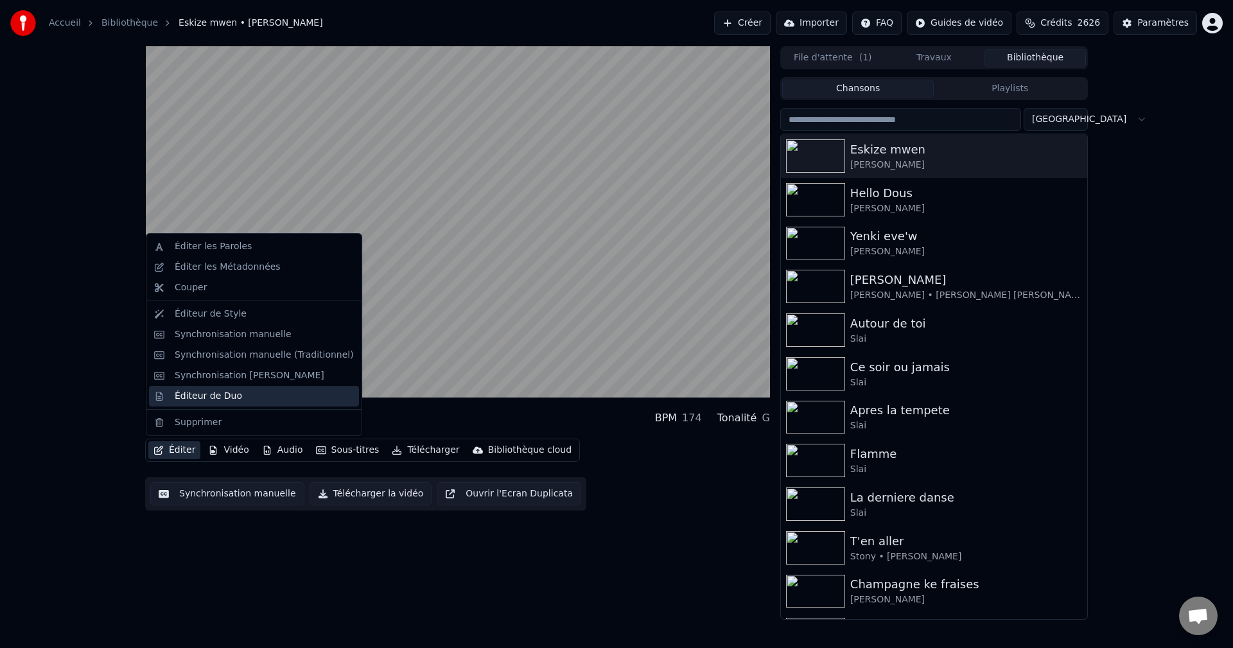
click at [207, 392] on div "Éditeur de Duo" at bounding box center [208, 396] width 67 height 13
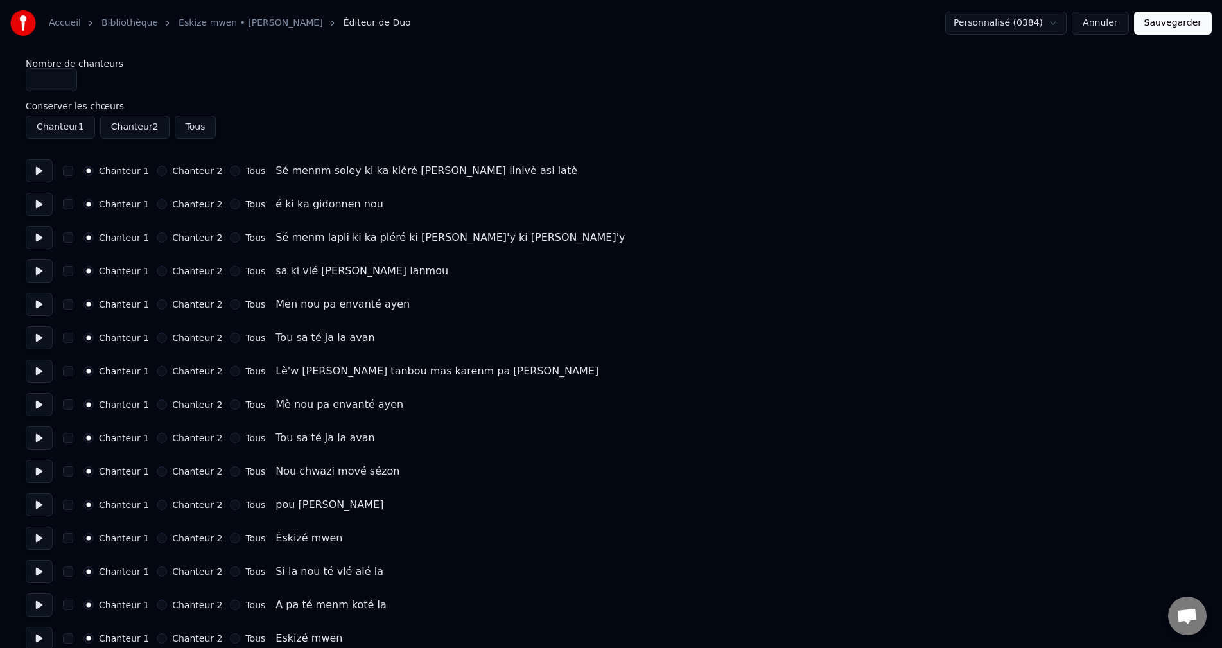
click at [48, 169] on button at bounding box center [39, 170] width 27 height 23
click at [33, 208] on button at bounding box center [39, 204] width 27 height 23
click at [44, 244] on button at bounding box center [39, 237] width 27 height 23
click at [31, 266] on button at bounding box center [39, 271] width 27 height 23
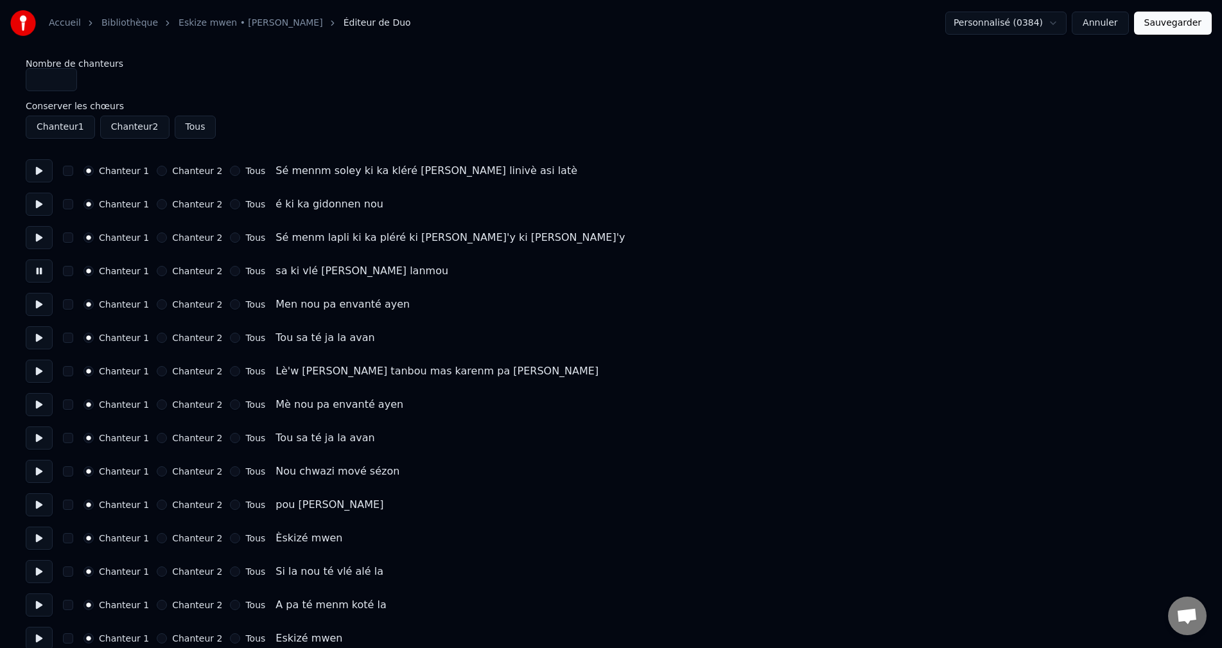
click at [44, 306] on button at bounding box center [39, 304] width 27 height 23
click at [34, 346] on button at bounding box center [39, 337] width 27 height 23
click at [37, 360] on button at bounding box center [39, 371] width 27 height 23
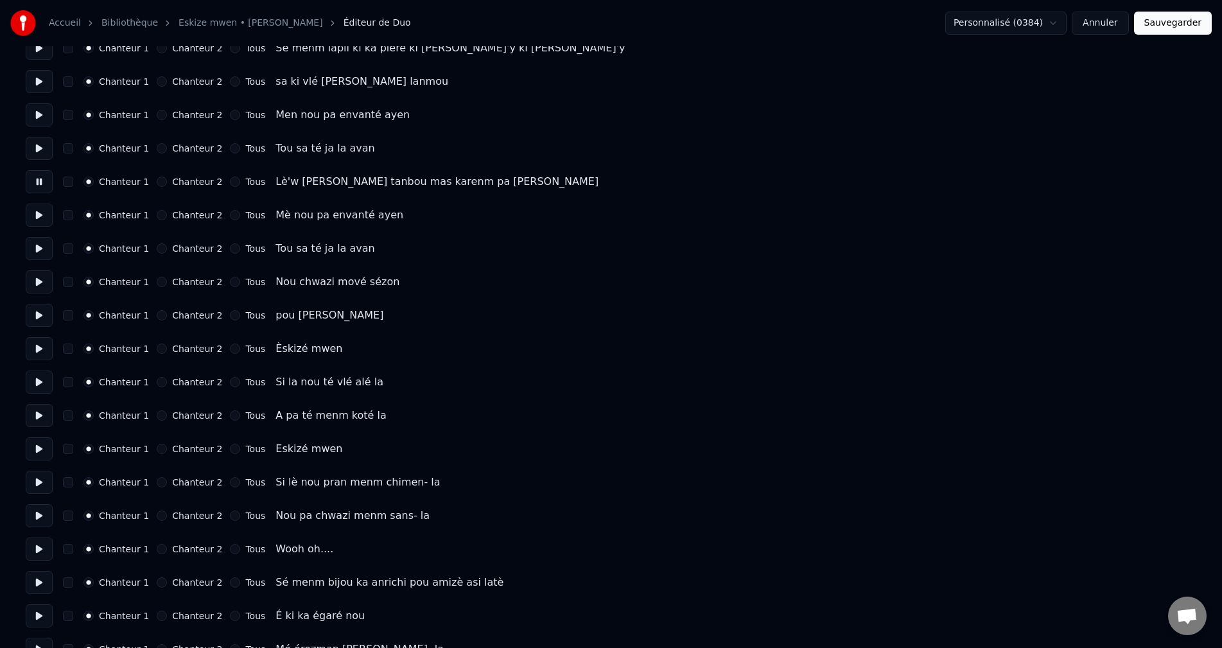
scroll to position [193, 0]
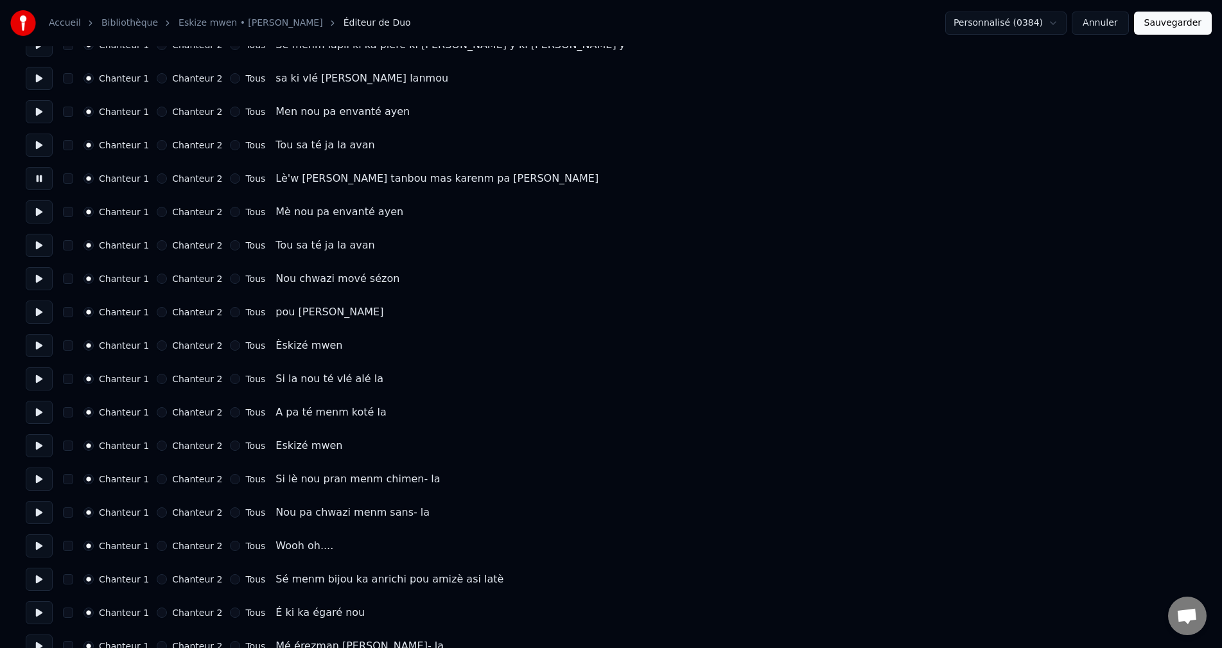
drag, startPoint x: 41, startPoint y: 215, endPoint x: 41, endPoint y: 225, distance: 10.9
click at [41, 214] on button at bounding box center [39, 211] width 27 height 23
click at [37, 251] on button at bounding box center [39, 245] width 27 height 23
click at [37, 279] on button at bounding box center [39, 278] width 27 height 23
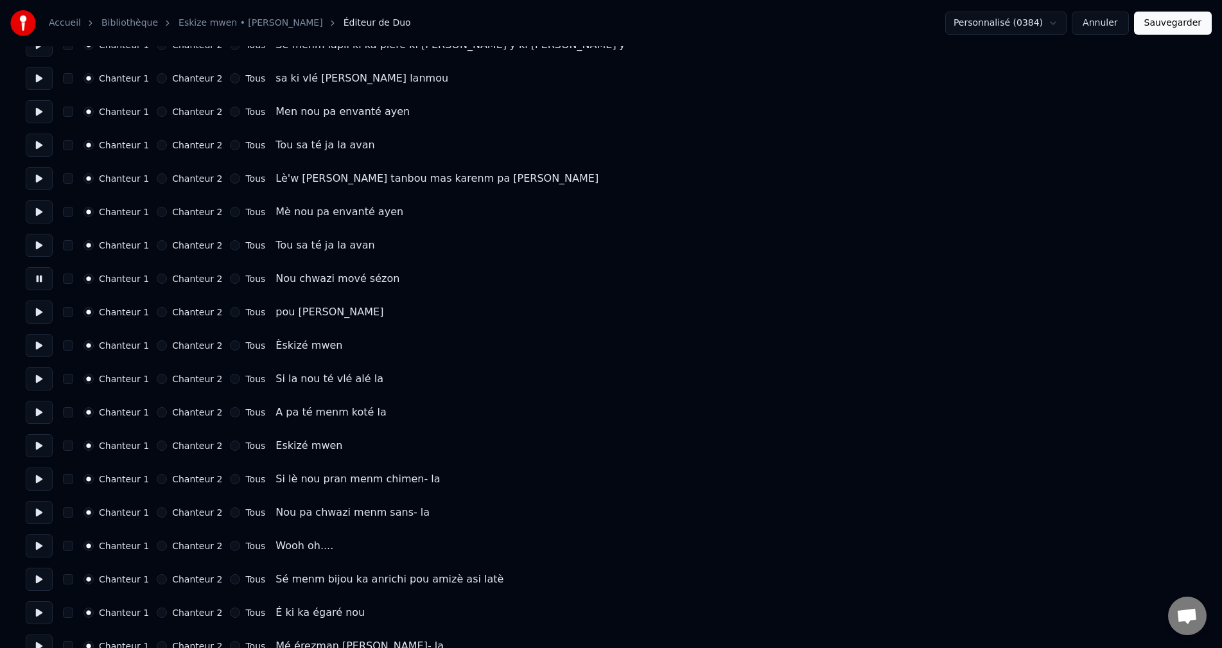
click at [42, 317] on button at bounding box center [39, 312] width 27 height 23
drag, startPoint x: 42, startPoint y: 334, endPoint x: 40, endPoint y: 341, distance: 7.3
click at [41, 335] on button at bounding box center [39, 345] width 27 height 23
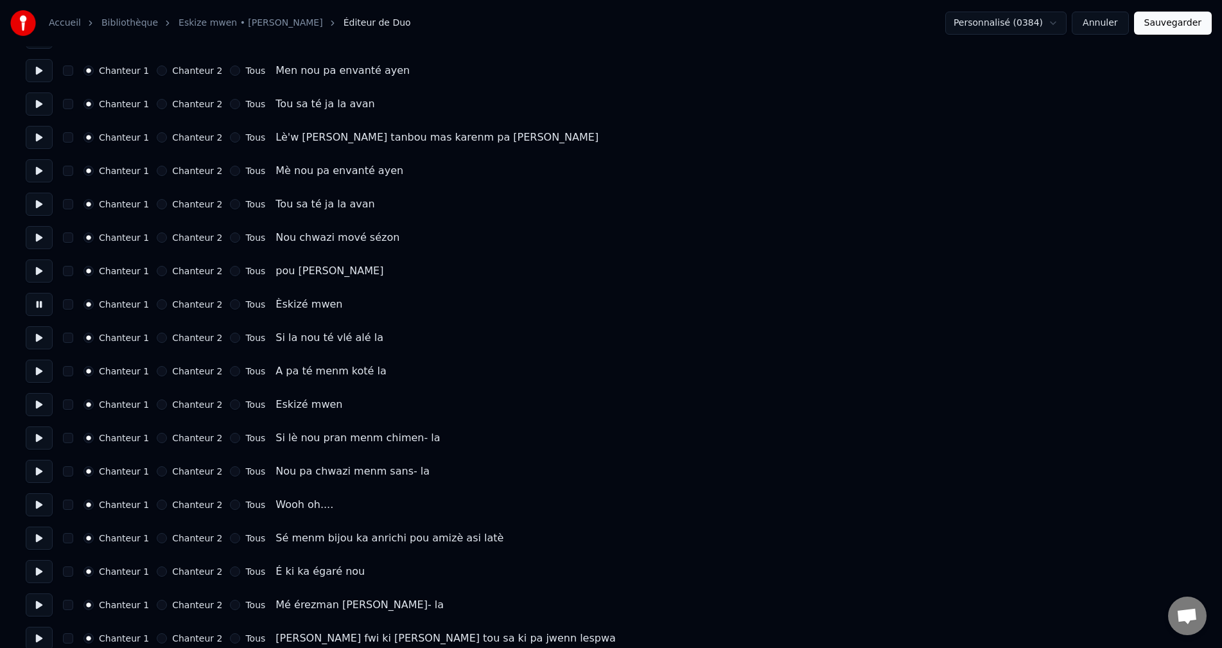
scroll to position [257, 0]
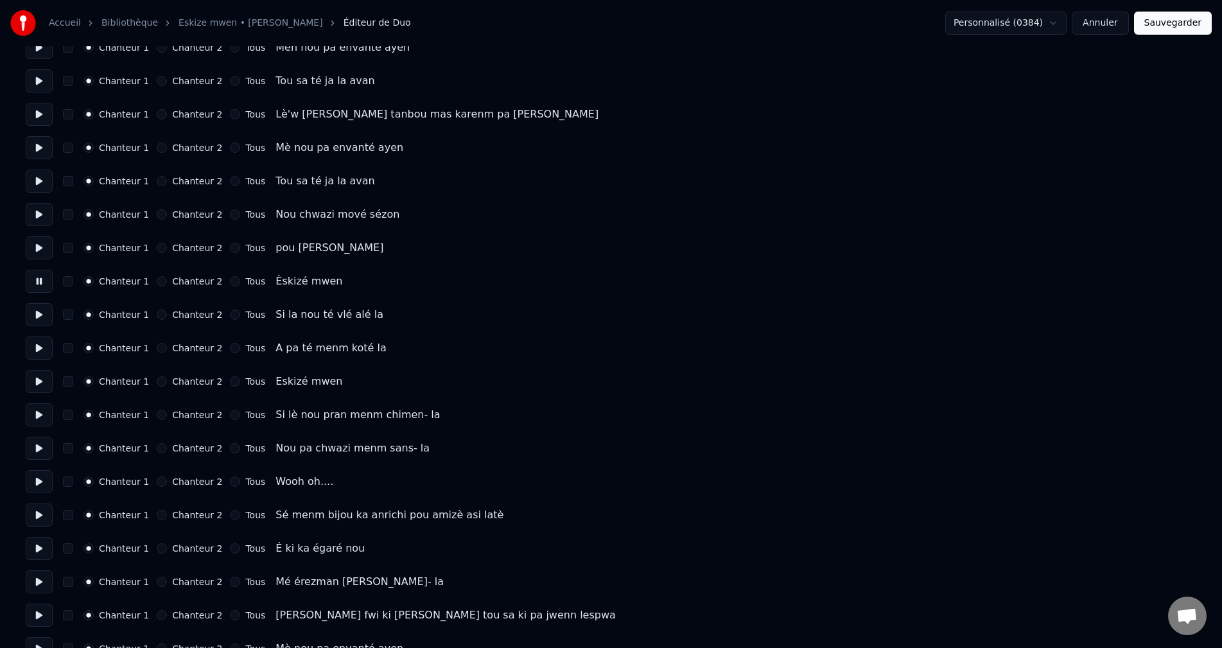
click at [32, 313] on button at bounding box center [39, 314] width 27 height 23
click at [42, 353] on button at bounding box center [39, 348] width 27 height 23
click at [41, 384] on button at bounding box center [39, 381] width 27 height 23
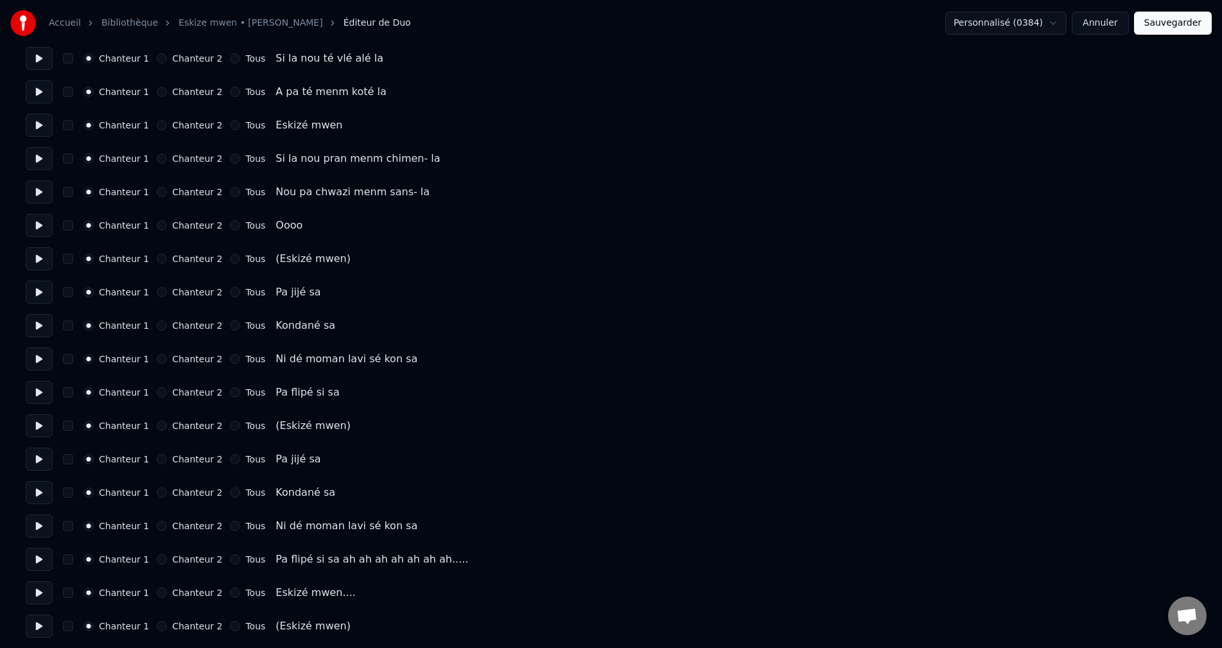
scroll to position [1652, 0]
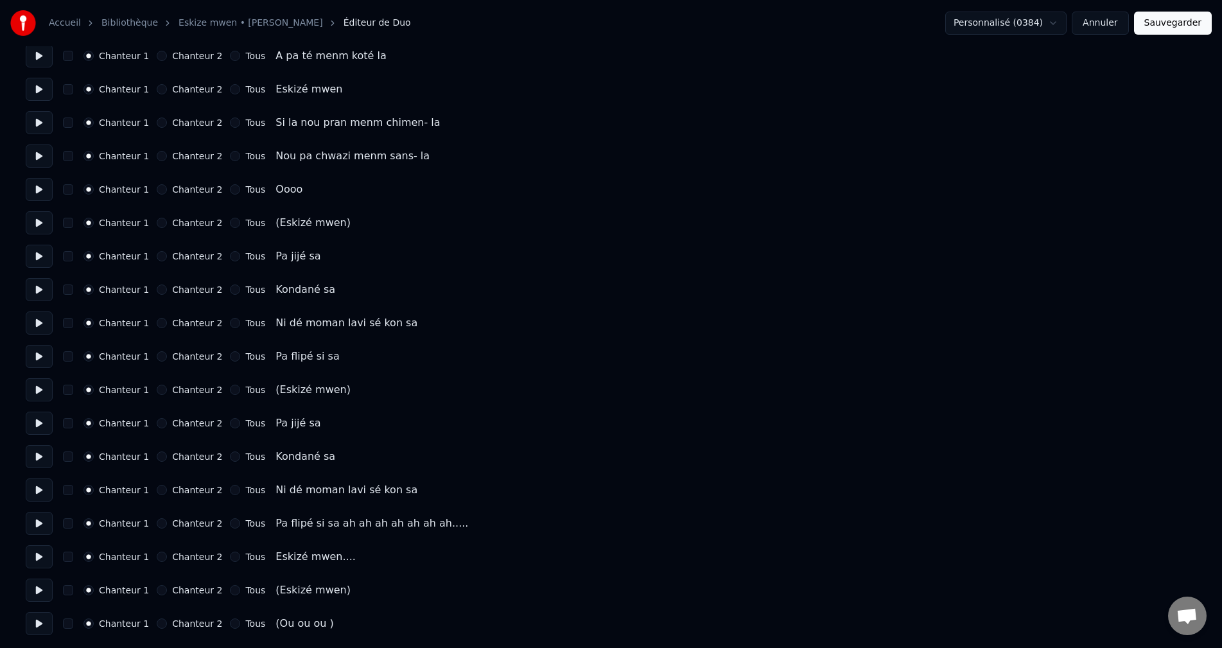
click at [157, 627] on button "Chanteur 2" at bounding box center [162, 624] width 10 height 10
click at [157, 590] on button "Chanteur 2" at bounding box center [162, 590] width 10 height 10
click at [41, 590] on button at bounding box center [39, 590] width 27 height 23
click at [158, 387] on button "Chanteur 2" at bounding box center [162, 390] width 10 height 10
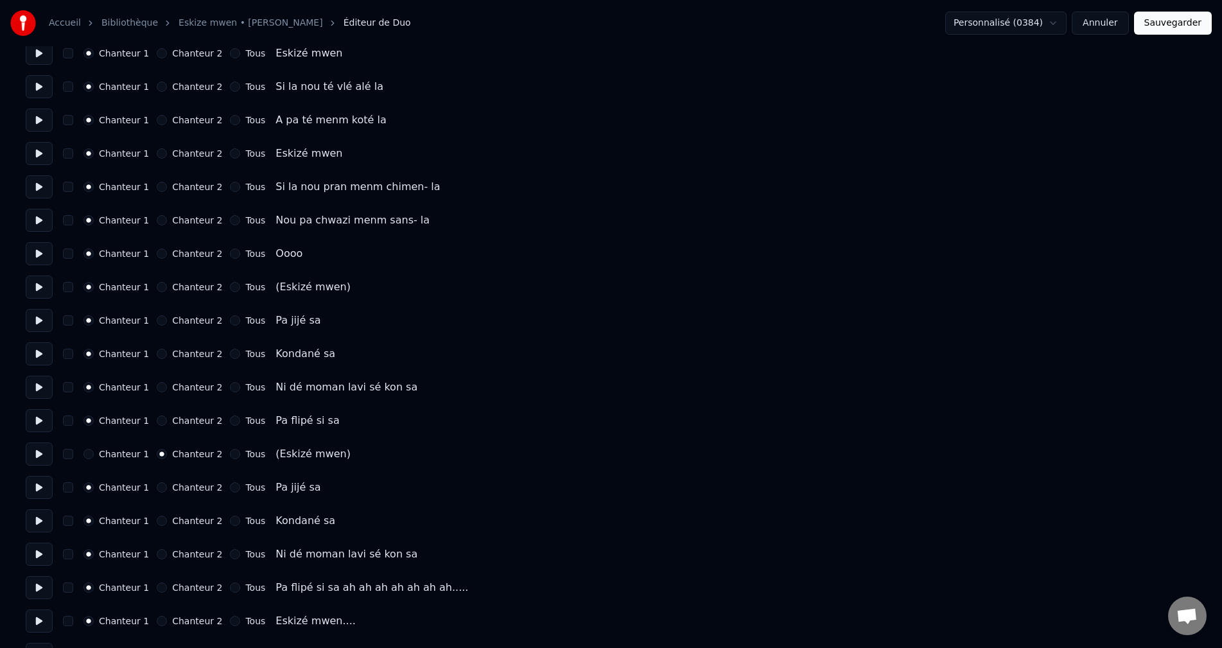
click at [157, 287] on button "Chanteur 2" at bounding box center [162, 287] width 10 height 10
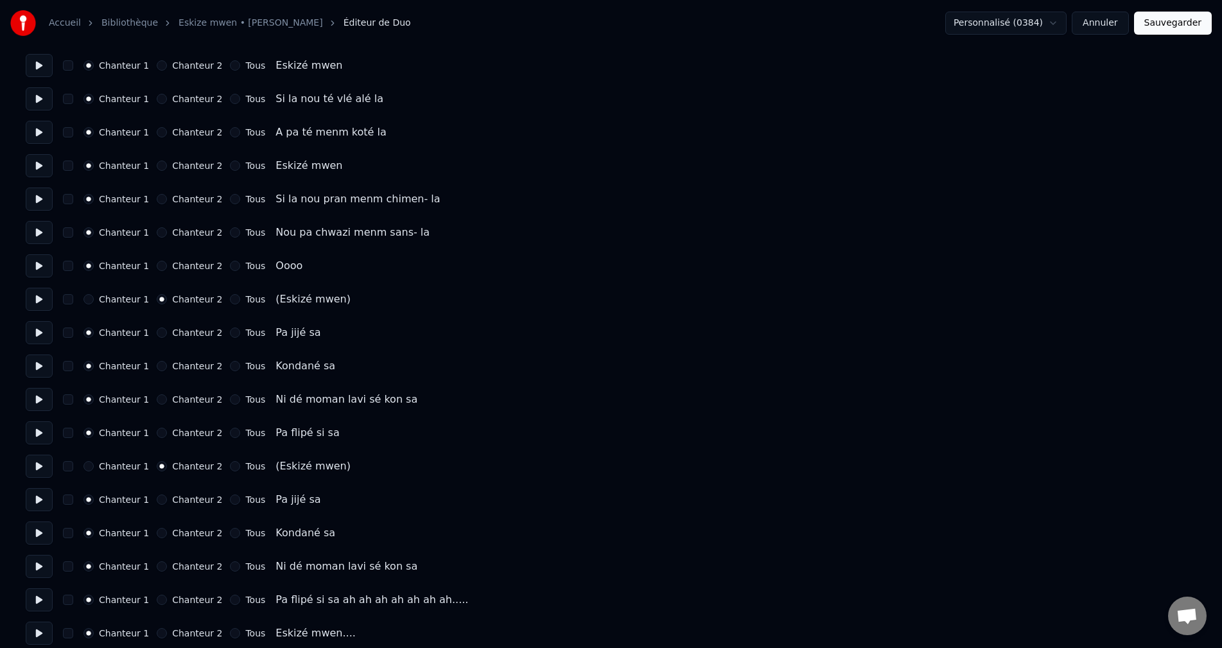
scroll to position [1606, 0]
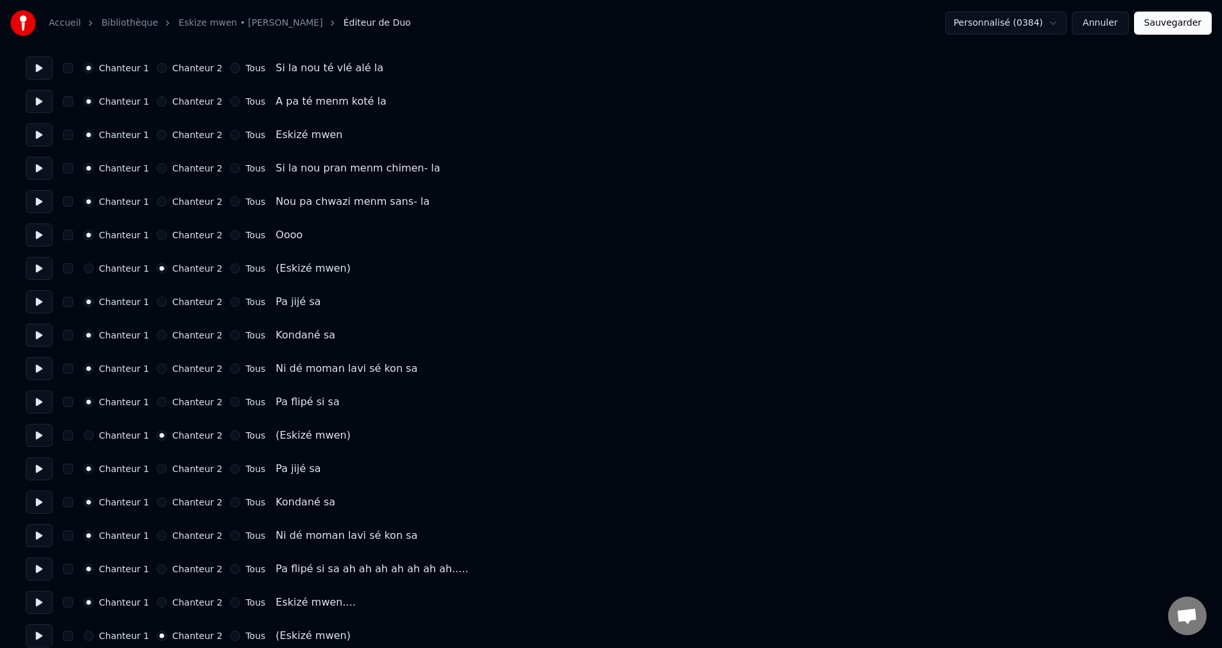
click at [43, 270] on button at bounding box center [39, 268] width 27 height 23
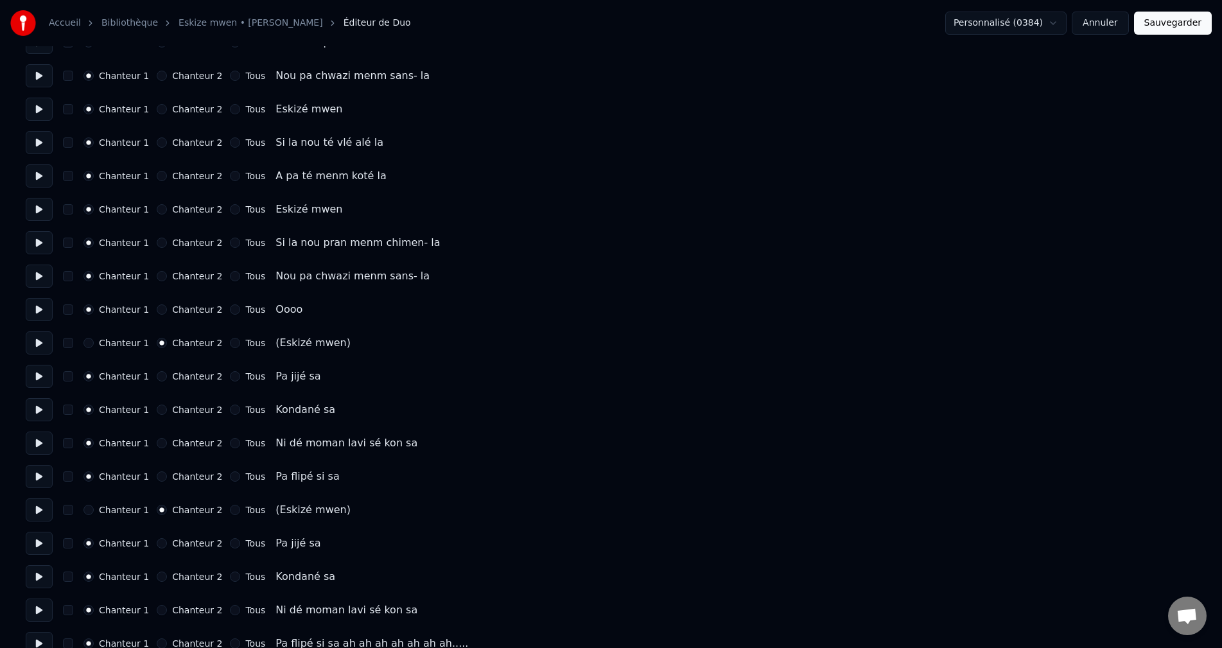
scroll to position [1523, 0]
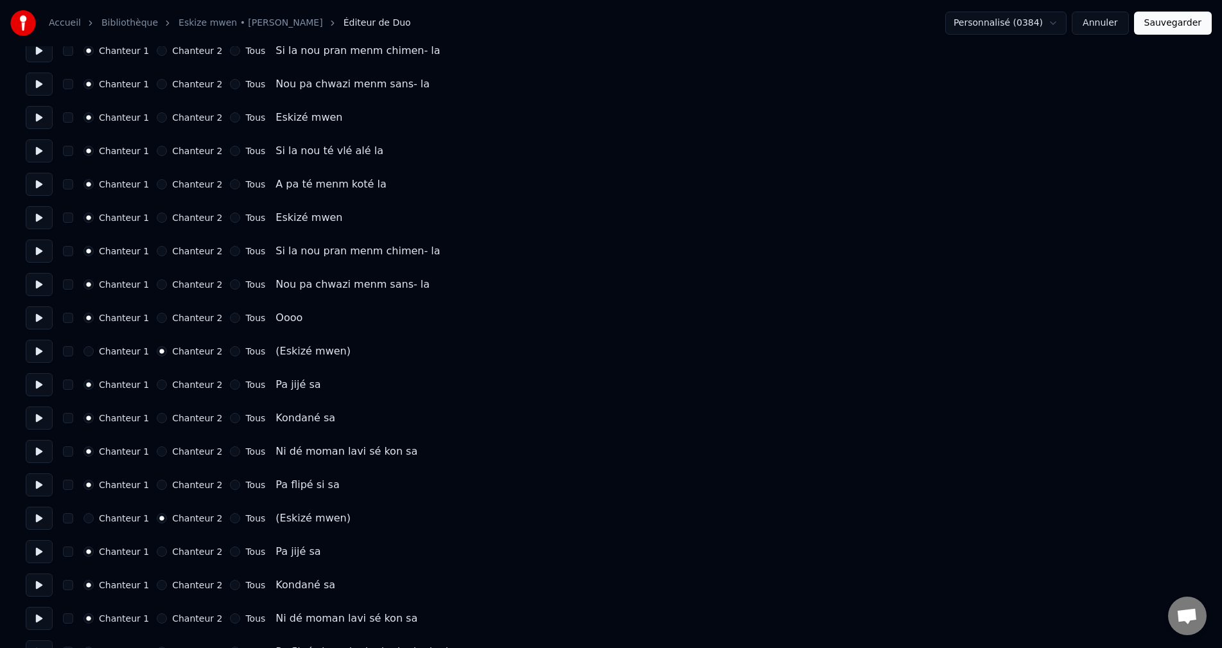
click at [43, 520] on button at bounding box center [39, 518] width 27 height 23
click at [28, 358] on button at bounding box center [39, 351] width 27 height 23
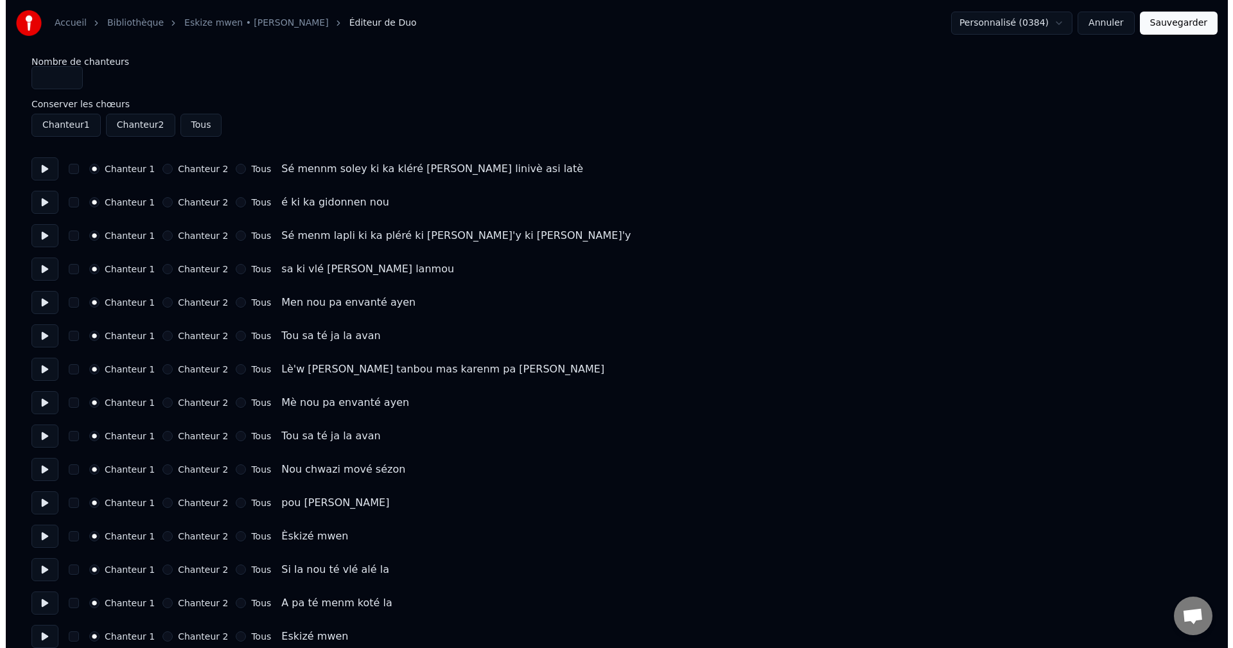
scroll to position [0, 0]
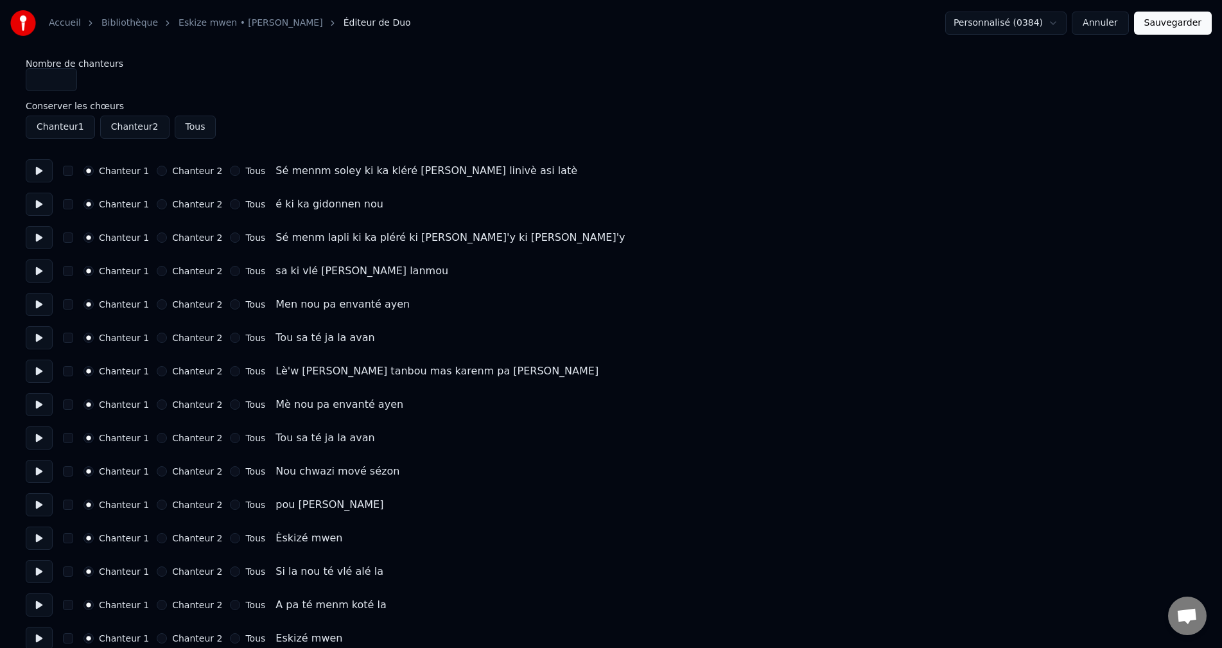
click at [1170, 26] on button "Sauvegarder" at bounding box center [1173, 23] width 78 height 23
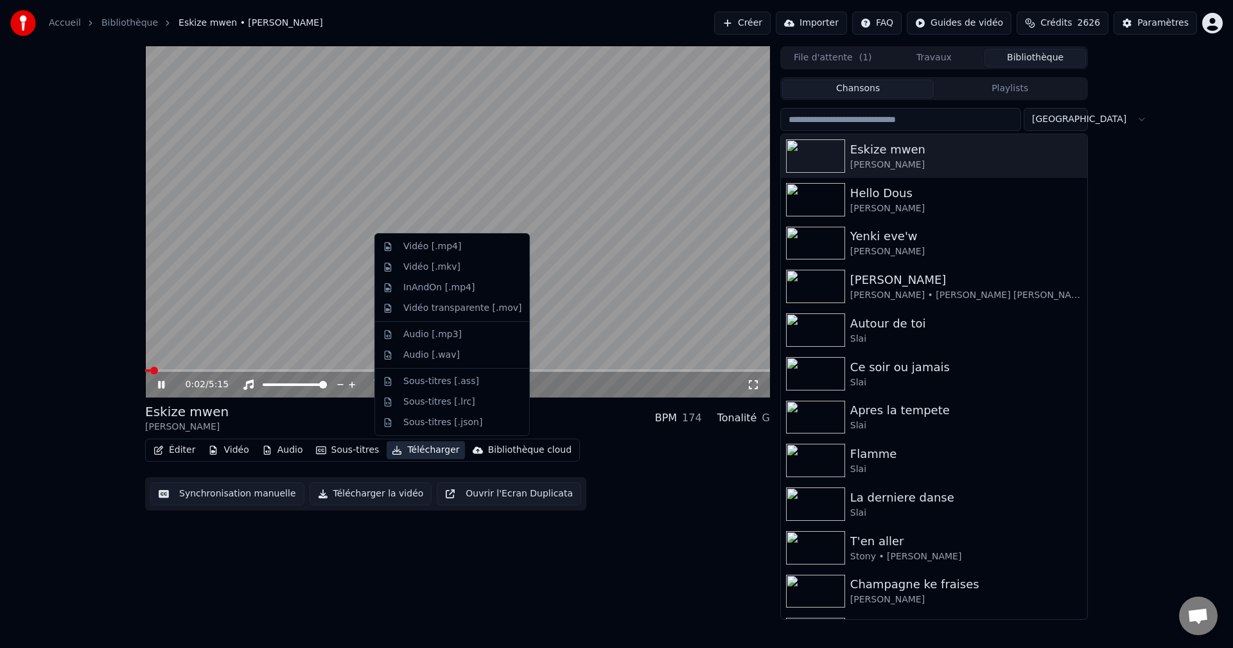
click at [405, 446] on button "Télécharger" at bounding box center [426, 450] width 78 height 18
click at [453, 251] on div "Vidéo [.mp4]" at bounding box center [432, 246] width 58 height 13
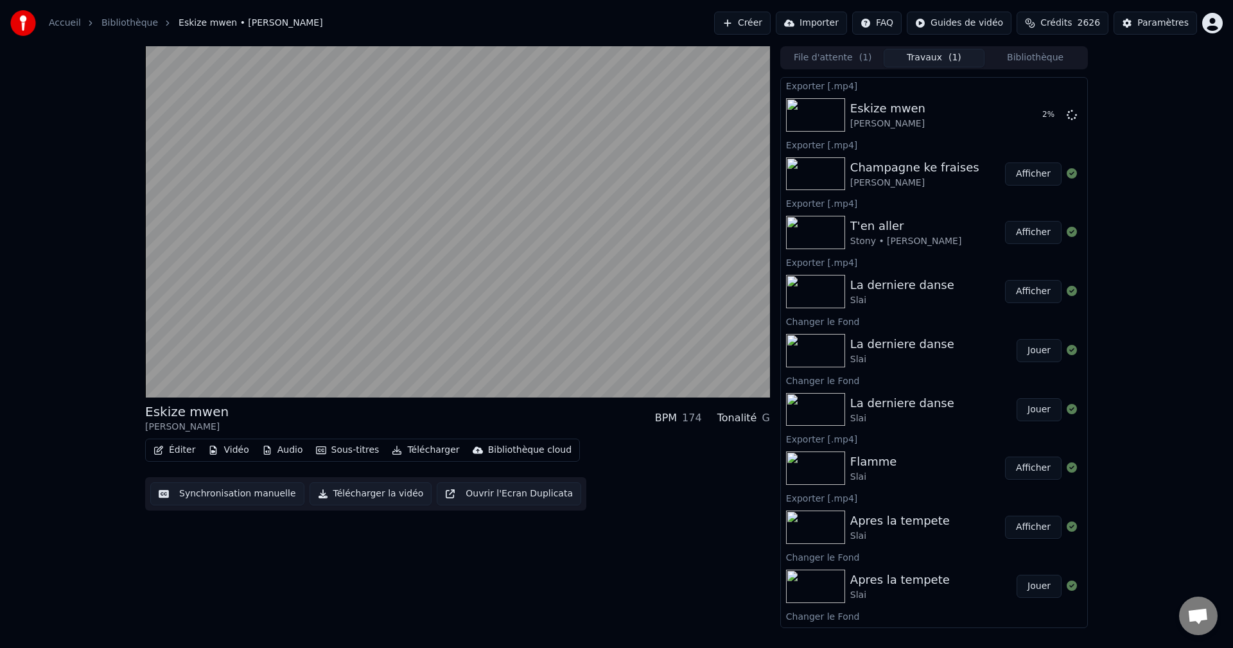
click at [1088, 23] on span "2626" at bounding box center [1089, 23] width 23 height 13
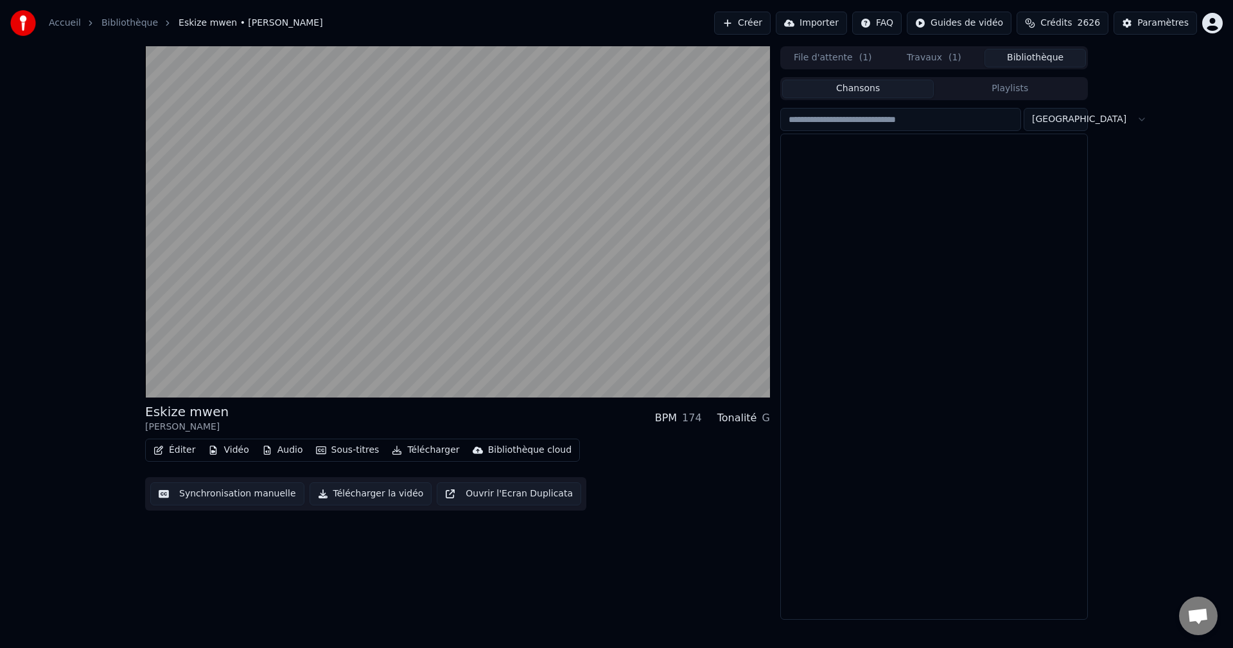
click at [1034, 52] on button "Bibliothèque" at bounding box center [1035, 58] width 101 height 19
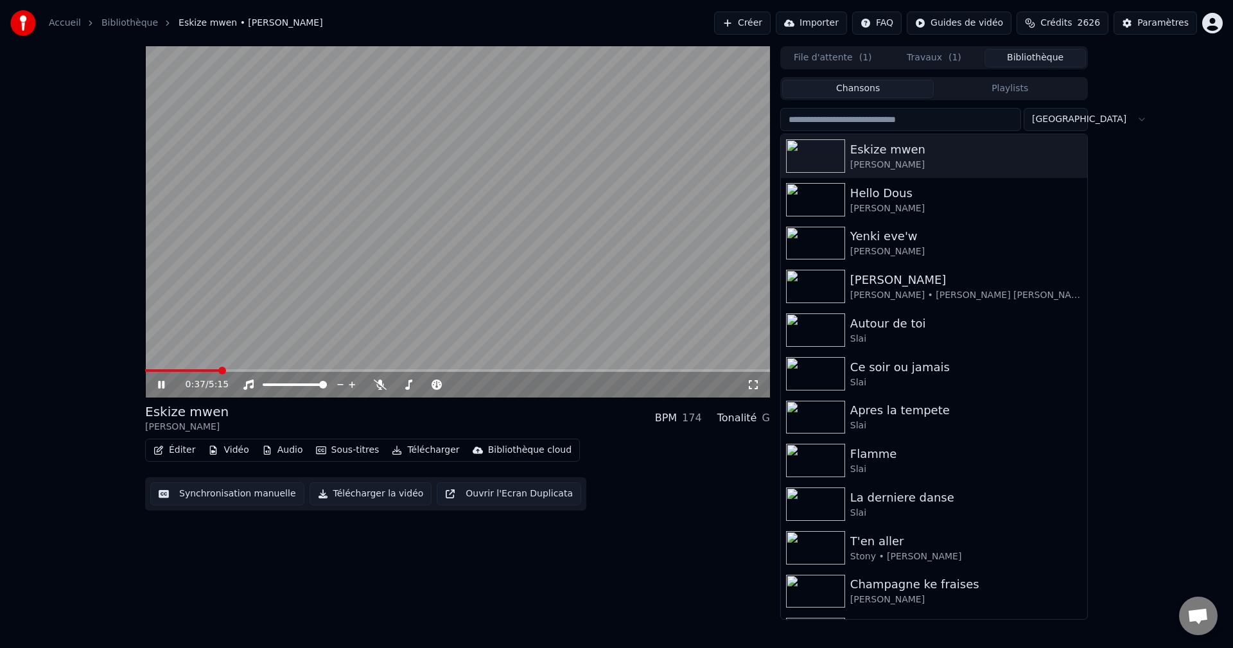
click at [936, 46] on div "File d'attente ( 1 ) Travaux ( 1 ) Bibliothèque" at bounding box center [935, 57] width 308 height 23
click at [936, 55] on button "Travaux ( 1 )" at bounding box center [934, 58] width 101 height 19
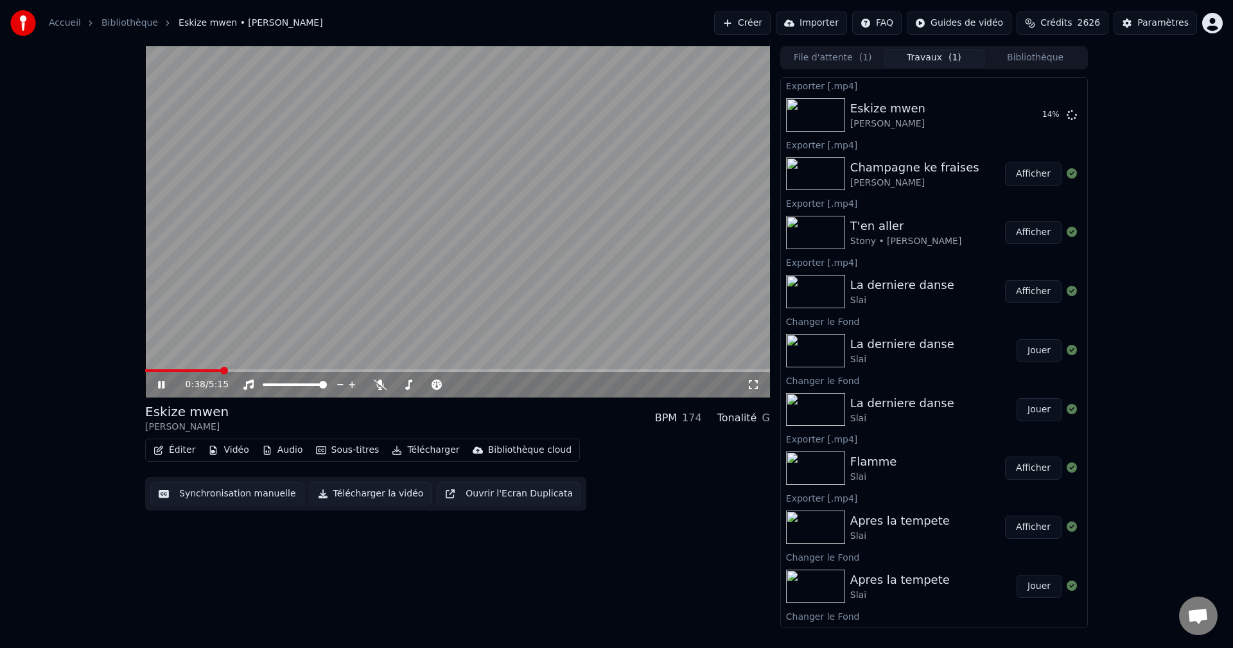
click at [1034, 60] on button "Bibliothèque" at bounding box center [1035, 58] width 101 height 19
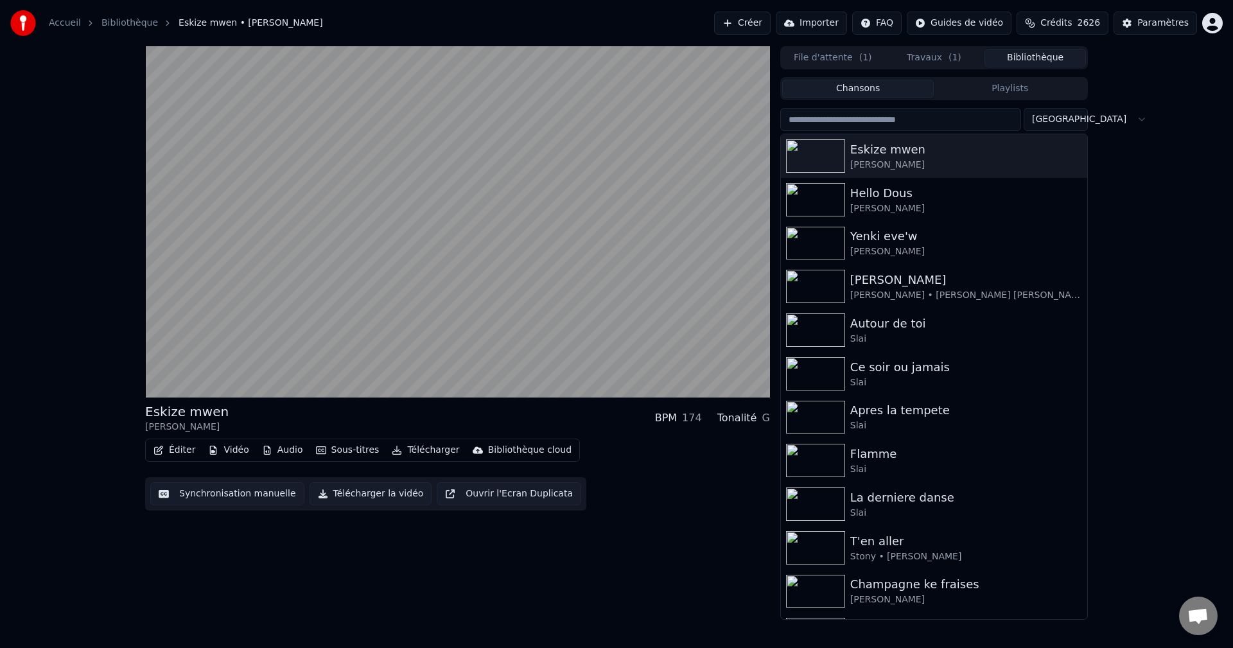
click at [971, 110] on input "search" at bounding box center [901, 119] width 241 height 23
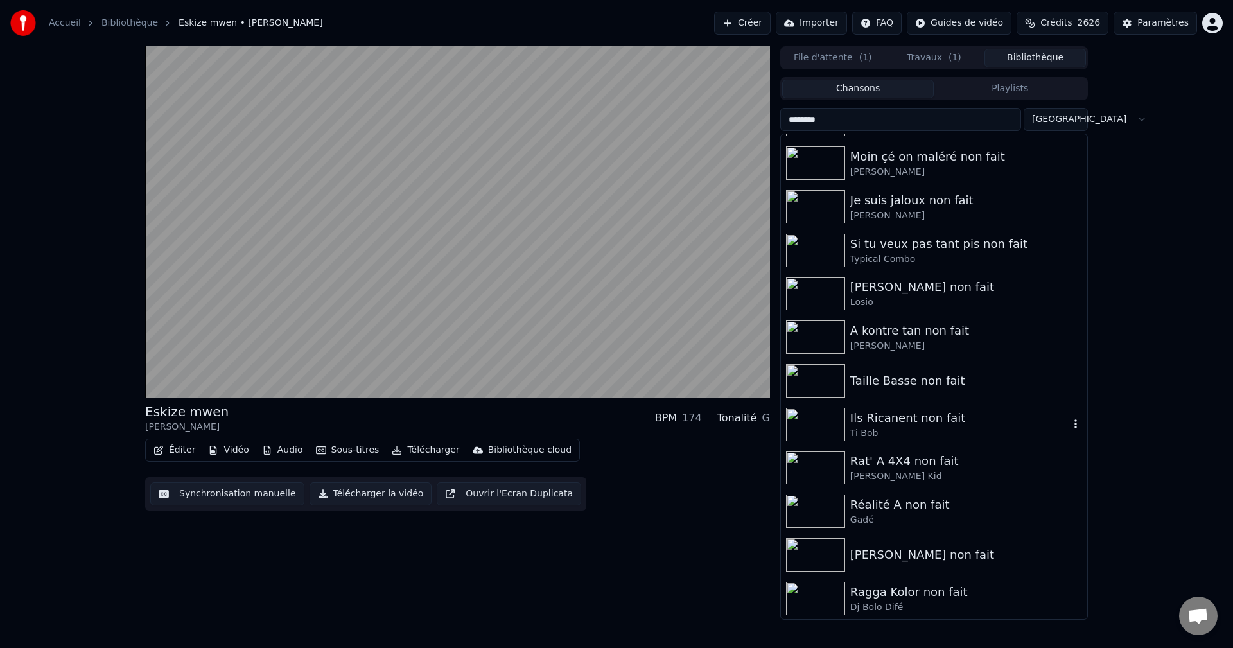
scroll to position [321, 0]
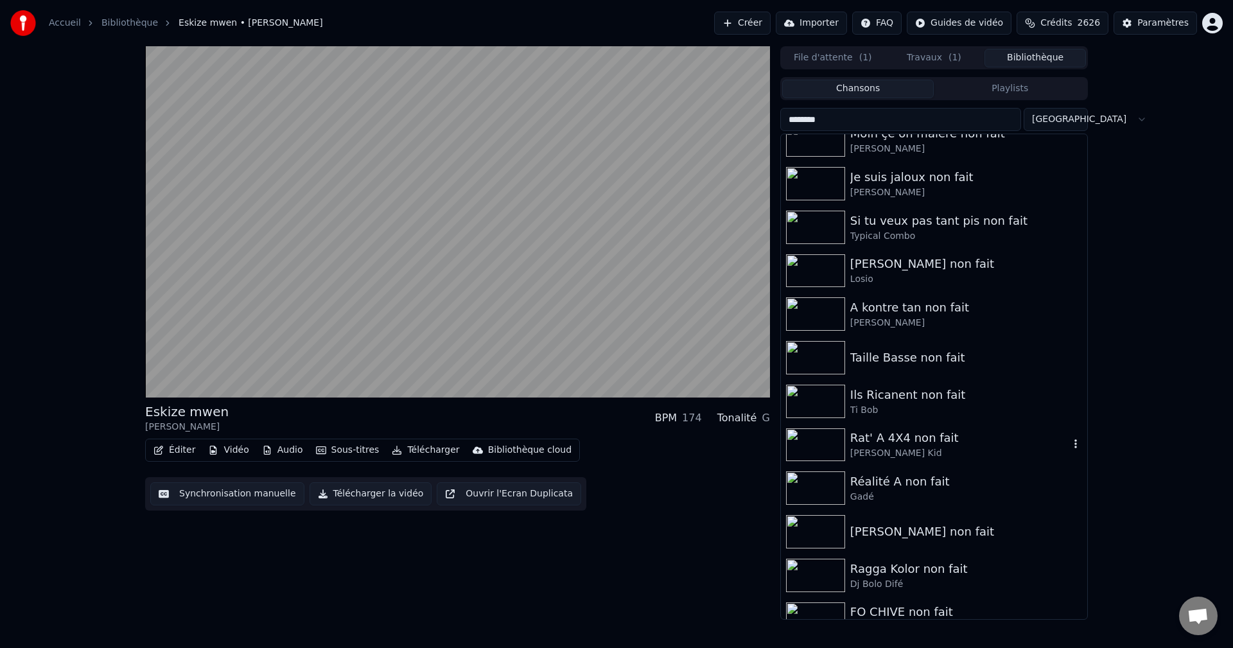
type input "********"
click at [882, 438] on div "Rat' A 4X4 non fait" at bounding box center [960, 438] width 219 height 18
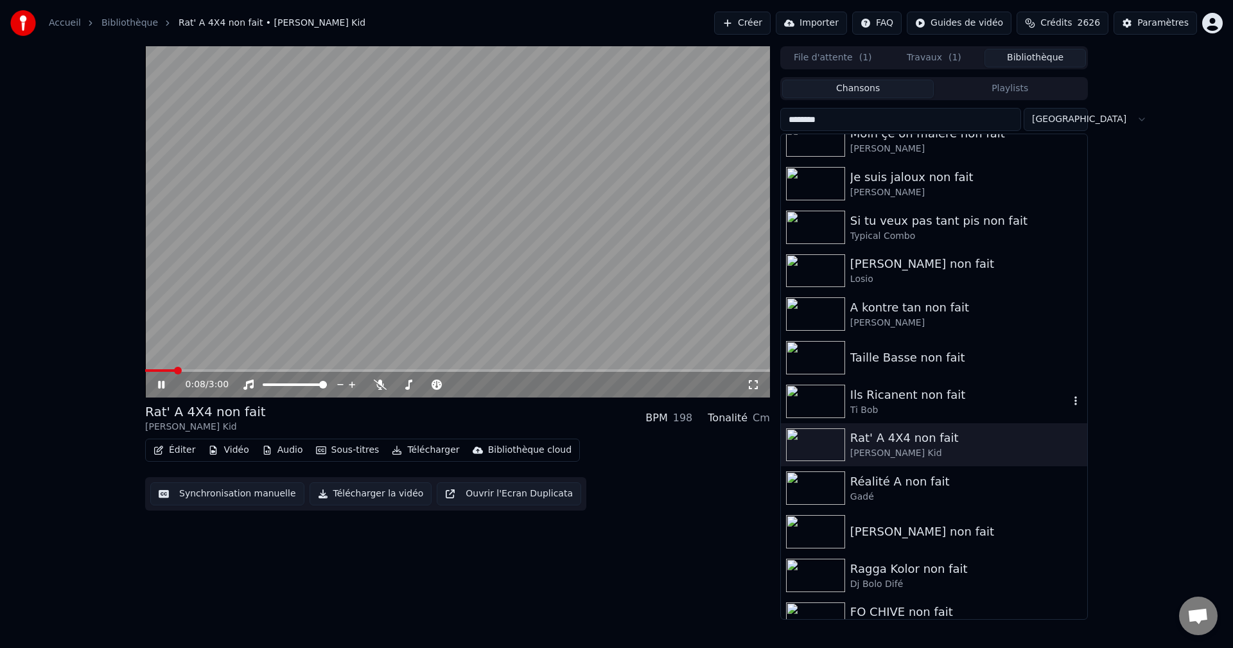
click at [903, 399] on div "Ils Ricanent non fait" at bounding box center [960, 395] width 219 height 18
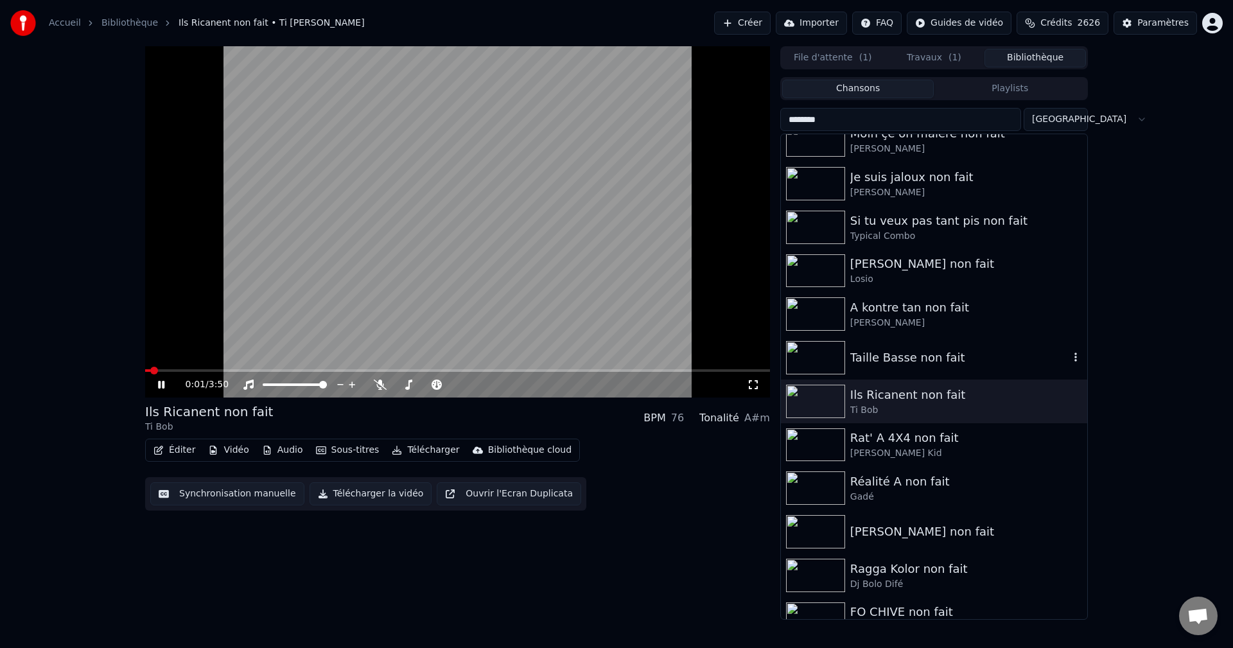
click at [891, 361] on div "Taille Basse non fait" at bounding box center [960, 358] width 219 height 18
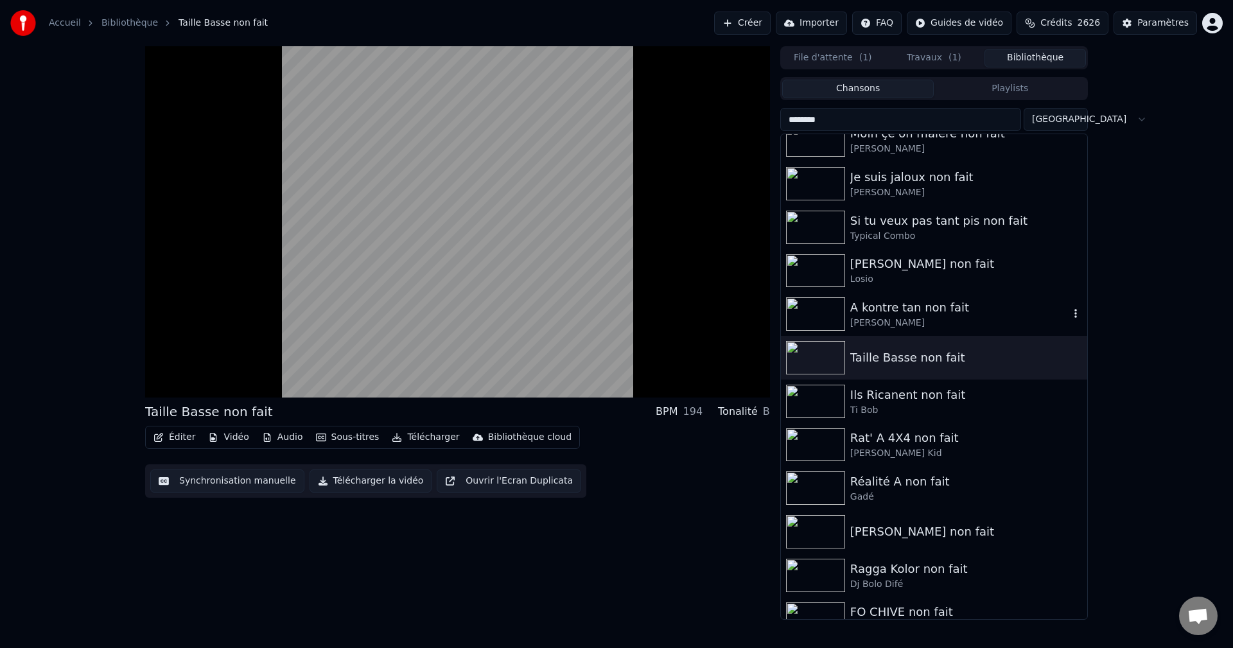
click at [872, 304] on div "A kontre tan non fait" at bounding box center [960, 308] width 219 height 18
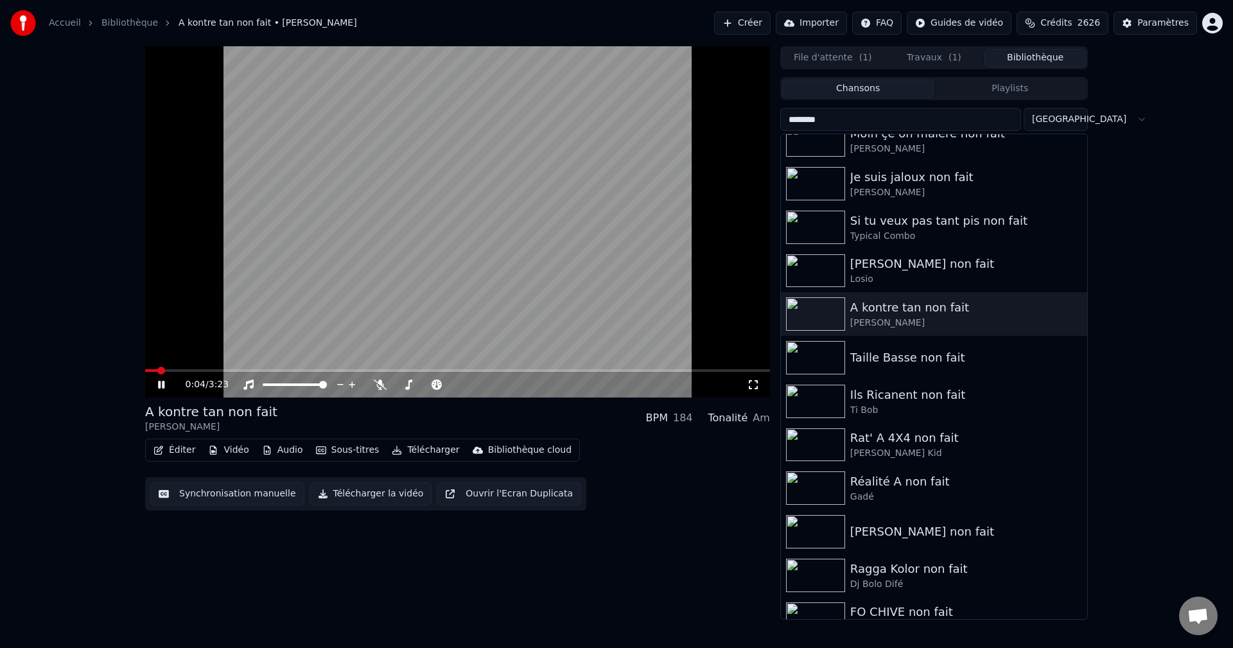
click at [215, 368] on video at bounding box center [457, 221] width 625 height 351
click at [164, 385] on icon at bounding box center [161, 384] width 8 height 9
click at [222, 369] on span at bounding box center [457, 370] width 625 height 3
click at [892, 275] on div "Losio" at bounding box center [960, 279] width 219 height 13
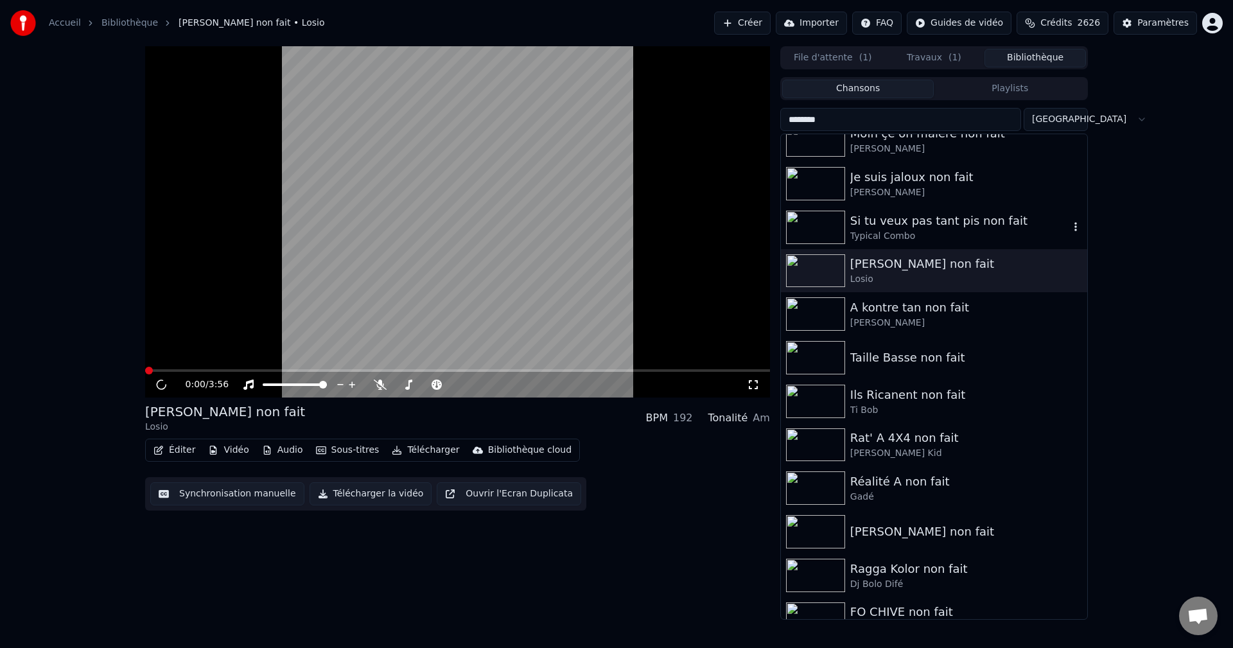
click at [895, 234] on div "Typical Combo" at bounding box center [960, 236] width 219 height 13
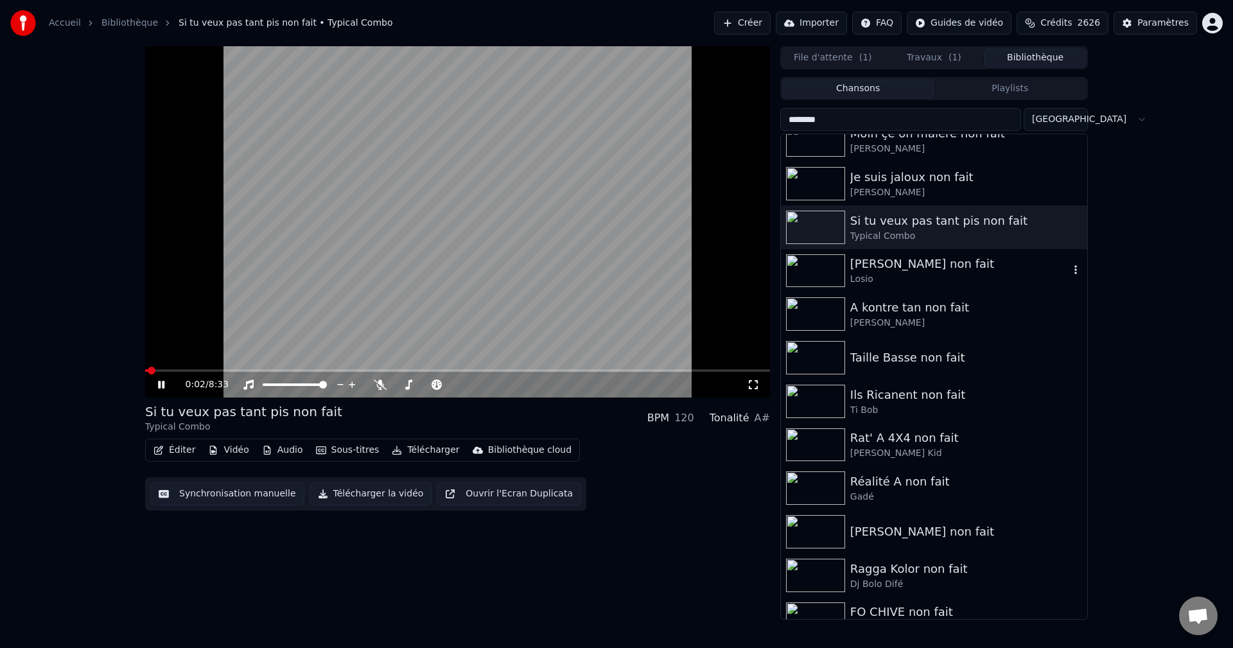
click at [884, 243] on div "Si tu veux pas tant pis non fait Typical Combo" at bounding box center [934, 228] width 306 height 44
click at [203, 369] on span at bounding box center [457, 370] width 625 height 3
click at [272, 371] on span at bounding box center [457, 370] width 625 height 3
click at [906, 188] on div "[PERSON_NAME]" at bounding box center [960, 192] width 219 height 13
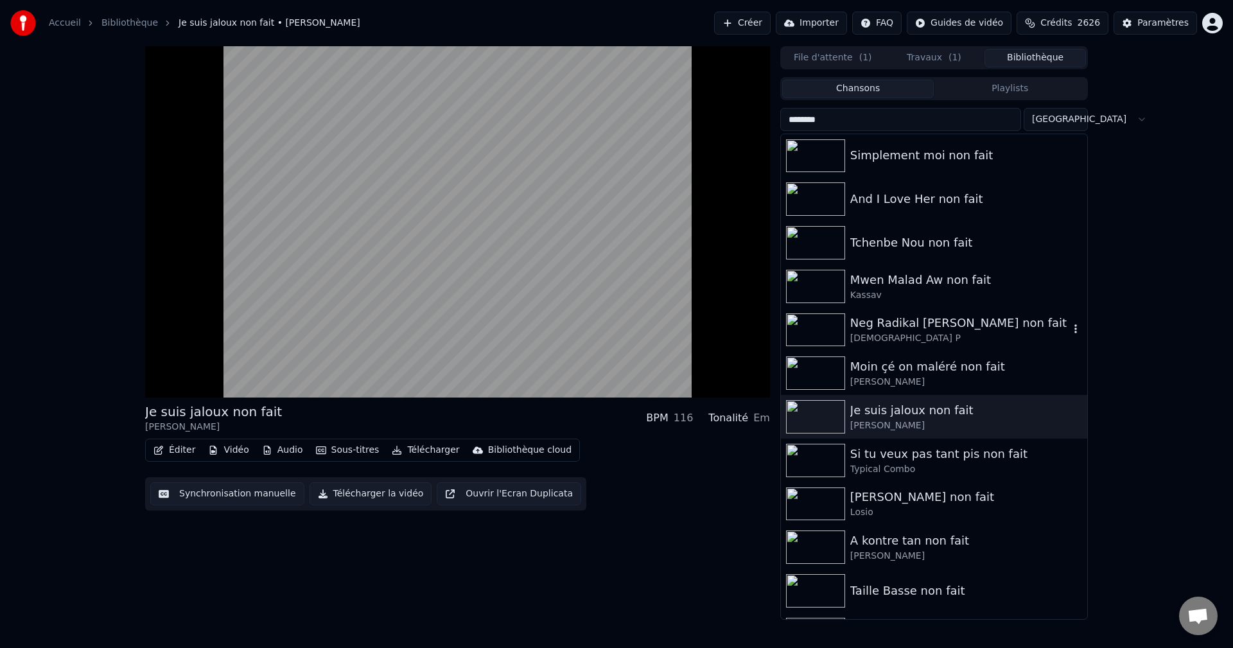
scroll to position [64, 0]
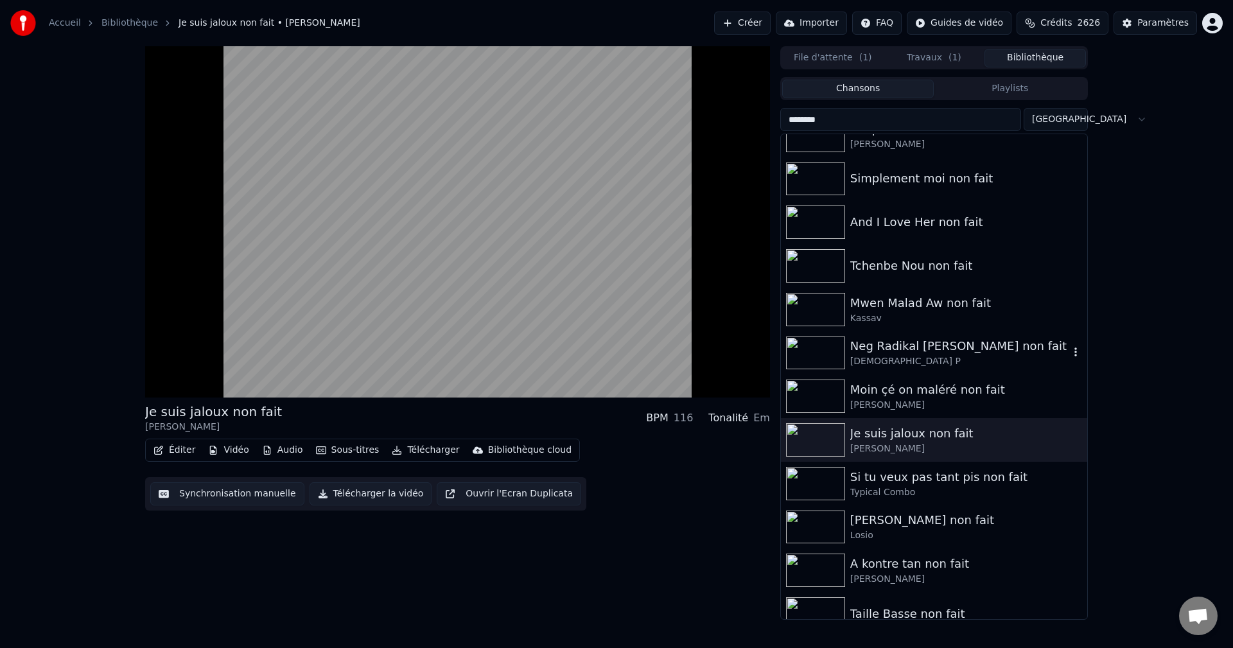
click at [879, 346] on div "Neg Radikal [PERSON_NAME] non fait" at bounding box center [960, 346] width 219 height 18
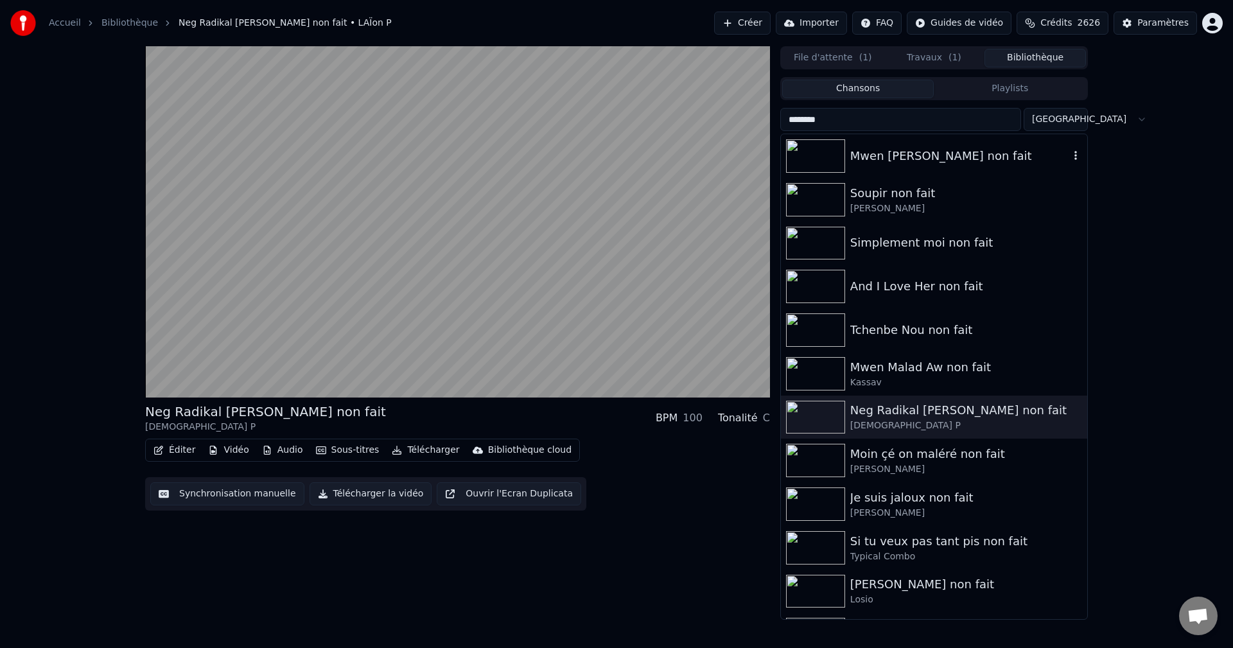
click at [878, 150] on div "Mwen [PERSON_NAME] non fait" at bounding box center [960, 156] width 219 height 18
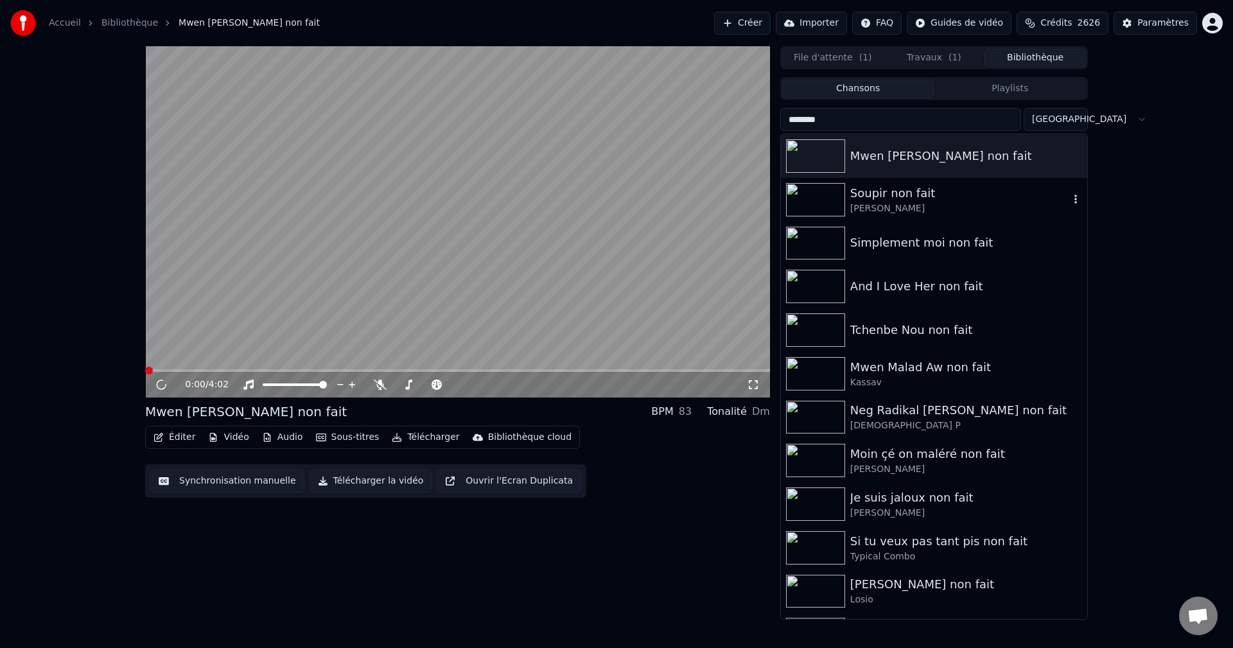
click at [879, 198] on div "Soupir non fait" at bounding box center [960, 193] width 219 height 18
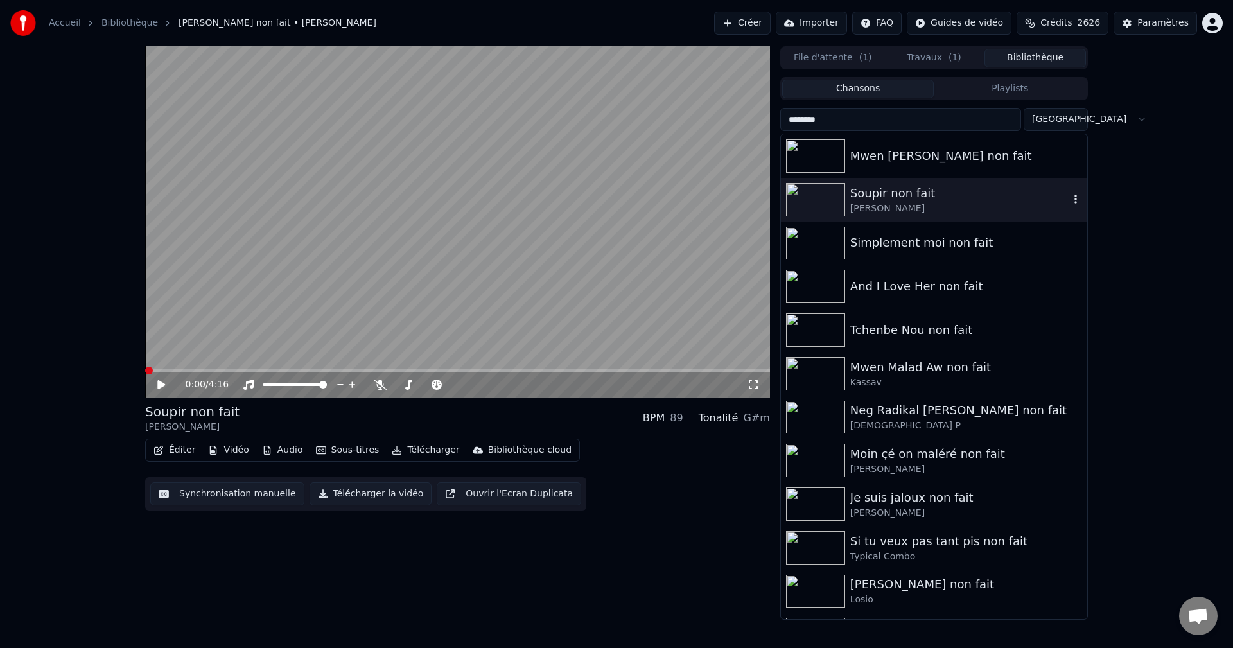
click at [904, 197] on div "Soupir non fait" at bounding box center [960, 193] width 219 height 18
click at [975, 251] on div "Simplement moi non fait" at bounding box center [960, 243] width 219 height 18
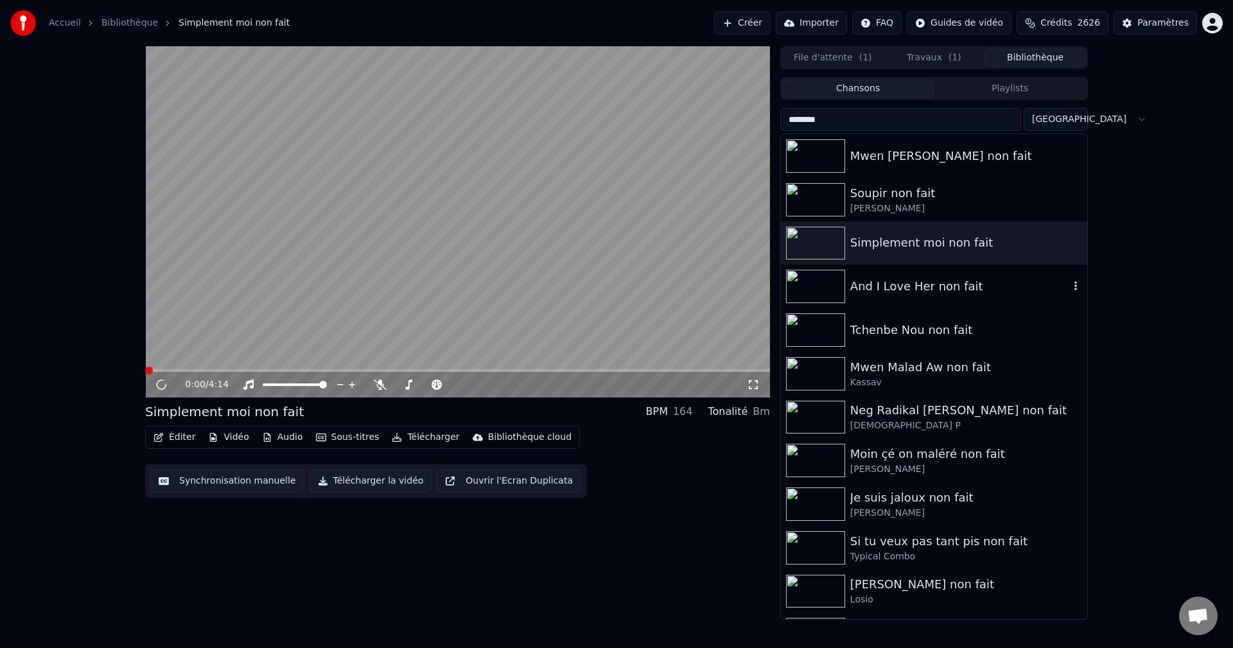
click at [932, 295] on div "And I Love Her non fait" at bounding box center [960, 287] width 219 height 18
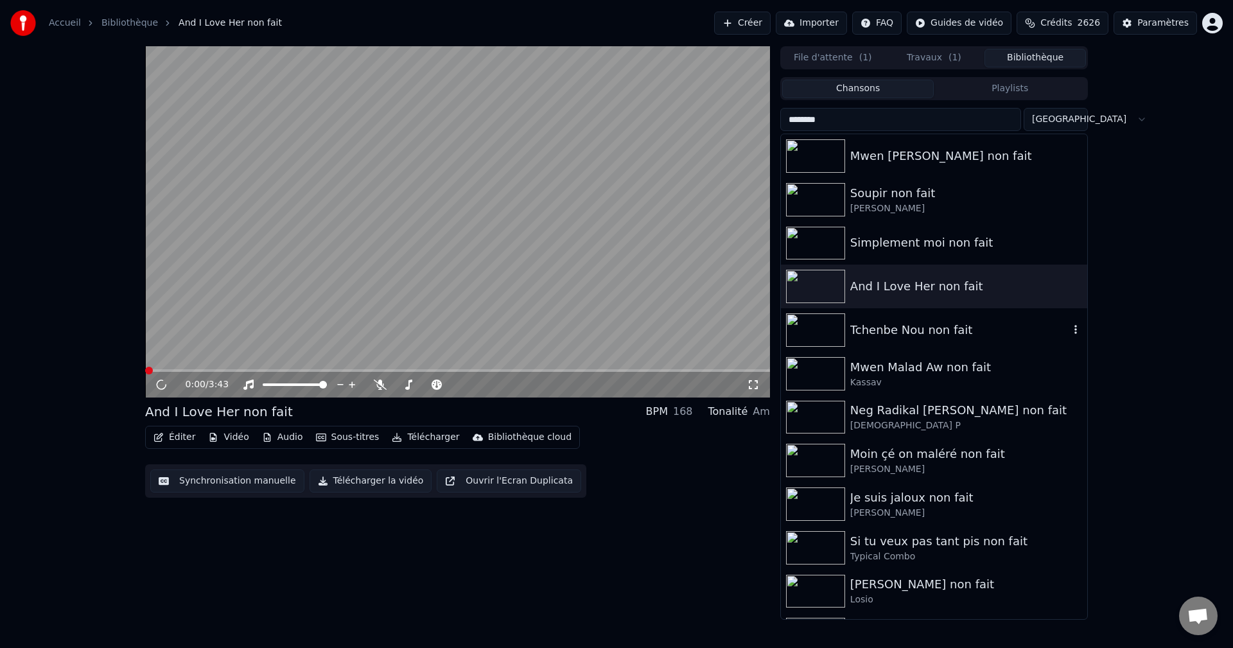
click at [916, 333] on div "Tchenbe Nou non fait" at bounding box center [960, 330] width 219 height 18
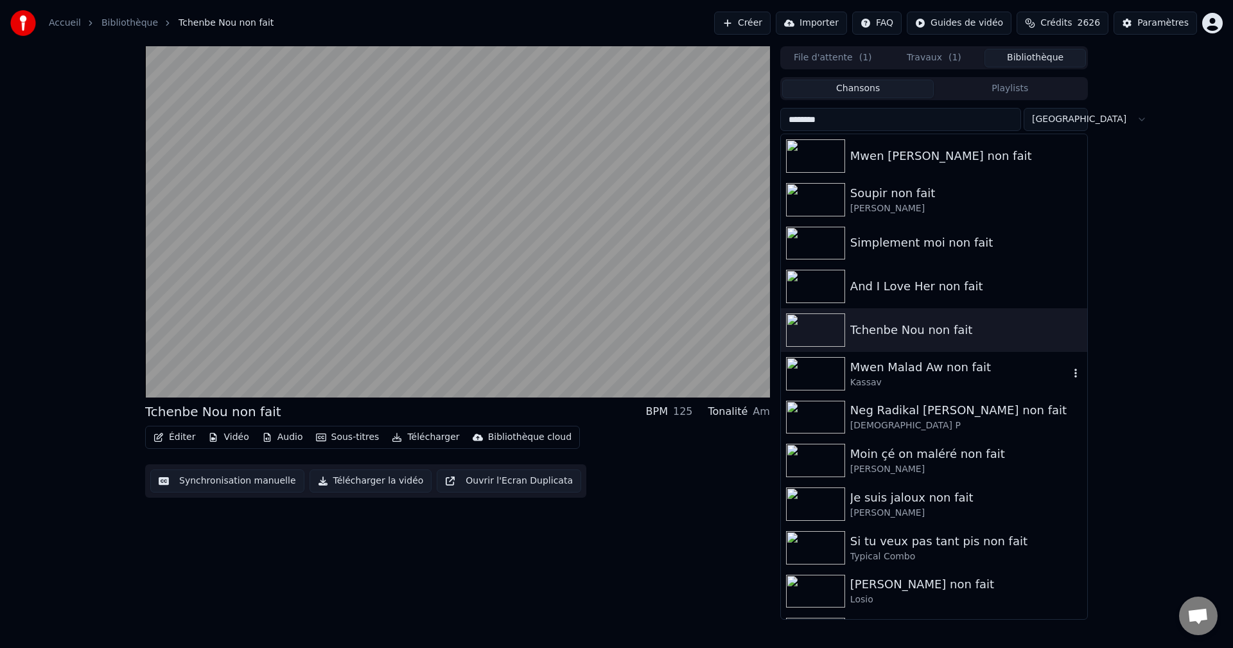
click at [907, 369] on div "Mwen Malad Aw non fait" at bounding box center [960, 367] width 219 height 18
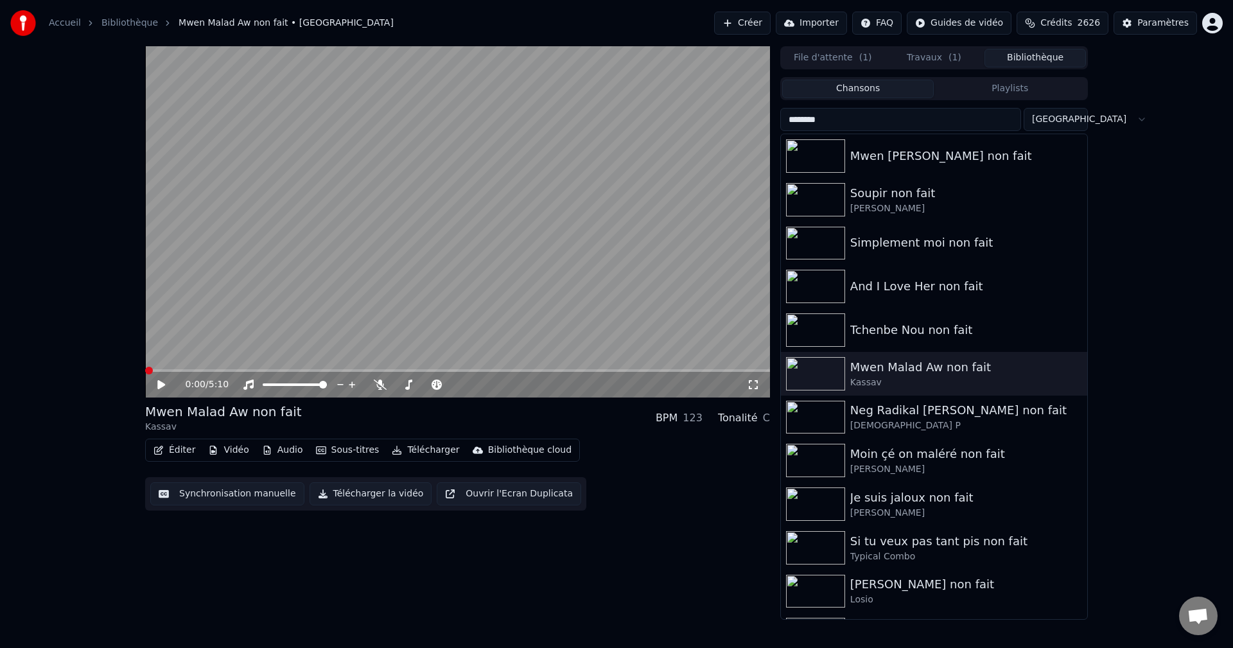
click at [167, 383] on icon at bounding box center [170, 385] width 30 height 10
click at [161, 388] on icon at bounding box center [170, 385] width 30 height 10
click at [166, 384] on icon at bounding box center [170, 385] width 30 height 10
